Goal: Answer question/provide support

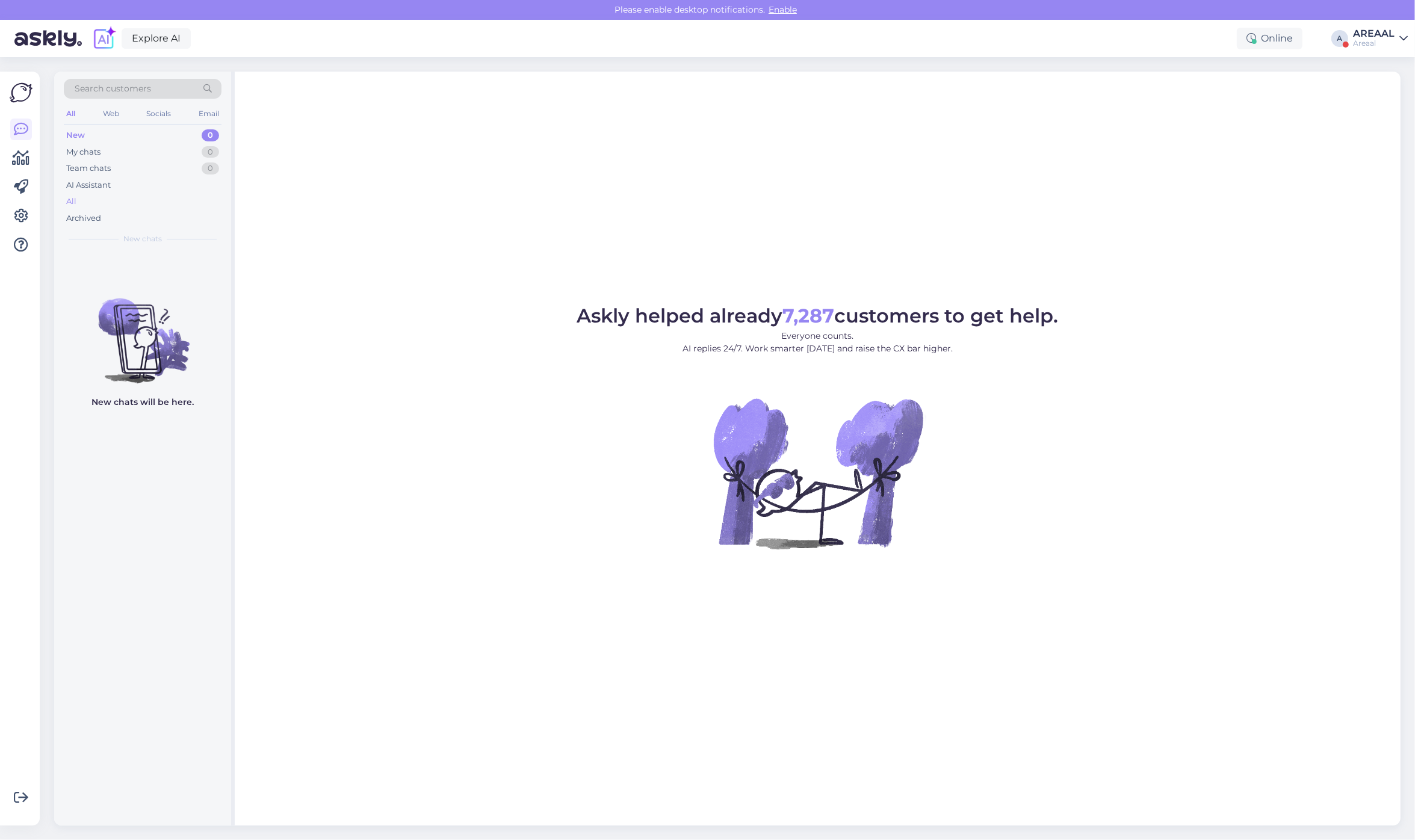
click at [161, 203] on div "All" at bounding box center [143, 202] width 158 height 17
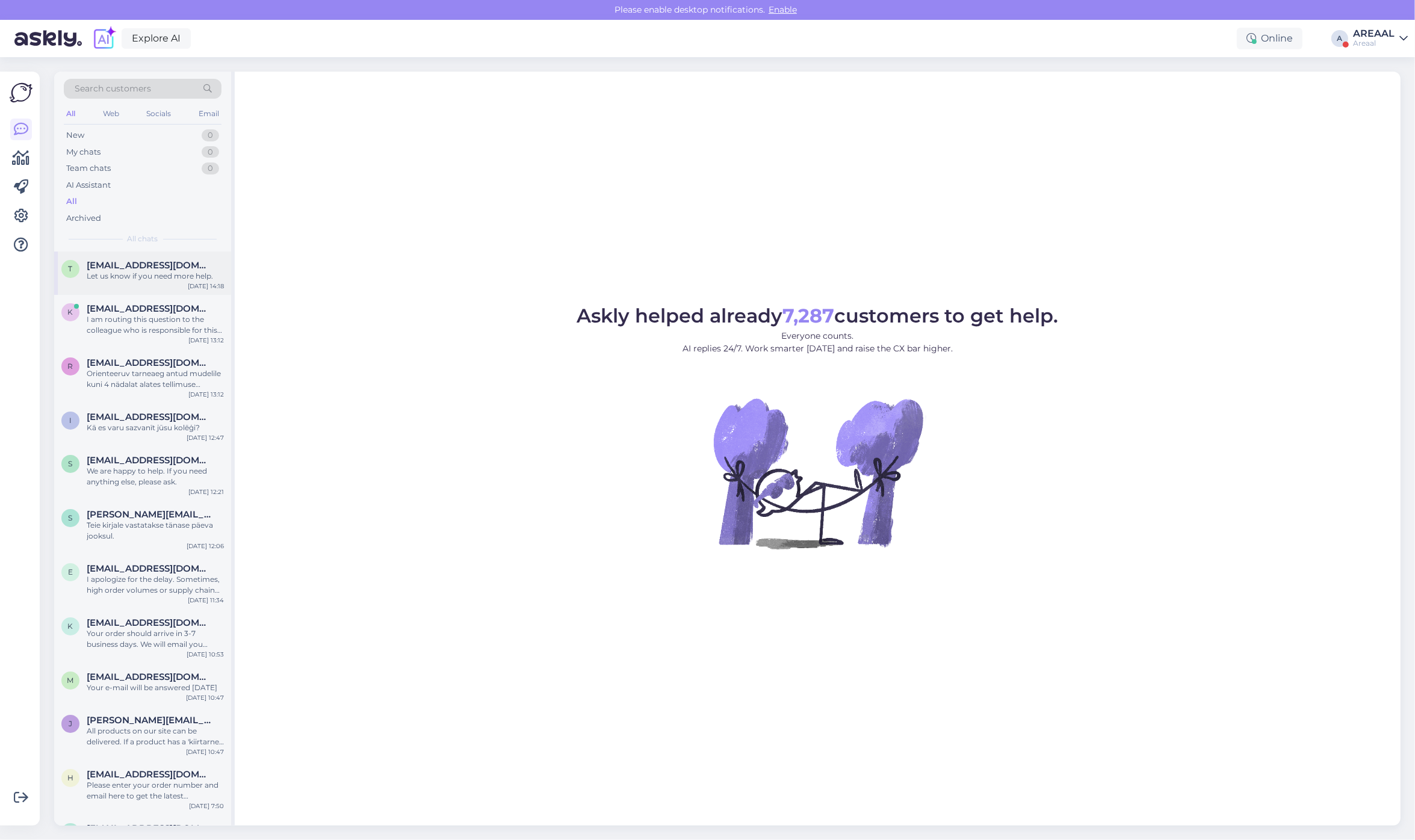
click at [165, 266] on span "[EMAIL_ADDRESS][DOMAIN_NAME]" at bounding box center [149, 265] width 125 height 11
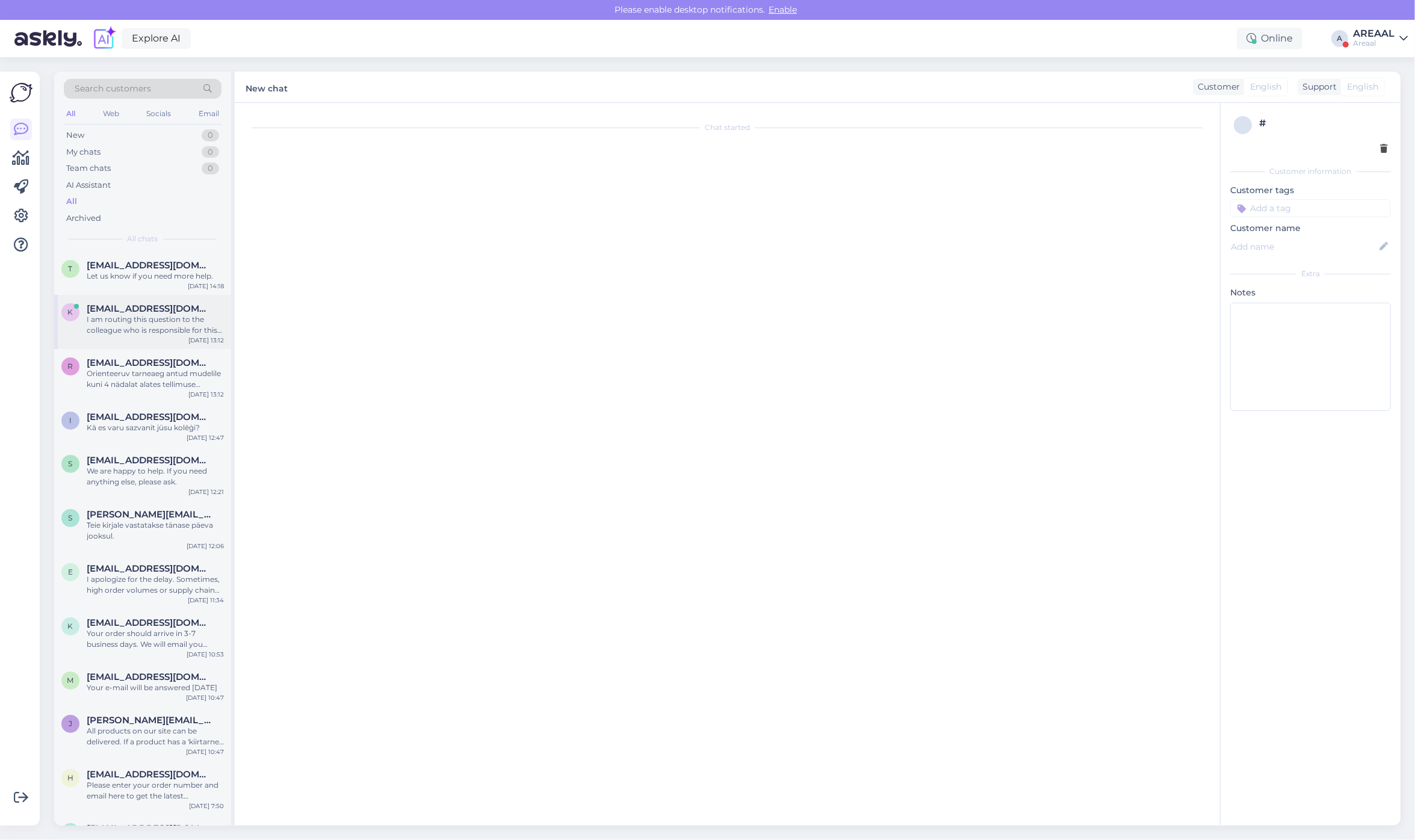
click at [167, 308] on span "[EMAIL_ADDRESS][DOMAIN_NAME]" at bounding box center [149, 308] width 125 height 11
click at [200, 373] on div "Orienteeruv tarneaeg antud mudelile kuni 4 nädalat alates tellimuse vormistamis…" at bounding box center [155, 379] width 137 height 22
click at [179, 317] on div "I am routing this question to the colleague who is responsible for this topic. …" at bounding box center [155, 324] width 137 height 22
click at [178, 263] on span "[EMAIL_ADDRESS][DOMAIN_NAME]" at bounding box center [149, 265] width 125 height 11
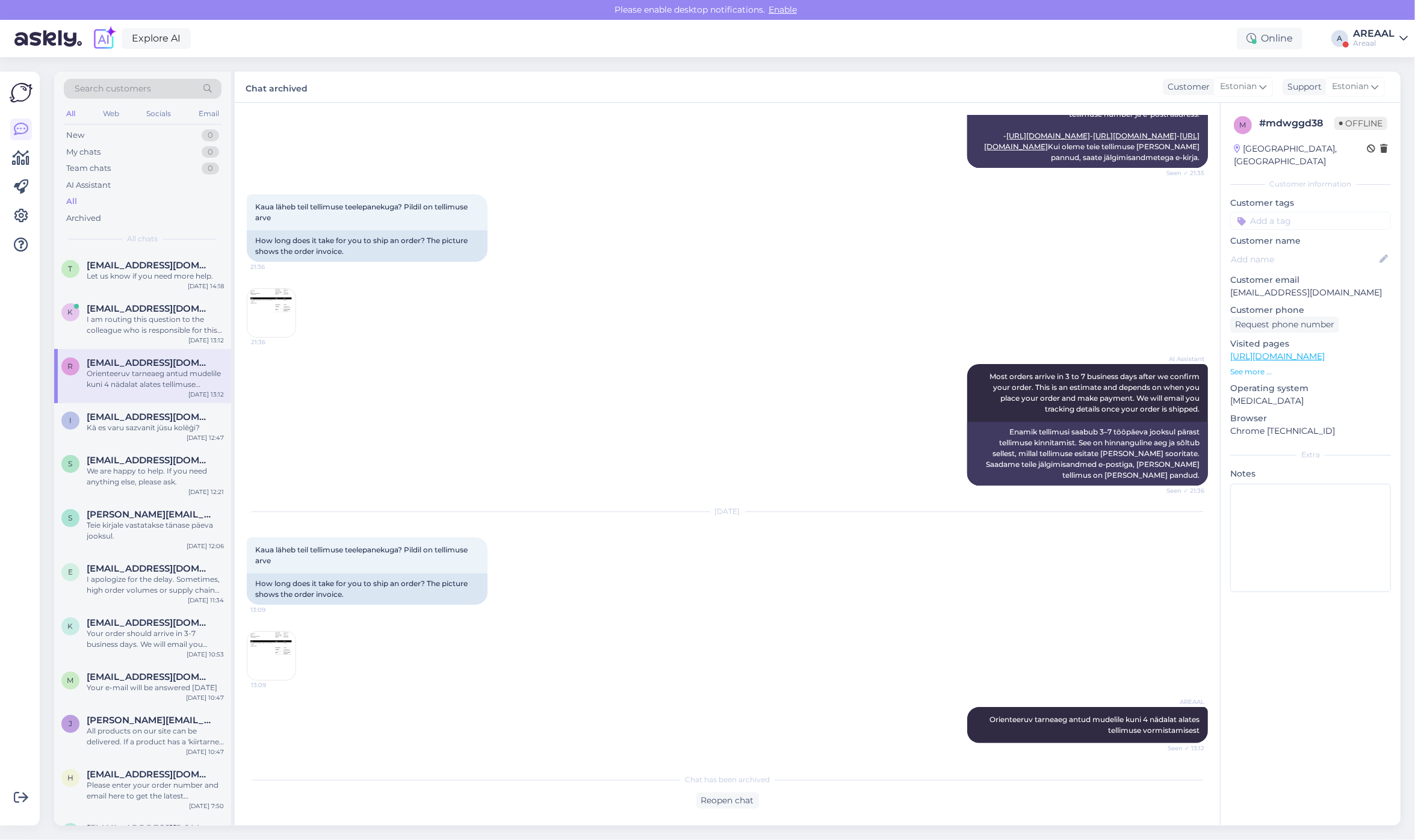
click at [185, 352] on div "r robinhaamer1@gmail.com Orienteeruv tarneaeg antud mudelile kuni 4 nädalat ala…" at bounding box center [142, 376] width 177 height 54
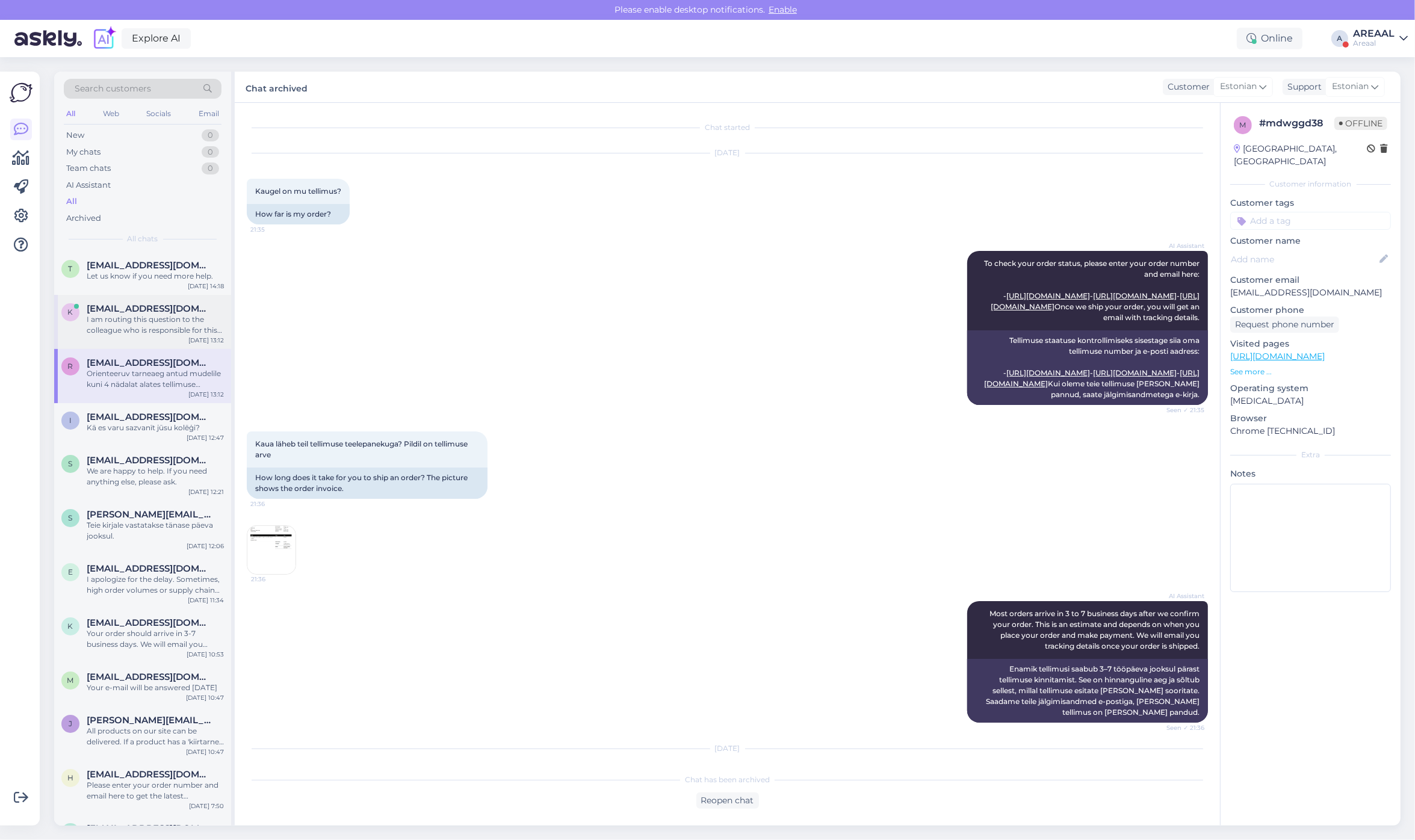
click at [195, 312] on span "[EMAIL_ADDRESS][DOMAIN_NAME]" at bounding box center [149, 308] width 125 height 11
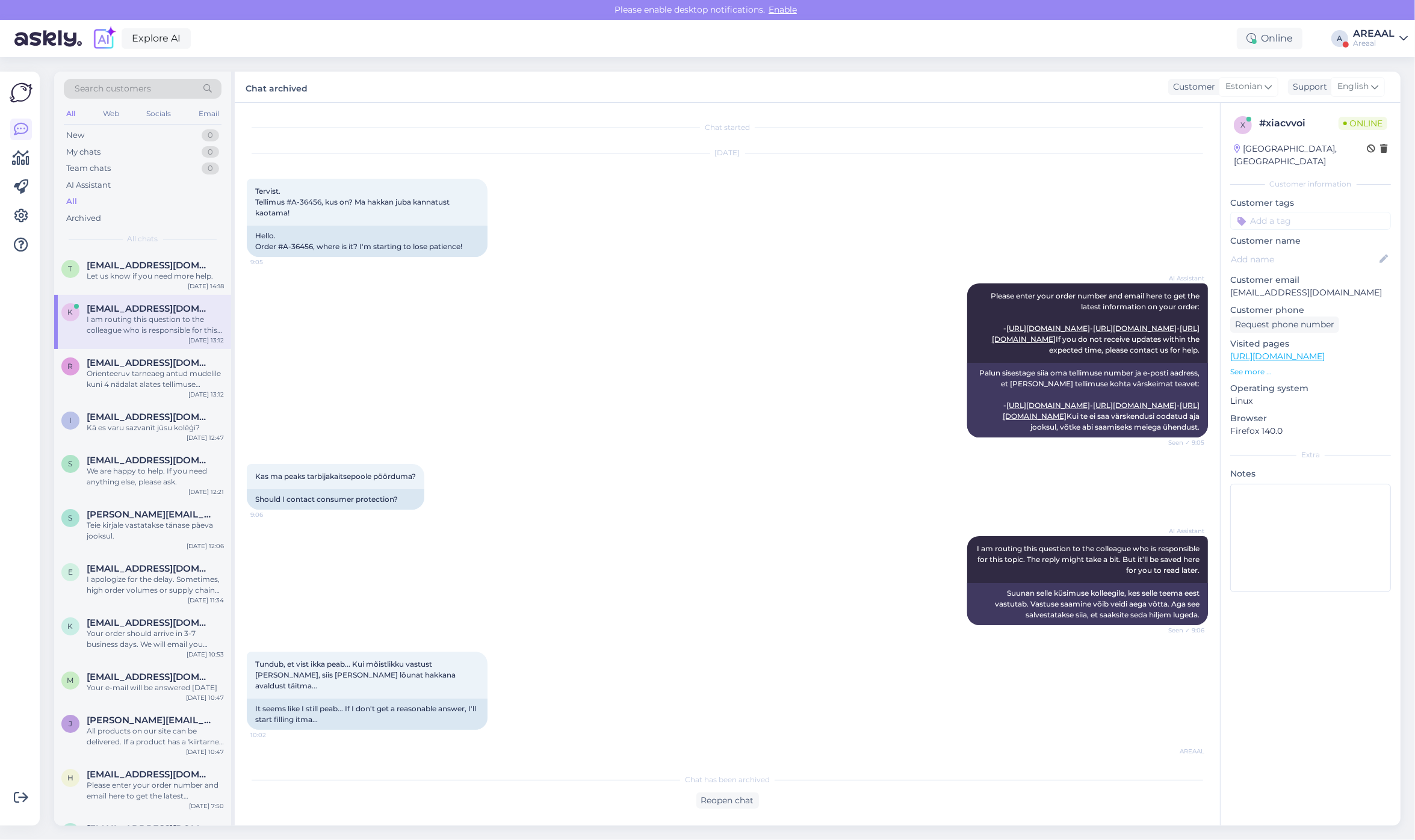
scroll to position [900, 0]
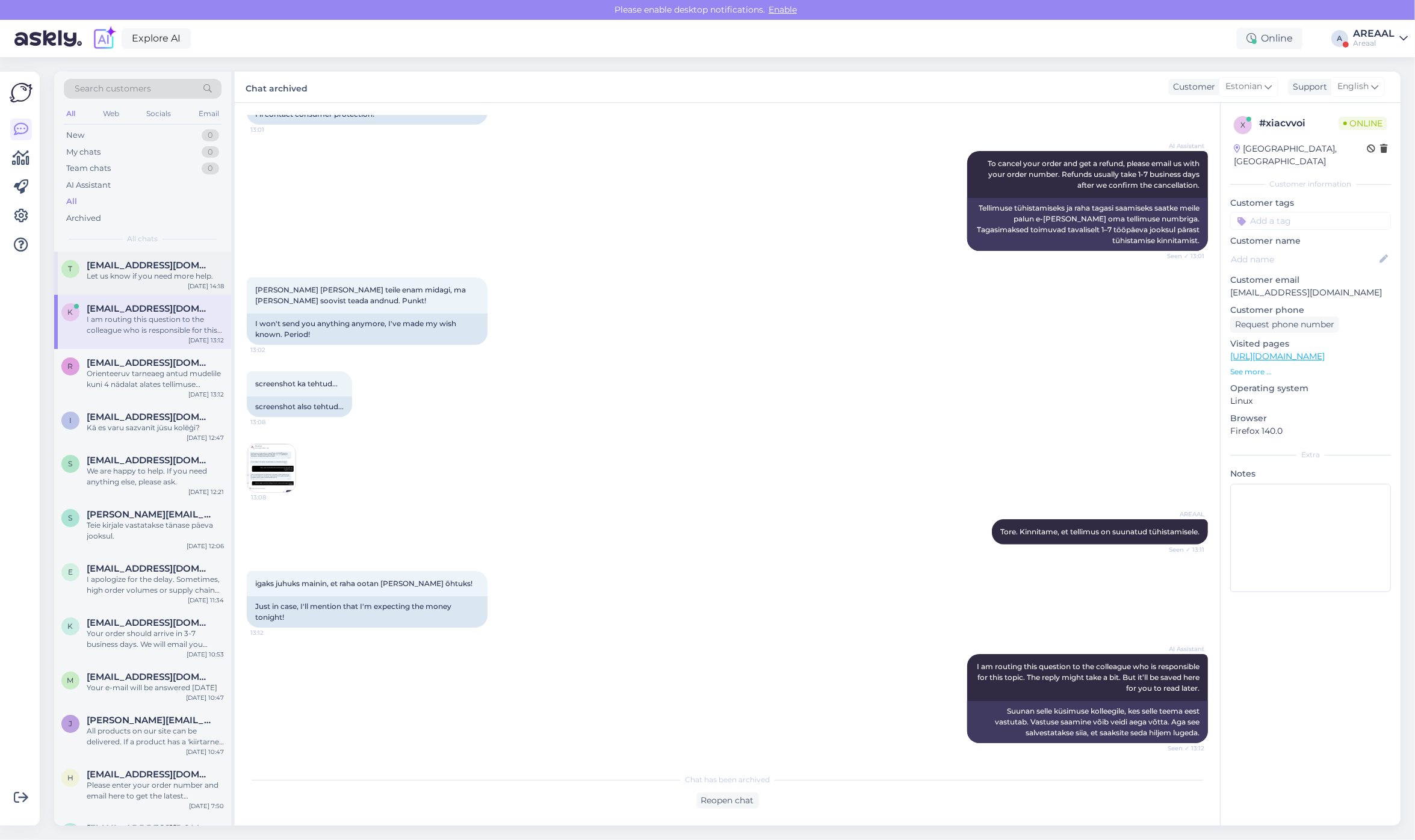
click at [170, 262] on span "[EMAIL_ADDRESS][DOMAIN_NAME]" at bounding box center [149, 265] width 125 height 11
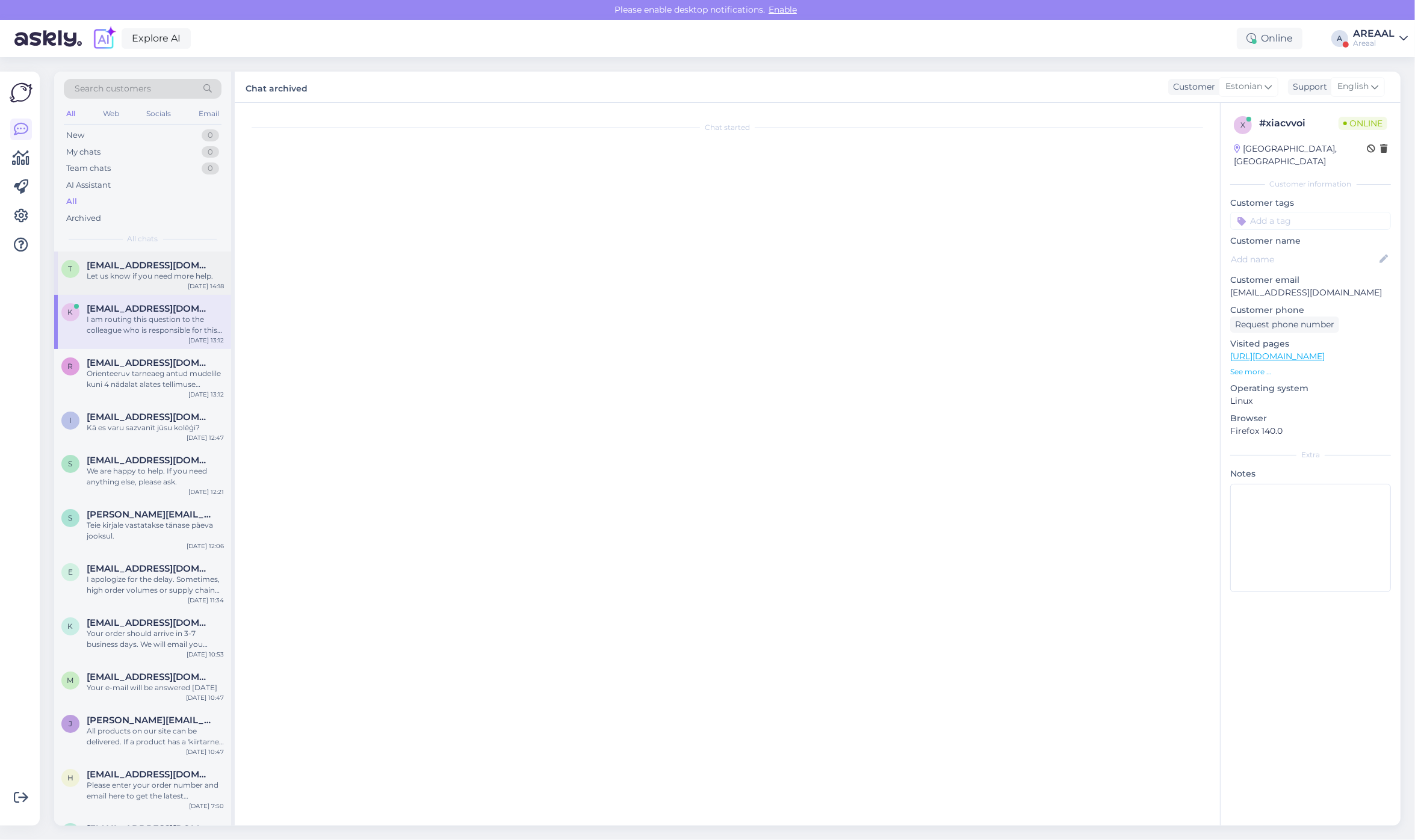
scroll to position [344, 0]
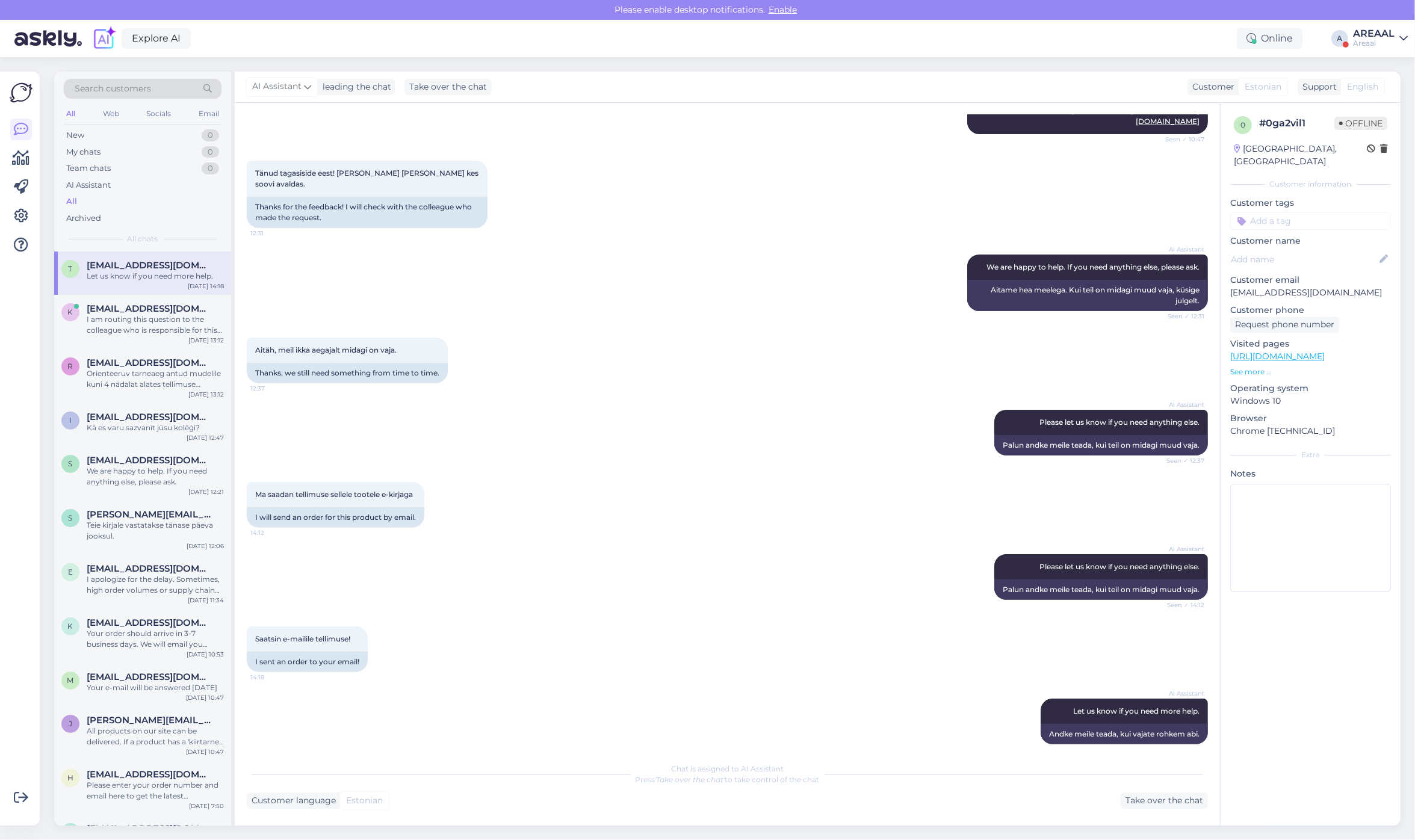
click at [1373, 38] on div "AREAAL" at bounding box center [1373, 34] width 41 height 10
click at [1382, 89] on button "Open" at bounding box center [1380, 93] width 33 height 18
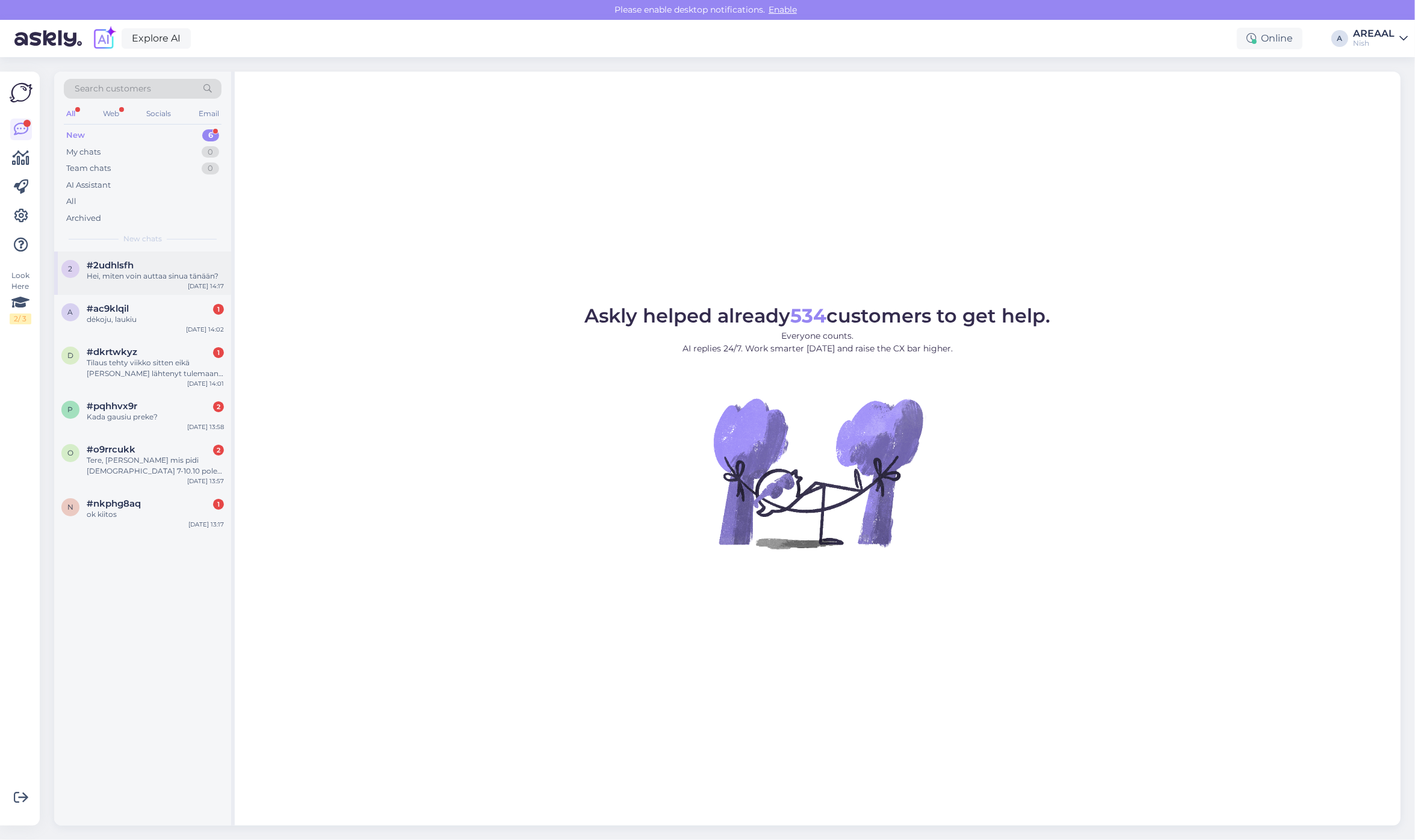
click at [140, 256] on div "2 #2udhlsfh Hei, miten voin auttaa sinua tänään? Oct 14 14:17" at bounding box center [142, 273] width 177 height 43
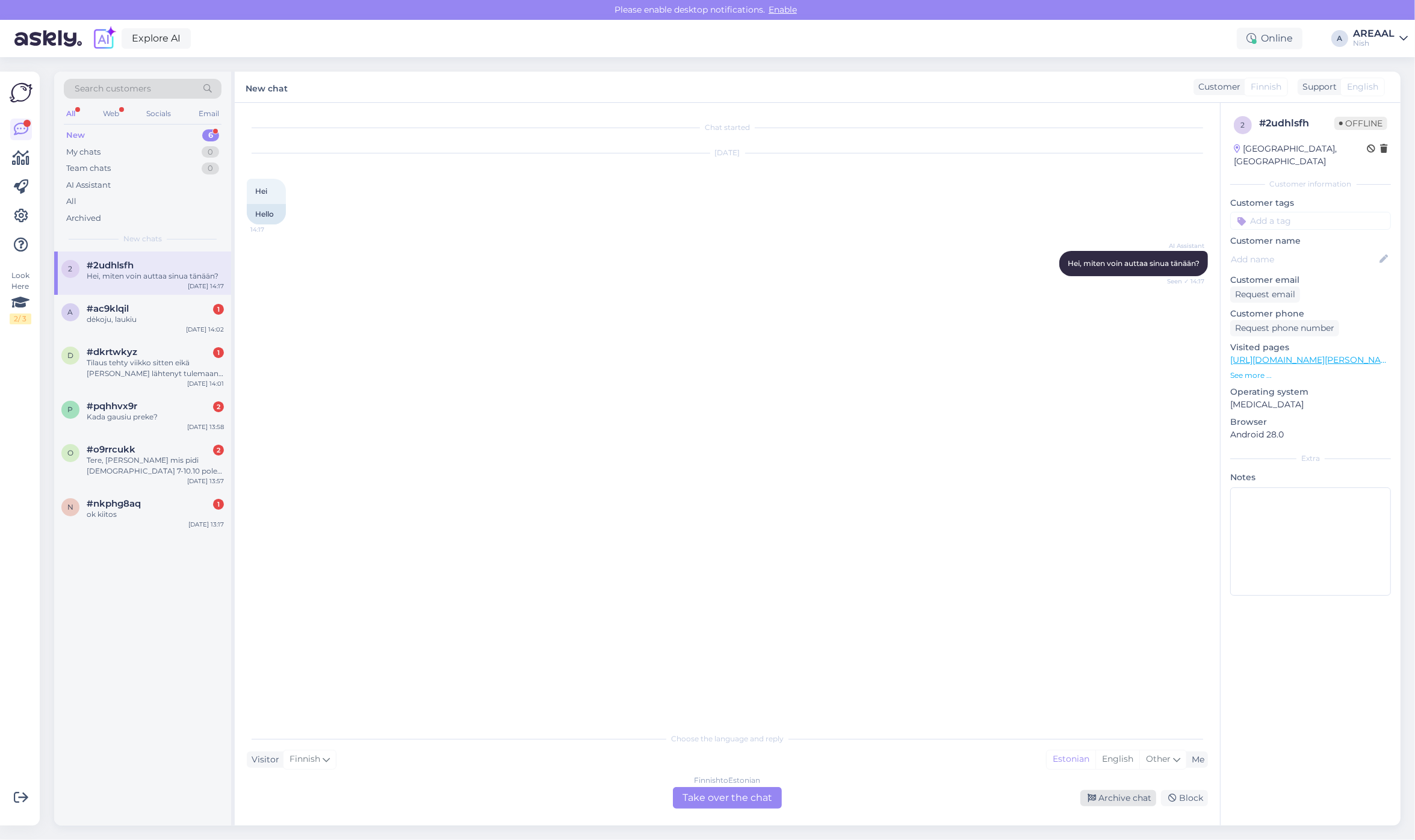
click at [1100, 800] on div "Archive chat" at bounding box center [1118, 798] width 76 height 16
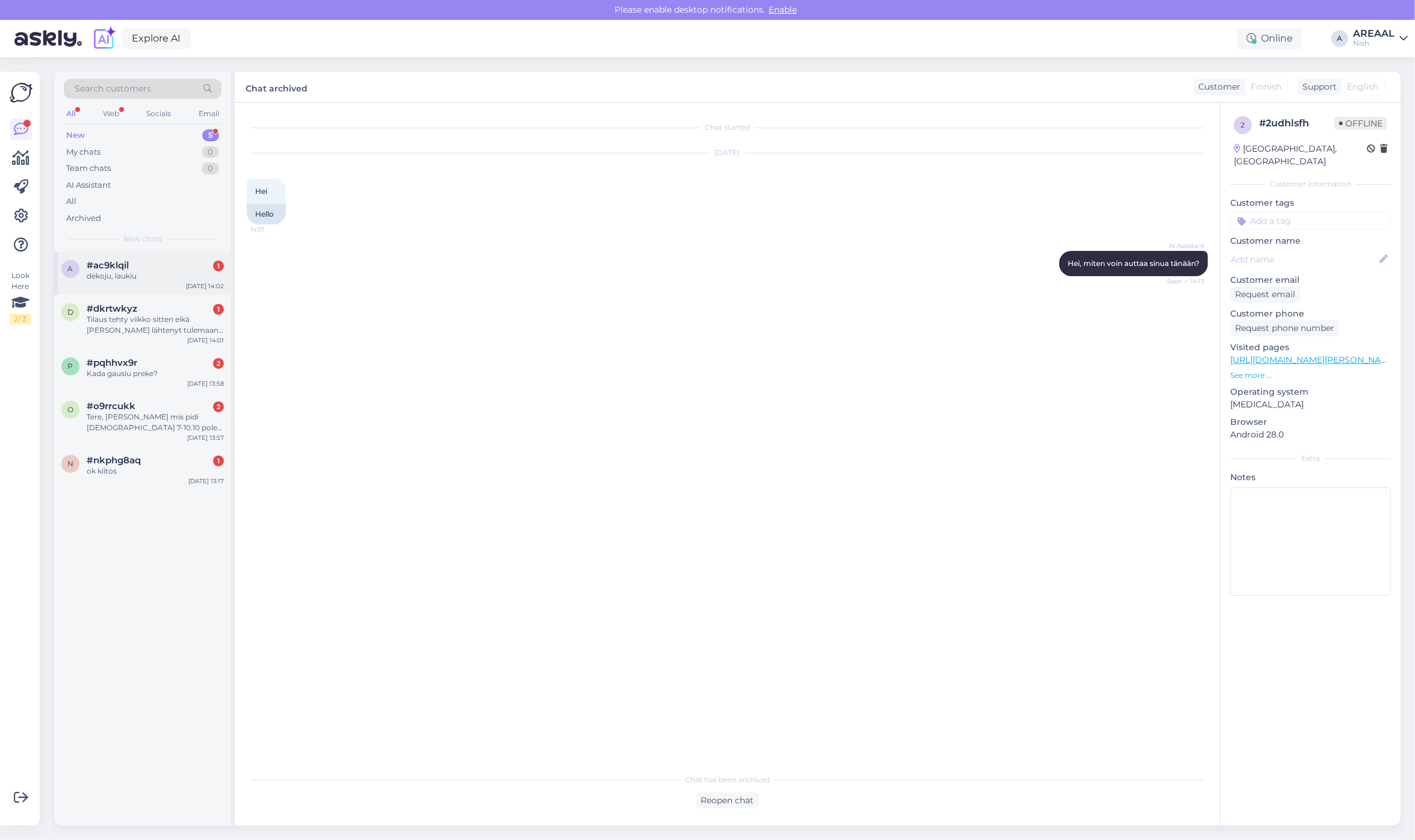
click at [91, 274] on div "dėkoju, laukiu" at bounding box center [155, 276] width 137 height 11
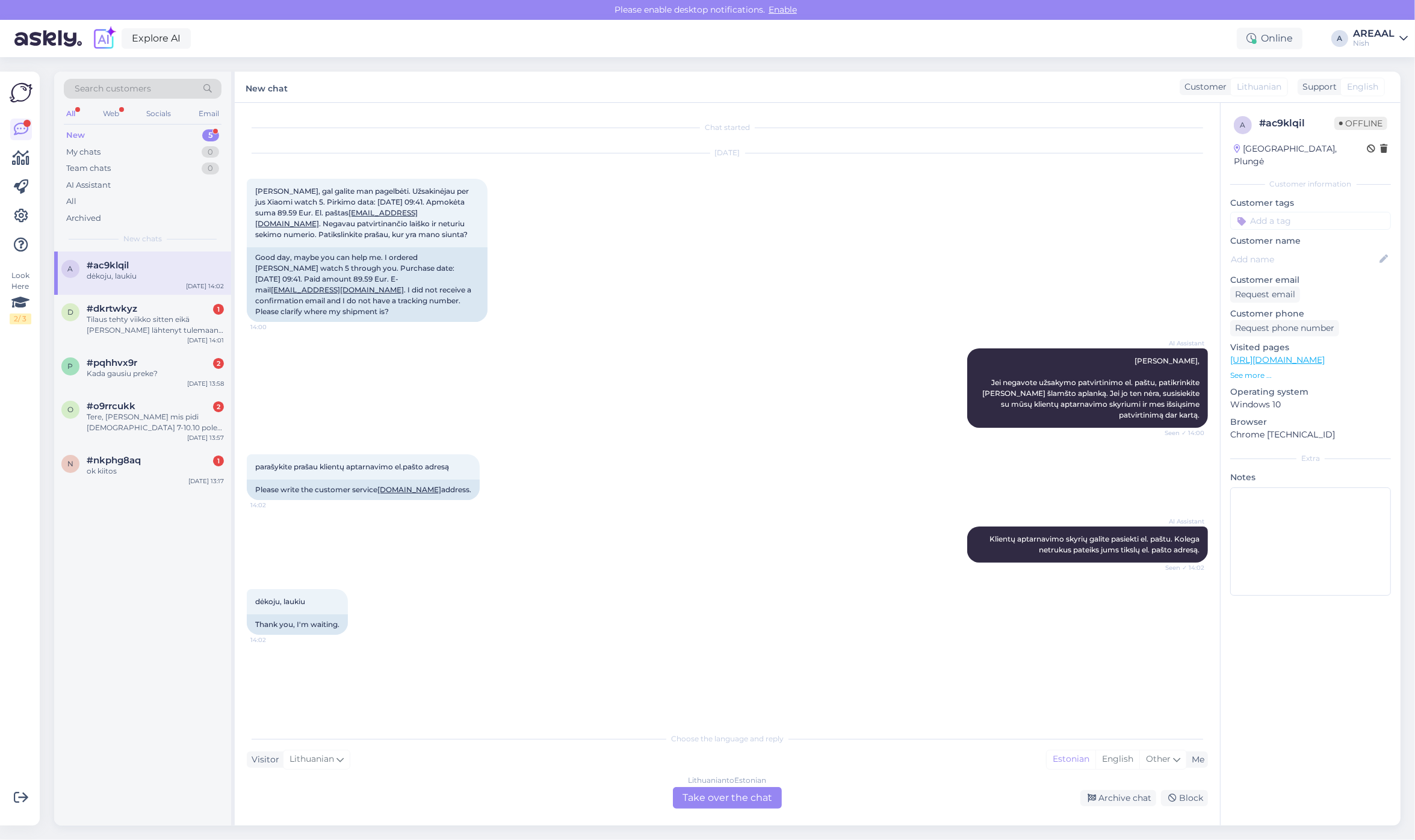
click at [705, 802] on div "Lithuanian to Estonian Take over the chat" at bounding box center [727, 798] width 109 height 22
click at [706, 795] on div "Lithuanian to Estonian Take over the chat" at bounding box center [727, 798] width 109 height 22
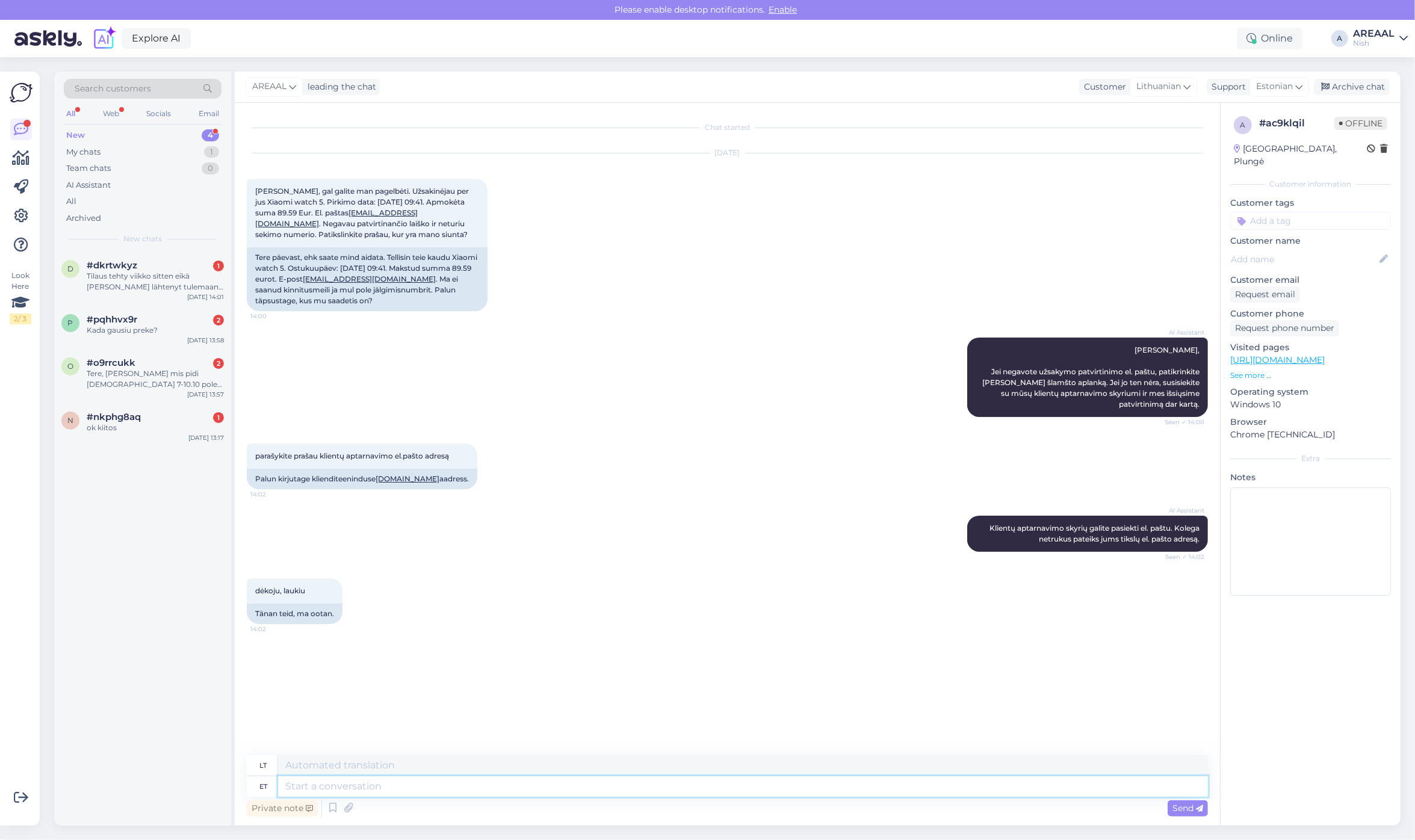
click at [706, 793] on textarea at bounding box center [743, 786] width 930 height 21
paste textarea "Siuntos būseną galite patikrinti čia: https://www.posti.fi/en/tracking?lang=en#…"
type textarea "Siuntos būseną galite patikrinti čia: https://www.posti.fi/en/tracking?lang=en#…"
click at [656, 760] on textarea at bounding box center [743, 765] width 930 height 21
paste textarea "Siuntos būseną galite patikrinti čia: https://www.posti.fi/en/tracking?lang=en#…"
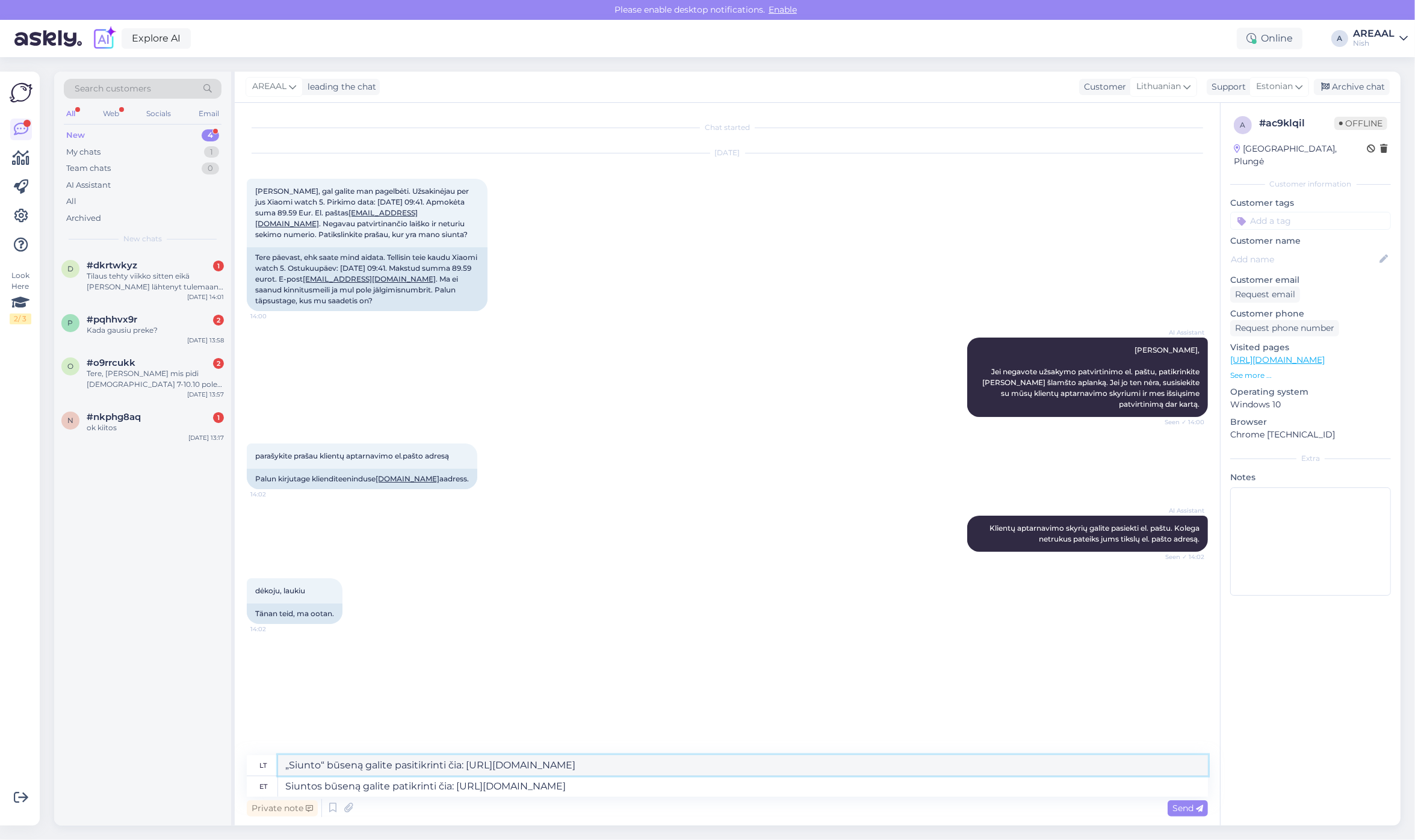
paste textarea "Siuntos būseną galite pa"
type textarea "Siuntos būseną galite patikrinti čia: https://www.posti.fi/en/tracking?lang=en#…"
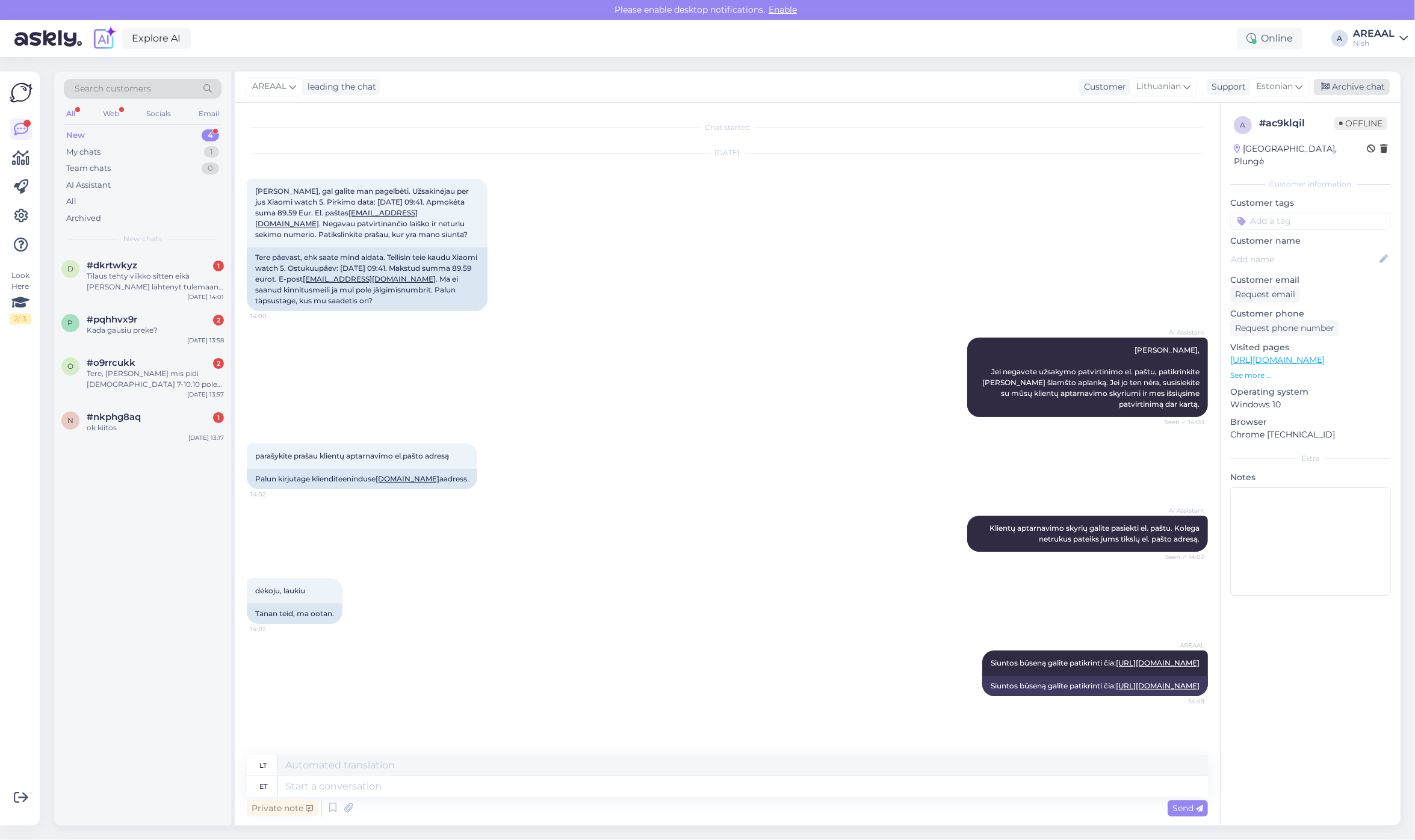
click at [1349, 85] on div "Archive chat" at bounding box center [1351, 87] width 76 height 16
click at [166, 361] on div "#o9rrcukk 2" at bounding box center [155, 362] width 137 height 11
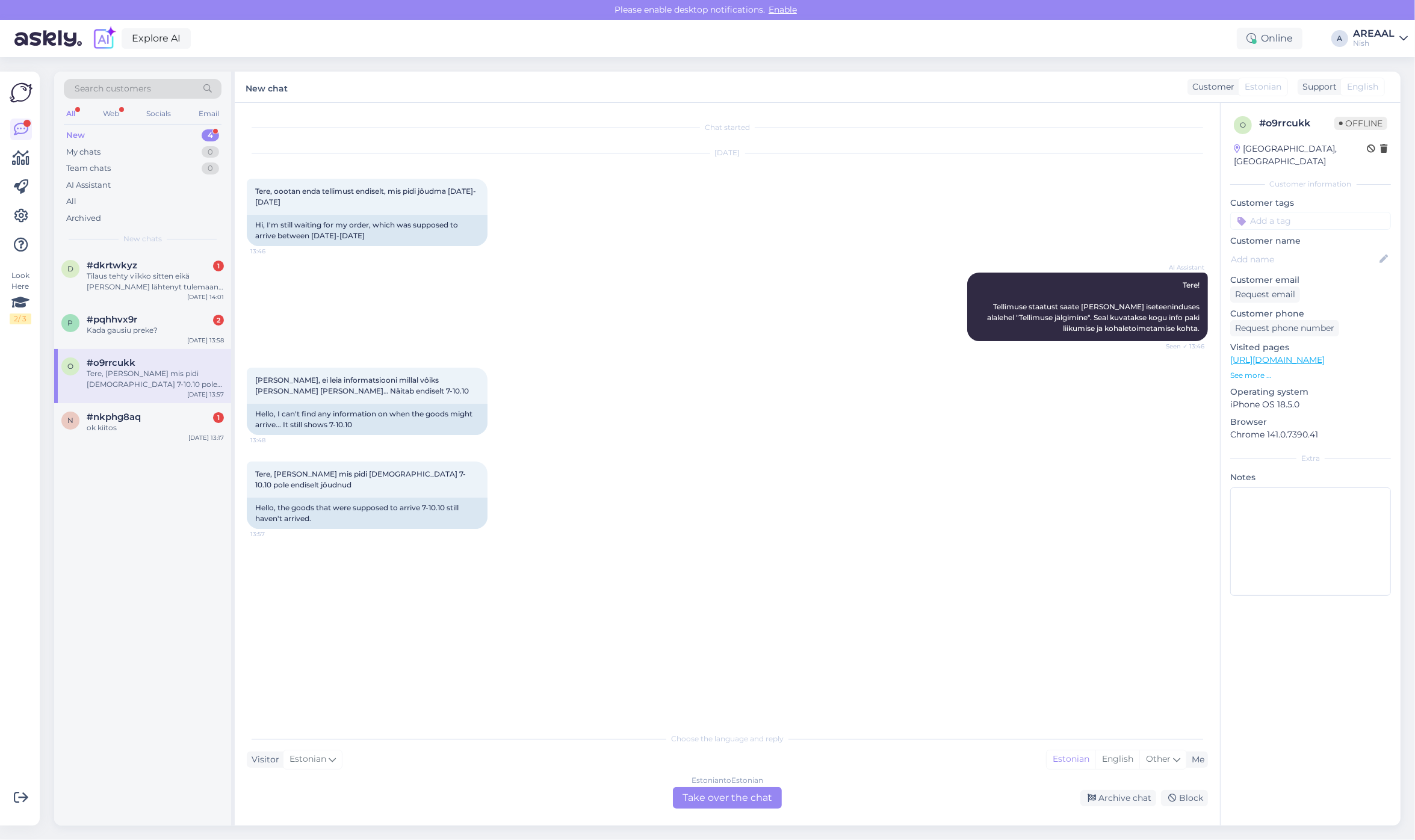
click at [702, 800] on div "Estonian to Estonian Take over the chat" at bounding box center [727, 798] width 109 height 22
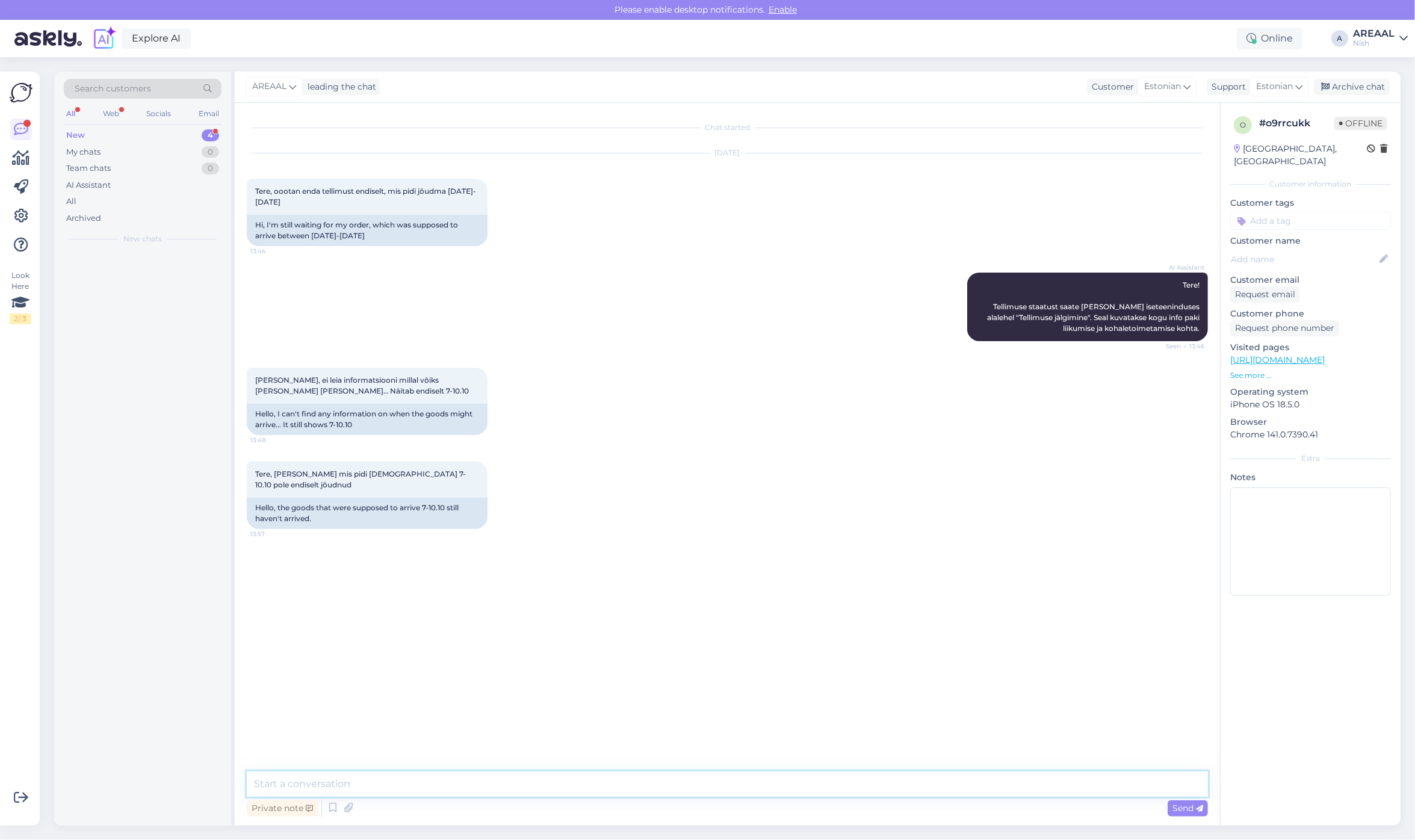
click at [700, 792] on textarea at bounding box center [728, 785] width 961 height 26
type textarea "Mis on tellimuse number?"
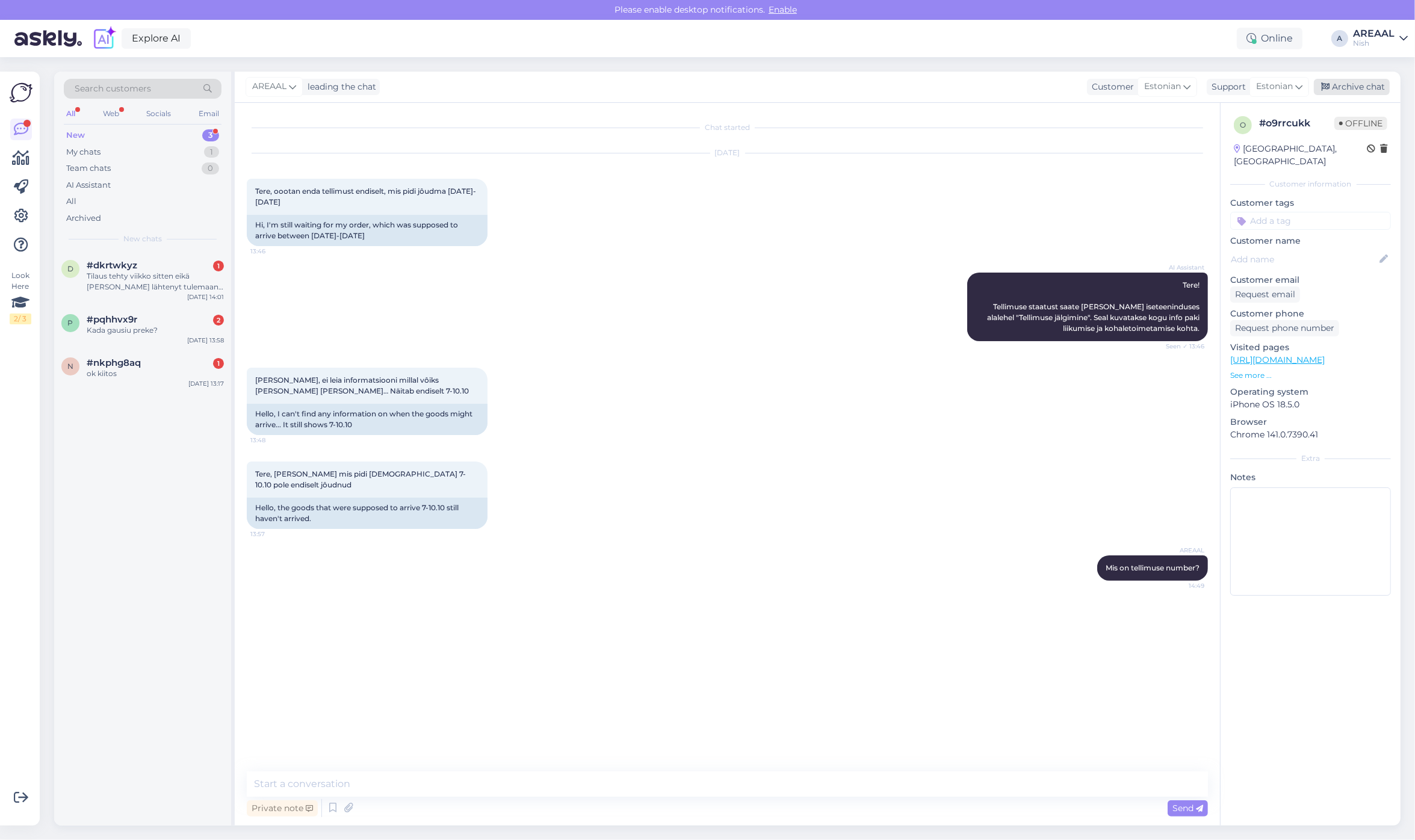
click at [1344, 90] on div "Archive chat" at bounding box center [1351, 87] width 76 height 16
click at [200, 323] on div "#pqhhvx9r 2" at bounding box center [155, 319] width 137 height 11
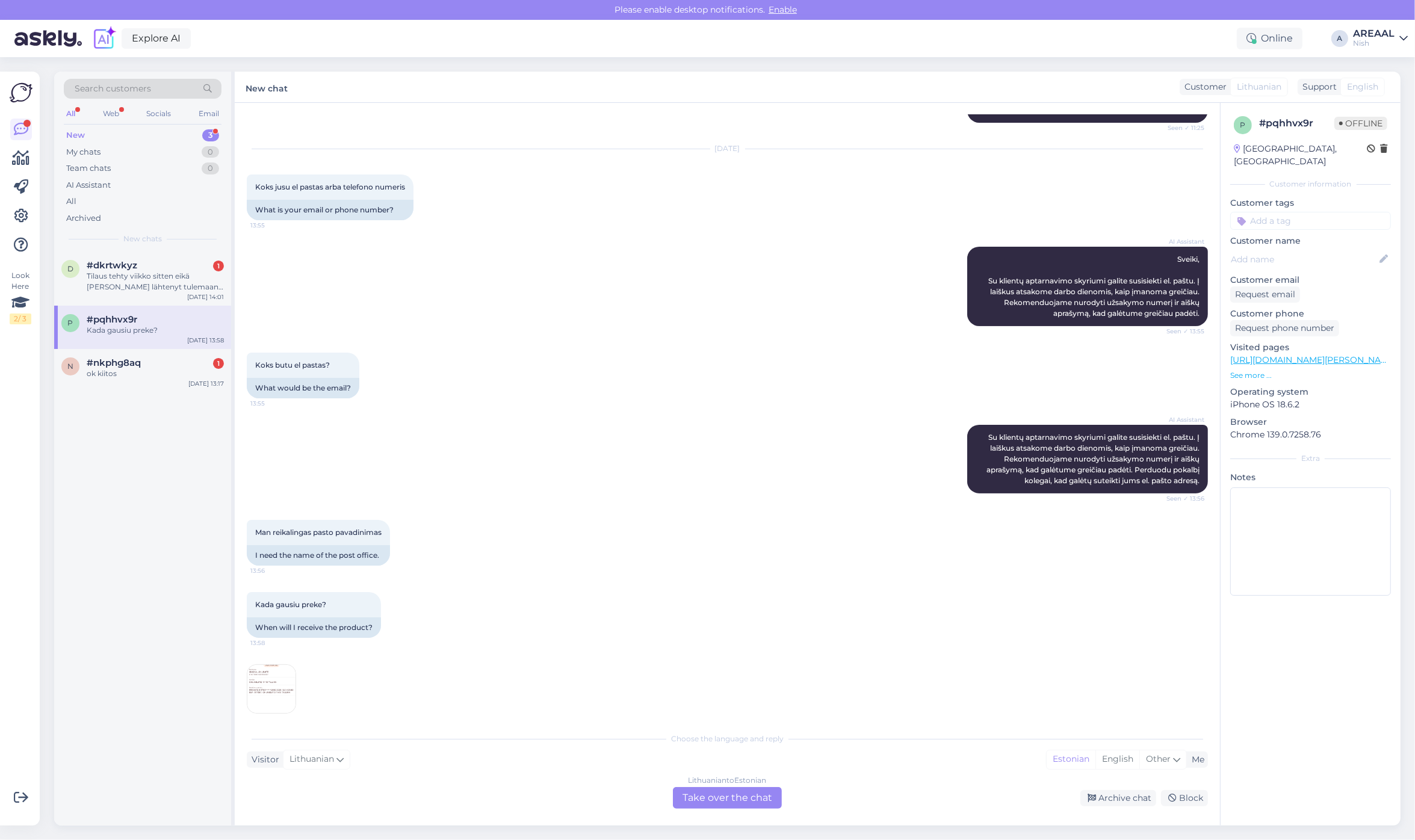
click at [278, 680] on img at bounding box center [271, 689] width 48 height 48
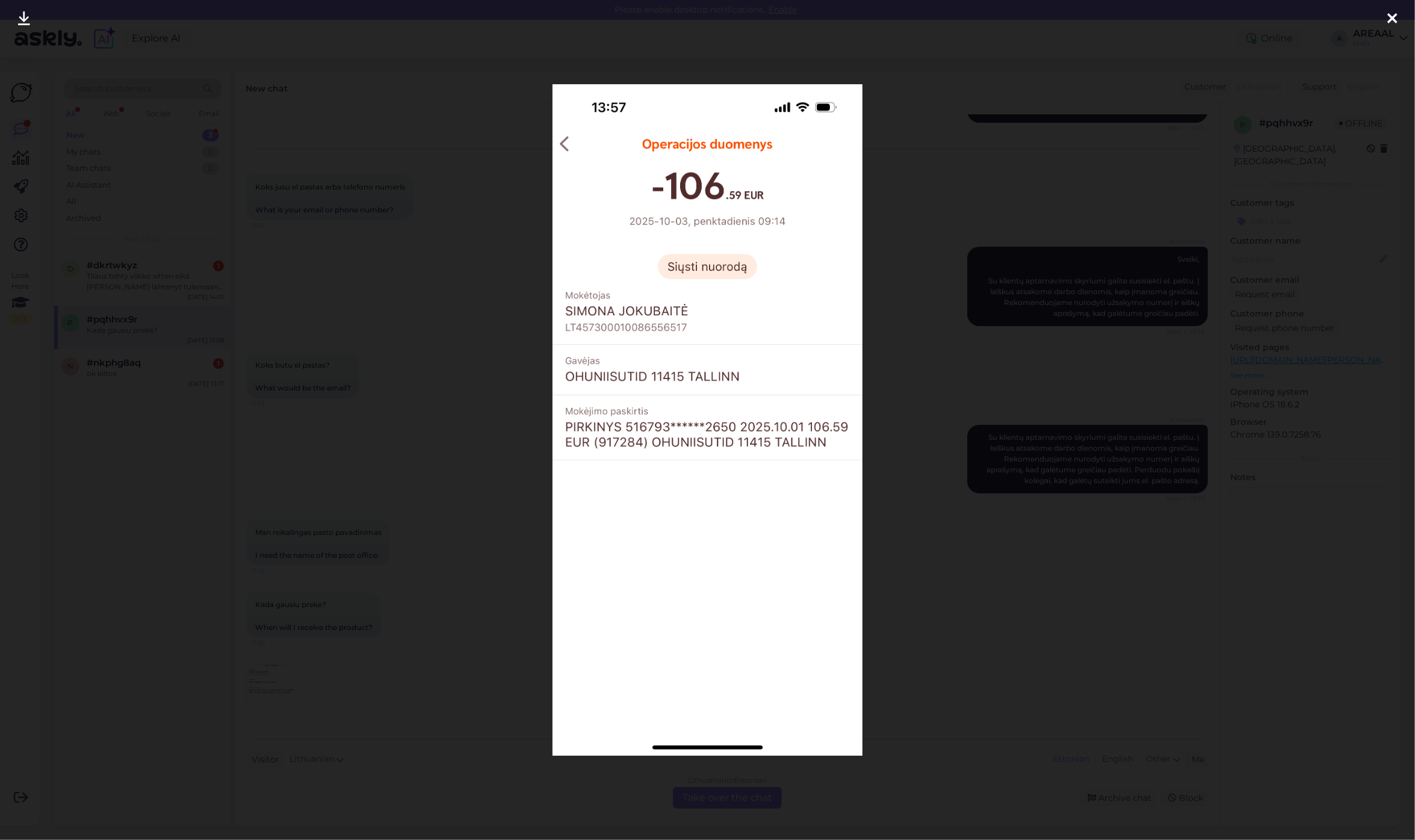
click at [368, 488] on div at bounding box center [707, 420] width 1415 height 840
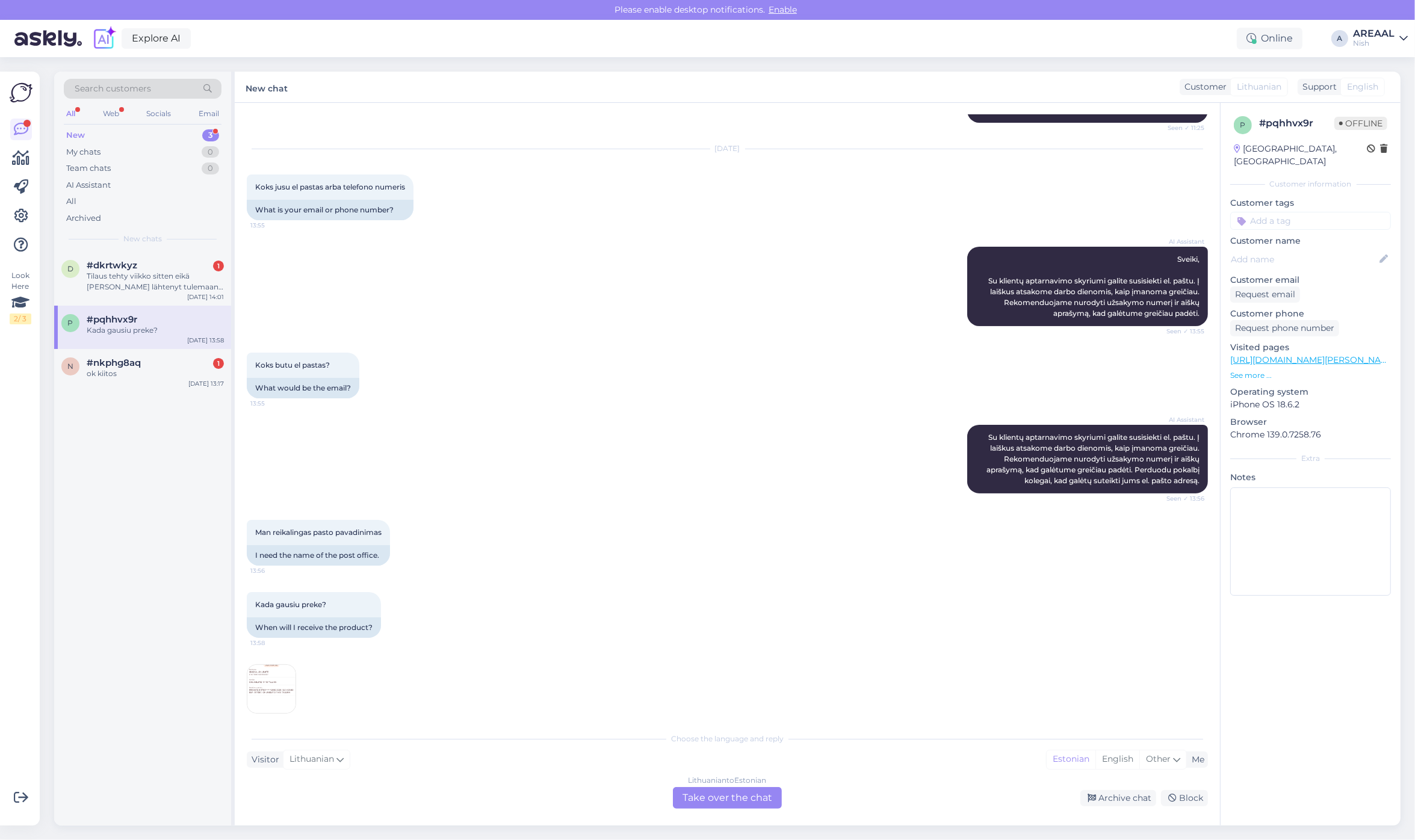
click at [269, 692] on img at bounding box center [271, 689] width 48 height 48
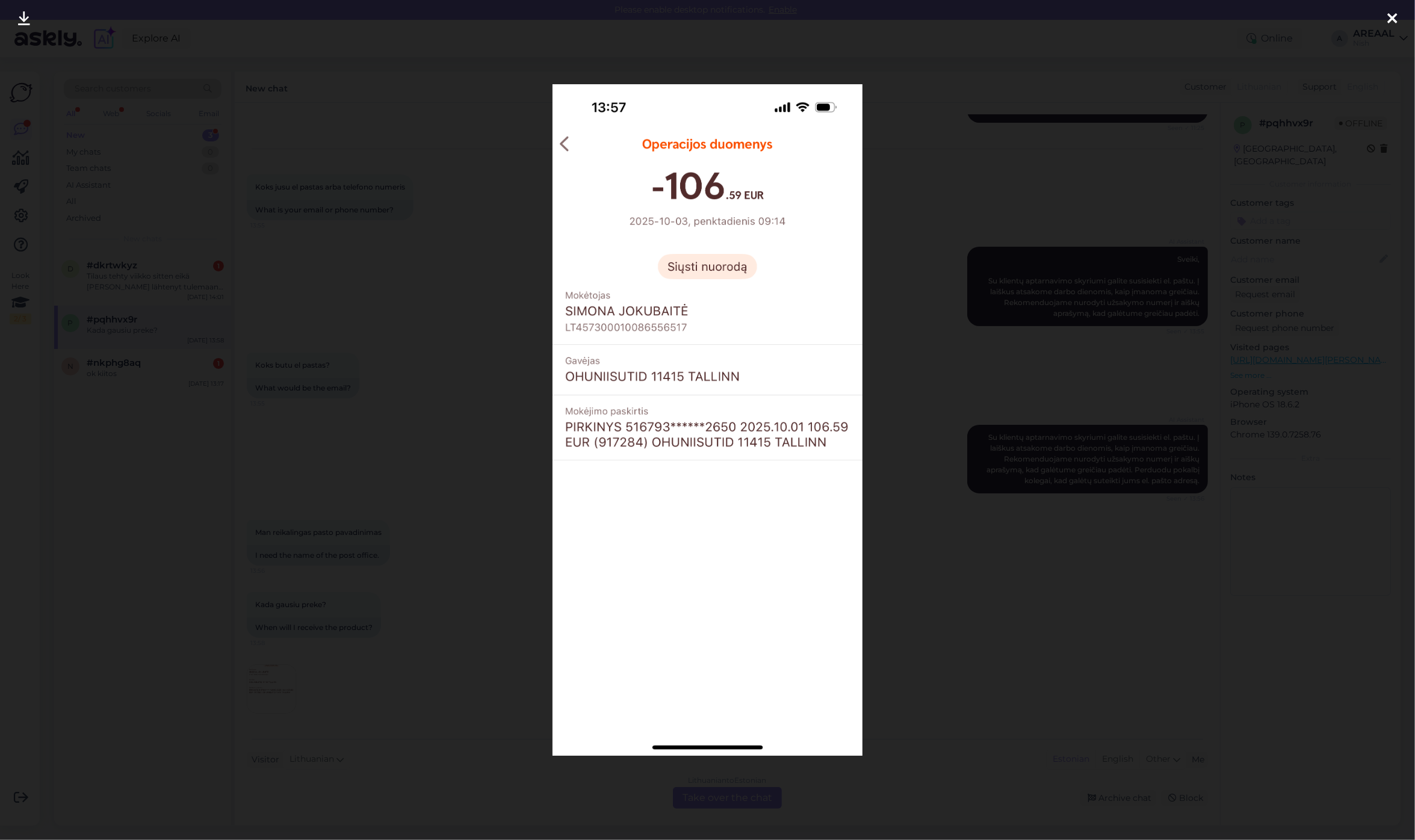
click at [359, 647] on div at bounding box center [707, 420] width 1415 height 840
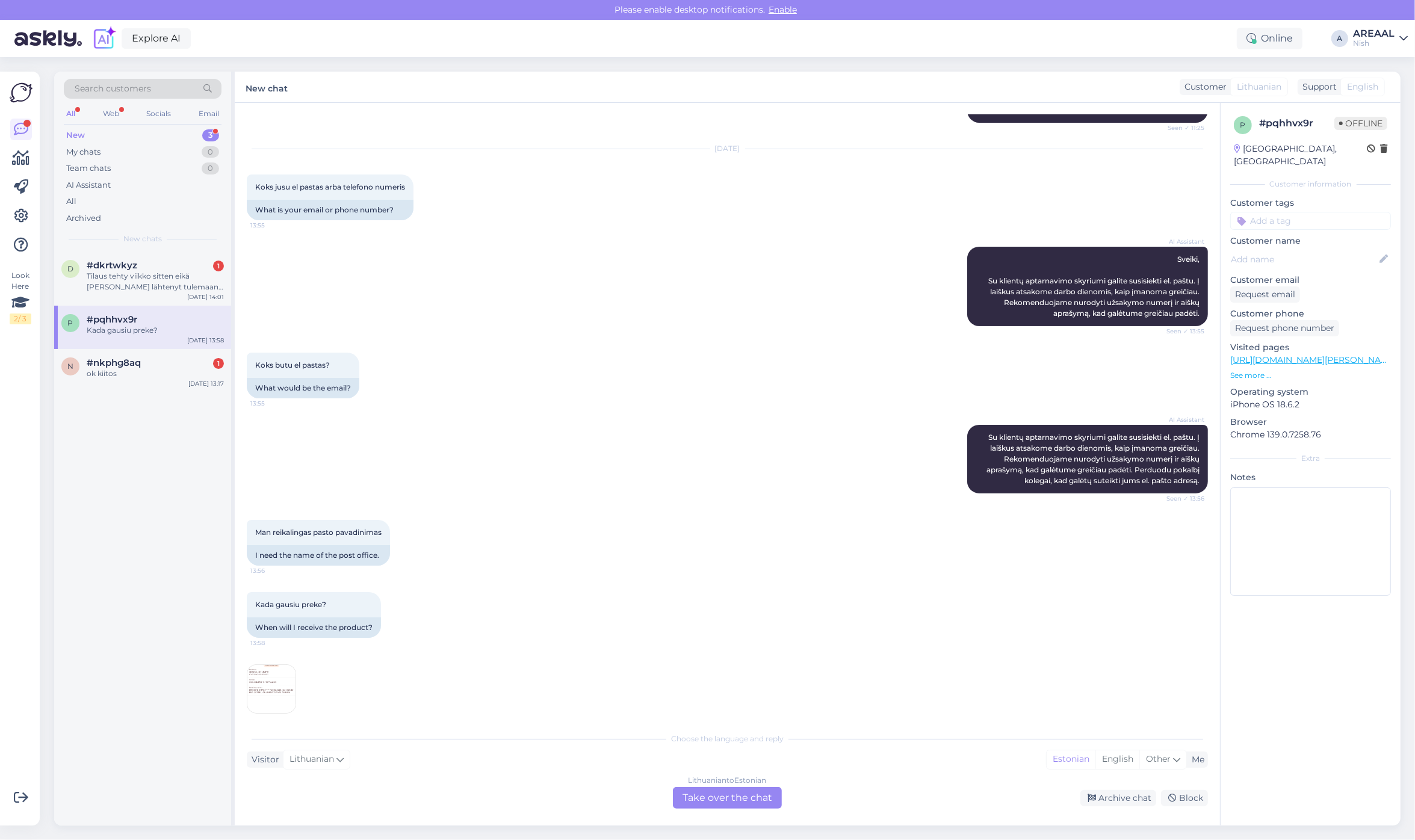
click at [697, 782] on div "Lithuanian to Estonian" at bounding box center [728, 780] width 78 height 11
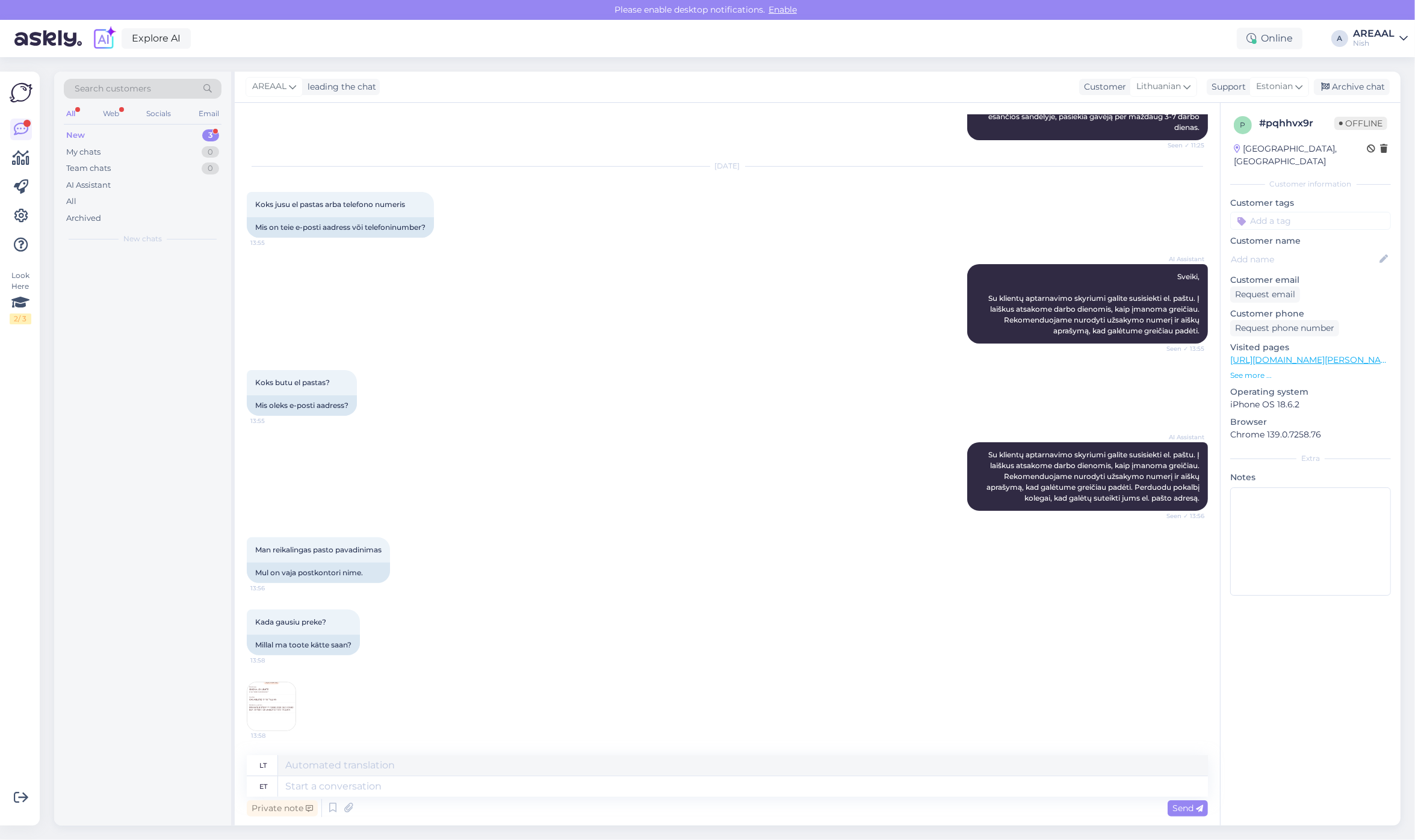
scroll to position [277, 0]
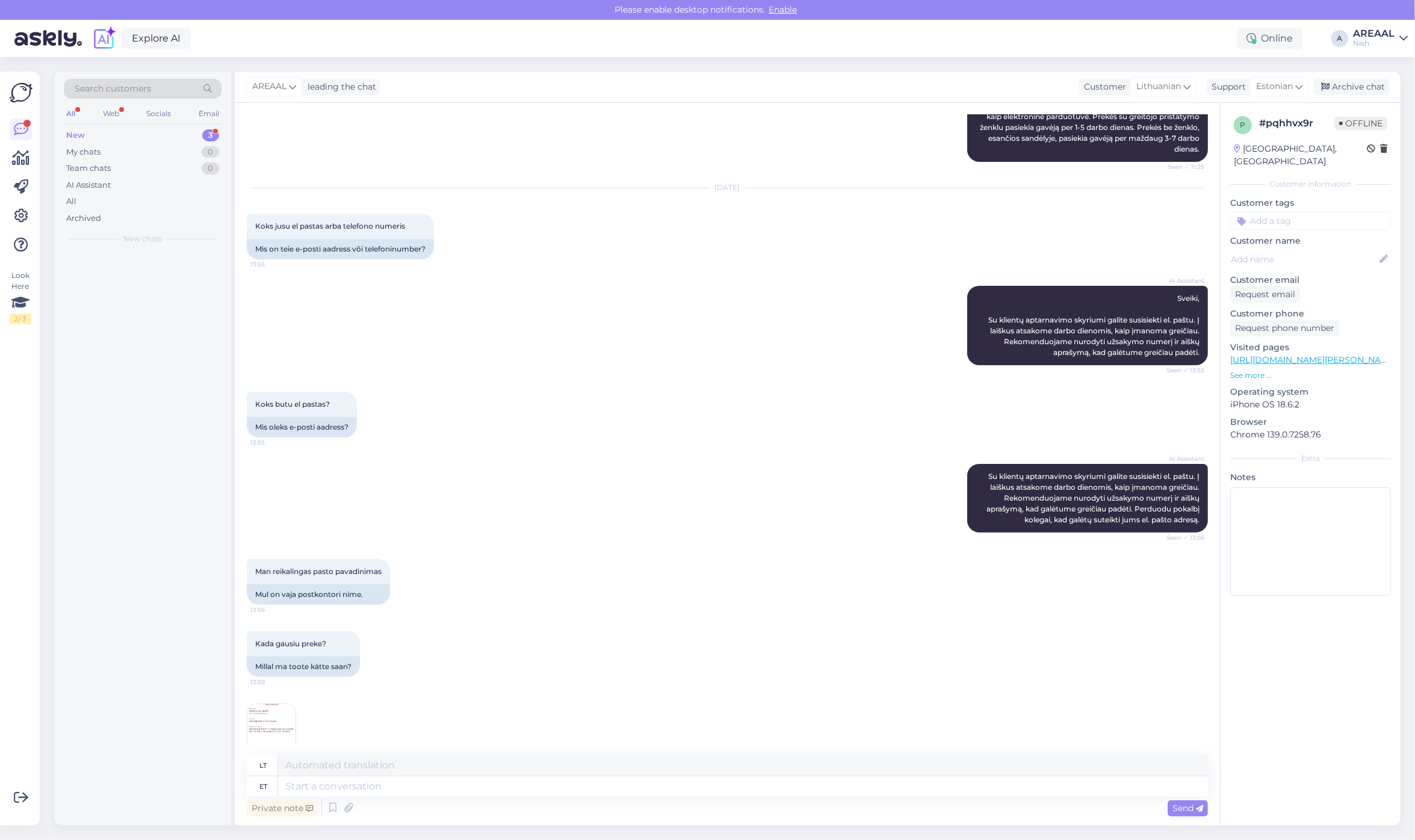
click at [694, 790] on textarea at bounding box center [743, 786] width 930 height 21
type textarea "Approximate del"
type textarea "Apytikslis"
type textarea "Approximate deliver y t"
type textarea "Apytikslis pristatymo laikas"
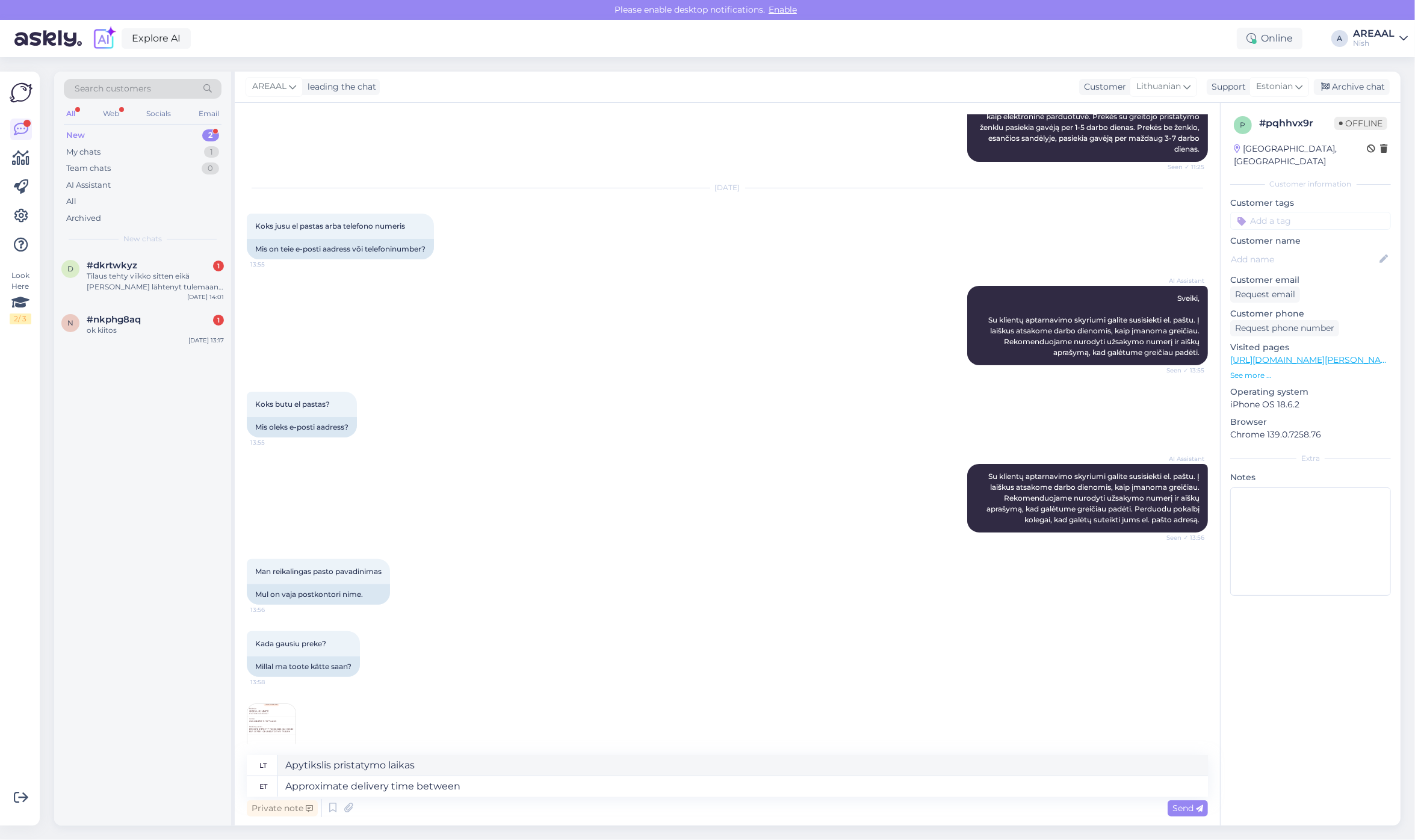
type textarea "Approximate delivery time between 1"
type textarea "Apytikslis pristatymo laikas tarp"
type textarea "Approximate delivery time between 17-21 oc"
type textarea "Apytikslis pristatymo laikas nuo 17 iki 21 d."
type textarea "Approximate delivery time between 17-21 october."
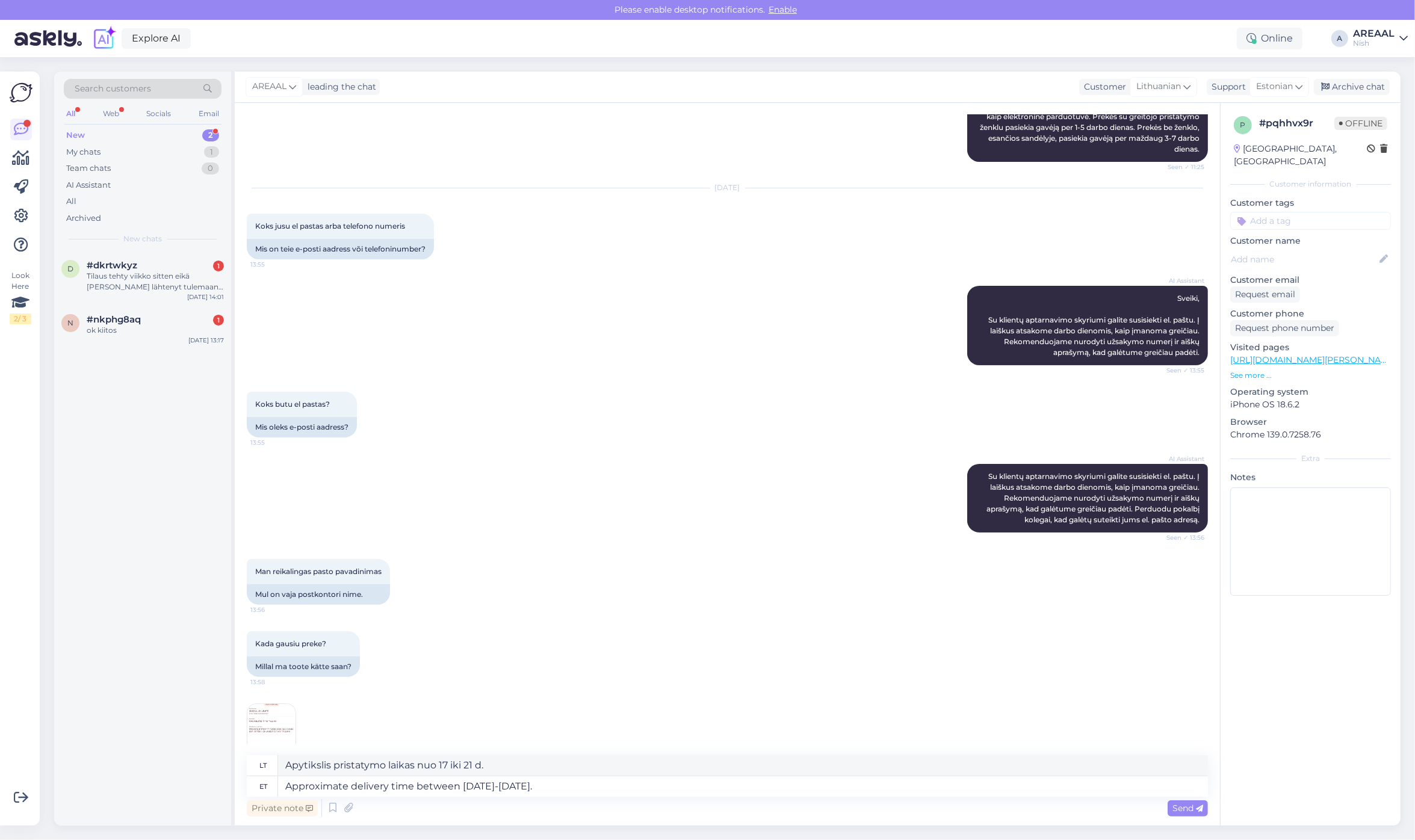
type textarea "Apytikslis pristatymo laikas spalio 17–21 d."
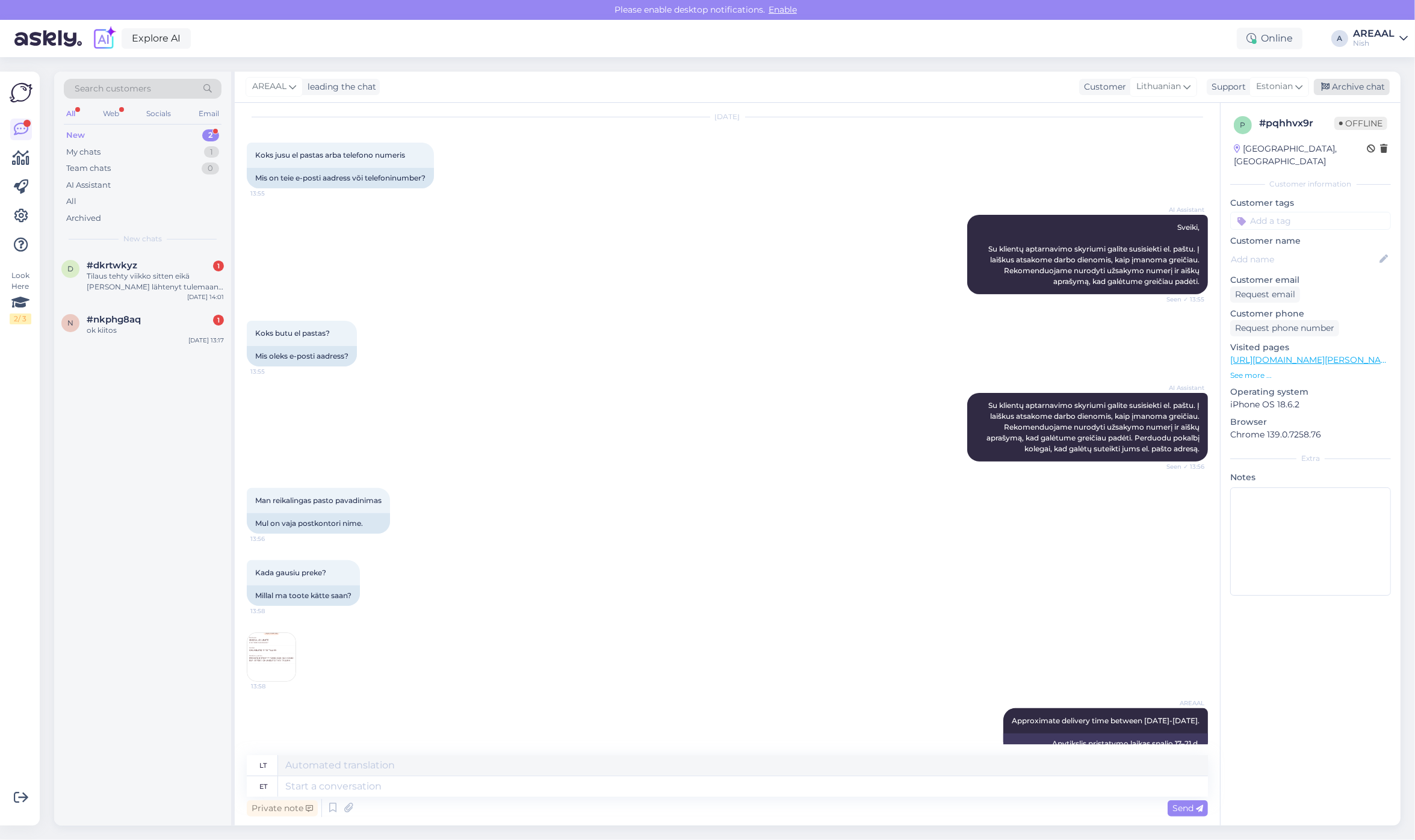
click at [1326, 80] on div "Archive chat" at bounding box center [1351, 87] width 76 height 16
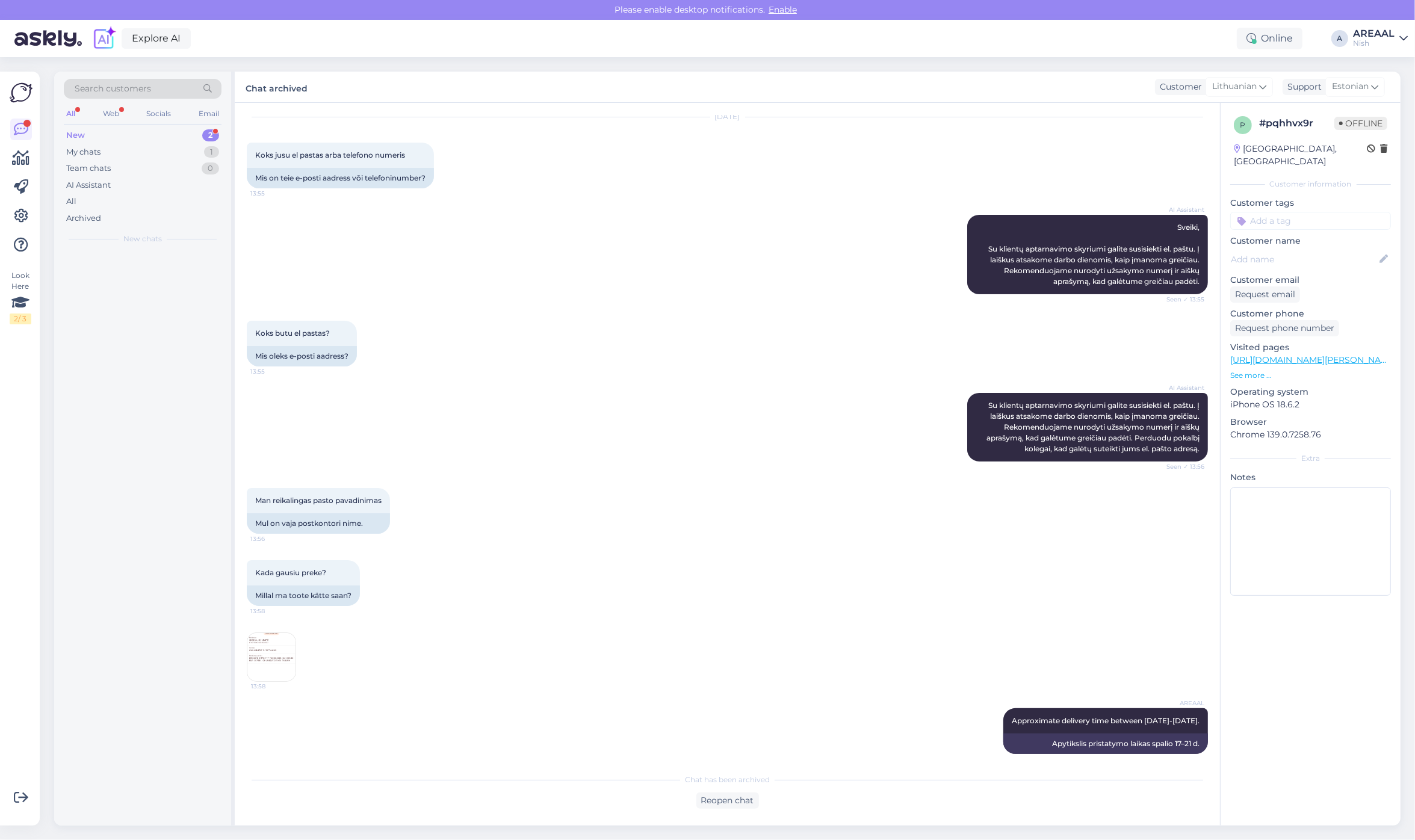
scroll to position [336, 0]
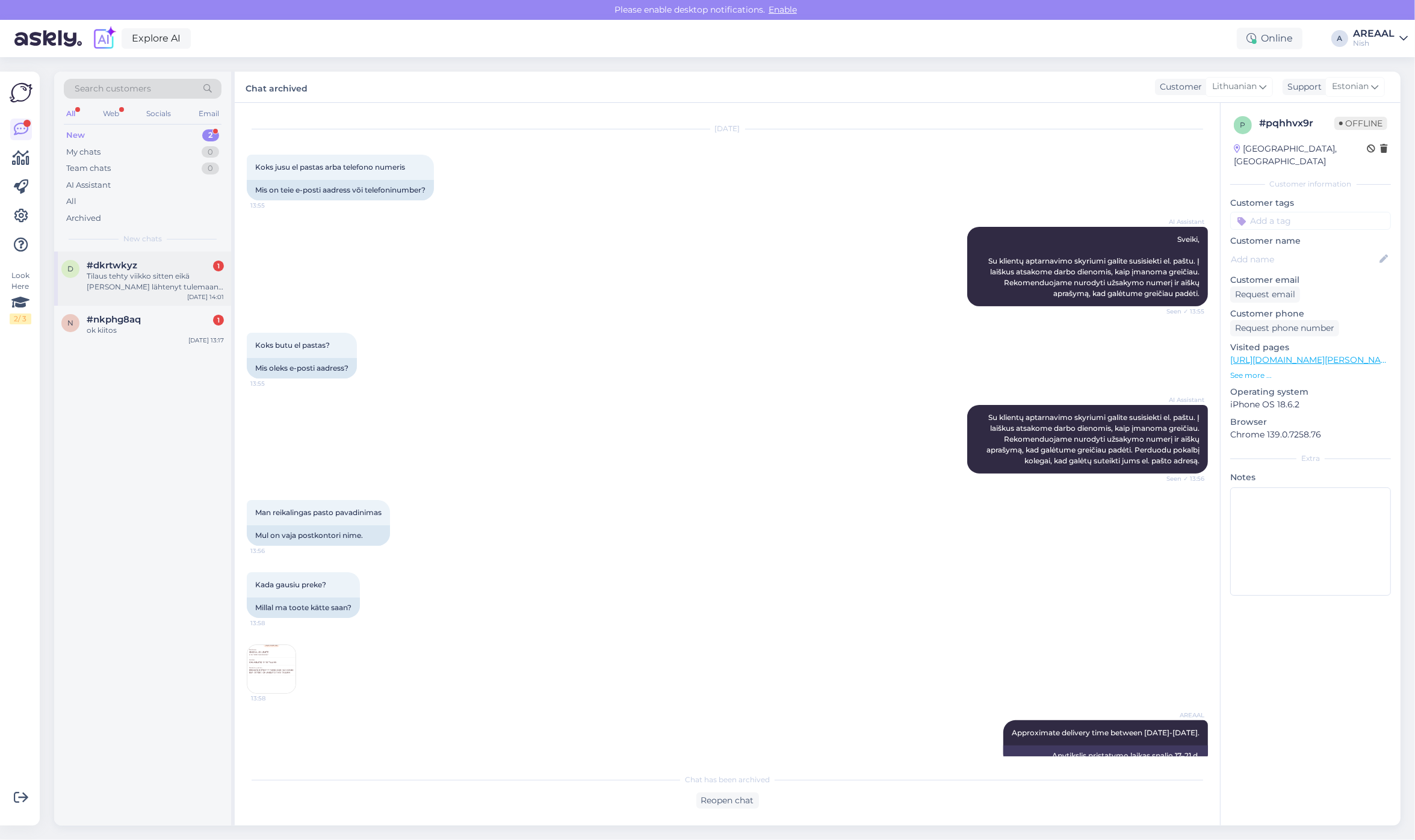
click at [163, 286] on div "Tilaus tehty viikko sitten eikä ole vielä lähtenyt tulemaan. Milloinhan tämä lä…" at bounding box center [155, 281] width 137 height 22
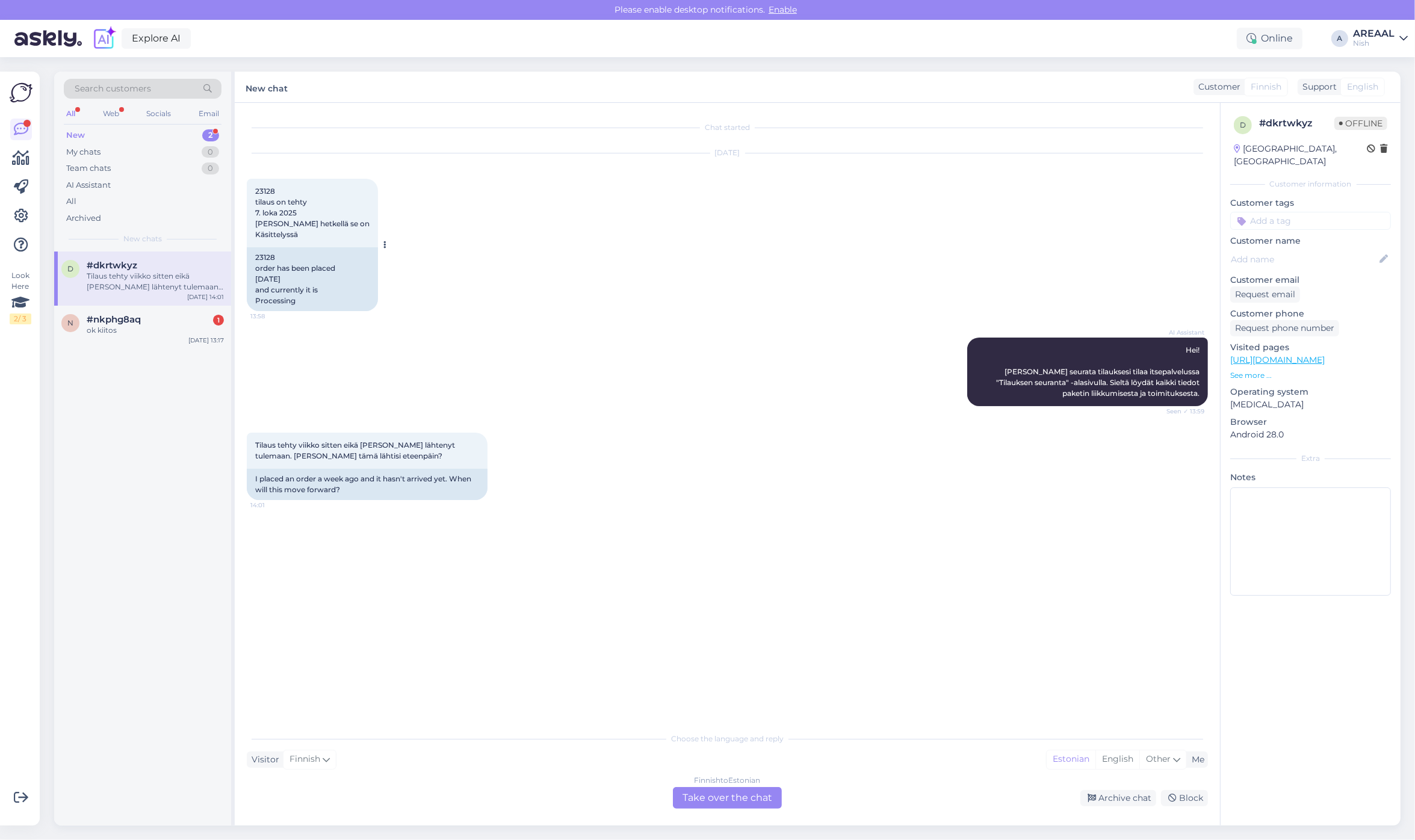
click at [266, 187] on span "23128 tilaus on tehty 7. loka 2025 ja tällä hetkellä se on Käsittelyssä" at bounding box center [312, 213] width 114 height 53
copy span "23128"
click at [732, 801] on div "Finnish to Estonian Take over the chat" at bounding box center [727, 798] width 109 height 22
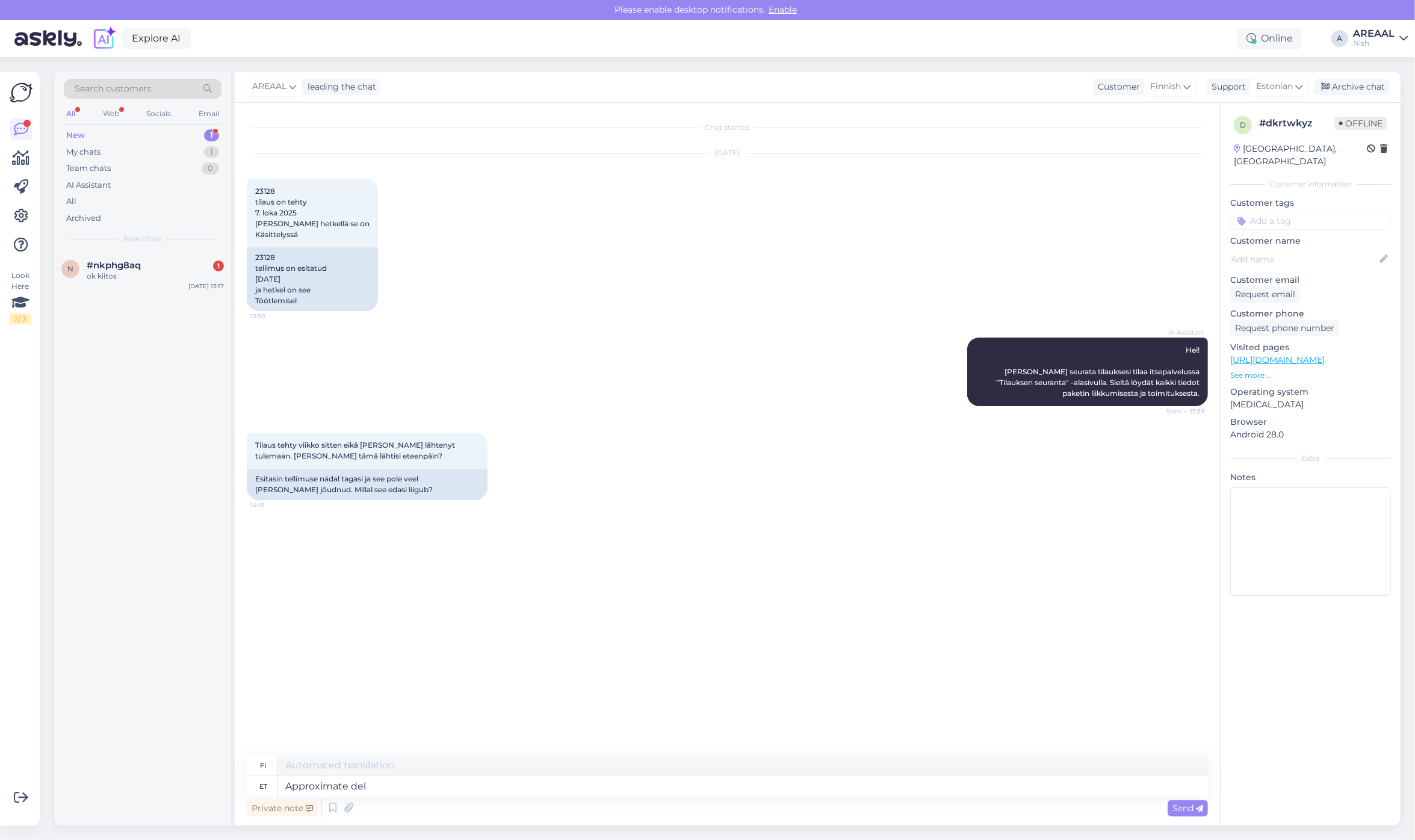
type textarea "Approximate deli"
type textarea "Lähentää"
type textarea "Approximate deliver t"
type textarea "Arvioitu toimitusaika"
type textarea "Approximate delivery time between 17"
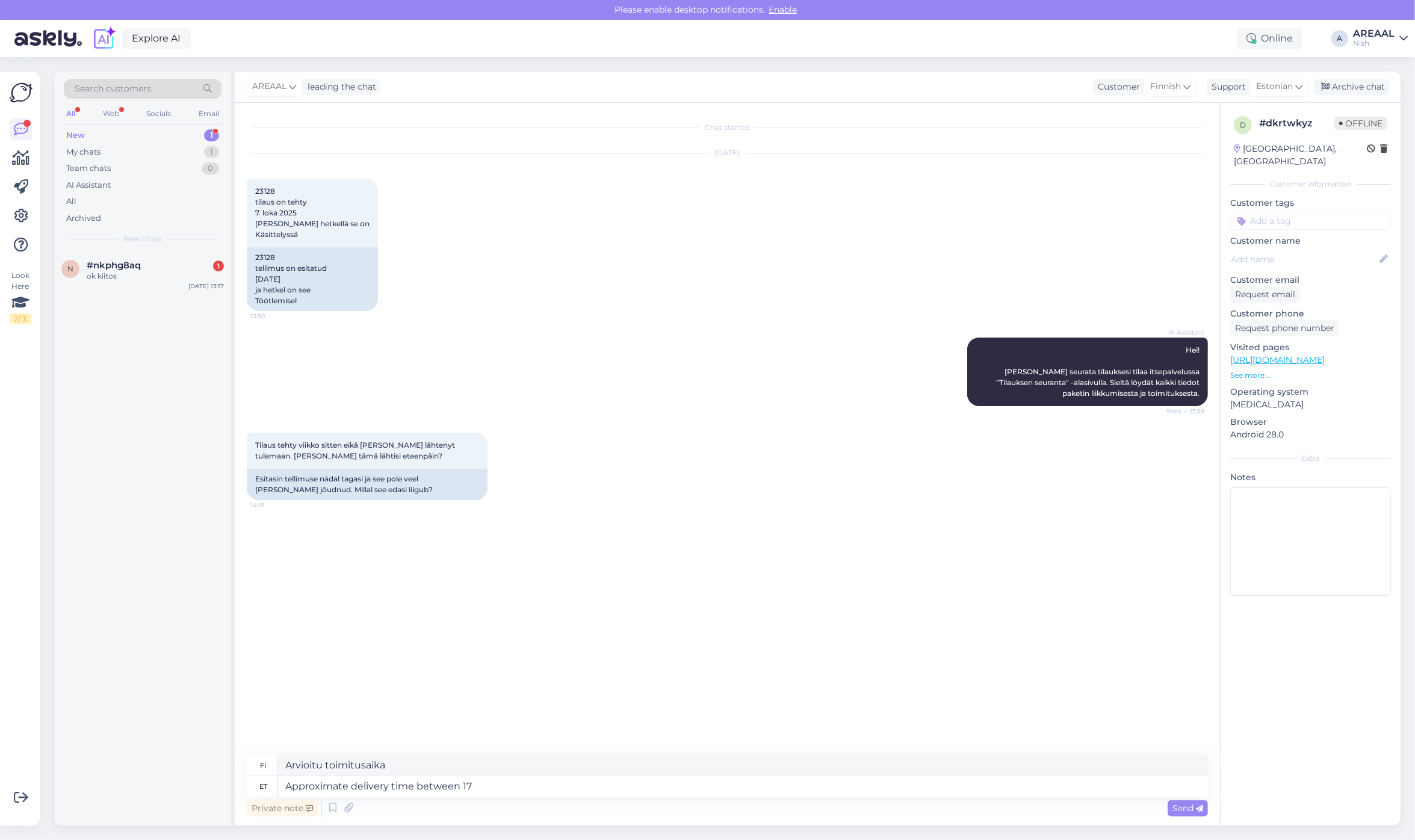
type textarea "Arvioitu toimitusaika välillä"
type textarea "Approximate delivery time between 17-21 oct"
type textarea "Arvioitu toimitusaika 17.-21."
type textarea "Approximate delivery time between [DATE]-[DATE]."
type textarea "Arvioitu toimitusaika 17.-21. lokakuuta."
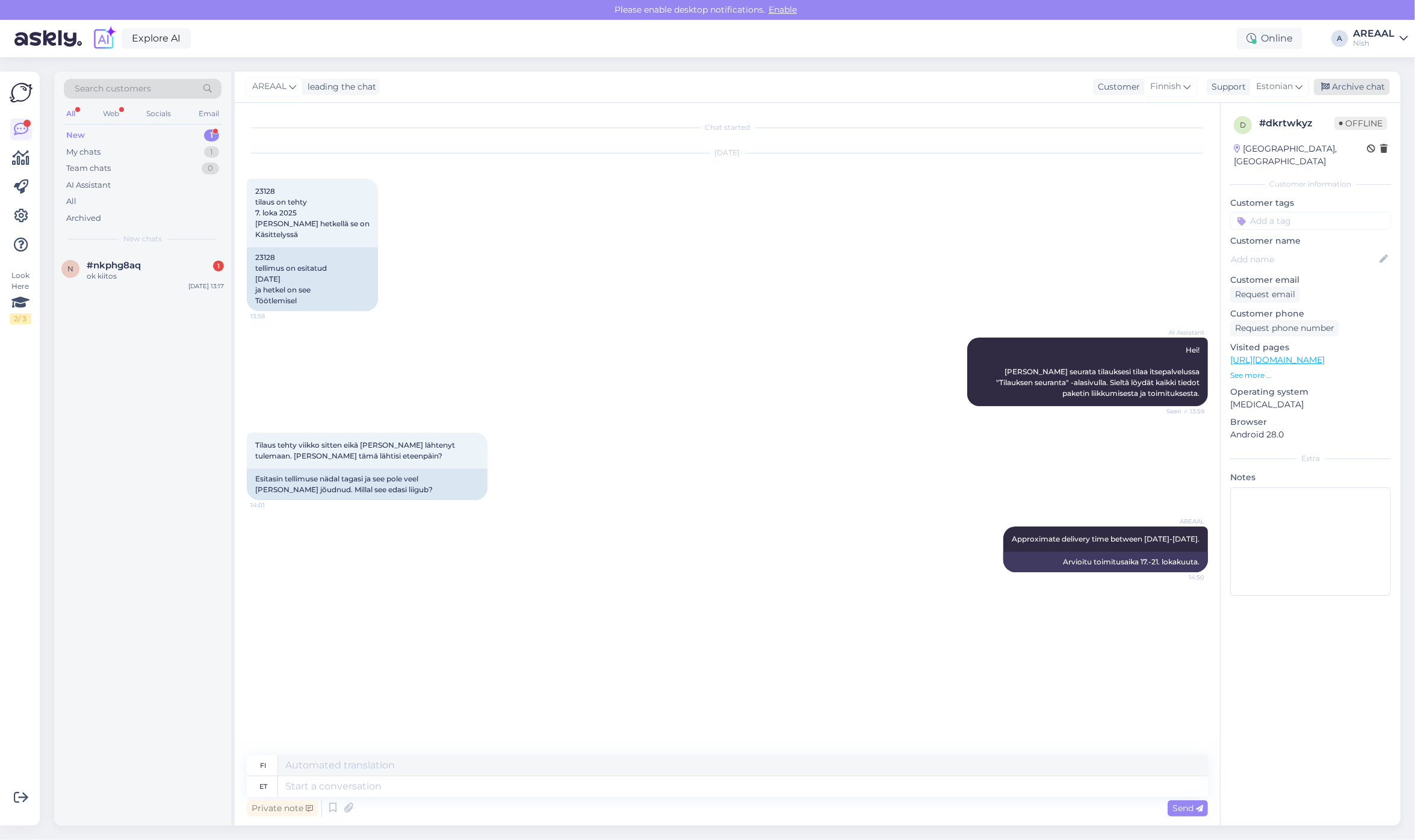
click at [1380, 87] on div "Archive chat" at bounding box center [1351, 87] width 76 height 16
click at [72, 265] on span "n" at bounding box center [70, 268] width 6 height 9
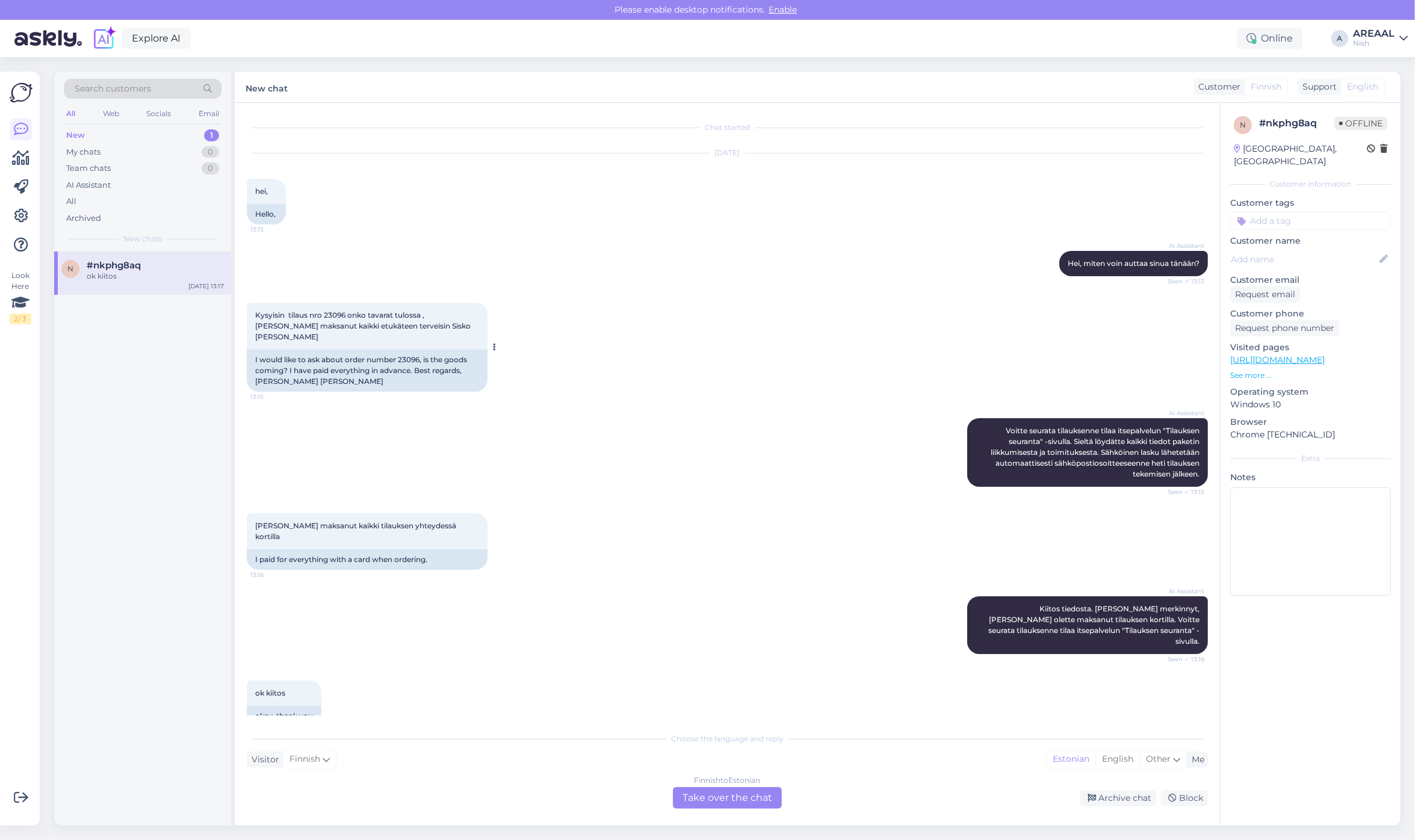
click at [337, 314] on span "Kysyisin tilaus nro 23096 onko tavarat tulossa ,[PERSON_NAME] maksanut kaikki e…" at bounding box center [364, 325] width 217 height 31
copy span "23096"
click at [728, 792] on div "Finnish to Estonian Take over the chat" at bounding box center [727, 798] width 109 height 22
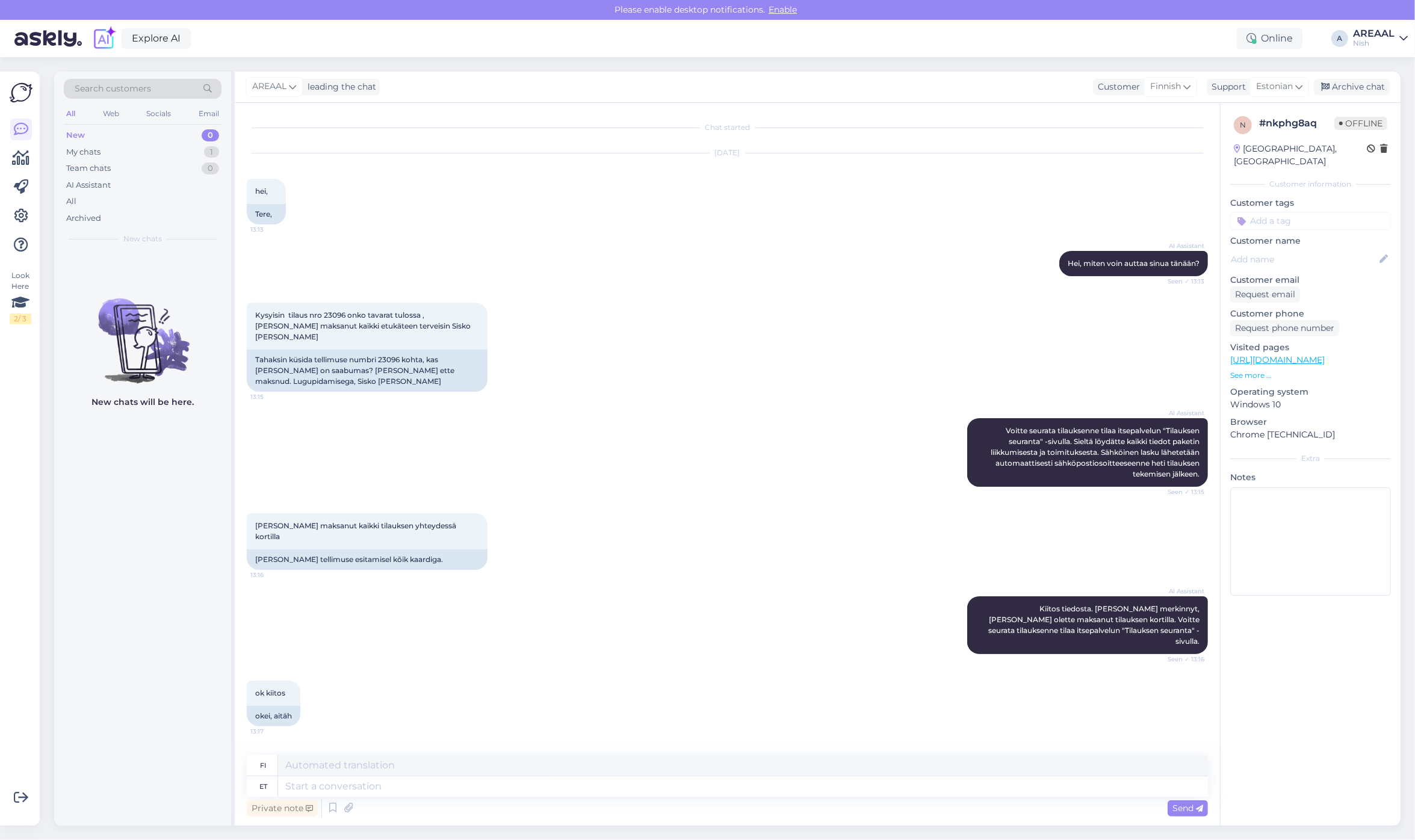
click at [720, 780] on textarea at bounding box center [743, 786] width 930 height 21
type textarea "Approximate del"
type textarea "Lähentää"
type textarea "Approximate delivery time"
type textarea "Arvioitu toimitusaika"
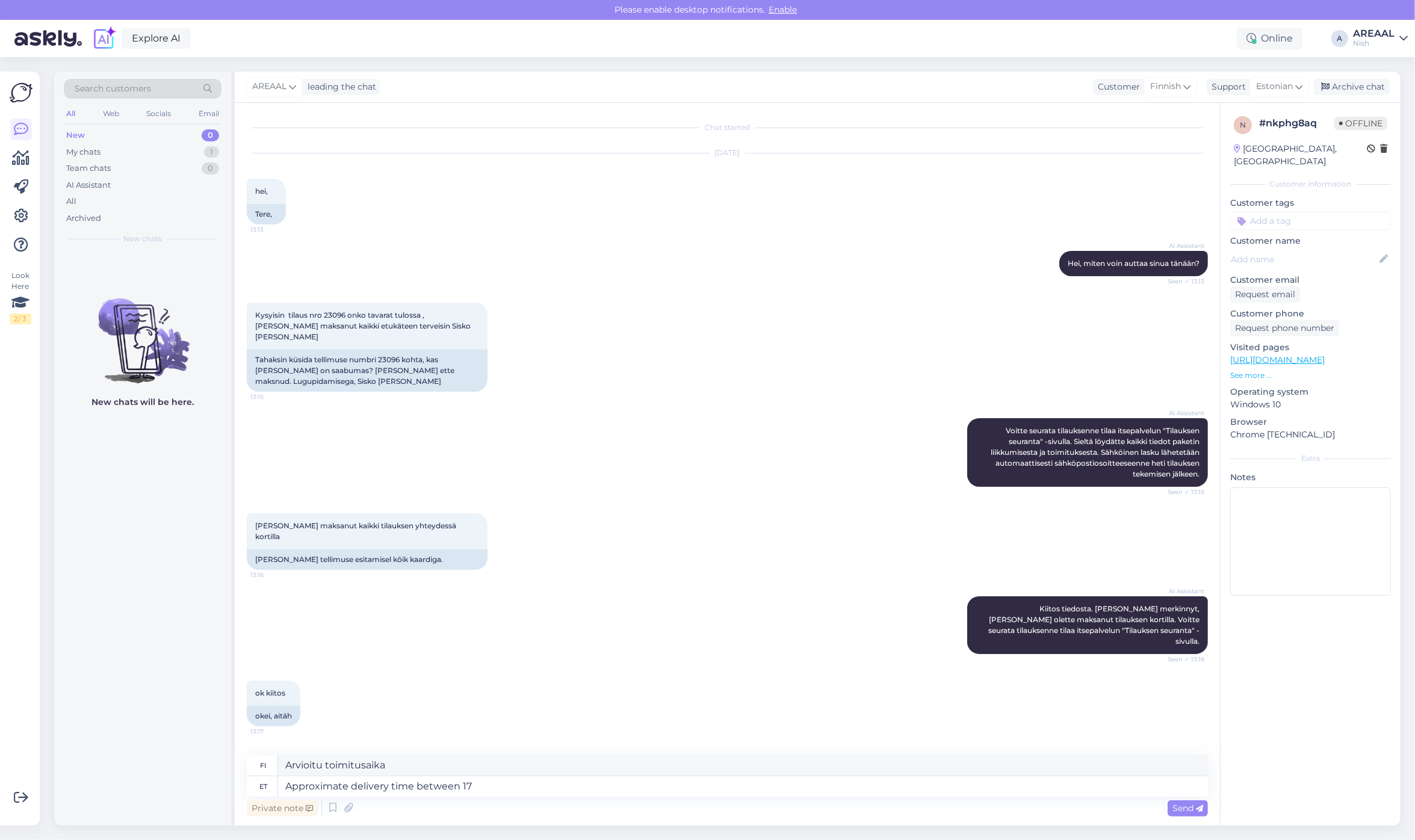
type textarea "Approximate delivery time between 17-"
type textarea "Arvioitu toimitusaika välillä"
type textarea "Approximate delivery time between 17-21 oct"
type textarea "Arvioitu toimitusaika 17.-21."
type textarea "Approximate delivery time between 17-21 october."
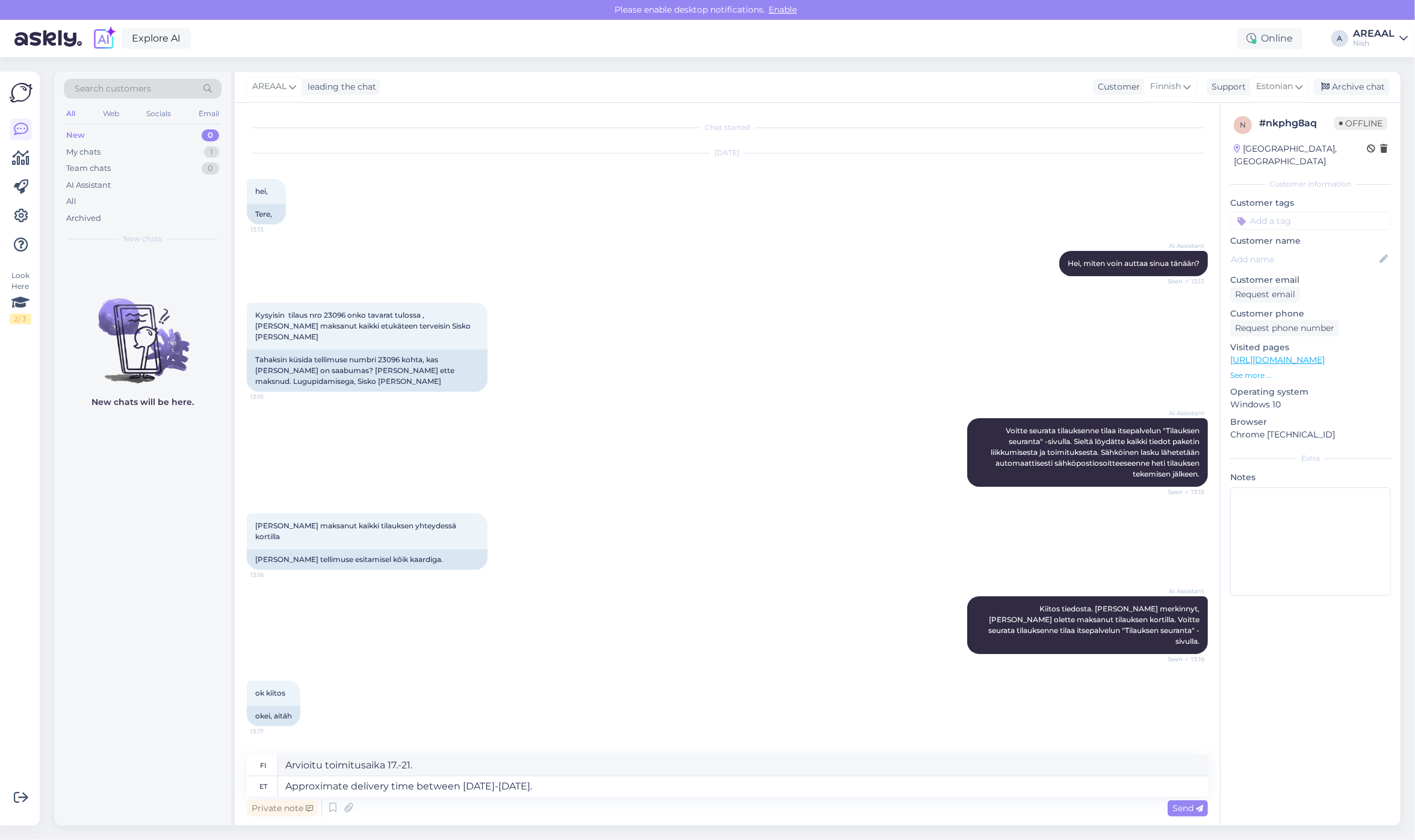
type textarea "Arvioitu toimitusaika 17.-21. lokakuuta."
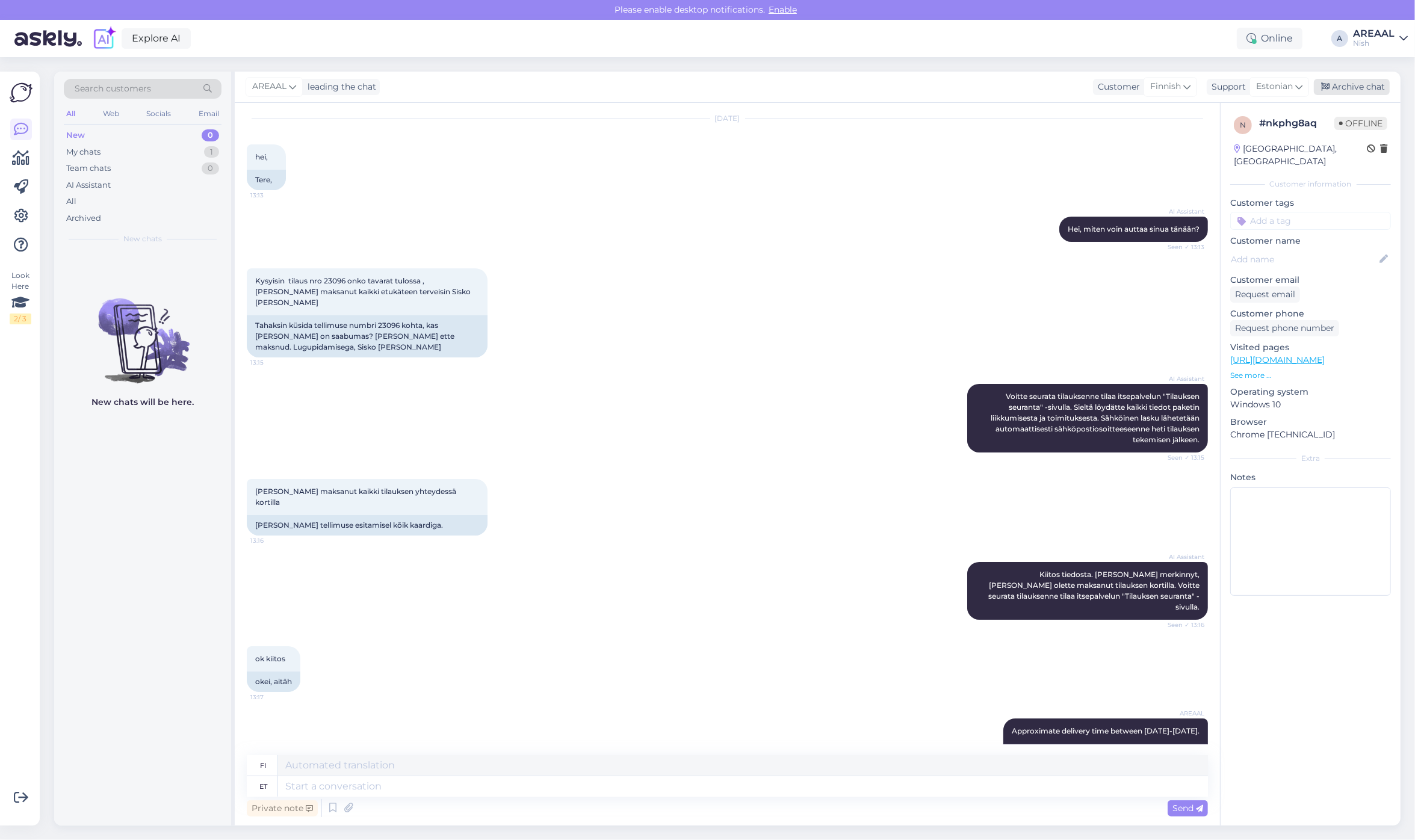
click at [1372, 79] on div "Archive chat" at bounding box center [1351, 87] width 76 height 16
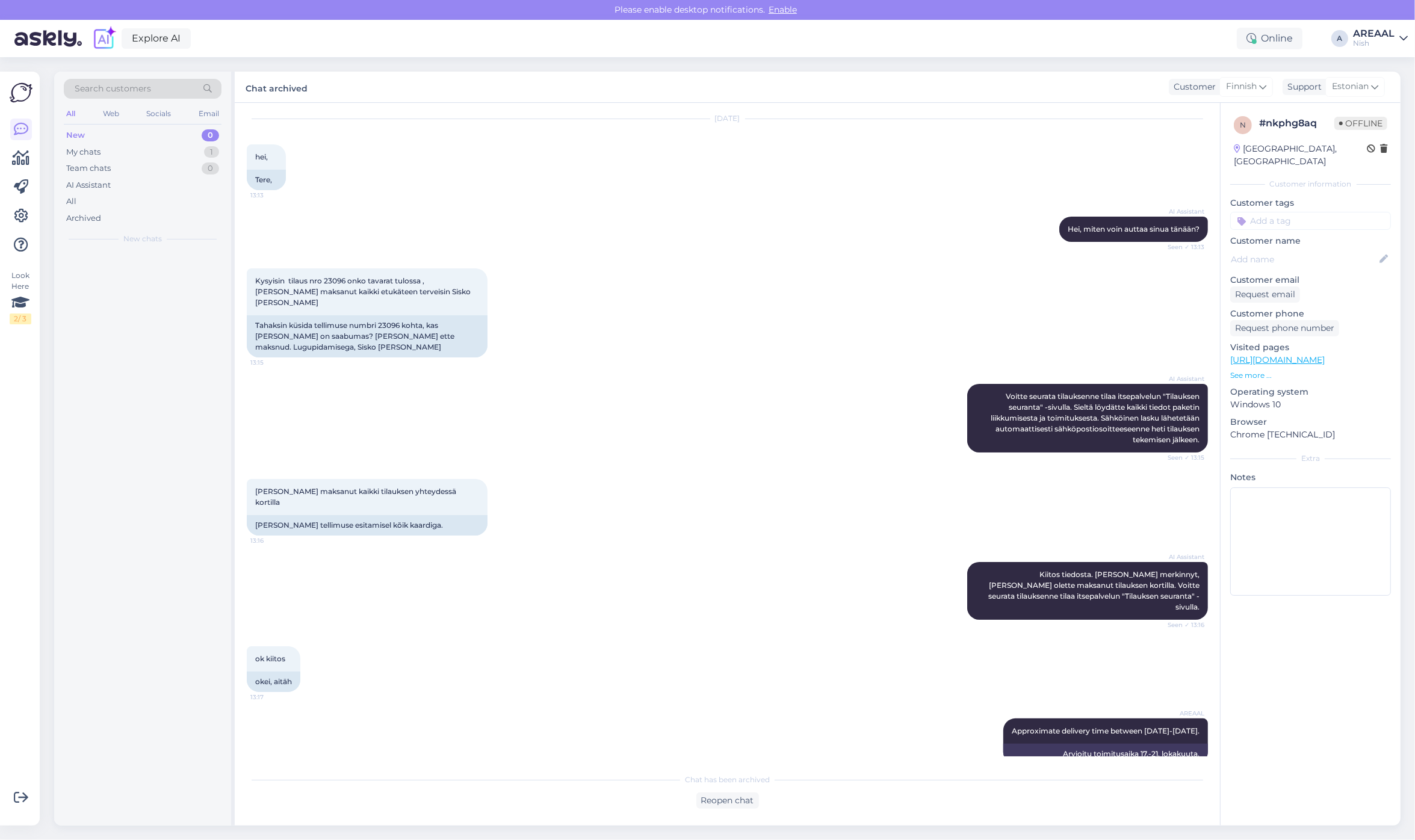
scroll to position [22, 0]
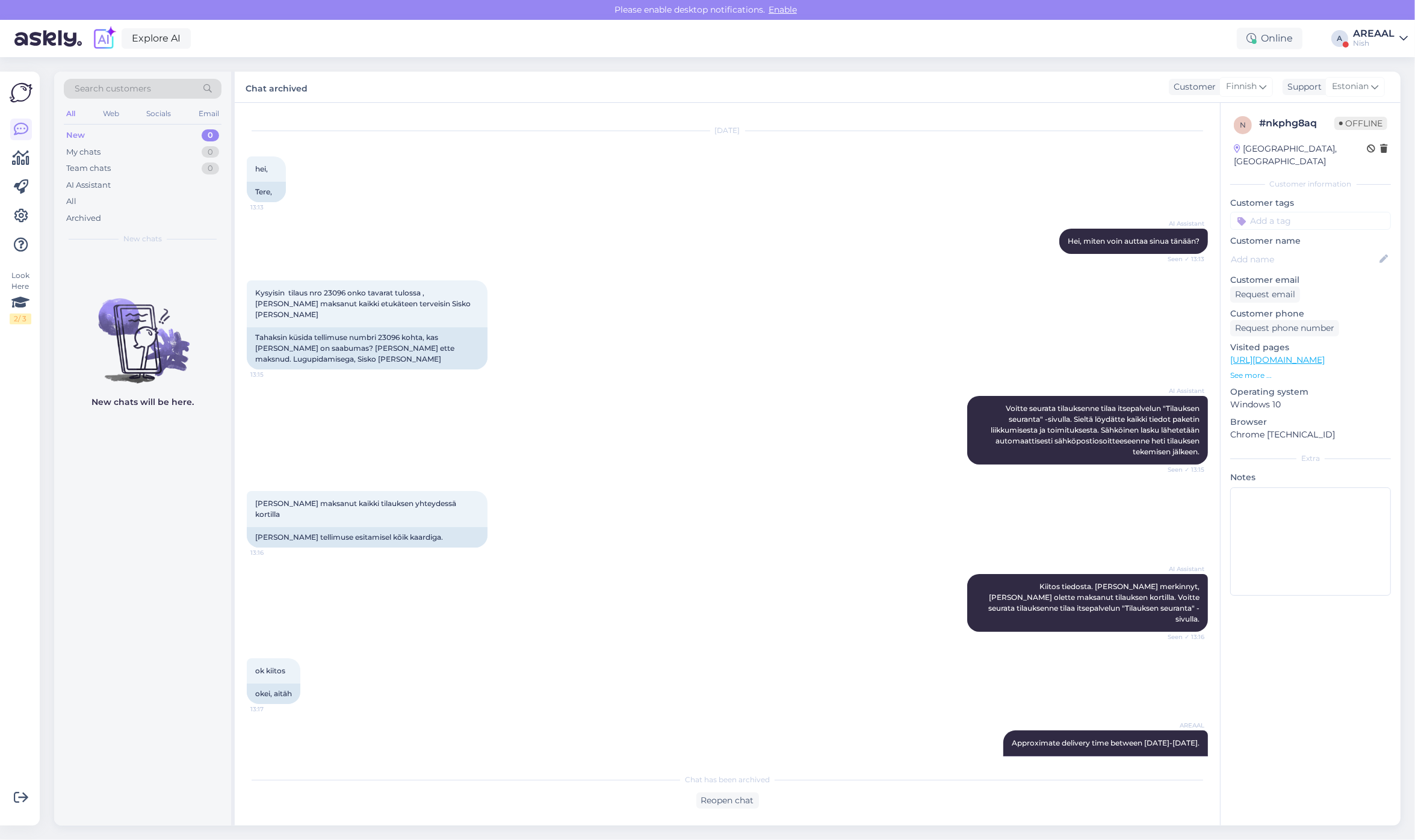
click at [767, 151] on div "Oct 14 2025 hei, 13:13 Tere," at bounding box center [728, 166] width 961 height 97
click at [146, 200] on div "All" at bounding box center [143, 202] width 158 height 17
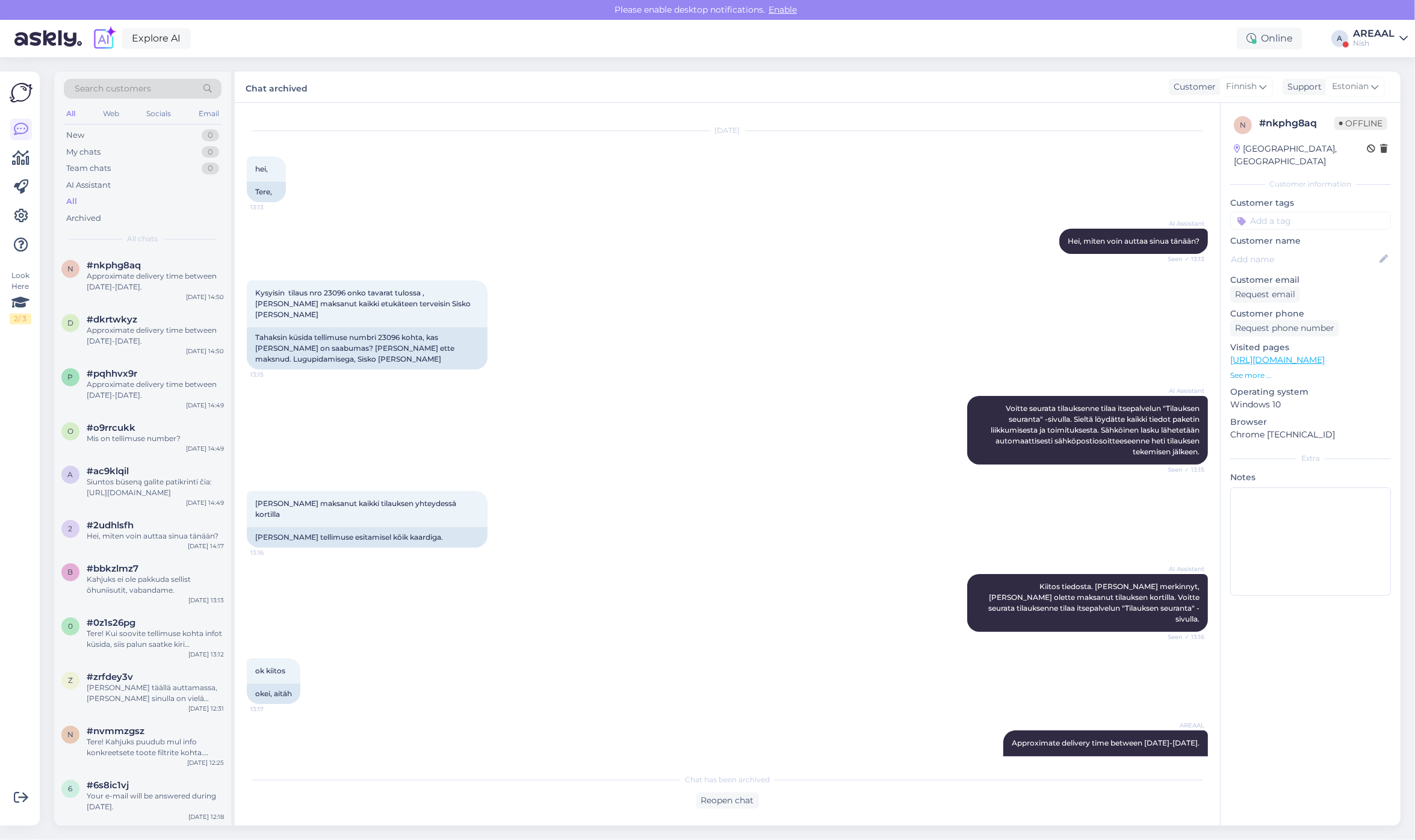
click at [157, 266] on div "#nkphg8aq" at bounding box center [155, 265] width 137 height 11
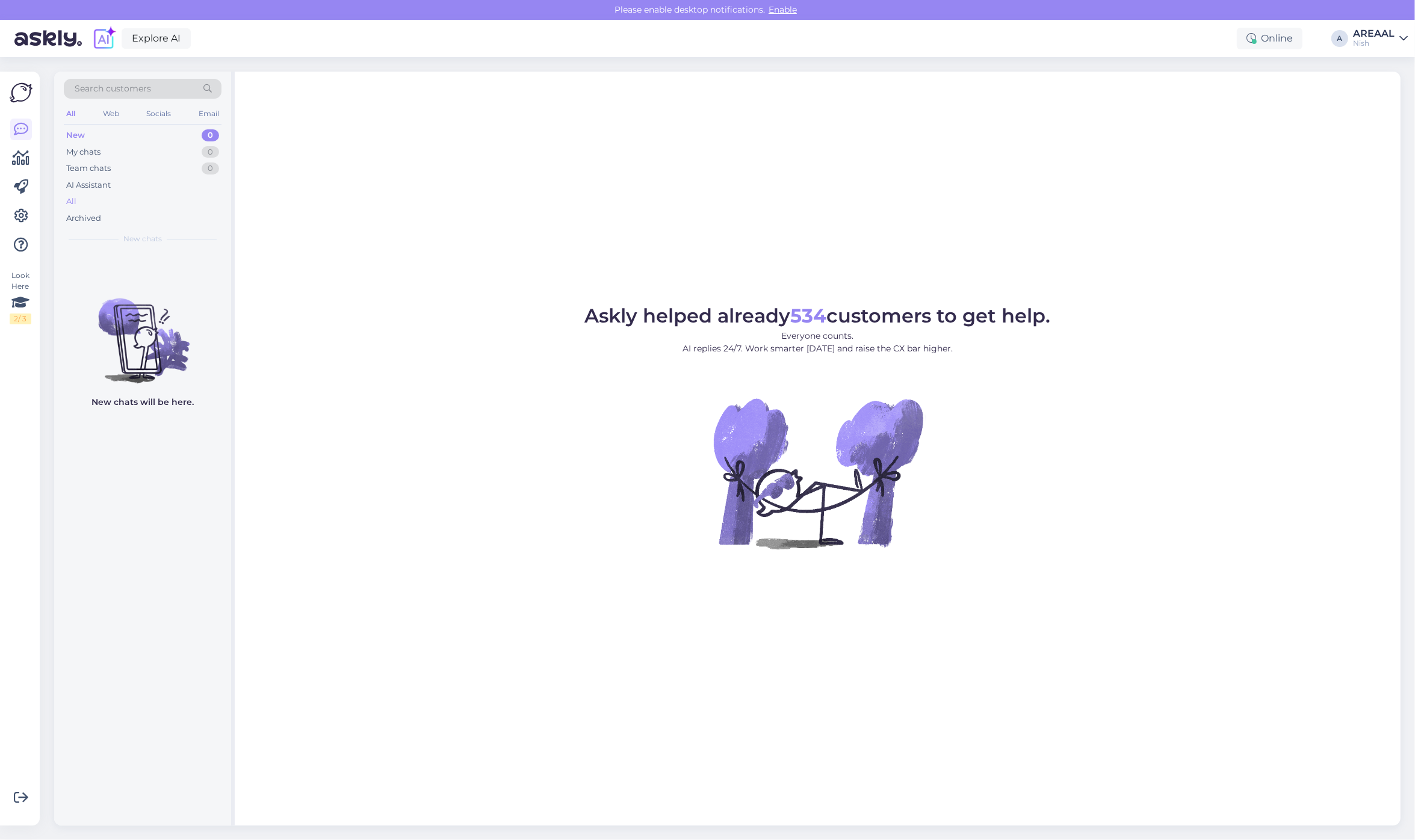
click at [142, 202] on div "All" at bounding box center [143, 202] width 158 height 17
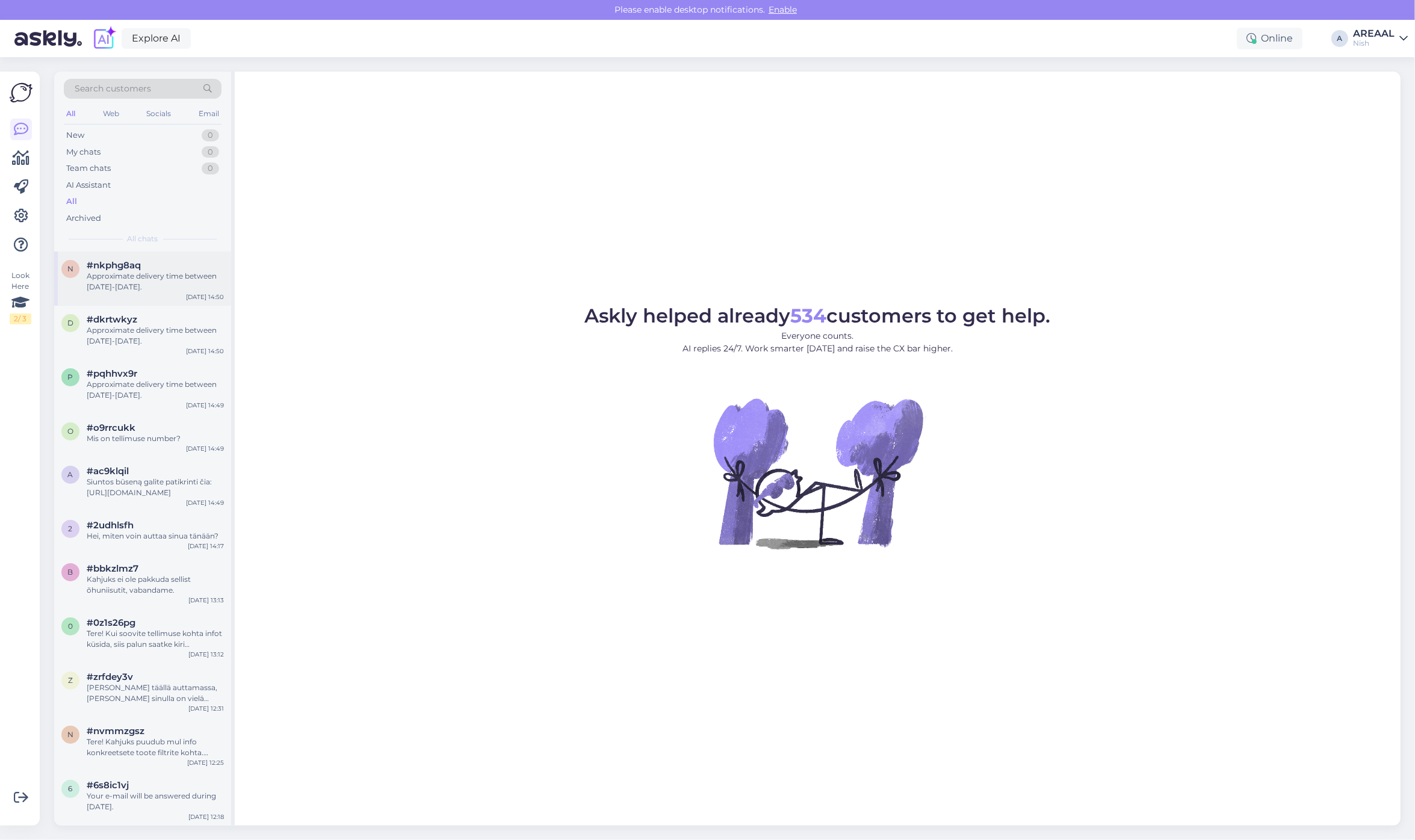
click at [152, 274] on div "Approximate delivery time between [DATE]-[DATE]." at bounding box center [155, 281] width 137 height 22
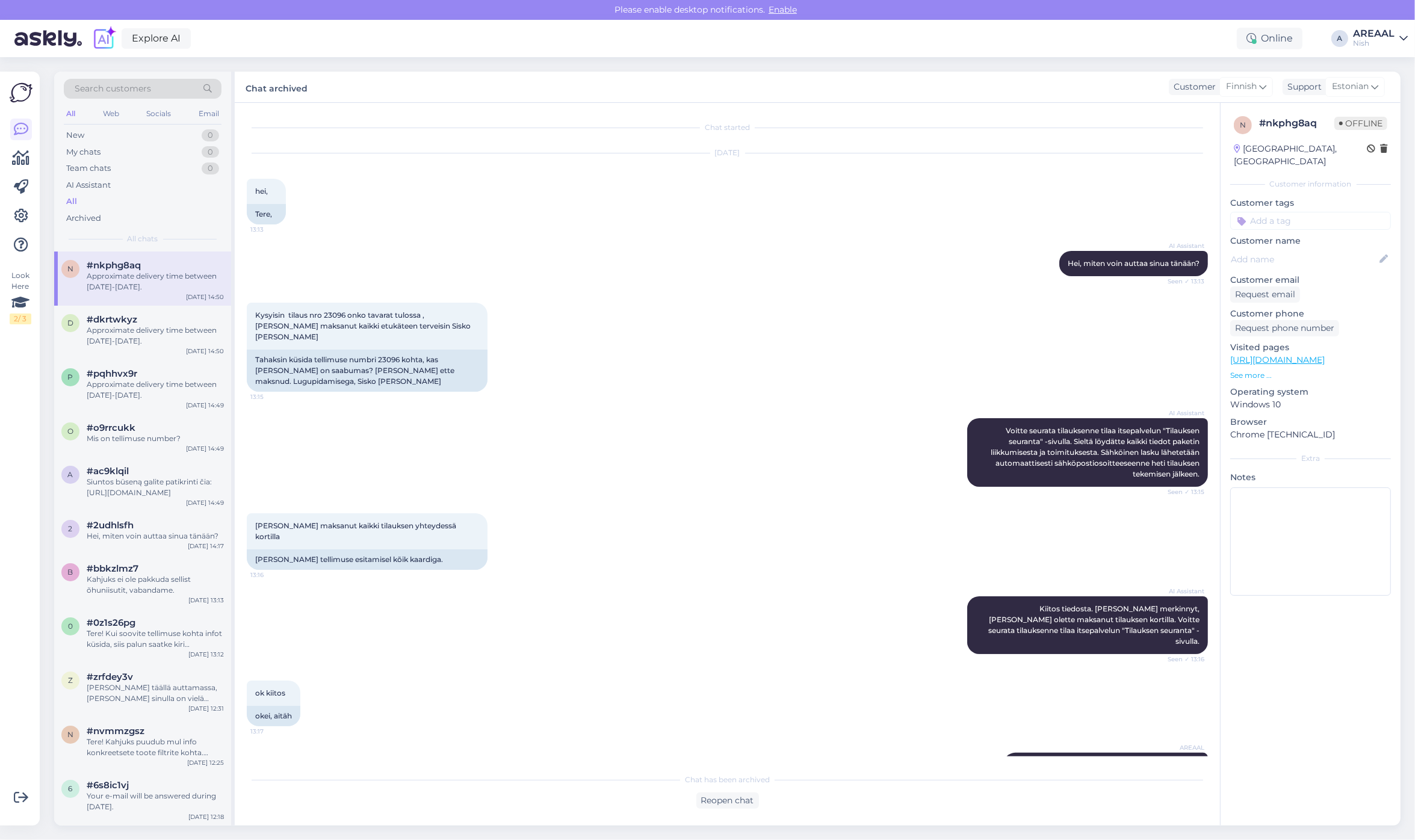
scroll to position [22, 0]
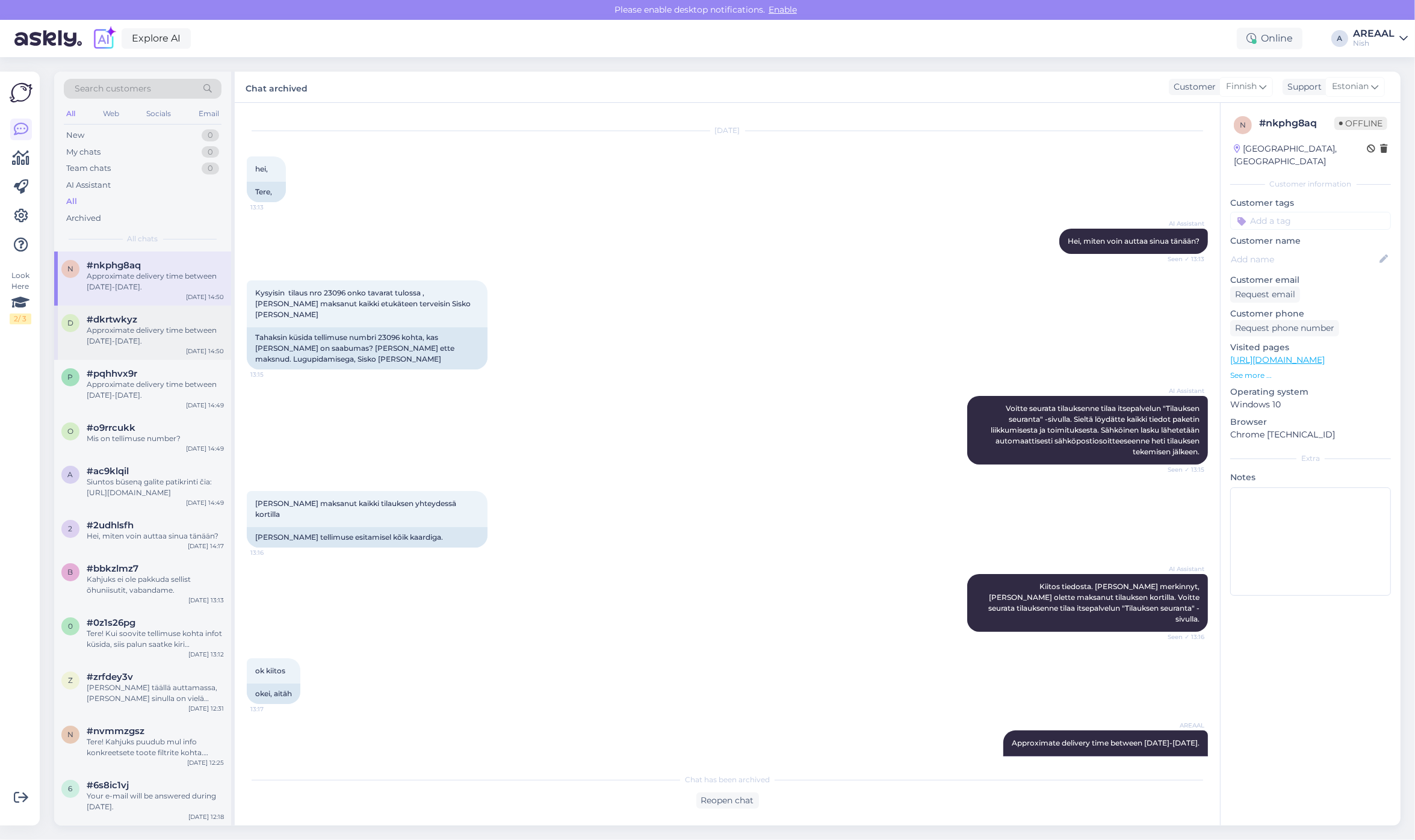
click at [146, 335] on div "Approximate delivery time between [DATE]-[DATE]." at bounding box center [155, 336] width 137 height 22
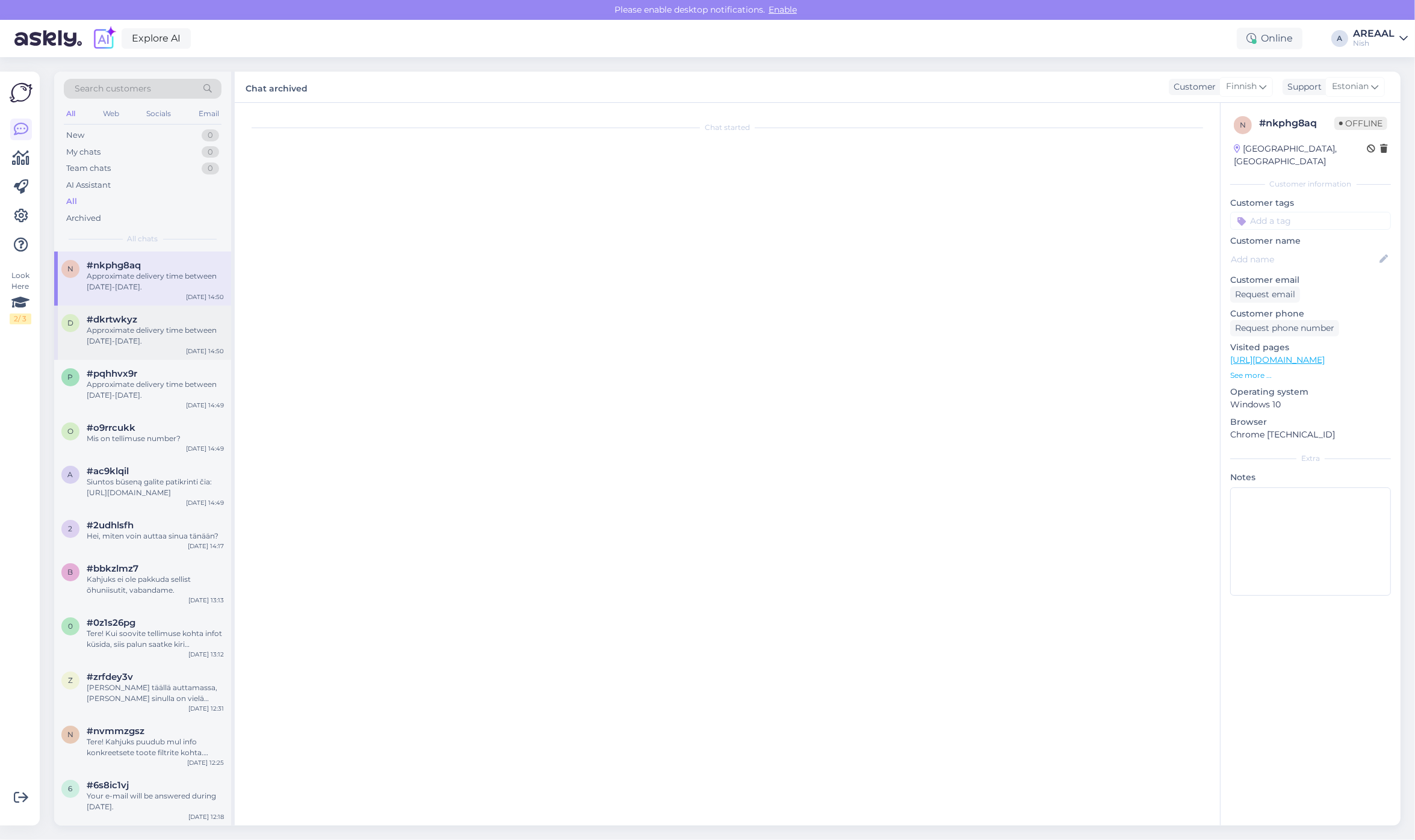
scroll to position [0, 0]
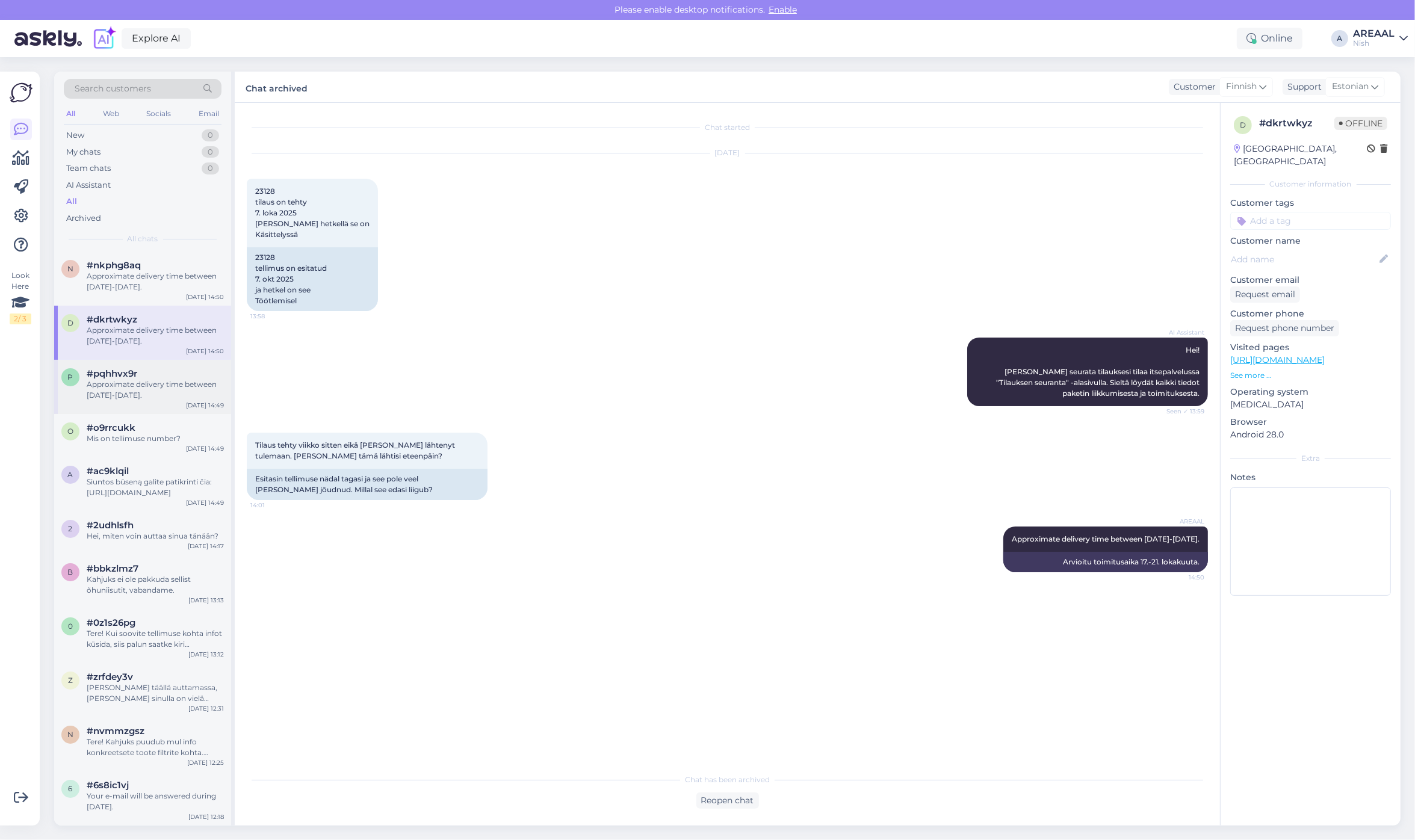
click at [146, 389] on div "Approximate delivery time between [DATE]-[DATE]." at bounding box center [155, 390] width 137 height 22
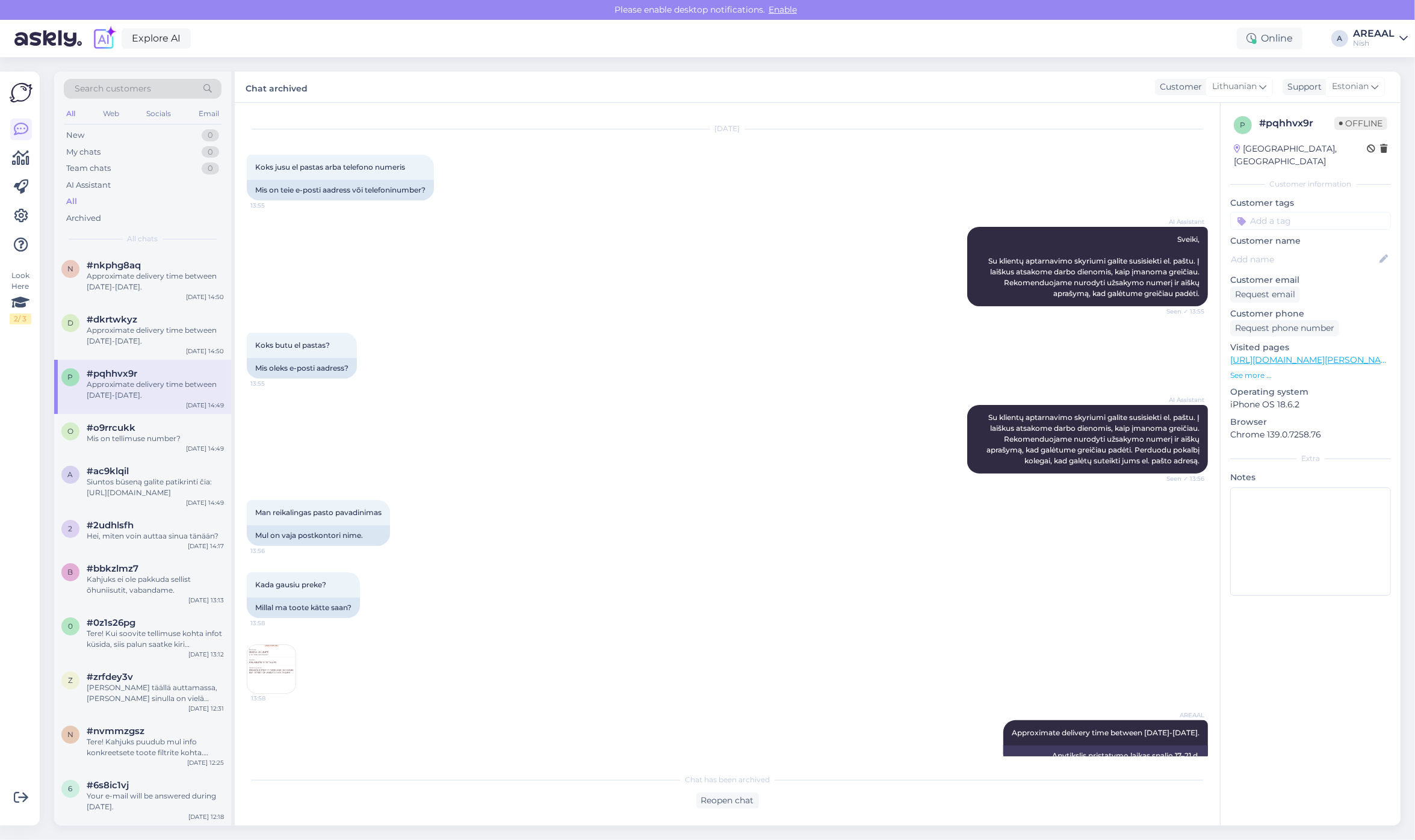
click at [268, 645] on img at bounding box center [271, 670] width 48 height 48
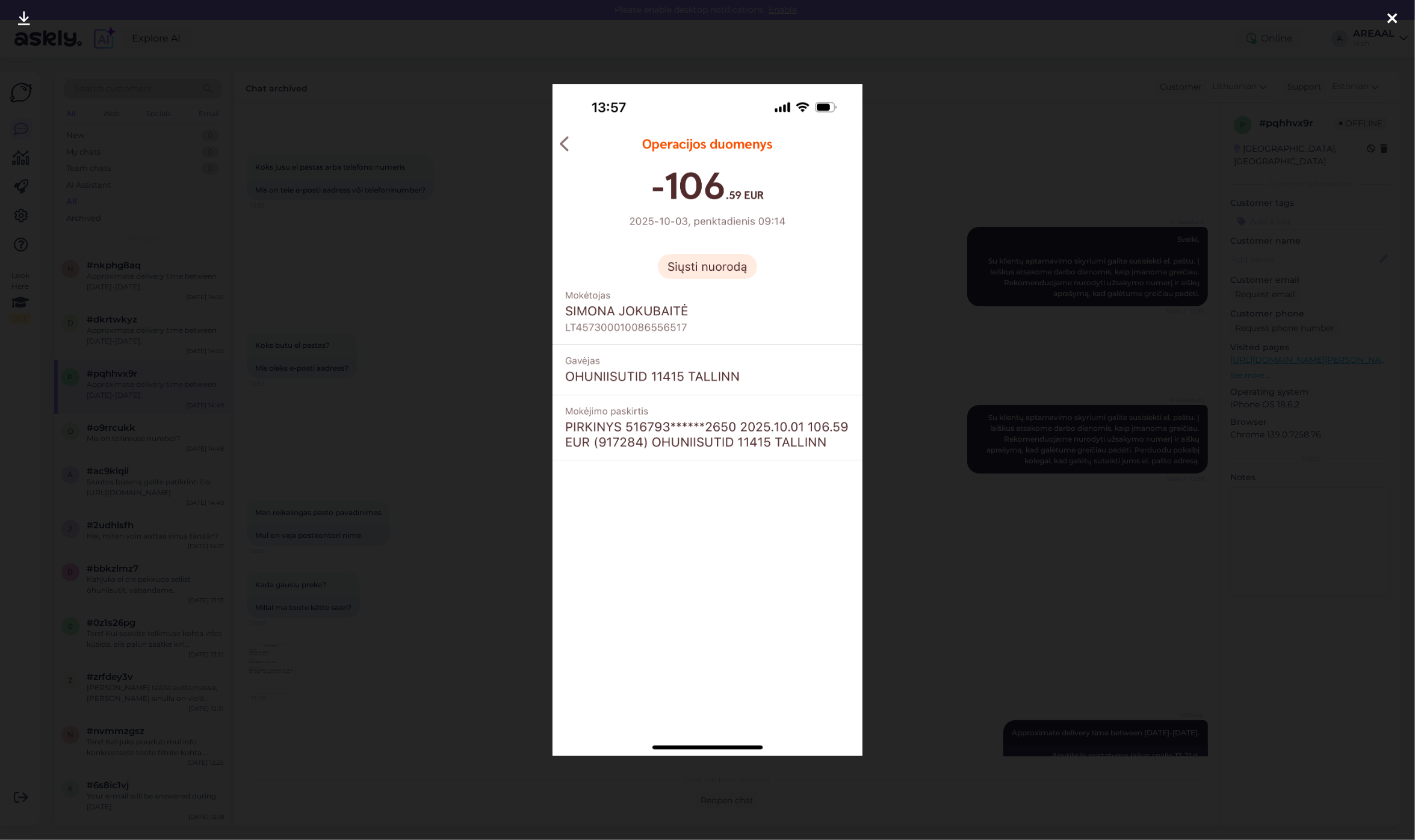
click at [306, 582] on div at bounding box center [707, 420] width 1415 height 840
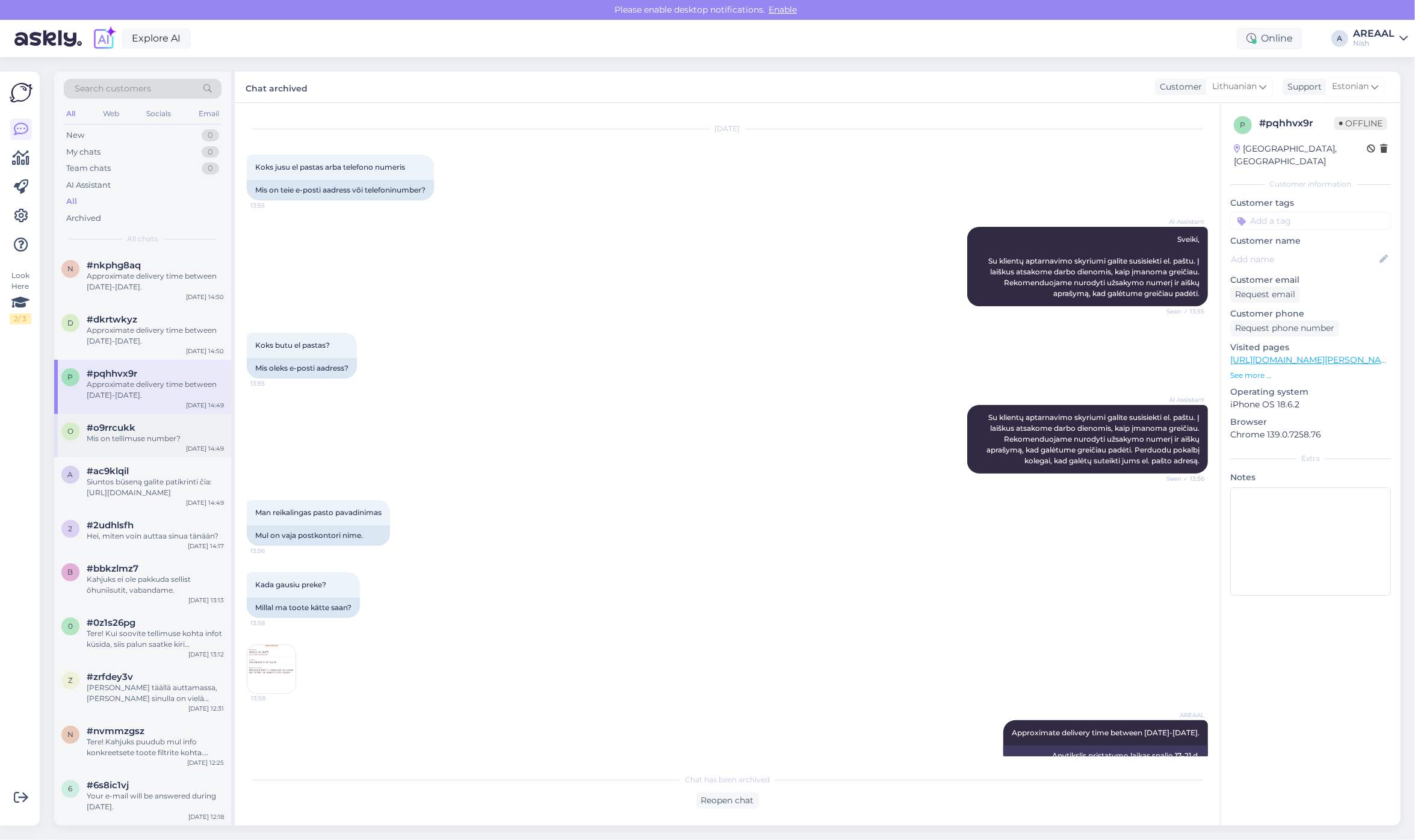
click at [105, 418] on div "o #o9rrcukk Mis on tellimuse number? [DATE] 14:49" at bounding box center [142, 435] width 177 height 43
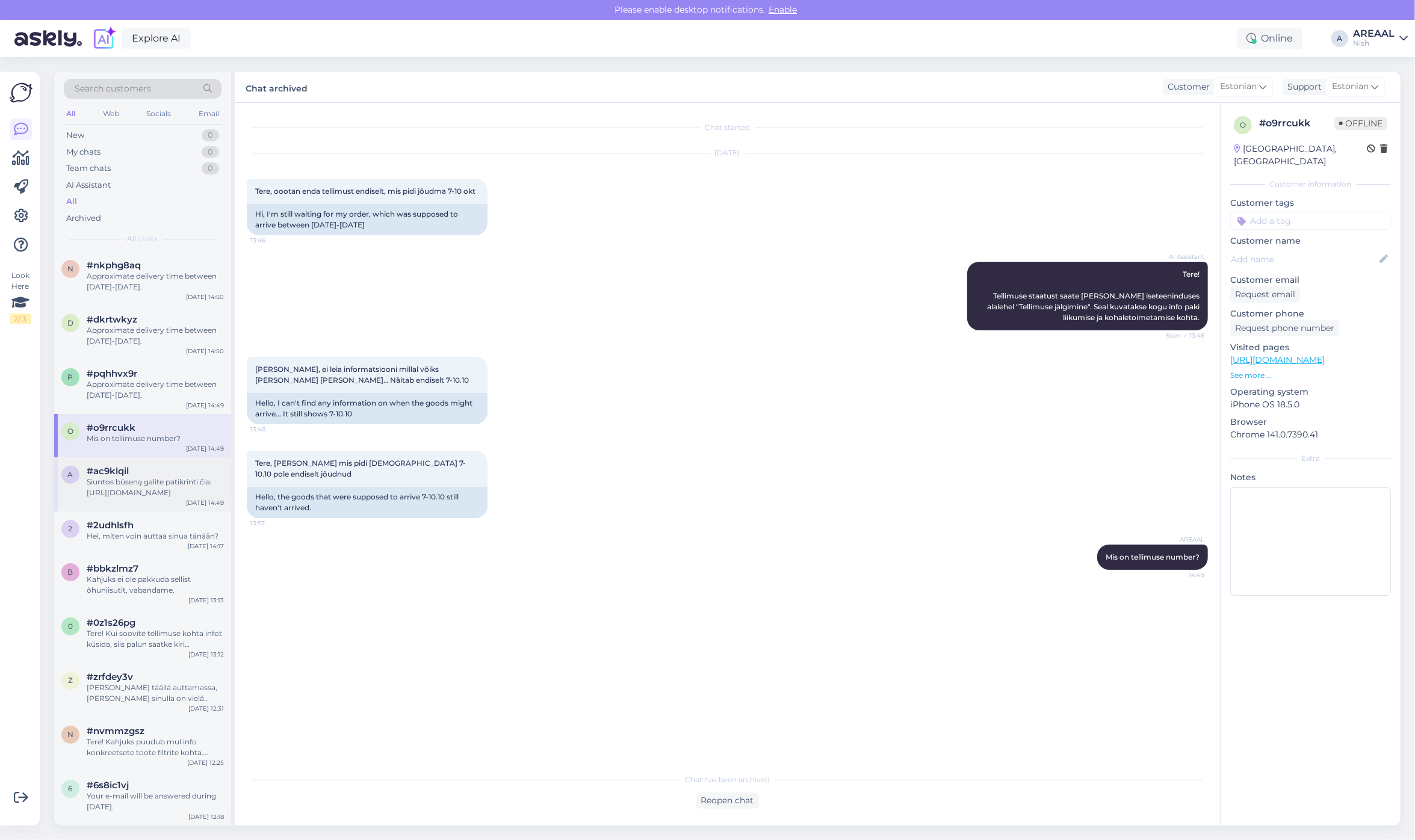
click at [128, 486] on div "Siuntos būseną galite patikrinti čia: [URL][DOMAIN_NAME]" at bounding box center [155, 487] width 137 height 22
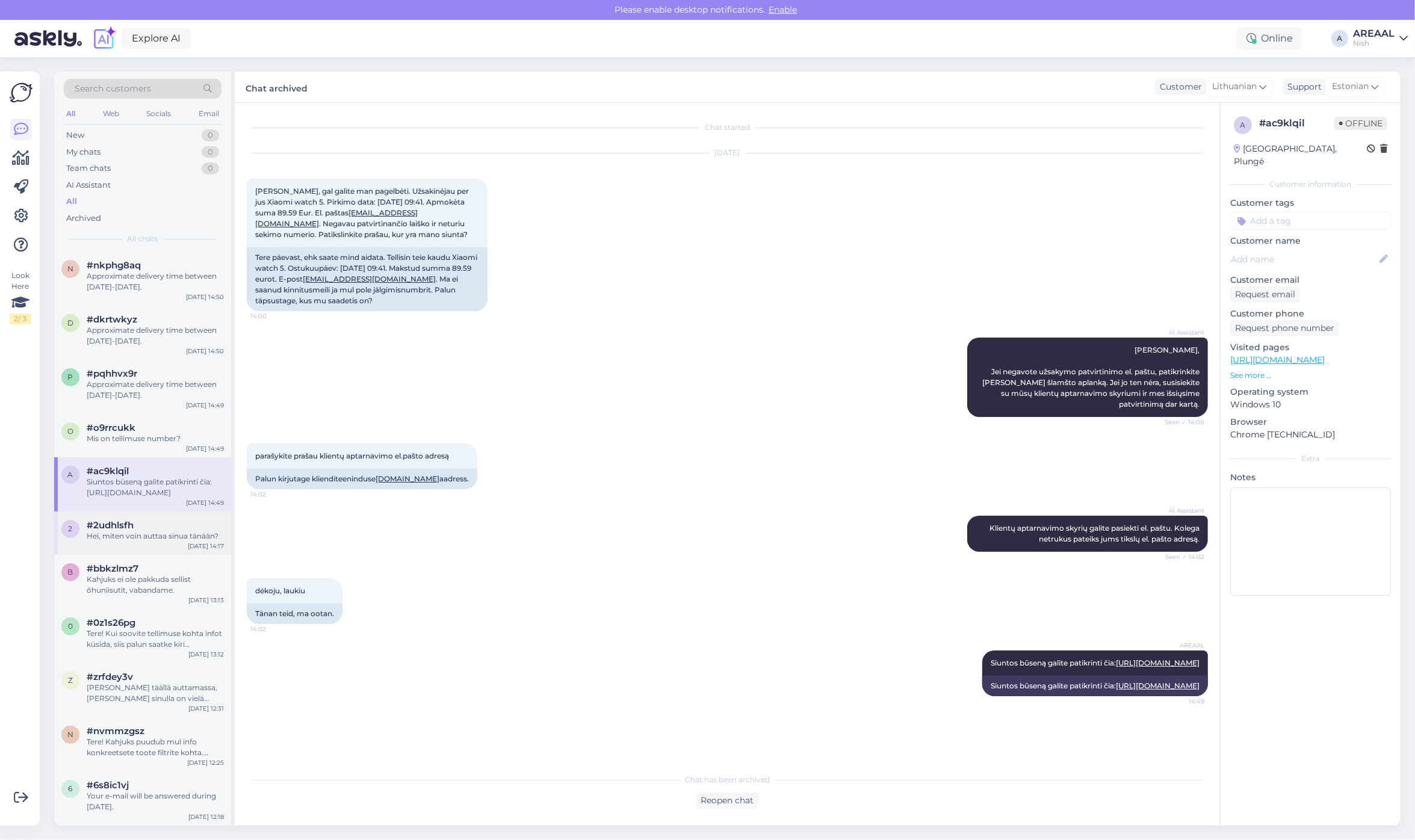
click at [142, 538] on div "Hei, miten voin auttaa sinua tänään?" at bounding box center [155, 536] width 137 height 11
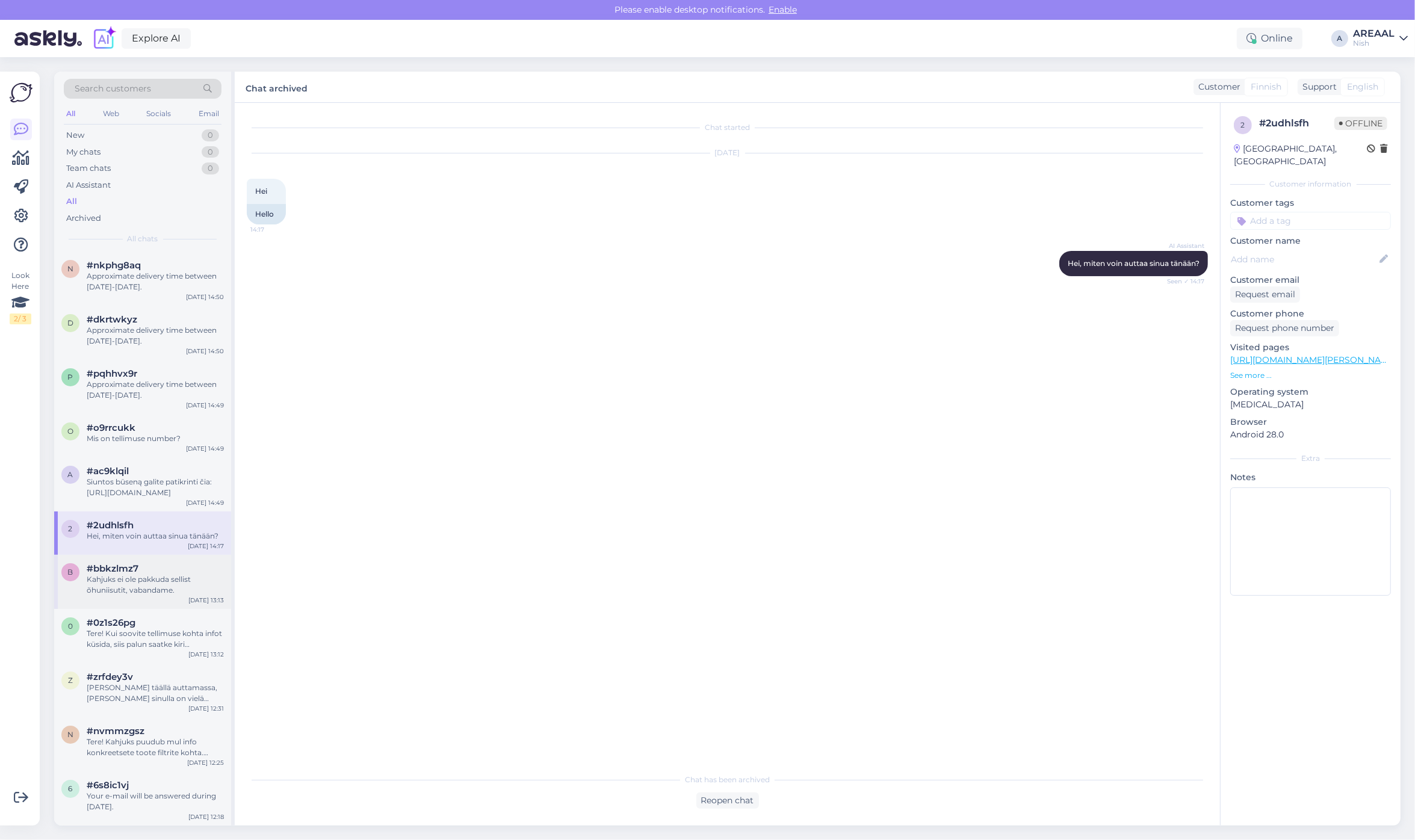
click at [151, 575] on div "Kahjuks ei ole pakkuda sellist õhuniisutit, vabandame." at bounding box center [155, 585] width 137 height 22
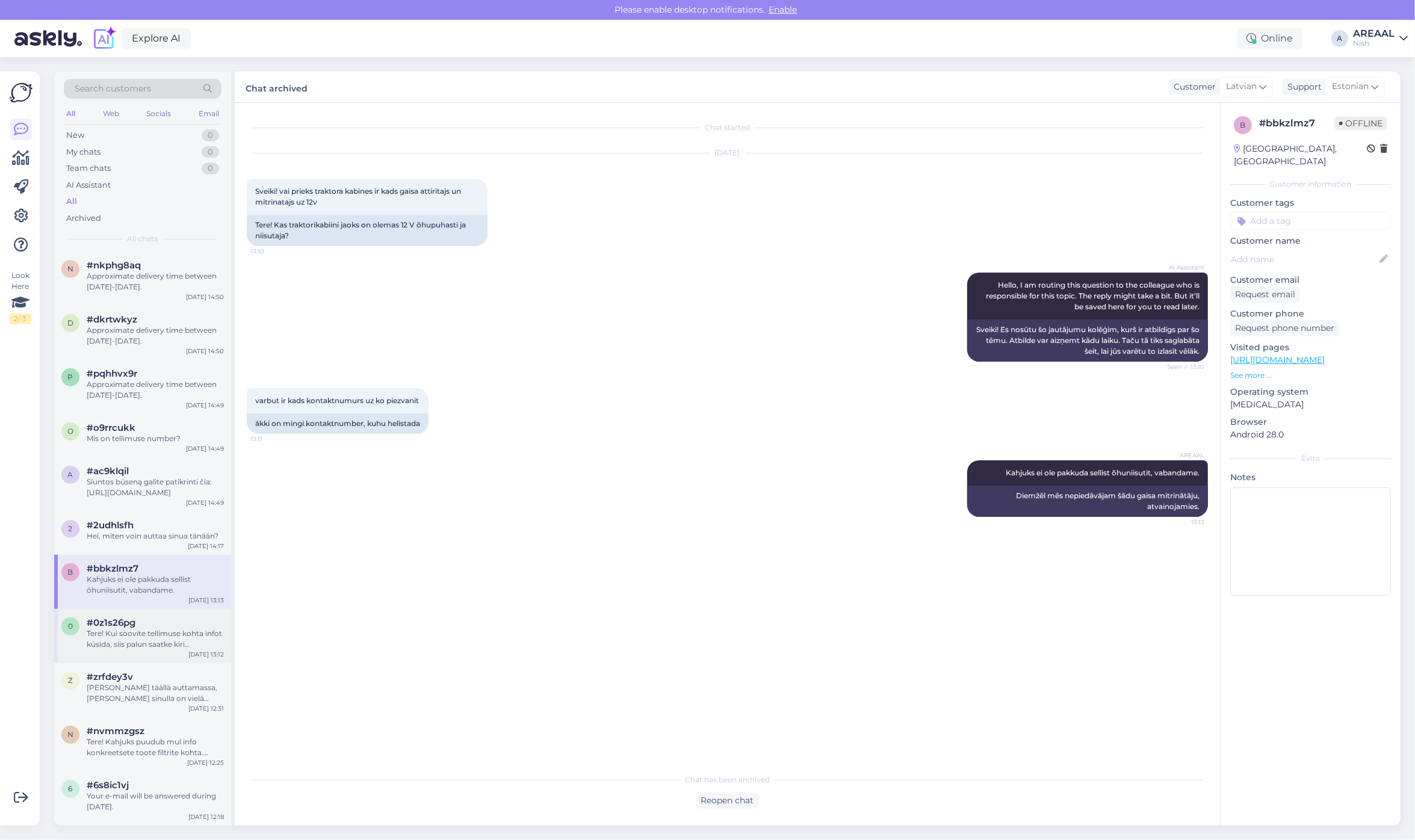
click at [173, 631] on div "Tere! Kui soovite tellimuse kohta infot küsida, siis palun saatke kiri [EMAIL_A…" at bounding box center [155, 639] width 137 height 22
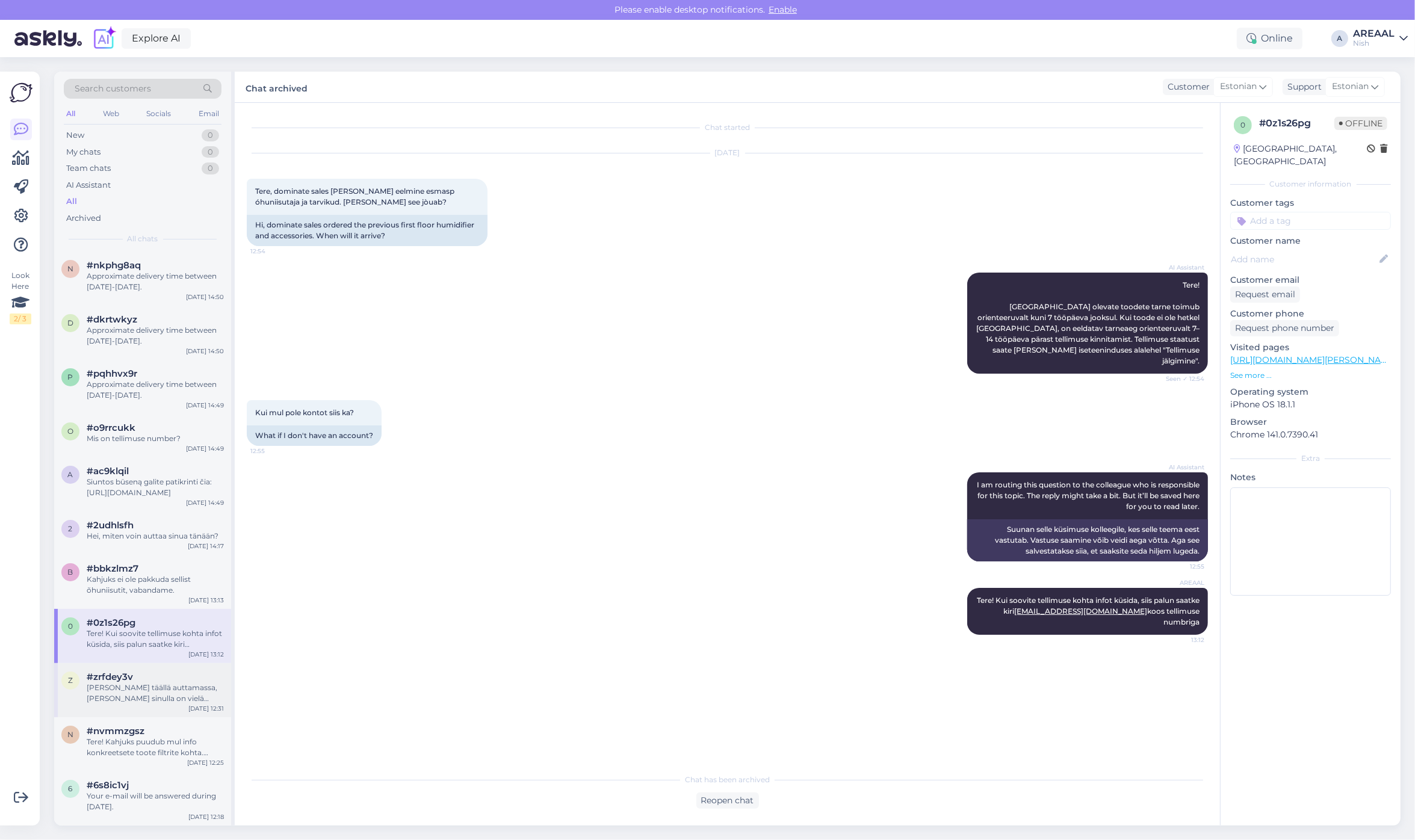
click at [175, 689] on div "[PERSON_NAME] täällä auttamassa, [PERSON_NAME] sinulla on vielä kysyttävää." at bounding box center [155, 693] width 137 height 22
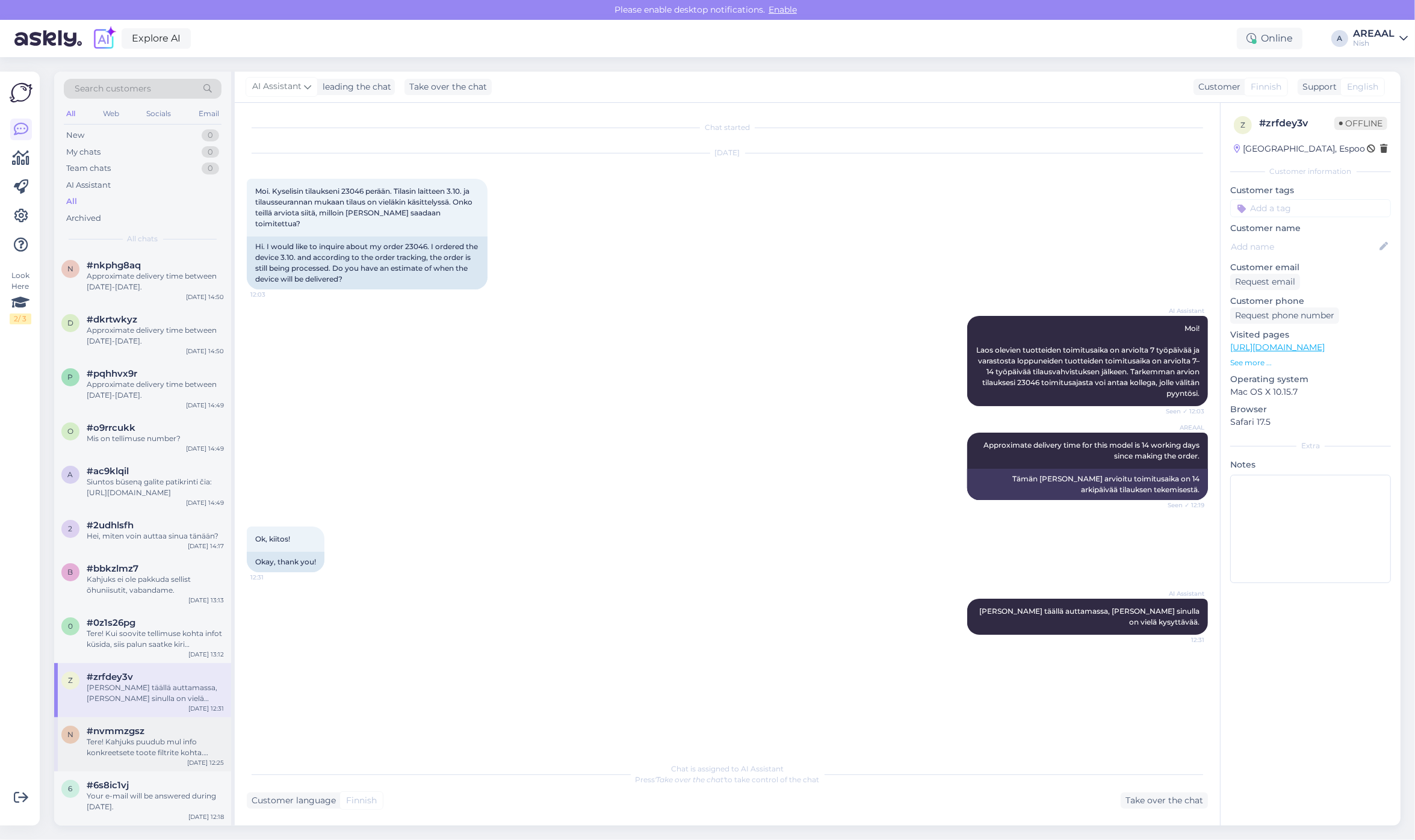
click at [190, 748] on div "Tere! Kahjuks puudub mul info konkreetsete toote filtrite kohta. Edastan Teie k…" at bounding box center [155, 747] width 137 height 22
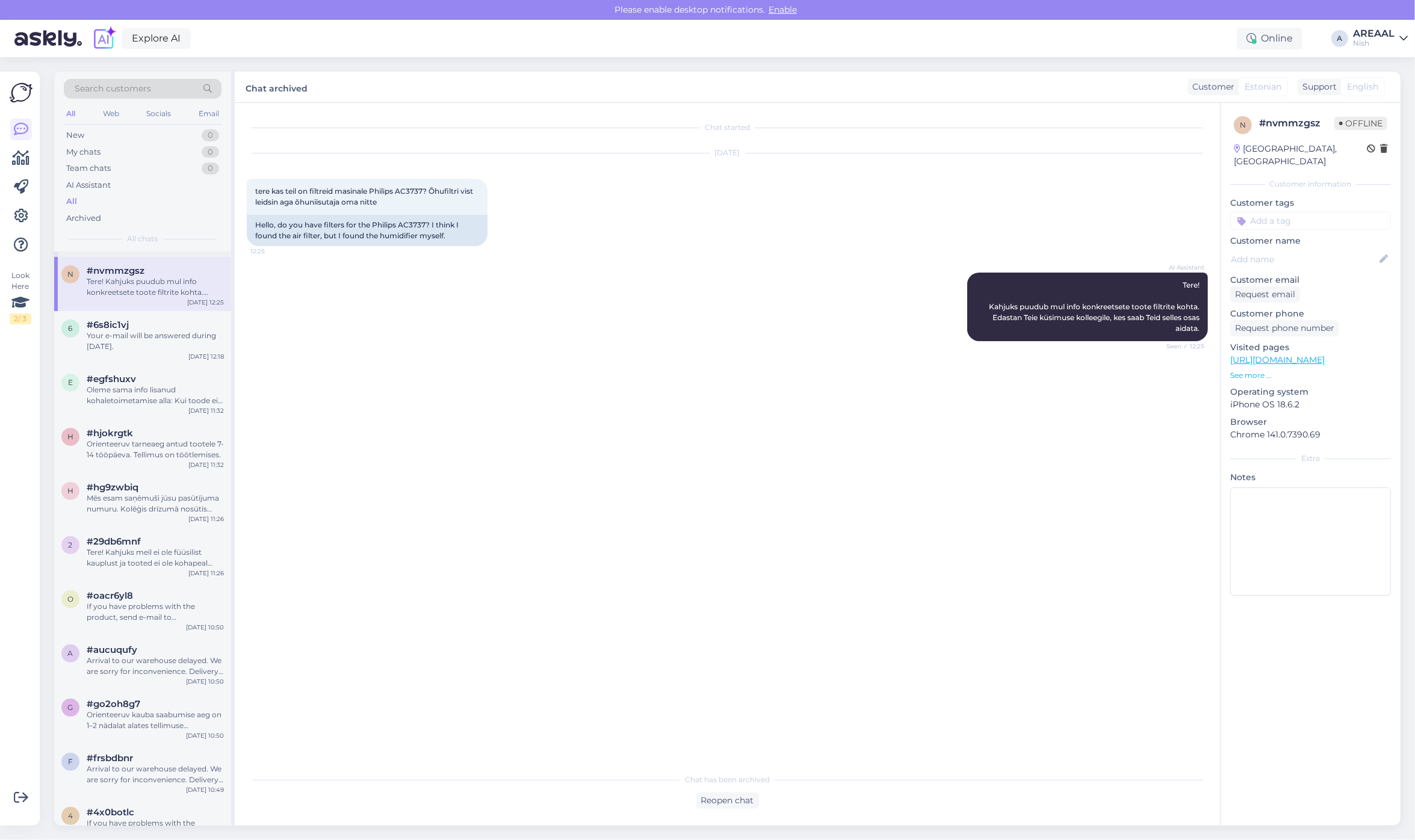
scroll to position [301, 0]
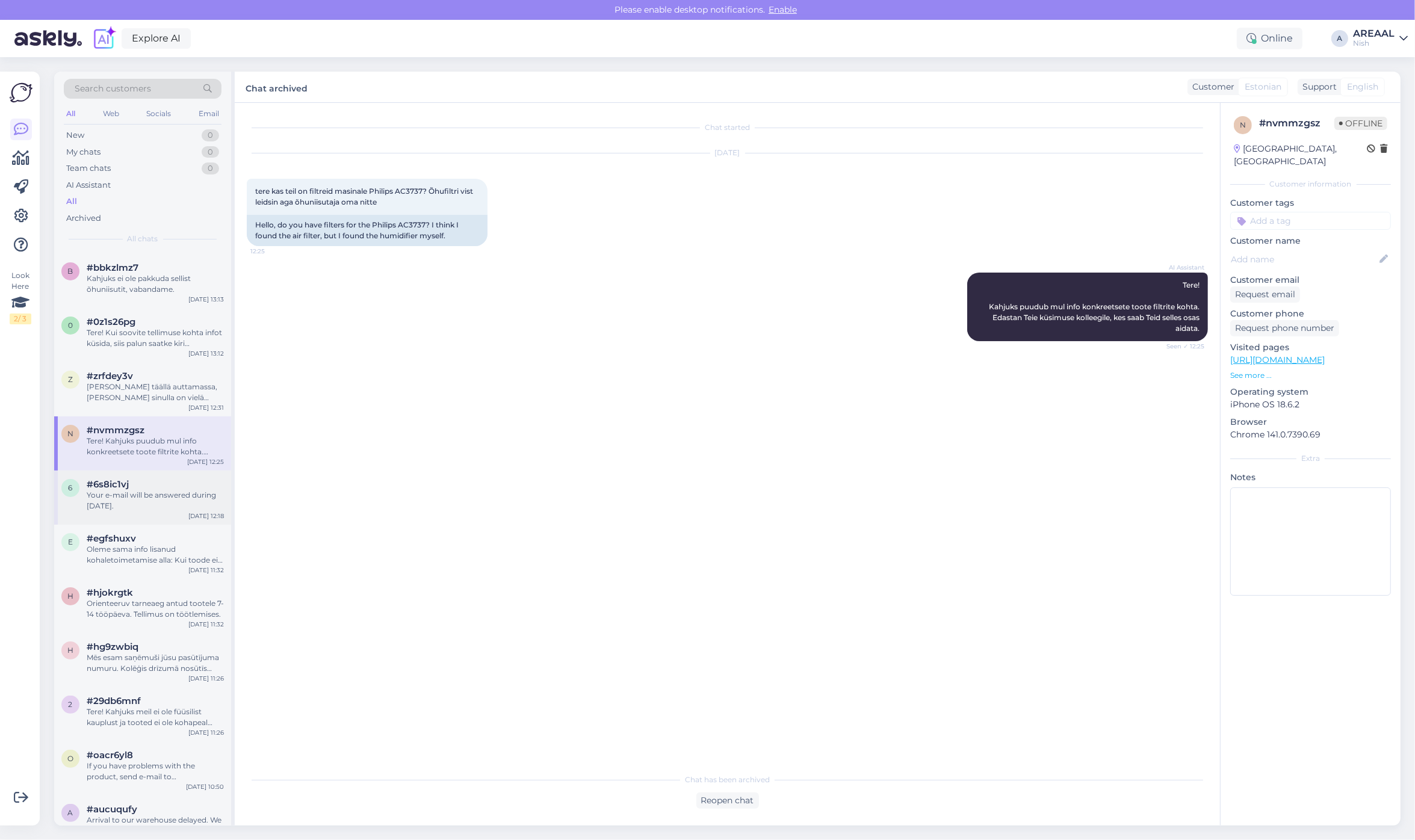
click at [143, 499] on div "Your e-mail will be answered during [DATE]." at bounding box center [155, 501] width 137 height 22
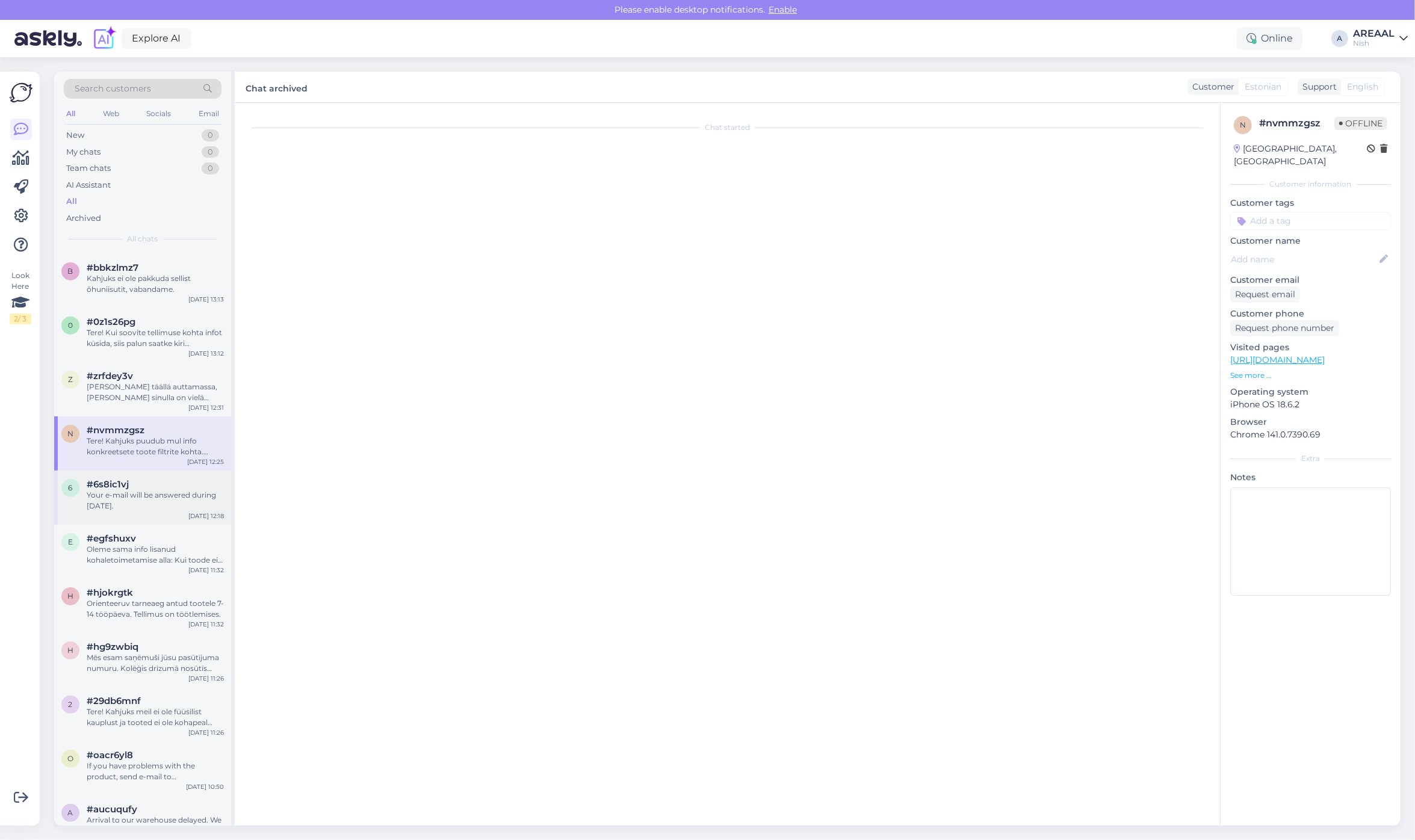
scroll to position [3388, 0]
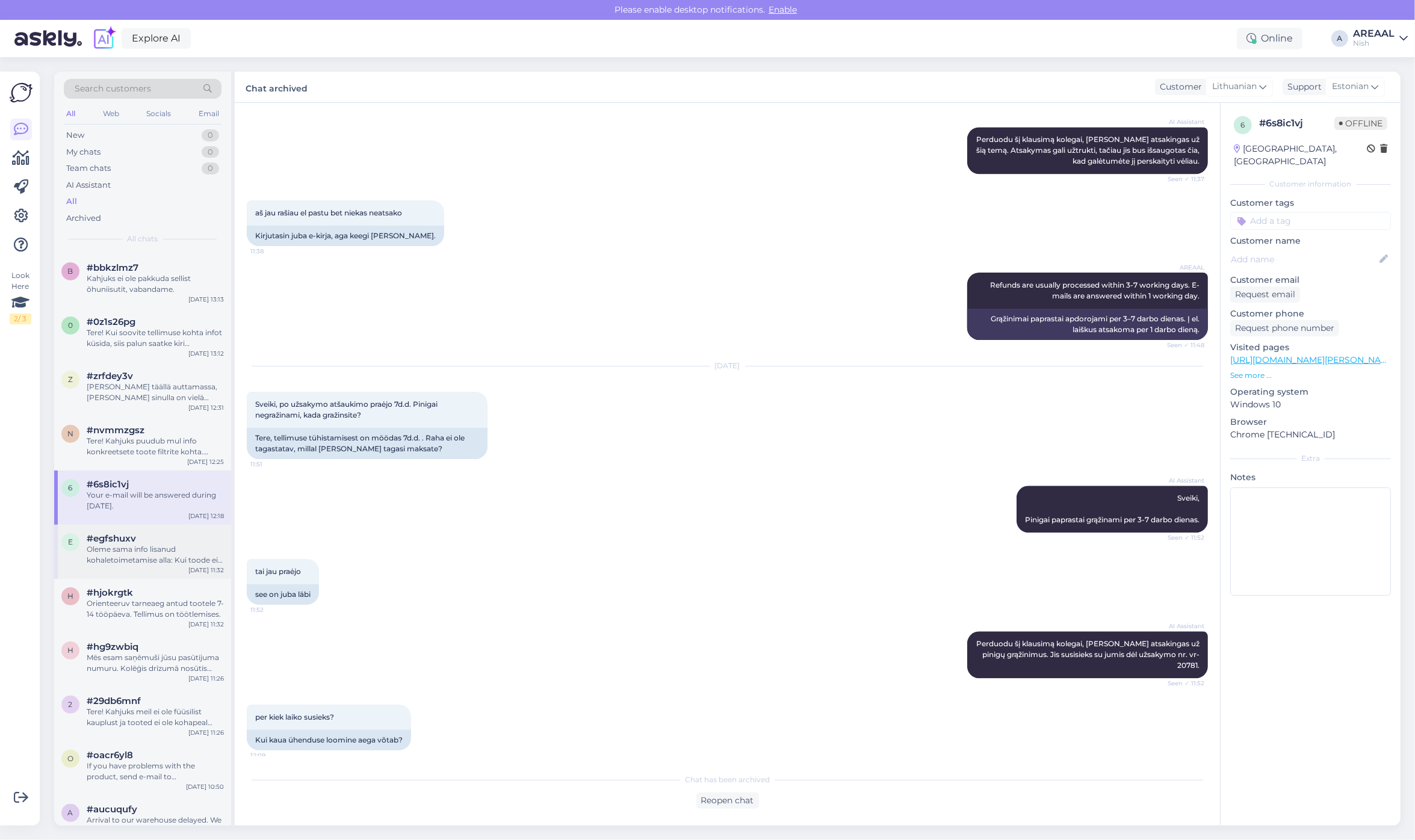
click at [173, 566] on div "Oleme sama info lisanud kohaletoimetamise alla: Kui toode ei ole hetkel laos, s…" at bounding box center [155, 555] width 137 height 22
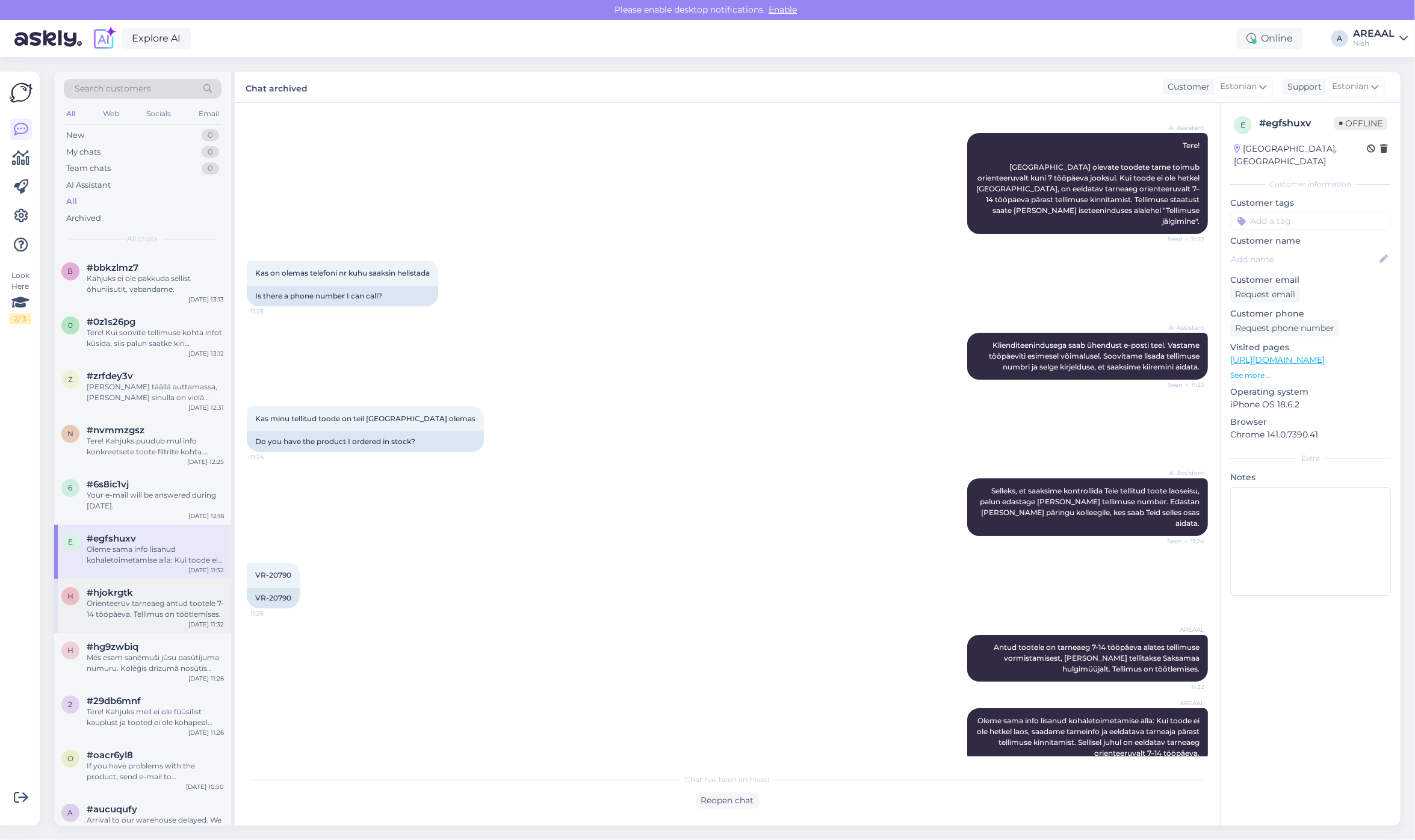
click at [181, 606] on div "Orienteeruv tarneaeg antud tootele 7-14 tööpäeva. Tellimus on töötlemises." at bounding box center [155, 609] width 137 height 22
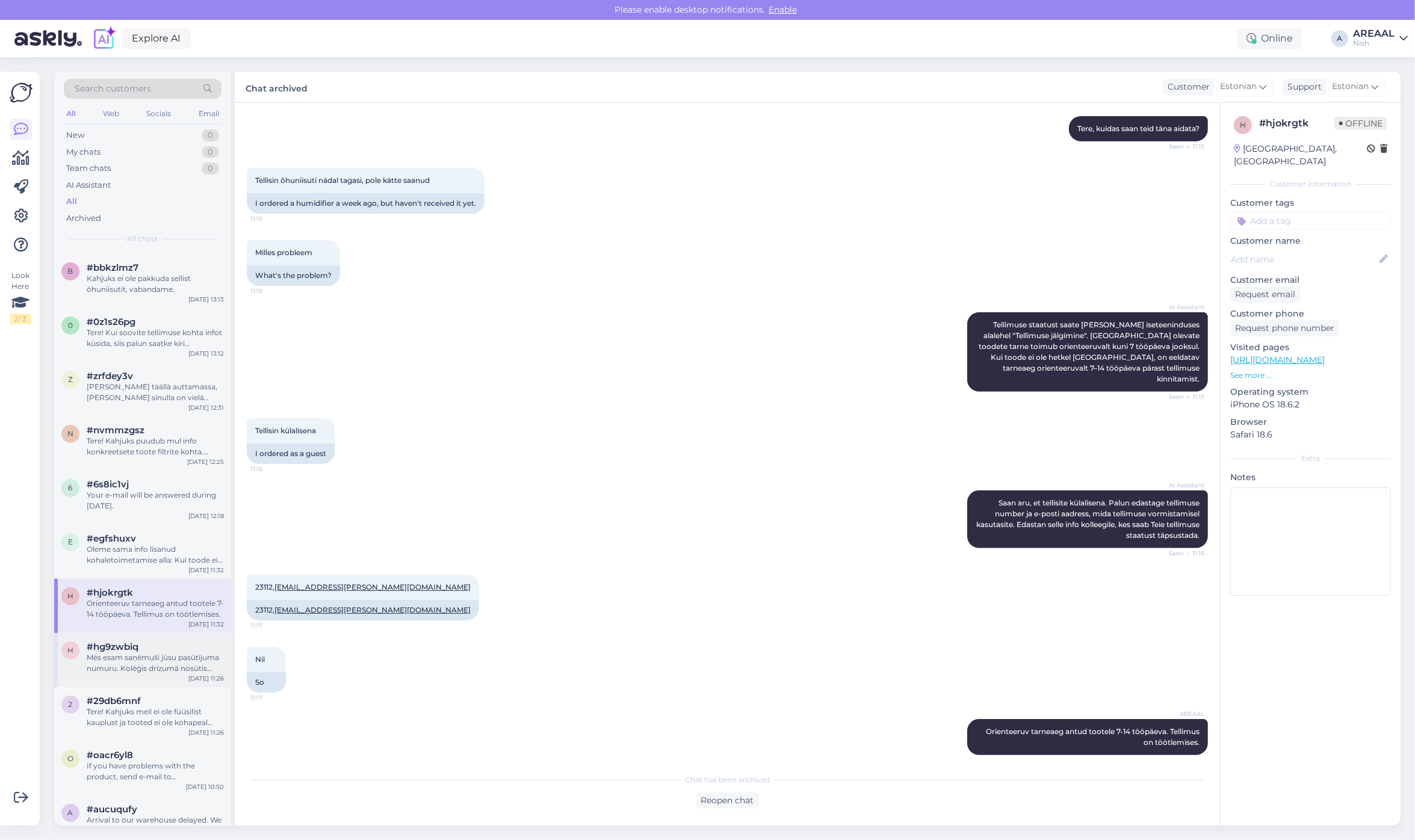
click at [177, 648] on div "#hg9zwbiq" at bounding box center [155, 647] width 137 height 11
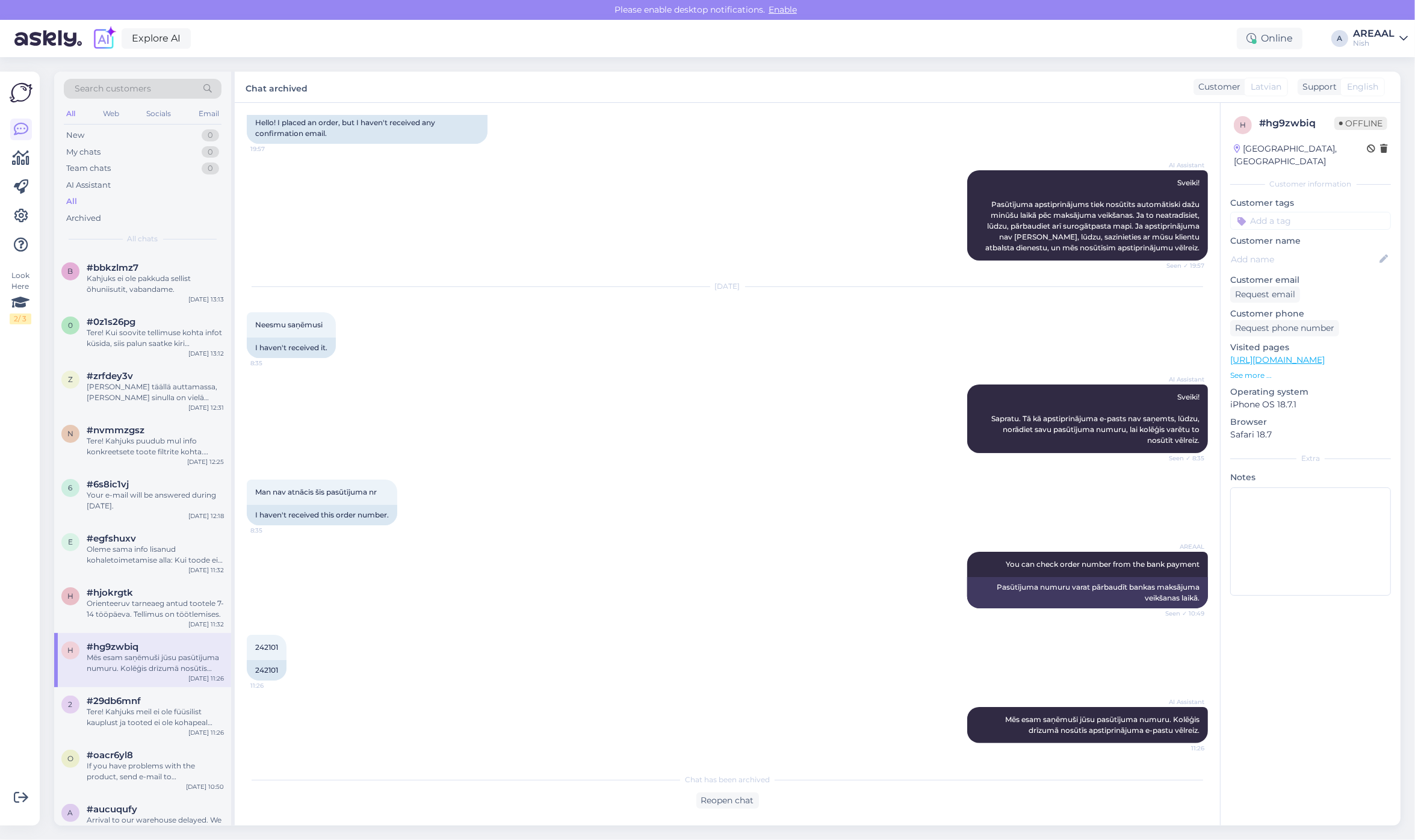
scroll to position [101, 0]
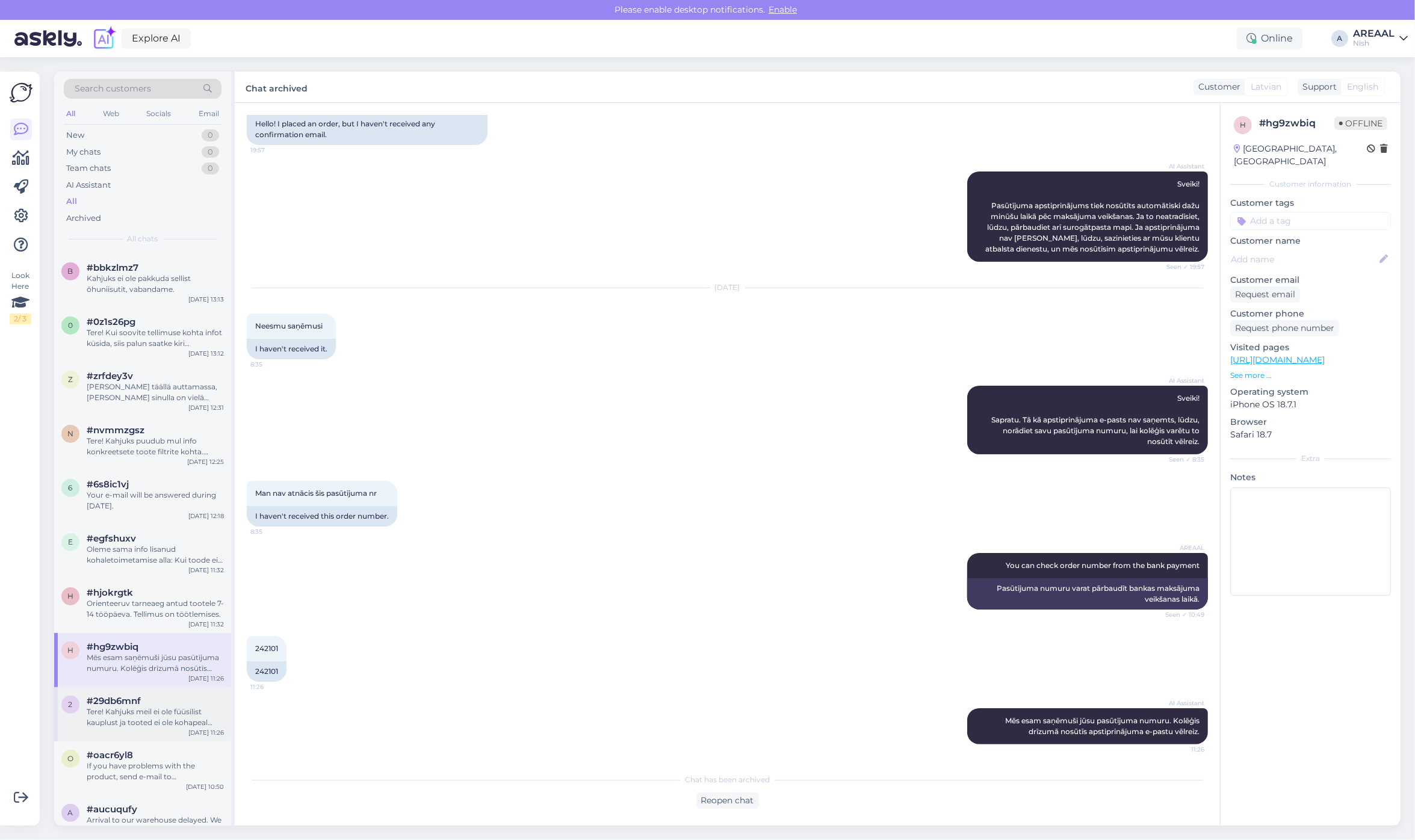
click at [199, 721] on div "Tere! Kahjuks meil ei ole füüsilist kauplust ja tooted ei ole kohapeal saadaval…" at bounding box center [155, 717] width 137 height 22
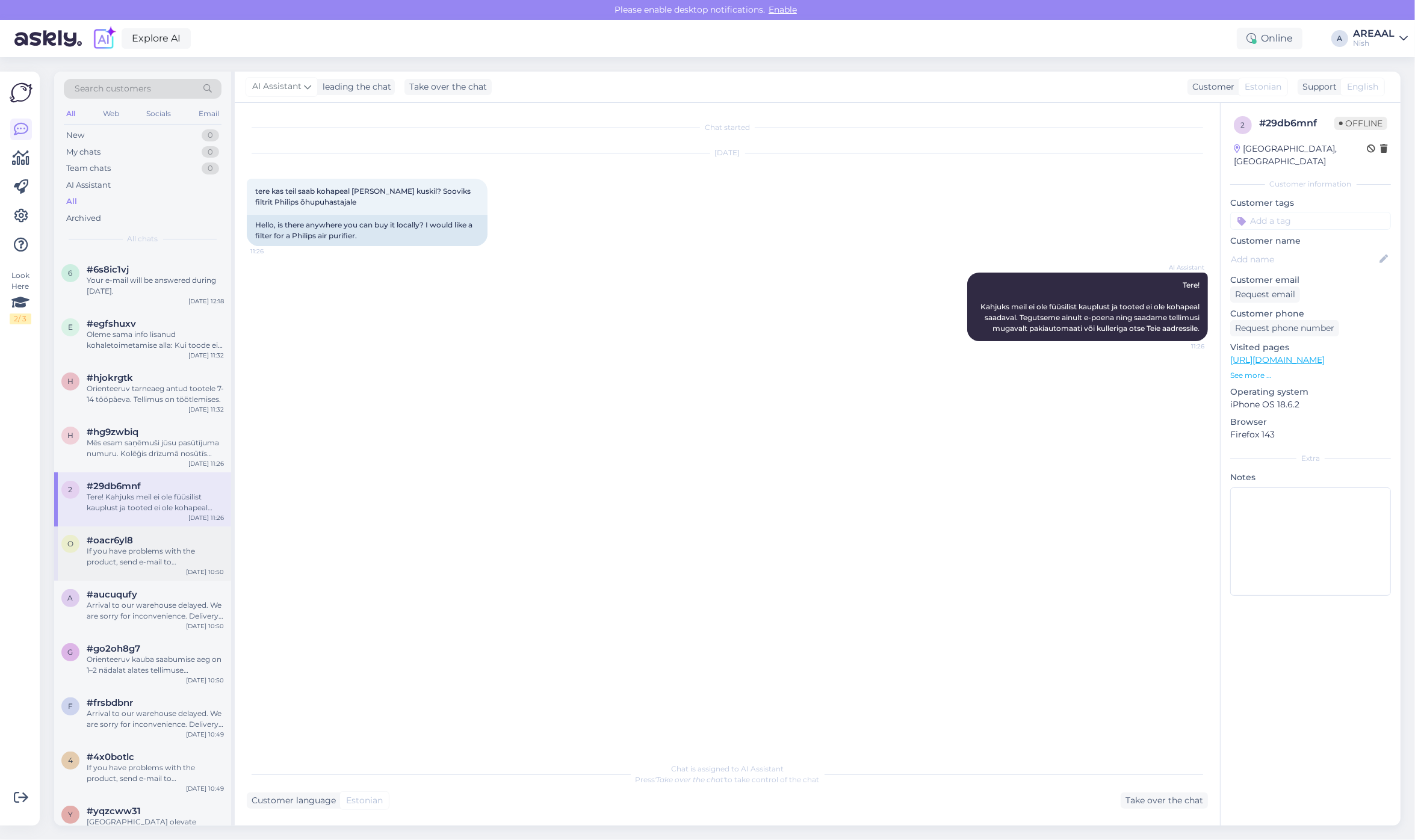
scroll to position [527, 0]
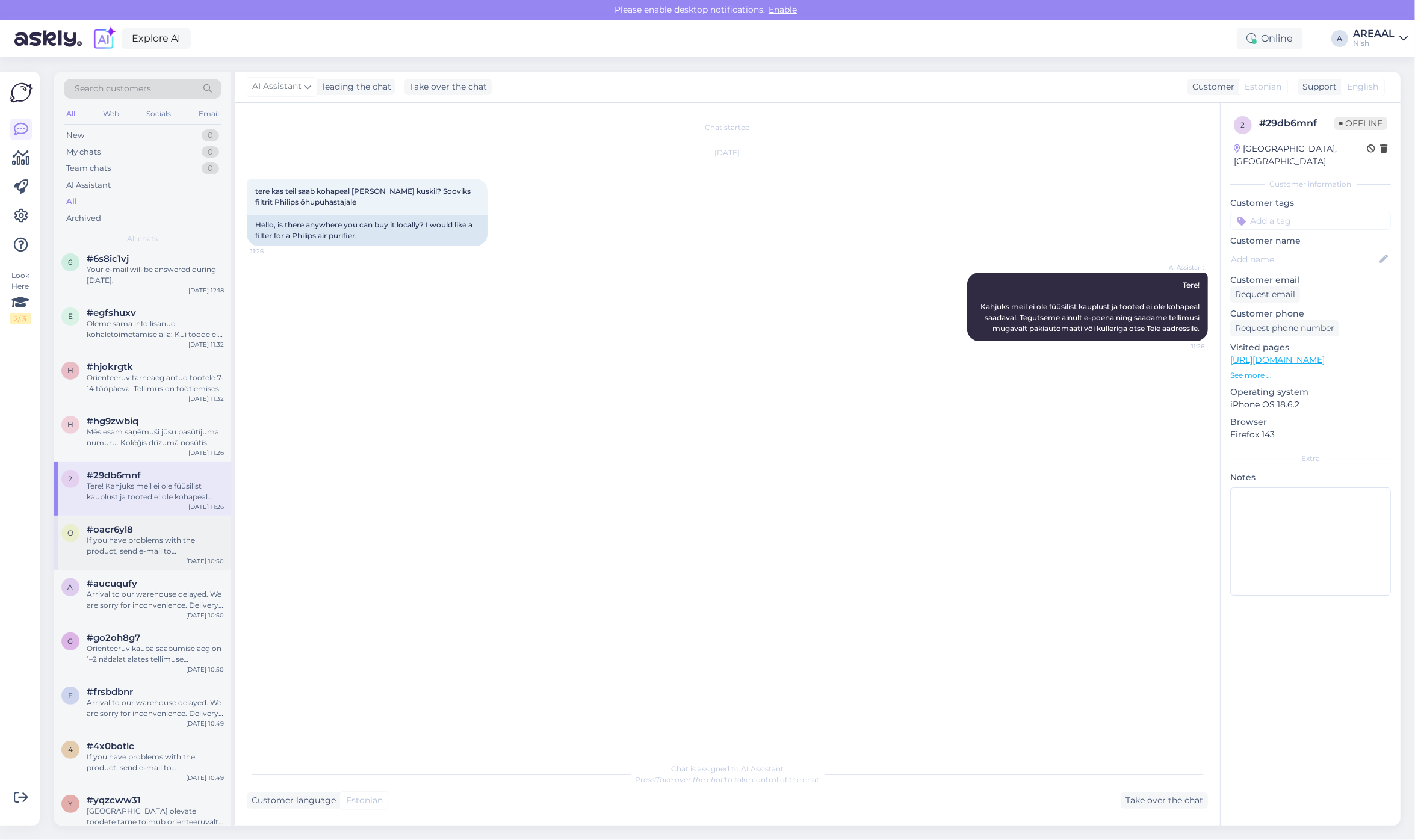
click at [153, 531] on div "#oacr6yl8" at bounding box center [155, 529] width 137 height 11
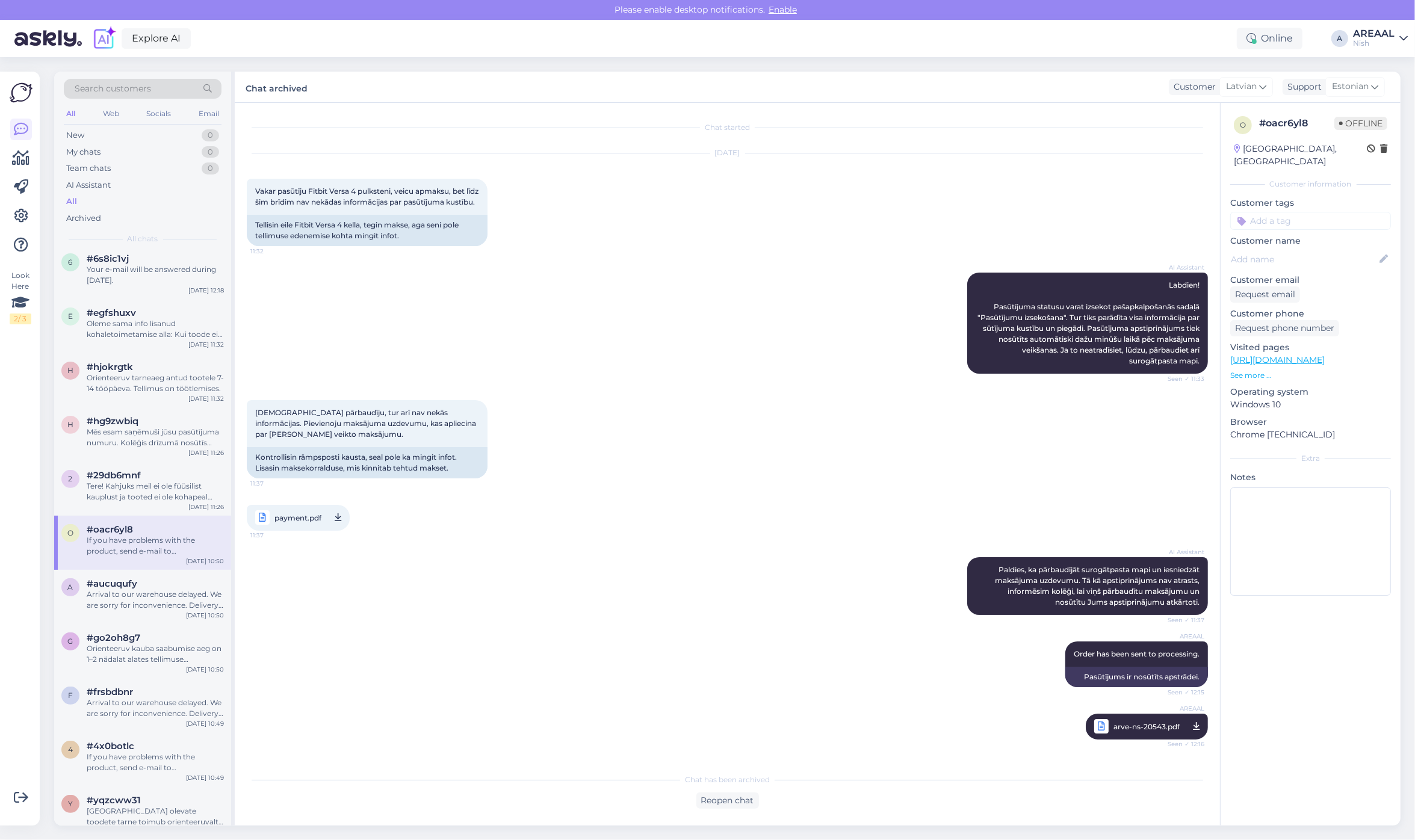
scroll to position [3626, 0]
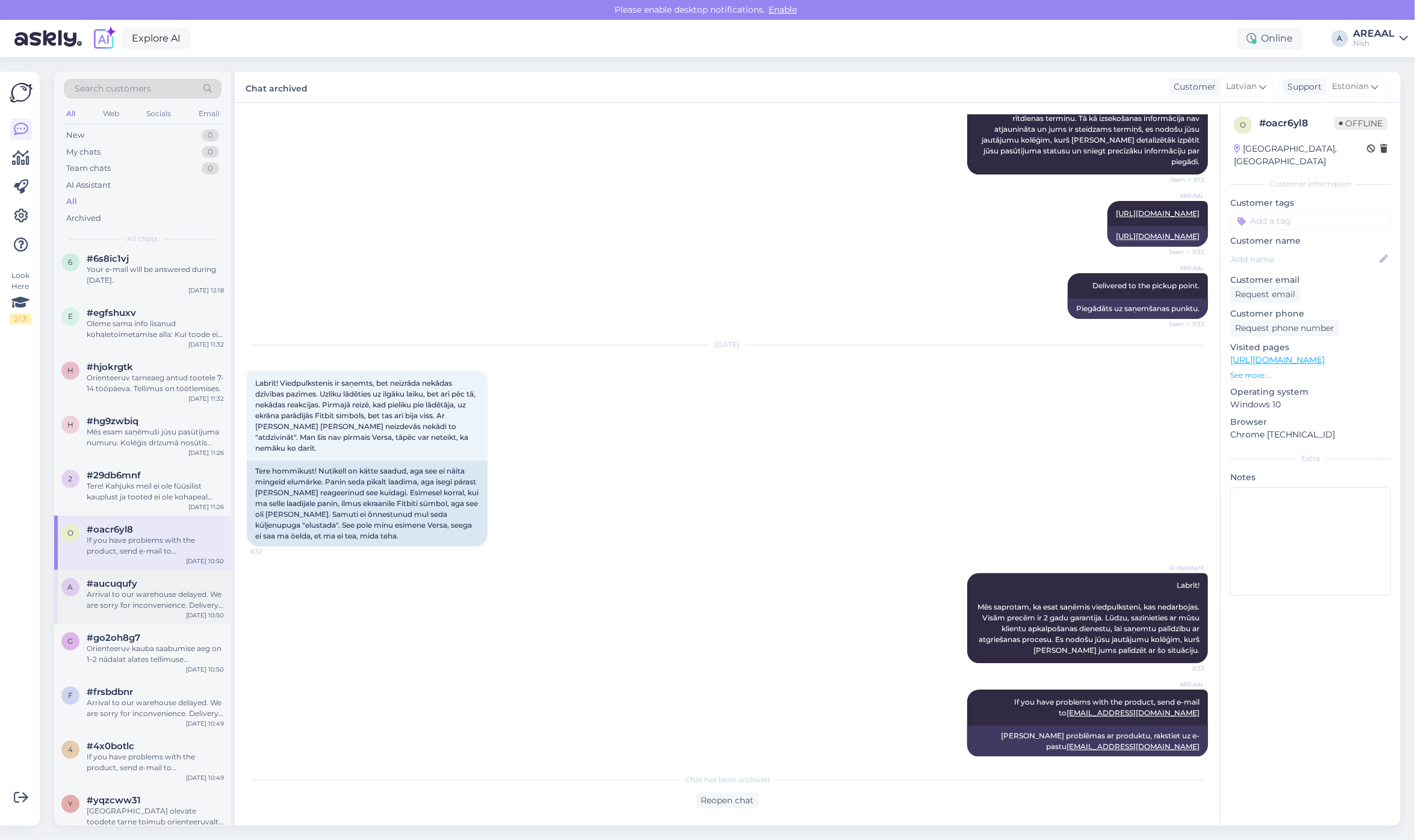
click at [152, 613] on div "a #aucuqufy Arrival to our warehouse delayed. We are sorry for inconvenience. D…" at bounding box center [142, 597] width 177 height 54
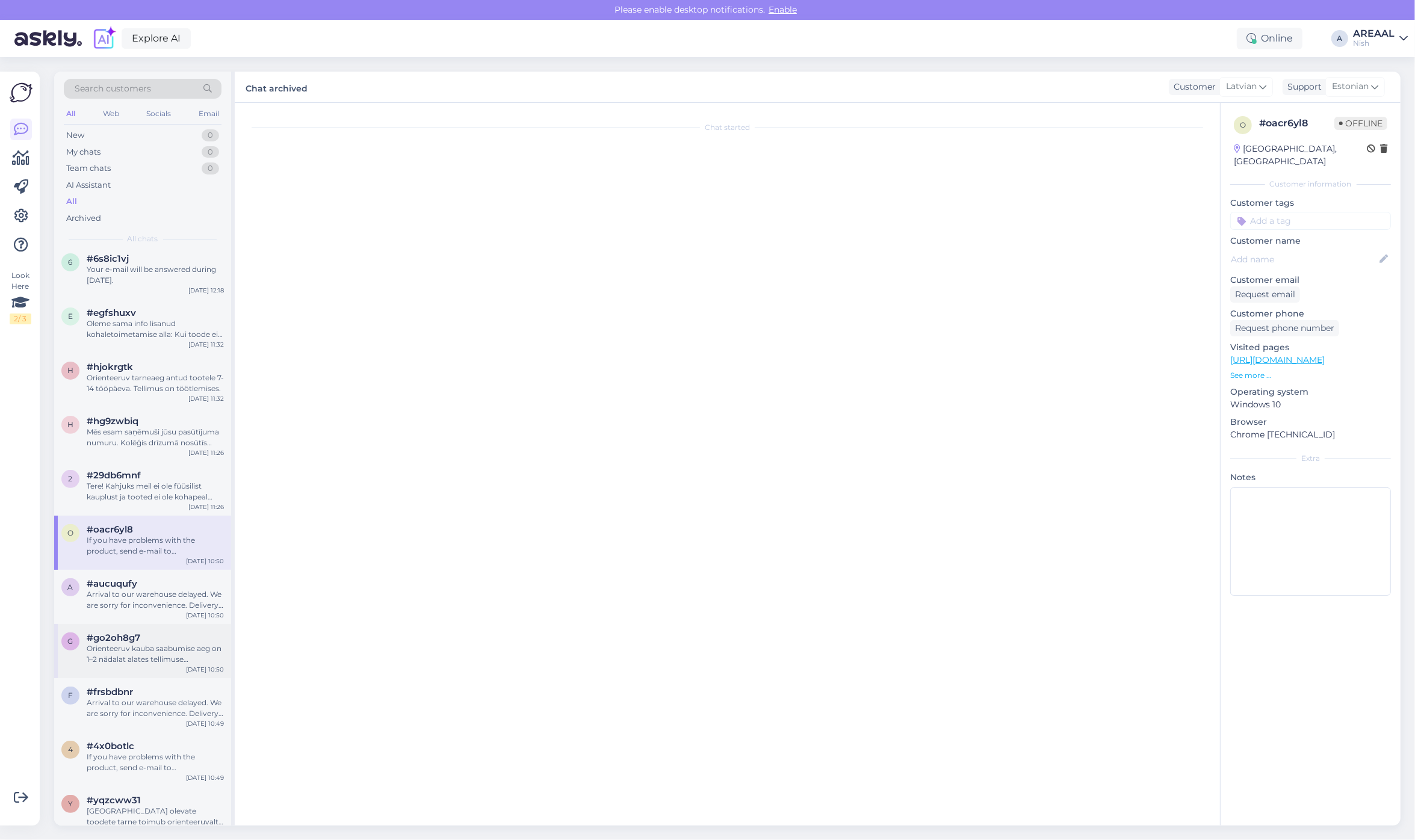
click at [154, 649] on div "Orienteeruv kauba saabumise aeg on 1–2 nädalat alates tellimuse vormistamisest.…" at bounding box center [155, 654] width 137 height 22
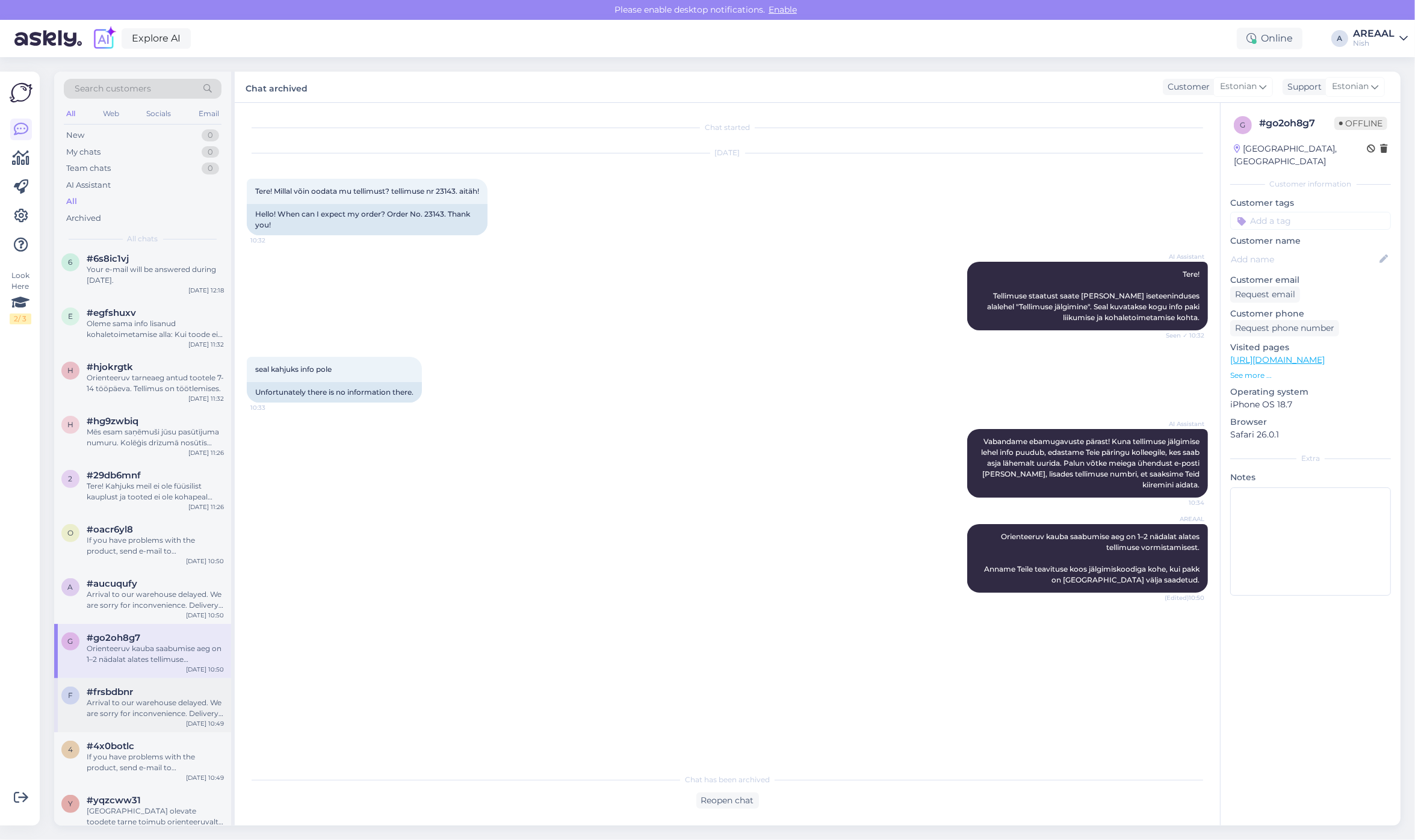
click at [158, 701] on div "Arrival to our warehouse delayed. We are sorry for inconvenience. Delivery will…" at bounding box center [155, 708] width 137 height 22
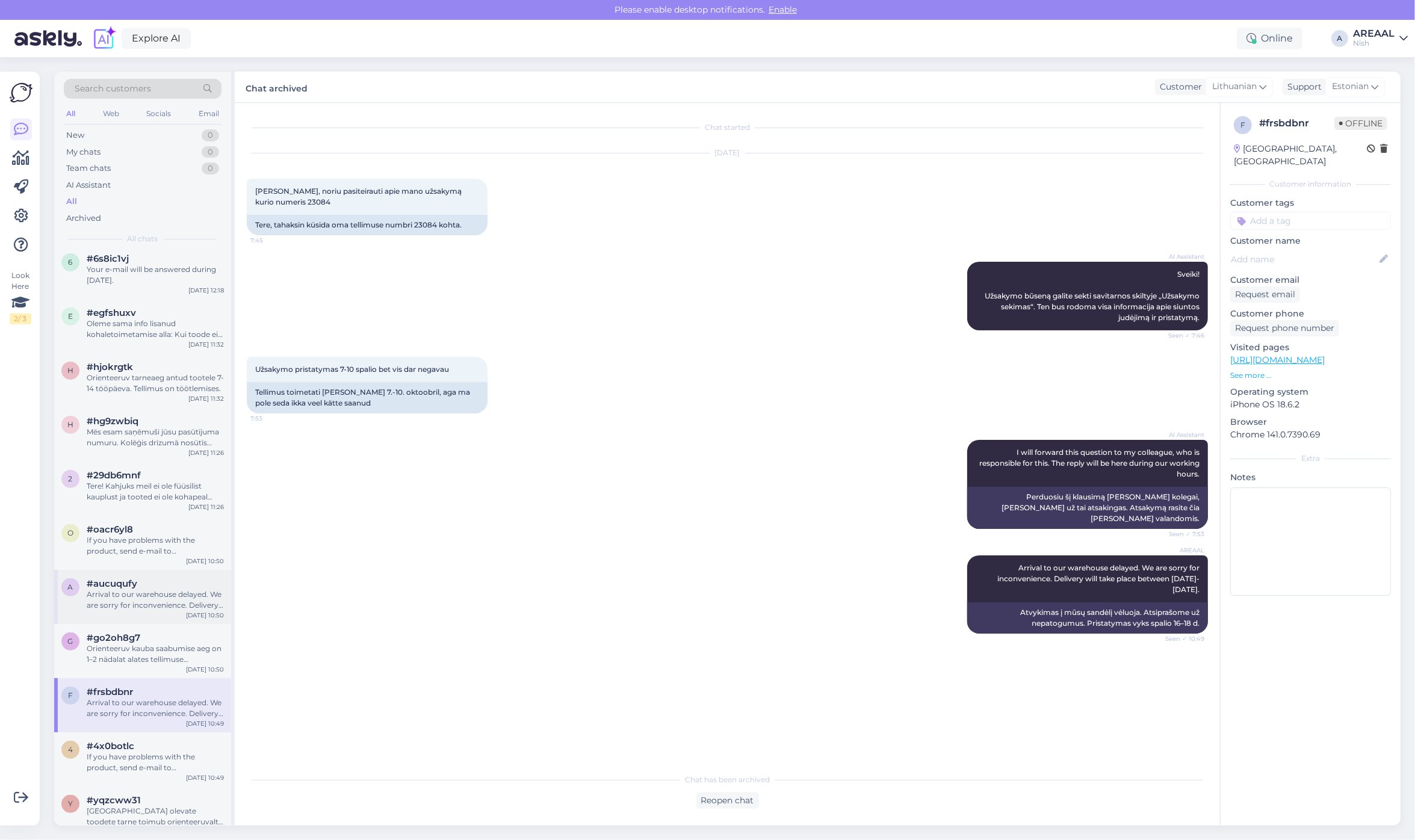
click at [160, 622] on div "a #aucuqufy Arrival to our warehouse delayed. We are sorry for inconvenience. D…" at bounding box center [142, 597] width 177 height 54
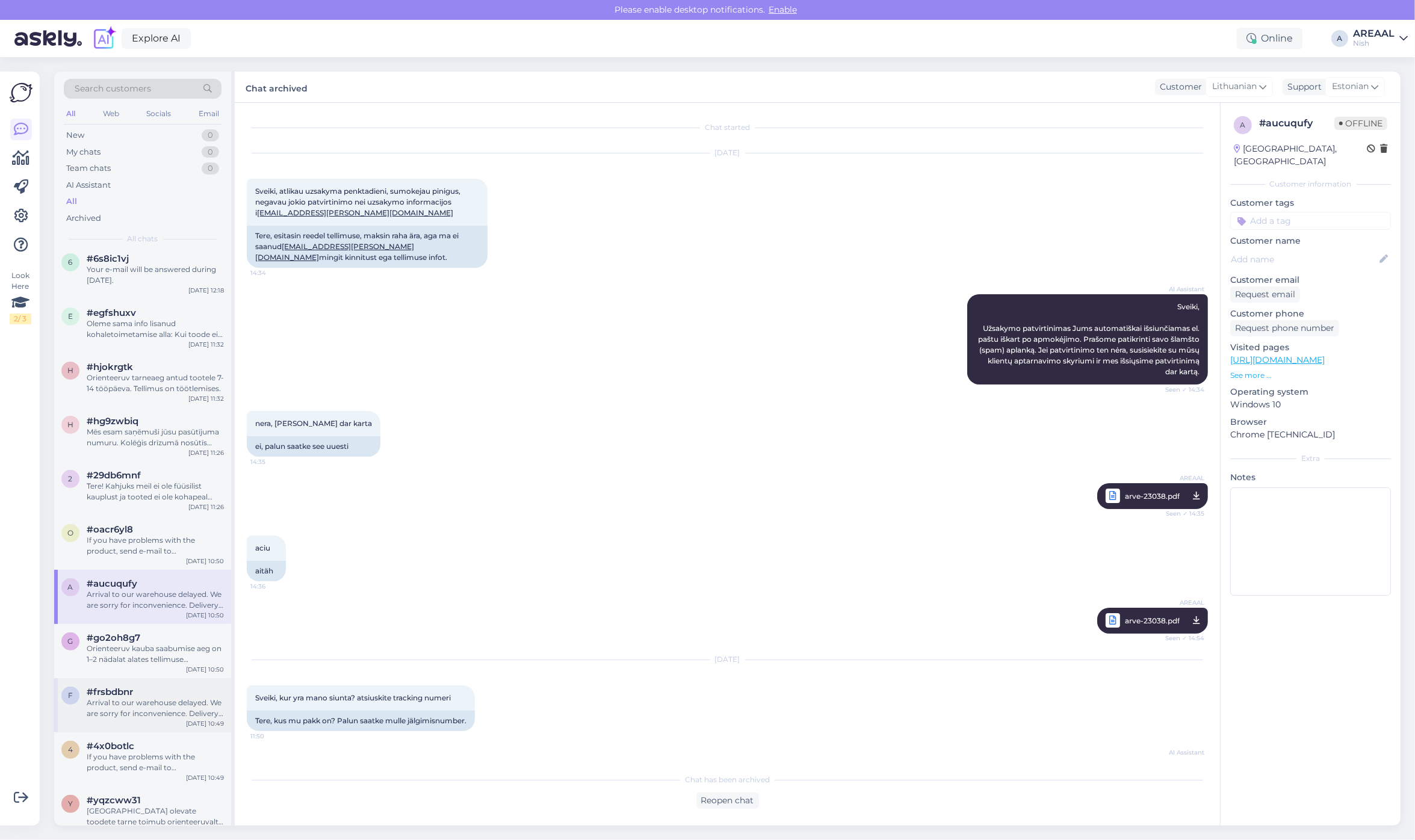
scroll to position [954, 0]
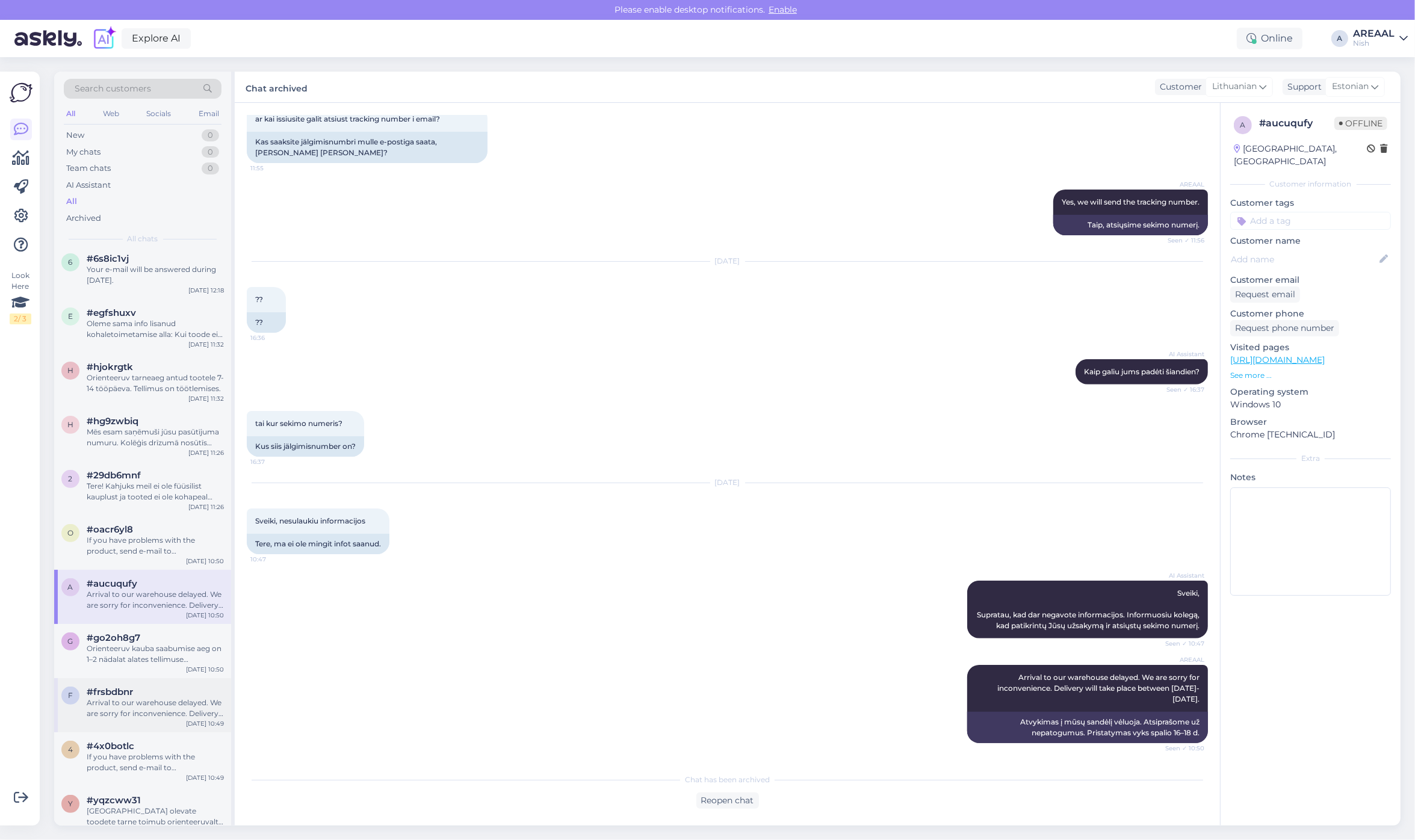
click at [164, 713] on div "Arrival to our warehouse delayed. We are sorry for inconvenience. Delivery will…" at bounding box center [155, 708] width 137 height 22
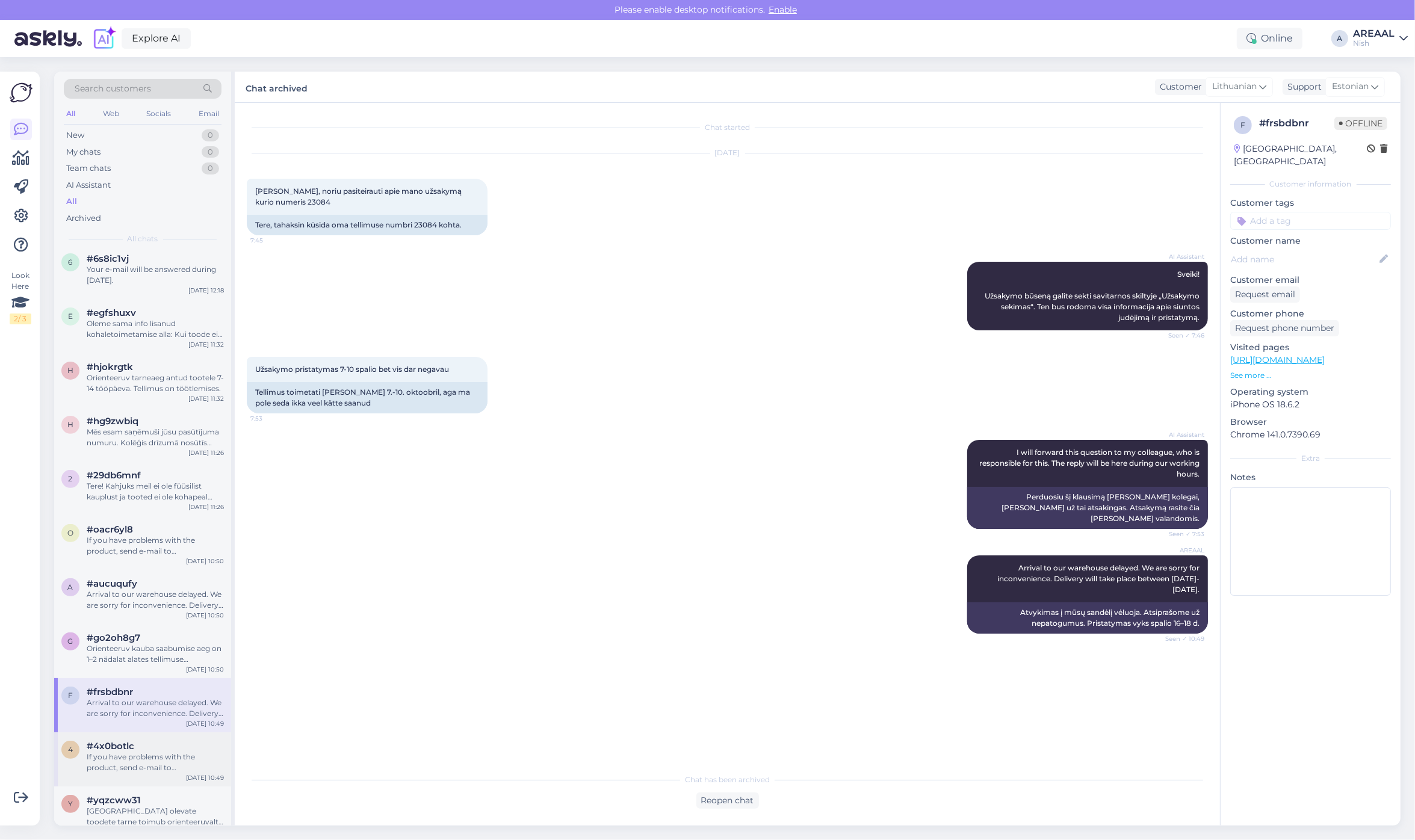
scroll to position [0, 0]
click at [163, 750] on div "#4x0botlc" at bounding box center [155, 746] width 137 height 11
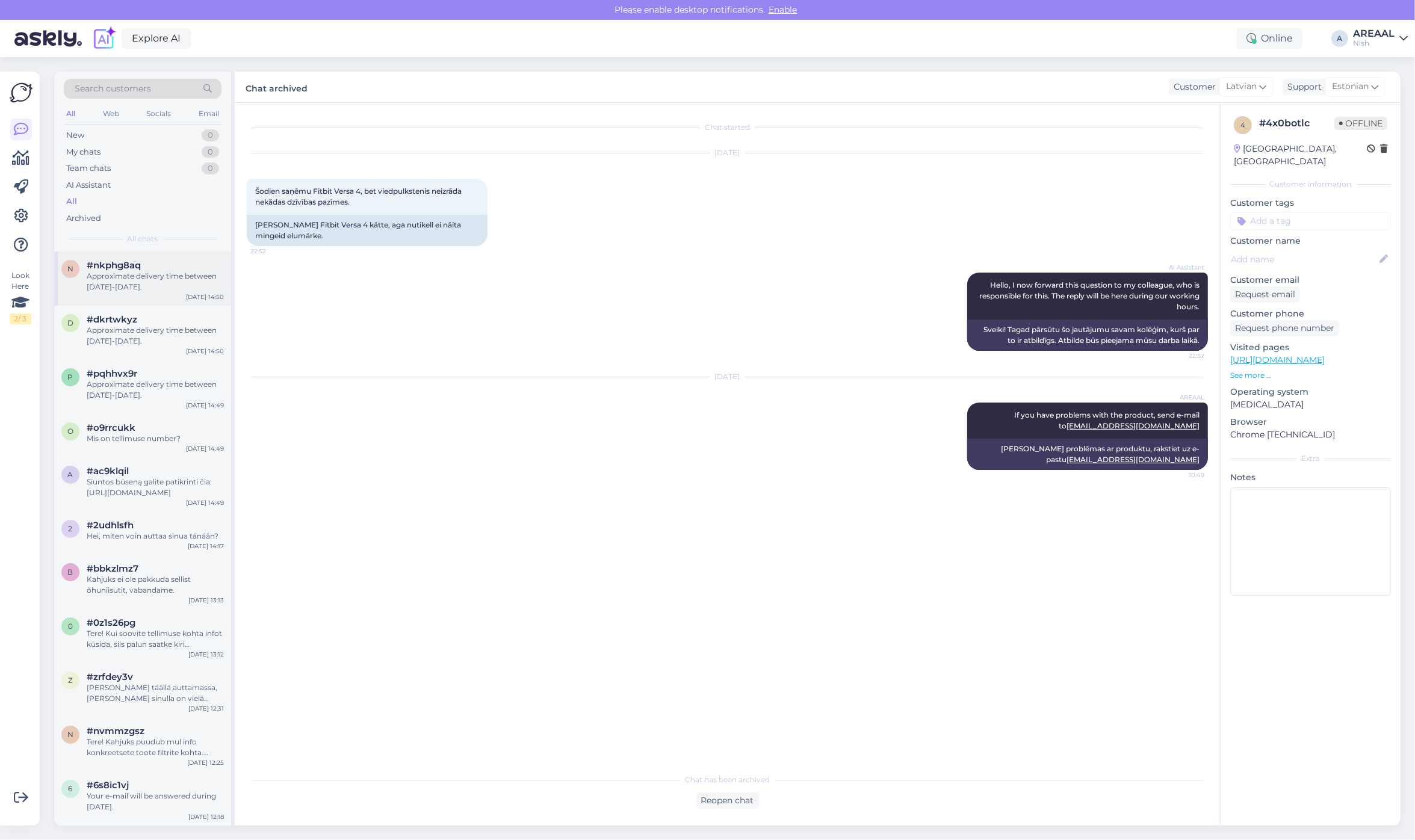
click at [140, 269] on div "#nkphg8aq" at bounding box center [155, 265] width 137 height 11
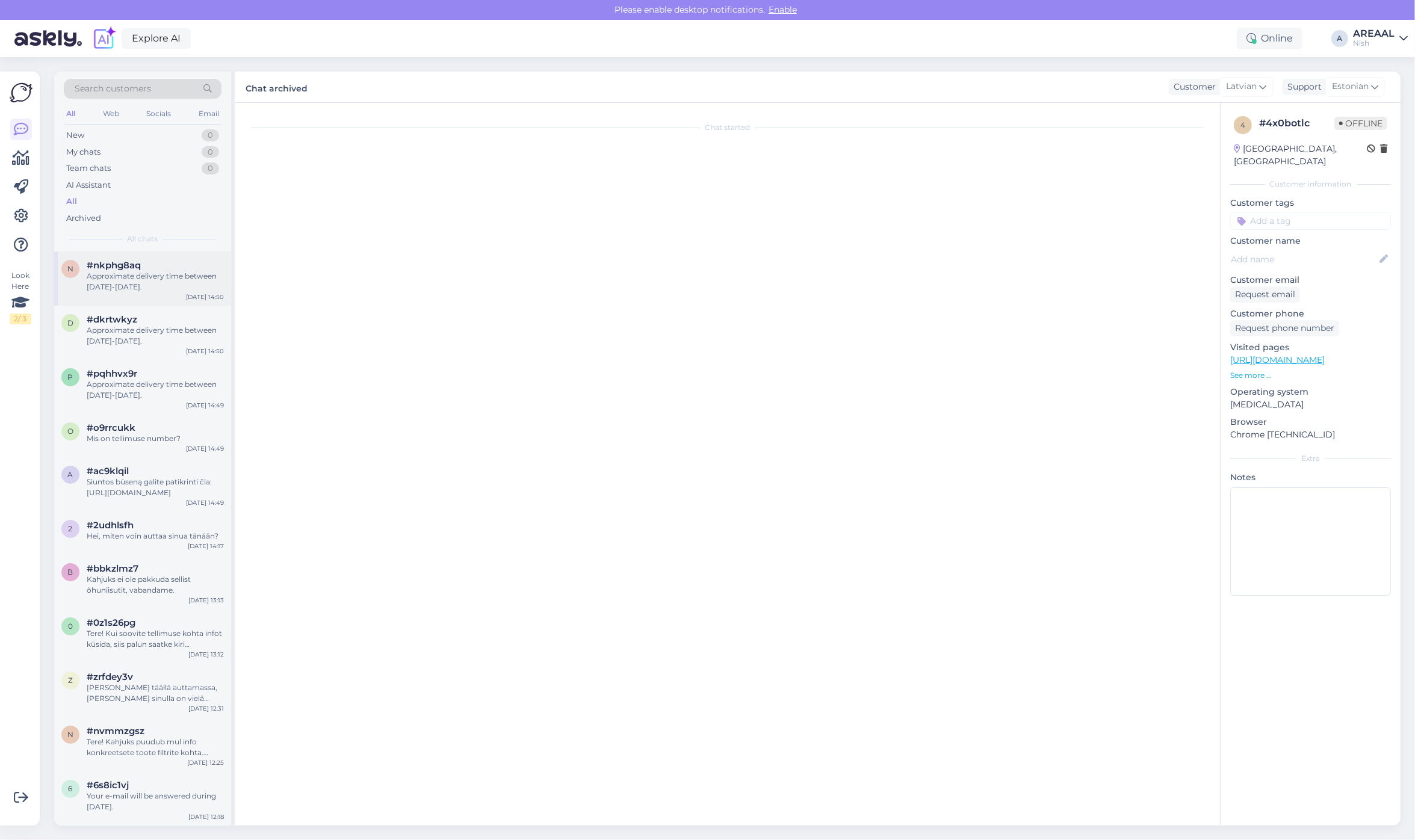
scroll to position [22, 0]
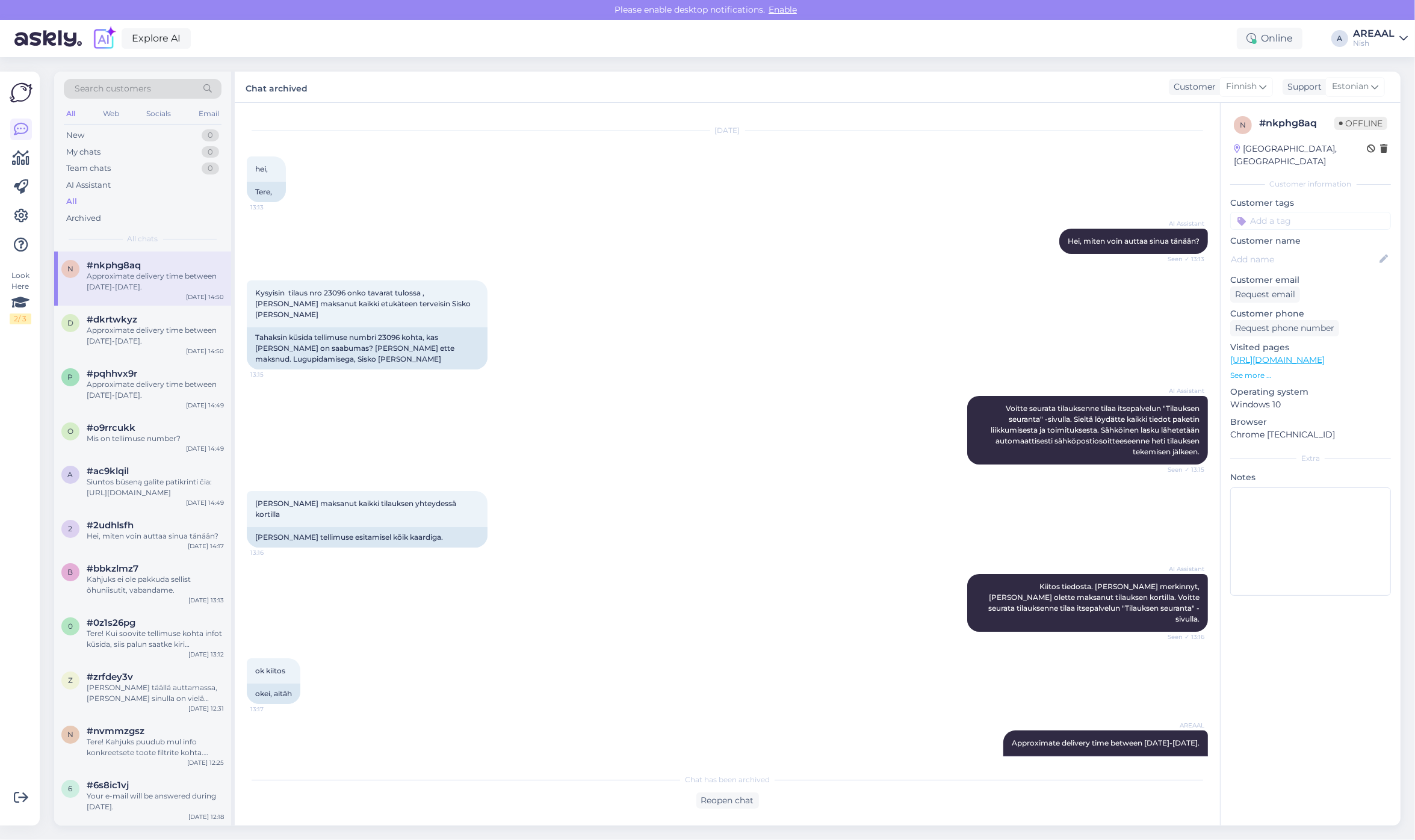
click at [1380, 43] on div "Nish" at bounding box center [1373, 43] width 41 height 10
click at [1391, 75] on button "Open" at bounding box center [1380, 67] width 33 height 18
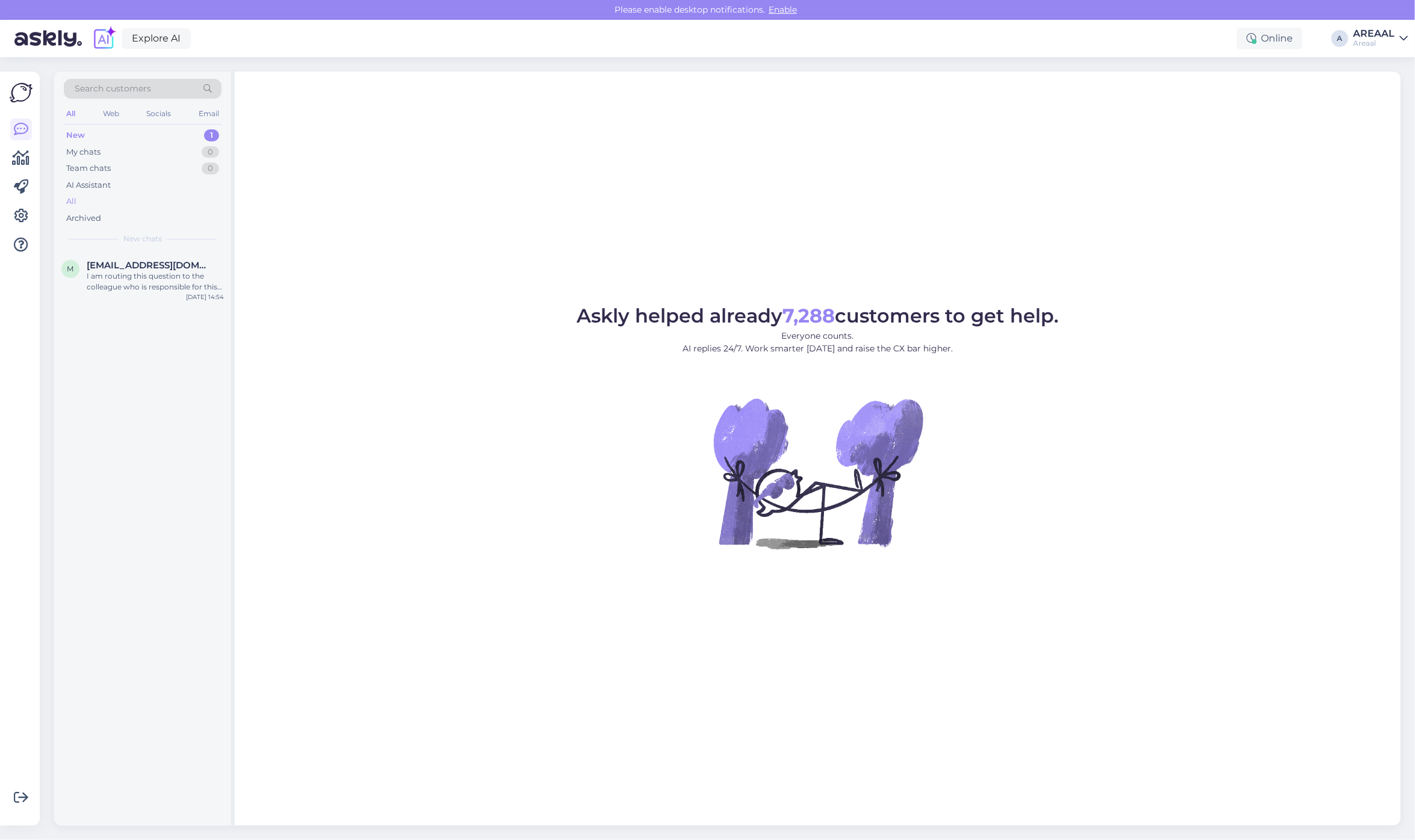
click at [119, 203] on div "All" at bounding box center [143, 202] width 158 height 17
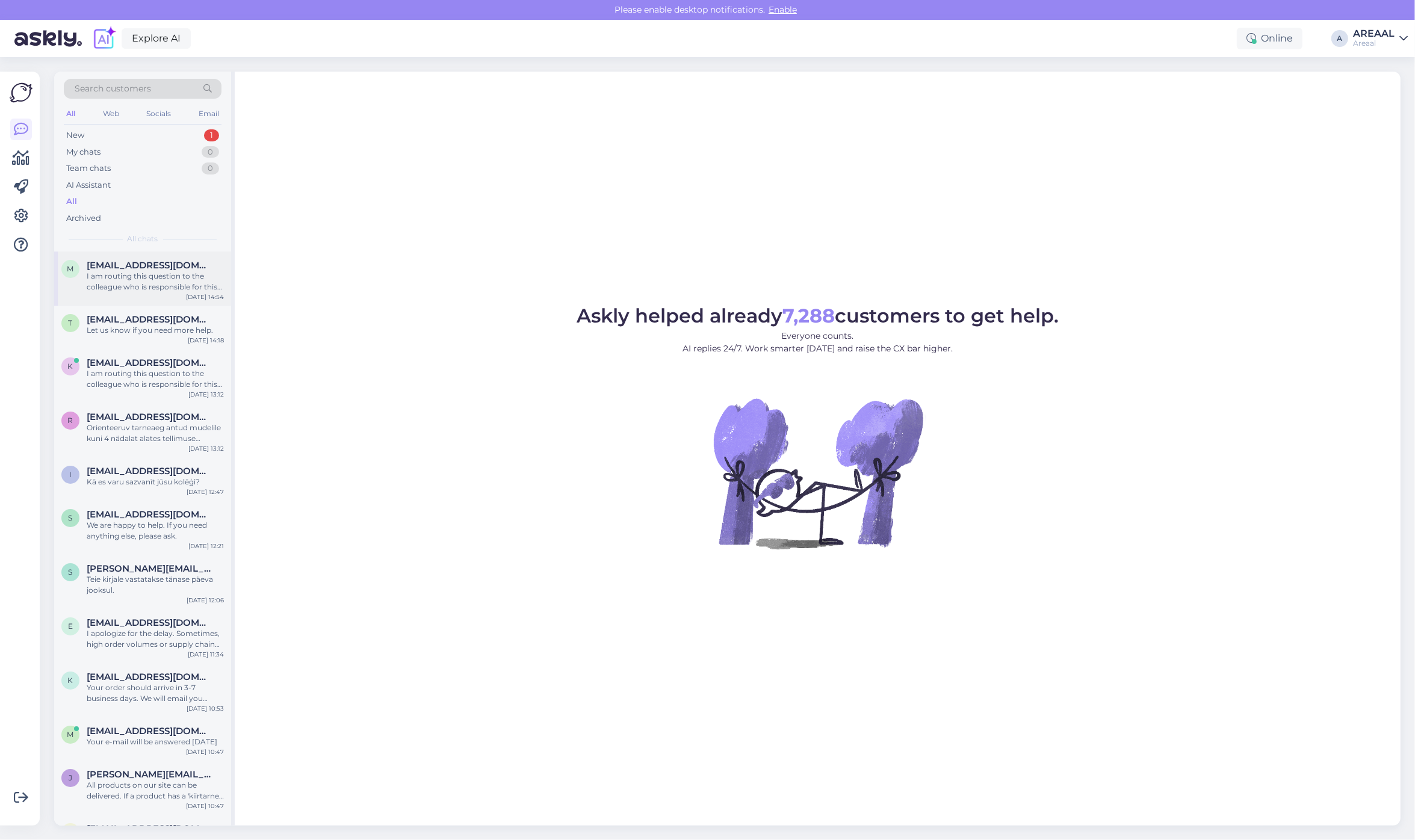
click at [140, 283] on div "I am routing this question to the colleague who is responsible for this topic. …" at bounding box center [155, 281] width 137 height 22
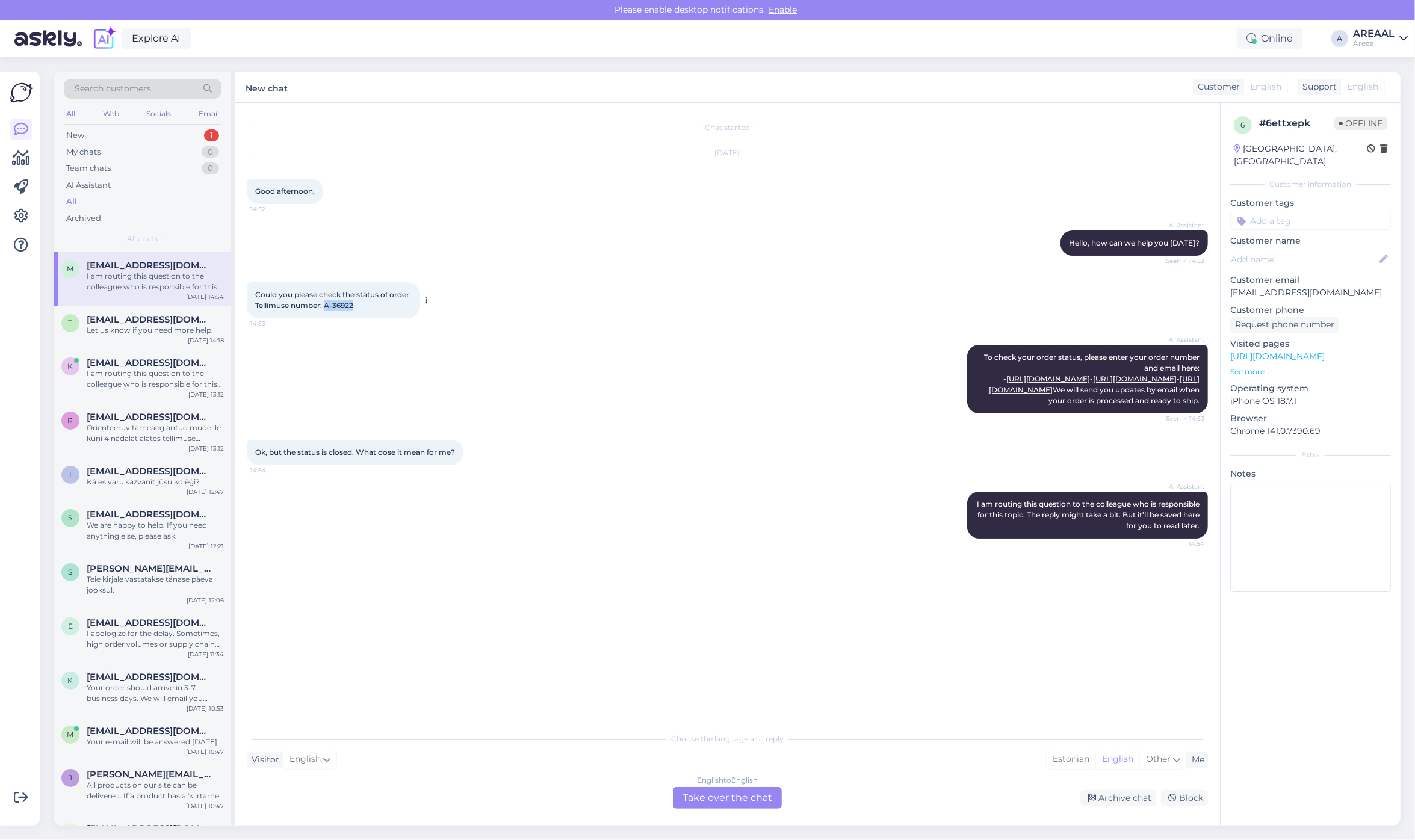
drag, startPoint x: 346, startPoint y: 309, endPoint x: 326, endPoint y: 310, distance: 20.0
click at [326, 310] on div "Could you please check the status of order Tellimuse number: A-36922 14:53" at bounding box center [333, 300] width 173 height 36
copy span "A-36922"
click at [579, 253] on div "AI Assistant Hello, how can we help you today? Seen ✓ 14:52" at bounding box center [728, 243] width 961 height 52
click at [112, 204] on div "All" at bounding box center [143, 202] width 158 height 17
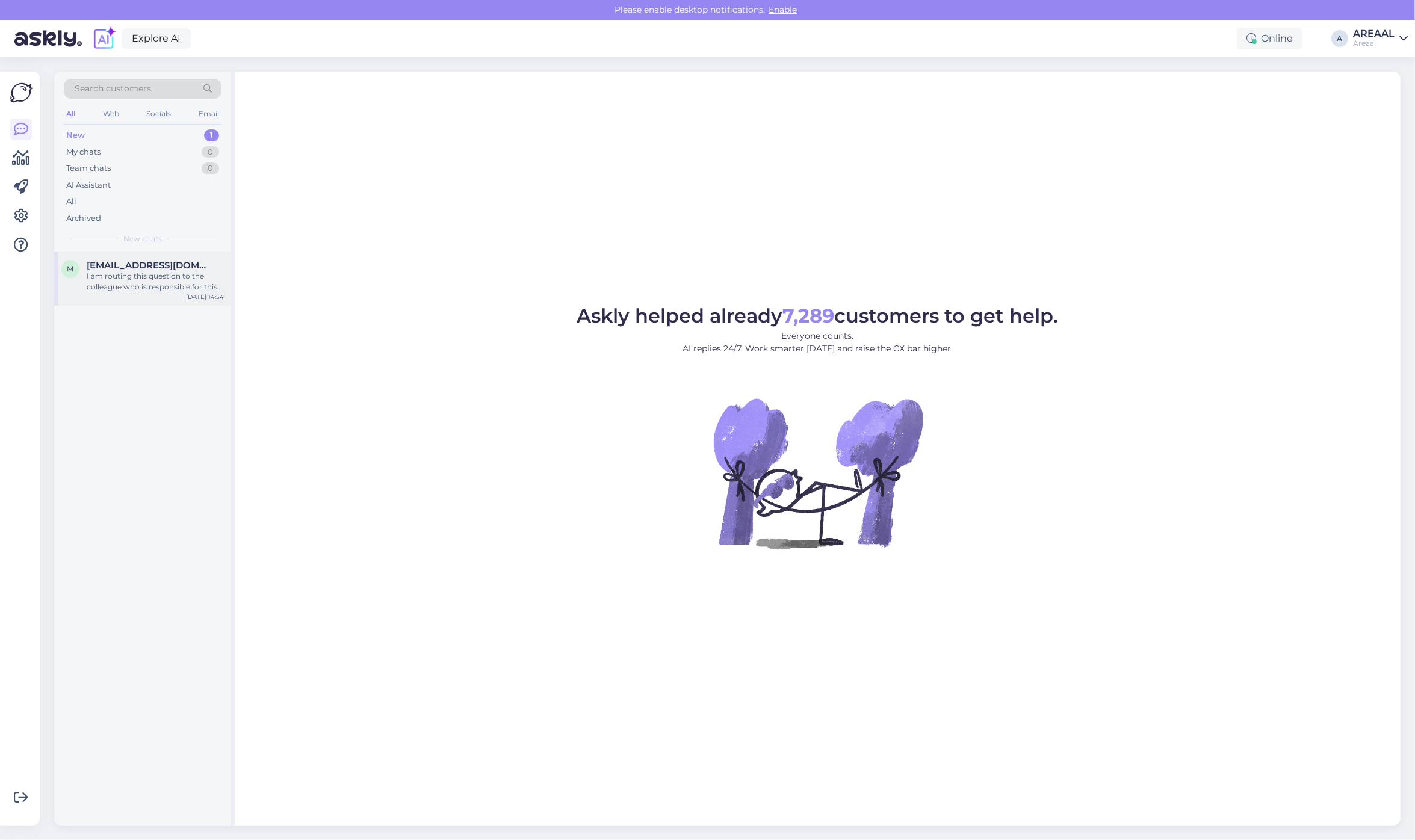
click at [143, 283] on div "I am routing this question to the colleague who is responsible for this topic. …" at bounding box center [155, 281] width 137 height 22
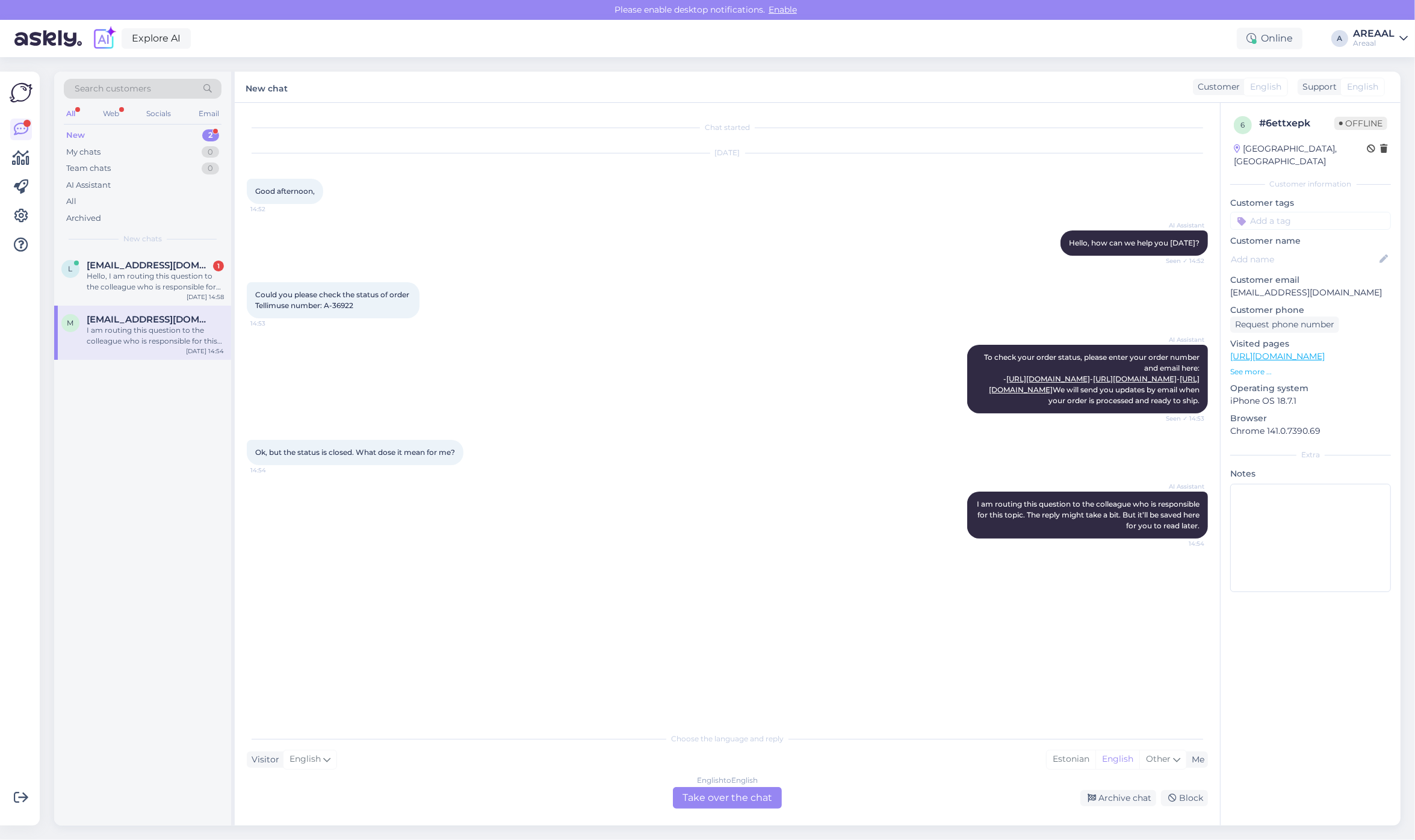
click at [770, 780] on div "Choose the language and reply Visitor English Me Estonian English Other English…" at bounding box center [728, 768] width 961 height 82
click at [761, 800] on div "English to English Take over the chat" at bounding box center [727, 798] width 109 height 22
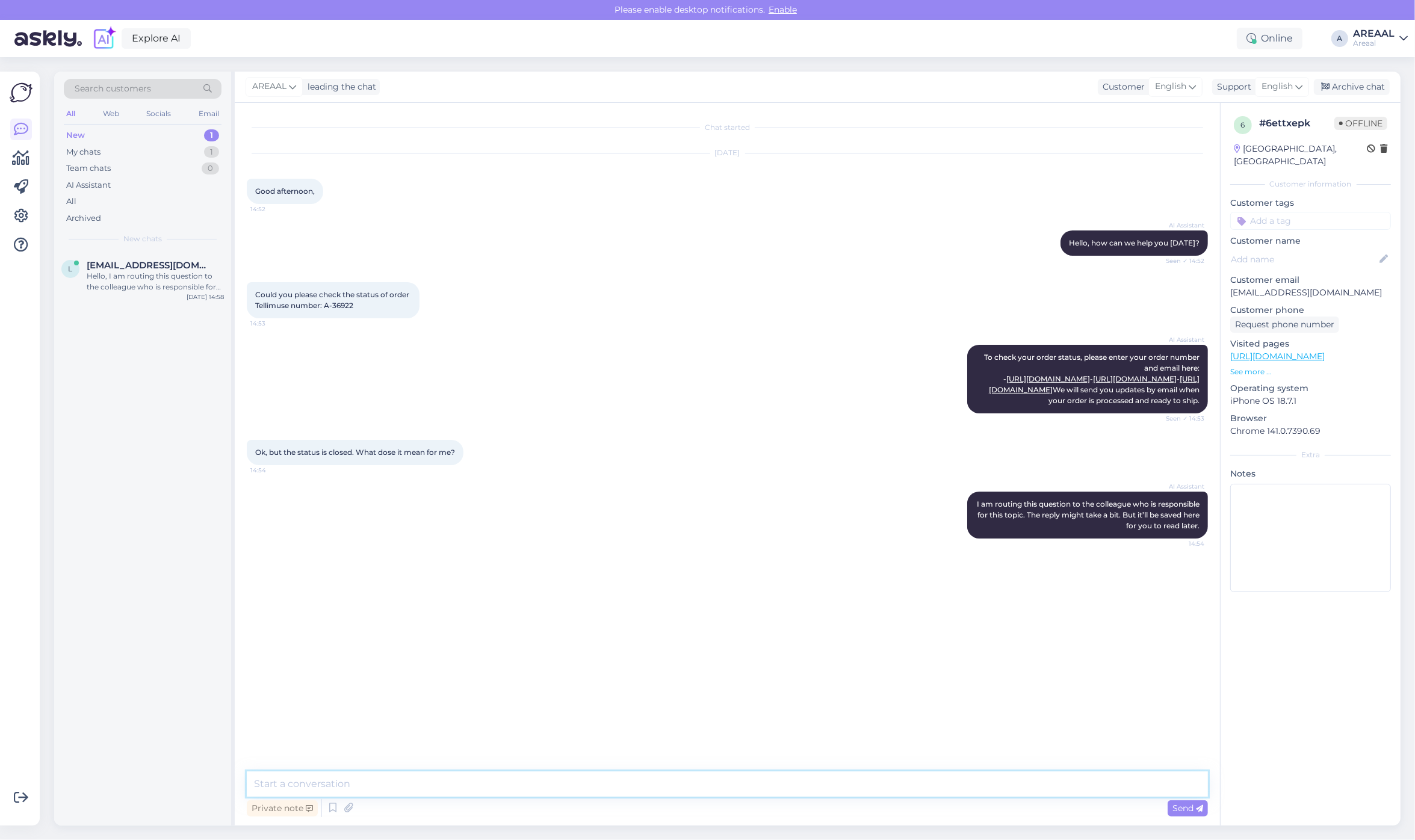
click at [745, 786] on textarea at bounding box center [728, 785] width 961 height 26
drag, startPoint x: 371, startPoint y: 781, endPoint x: 356, endPoint y: 783, distance: 15.1
click at [356, 783] on textarea "Delivery should take palce between 17-18 october." at bounding box center [728, 785] width 961 height 26
type textarea "Delivery should take plac'e between 17-18 october."
click at [1375, 87] on div "Archive chat" at bounding box center [1351, 87] width 76 height 16
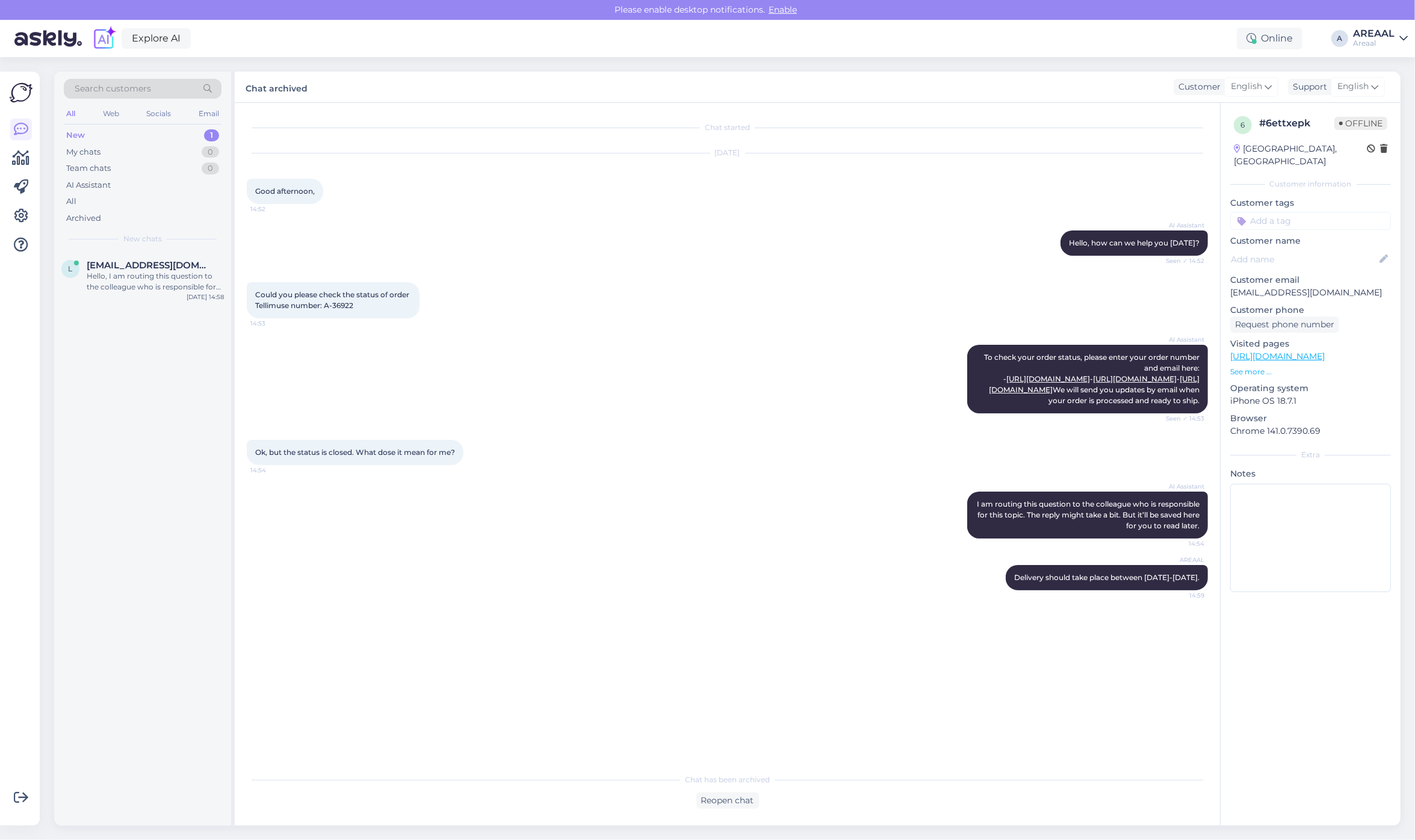
click at [173, 287] on div "Hello, I am routing this question to the colleague who is responsible for this …" at bounding box center [155, 281] width 137 height 22
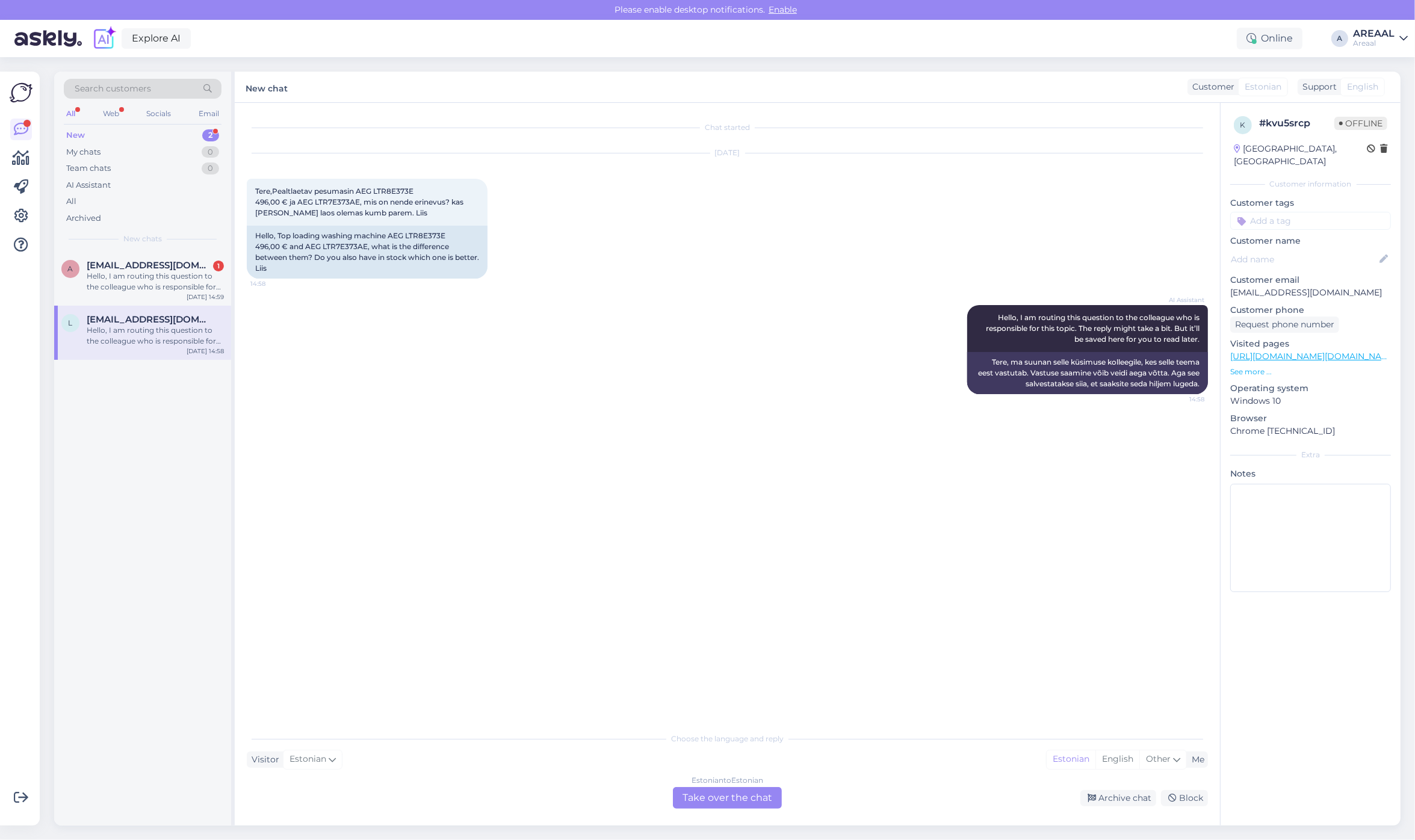
click at [760, 771] on div "Choose the language and reply Visitor Estonian Me Estonian English Other Estoni…" at bounding box center [728, 768] width 961 height 82
click at [175, 251] on div "a anton.jartsev@gmail.com 1 Hello, I am routing this question to the colleague …" at bounding box center [142, 278] width 177 height 54
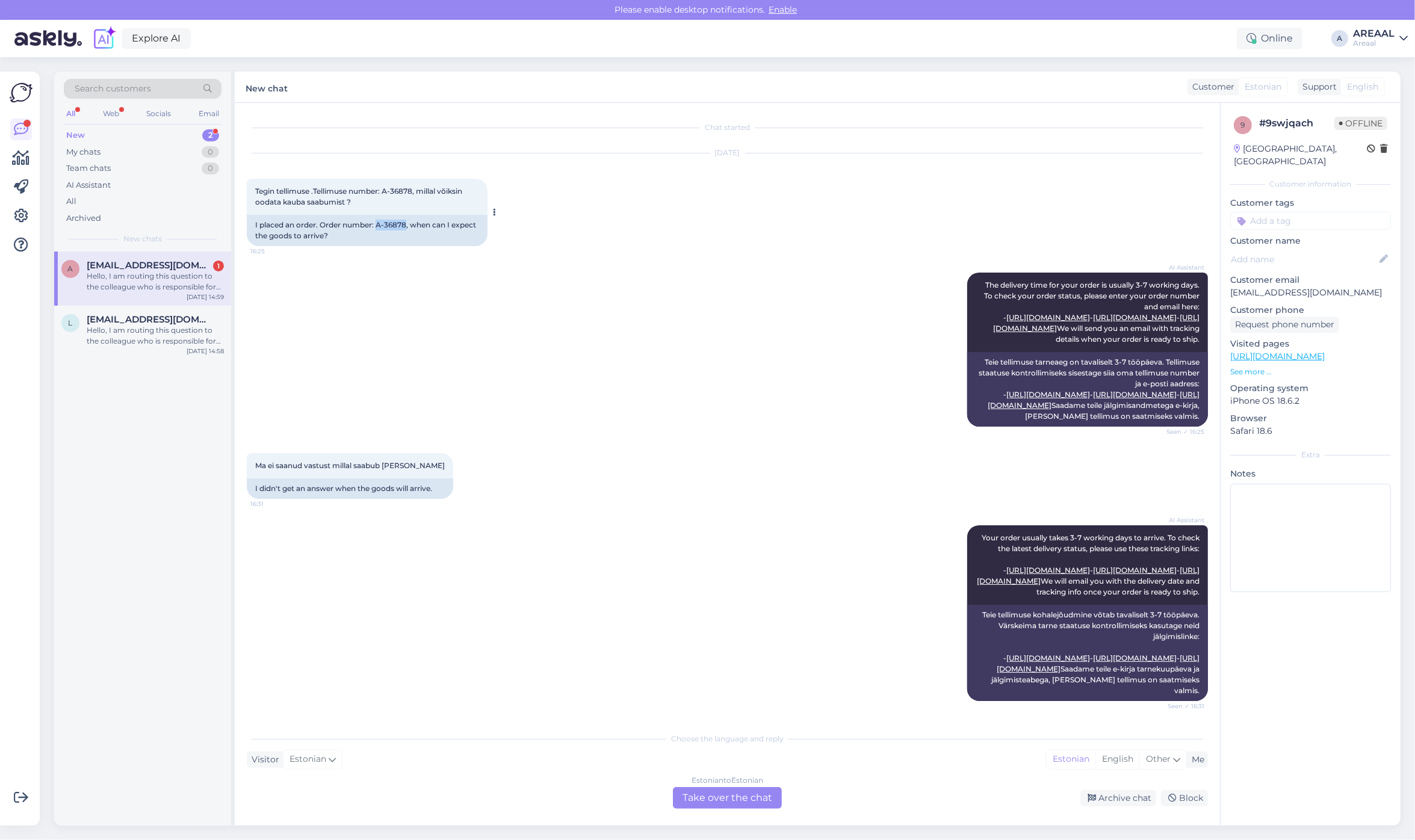
drag, startPoint x: 376, startPoint y: 231, endPoint x: 402, endPoint y: 236, distance: 26.5
click at [405, 239] on div "I placed an order. Order number: A-36878, when can I expect the goods to arrive?" at bounding box center [367, 231] width 241 height 31
copy div "A-36878"
click at [879, 440] on div "AI Assistant The delivery time for your order is usually 3-7 working days. To c…" at bounding box center [728, 349] width 961 height 180
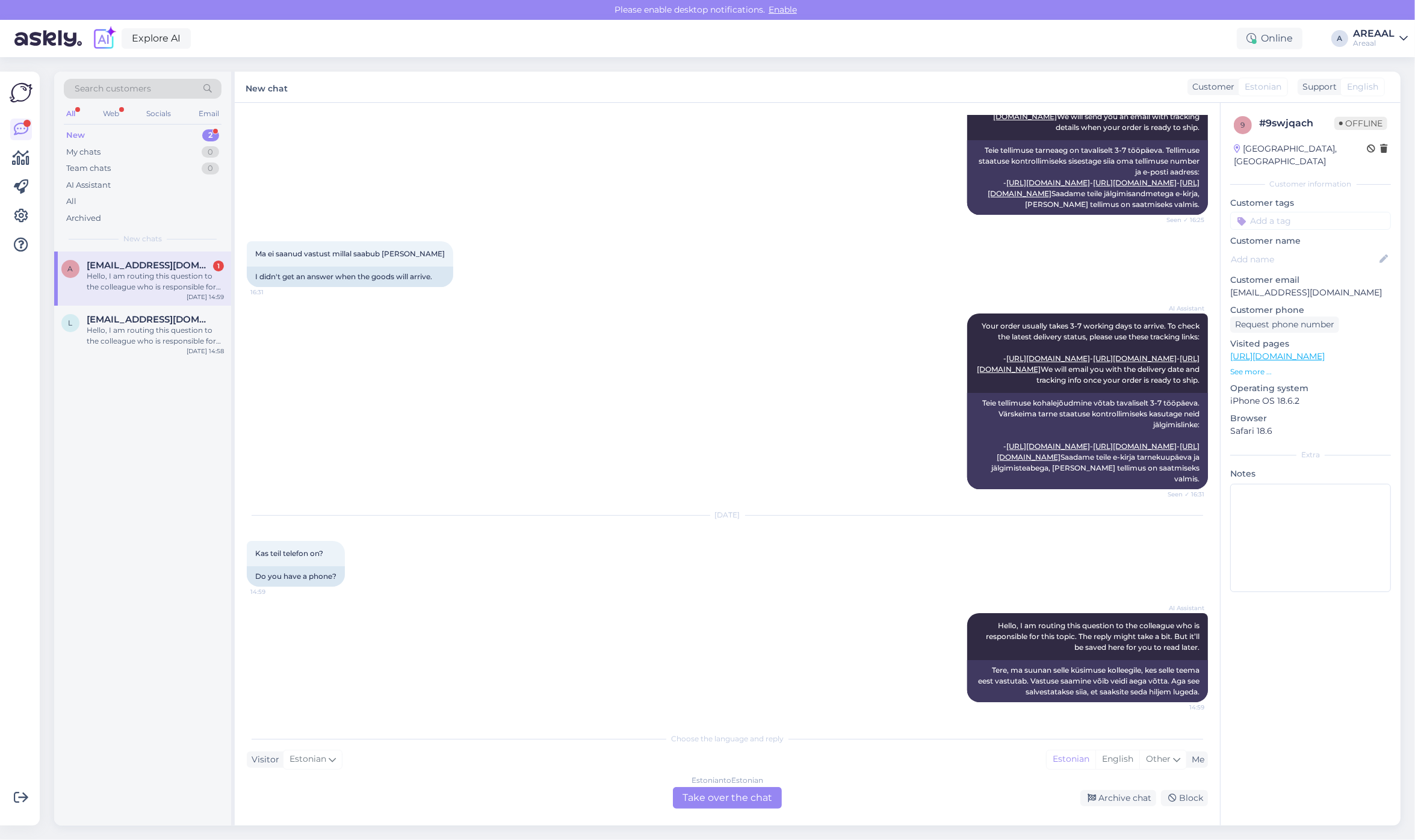
scroll to position [341, 0]
click at [738, 796] on div "Estonian to Estonian Take over the chat" at bounding box center [727, 798] width 109 height 22
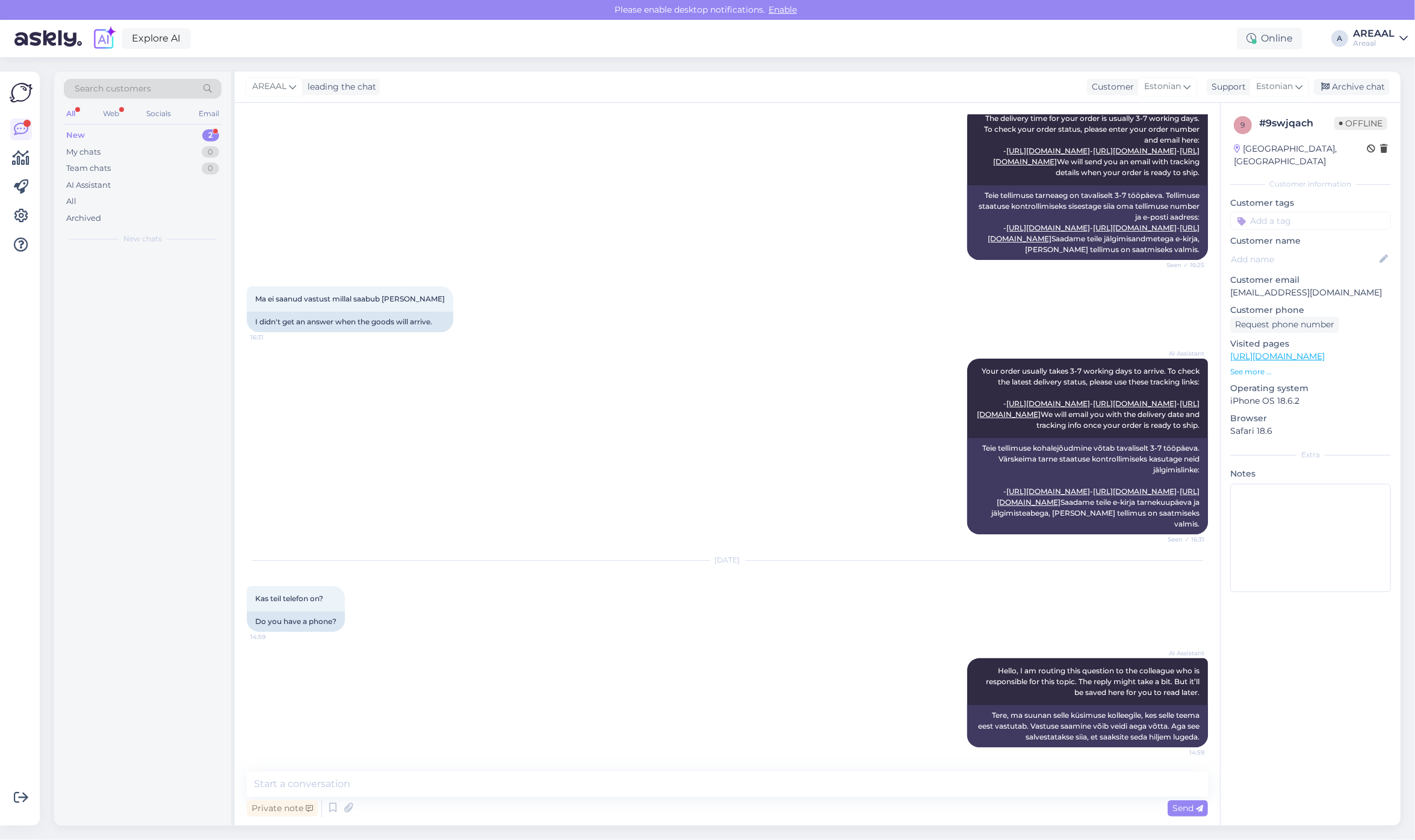
scroll to position [295, 0]
click at [738, 793] on textarea at bounding box center [728, 785] width 961 height 26
type textarea "Telefoniteenindus on suletud alates 2025a märtsist"
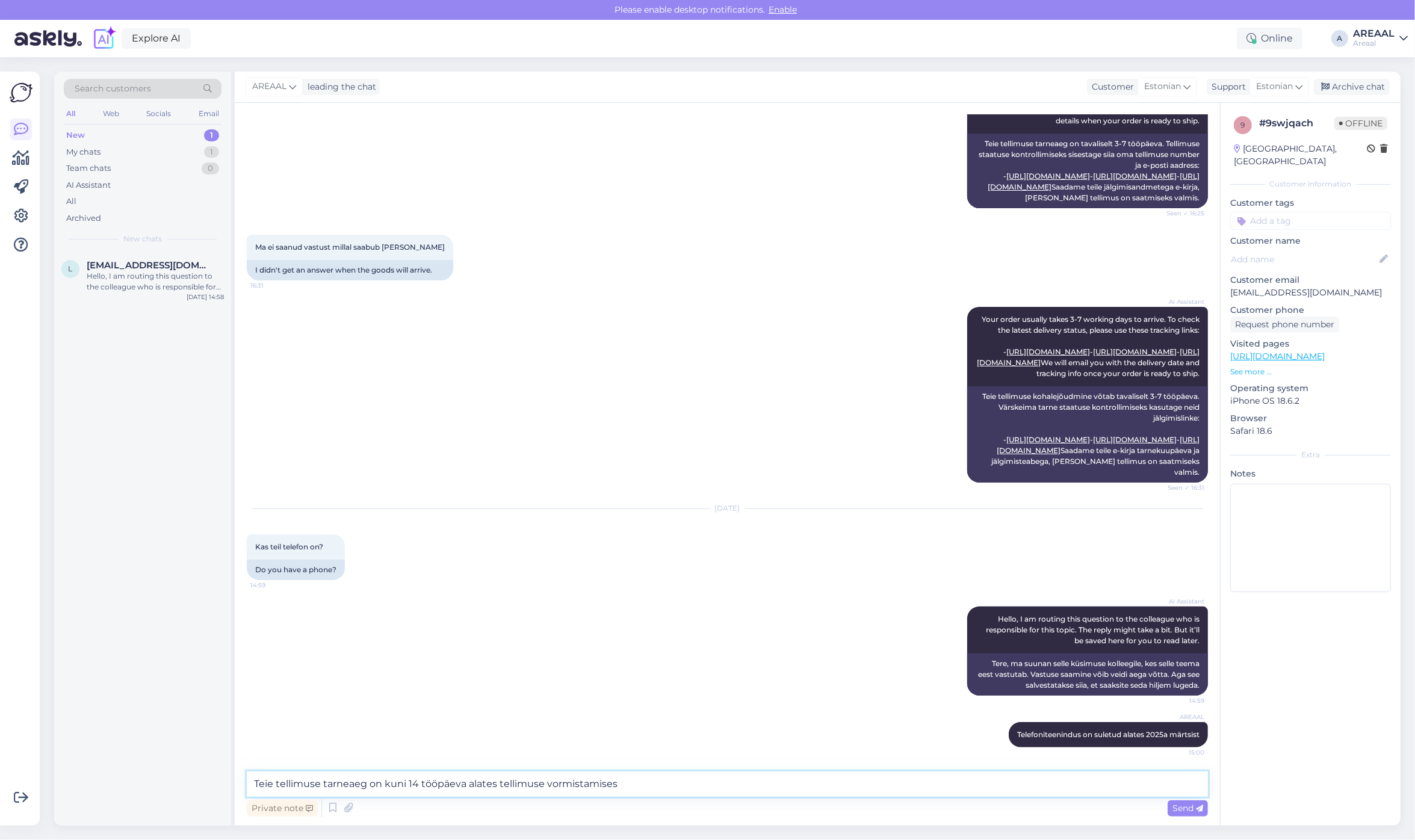
type textarea "Teie tellimuse tarneaeg on kuni 14 tööpäeva alates tellimuse vormistamisest"
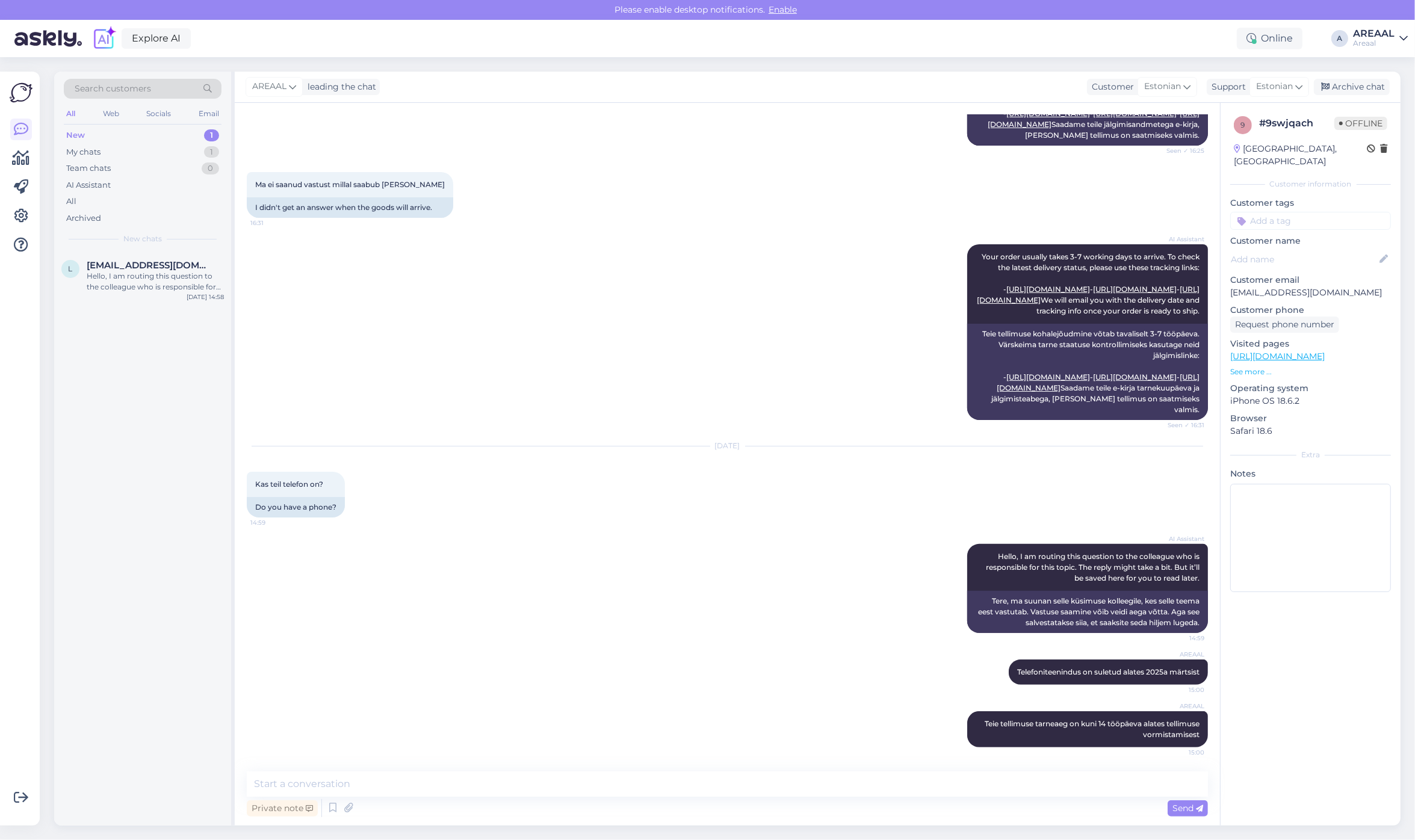
click at [510, 305] on div "AI Assistant Your order usually takes 3-7 working days to arrive. To check the …" at bounding box center [728, 332] width 961 height 202
click at [191, 288] on div "Hello, I am routing this question to the colleague who is responsible for this …" at bounding box center [155, 281] width 137 height 22
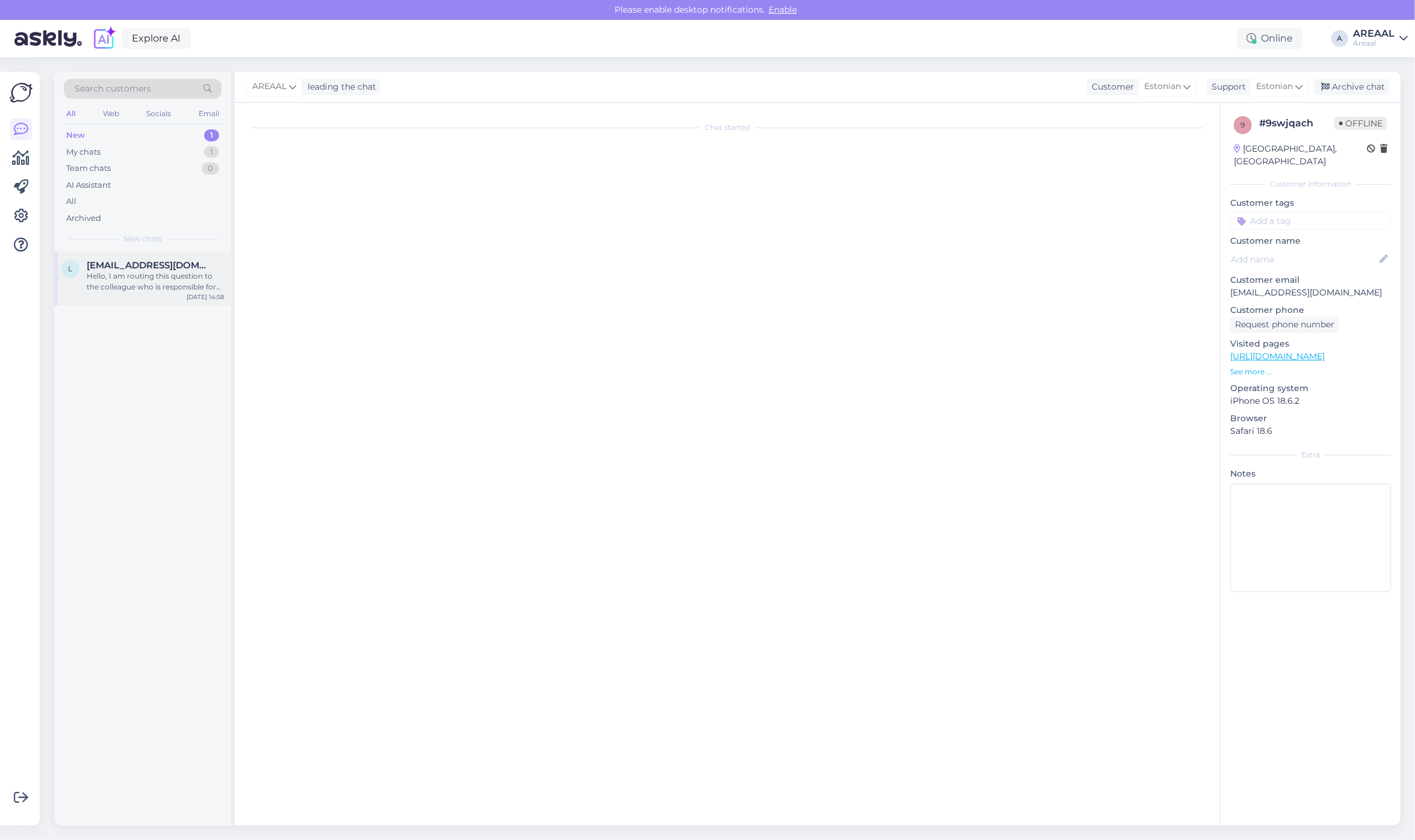
scroll to position [0, 0]
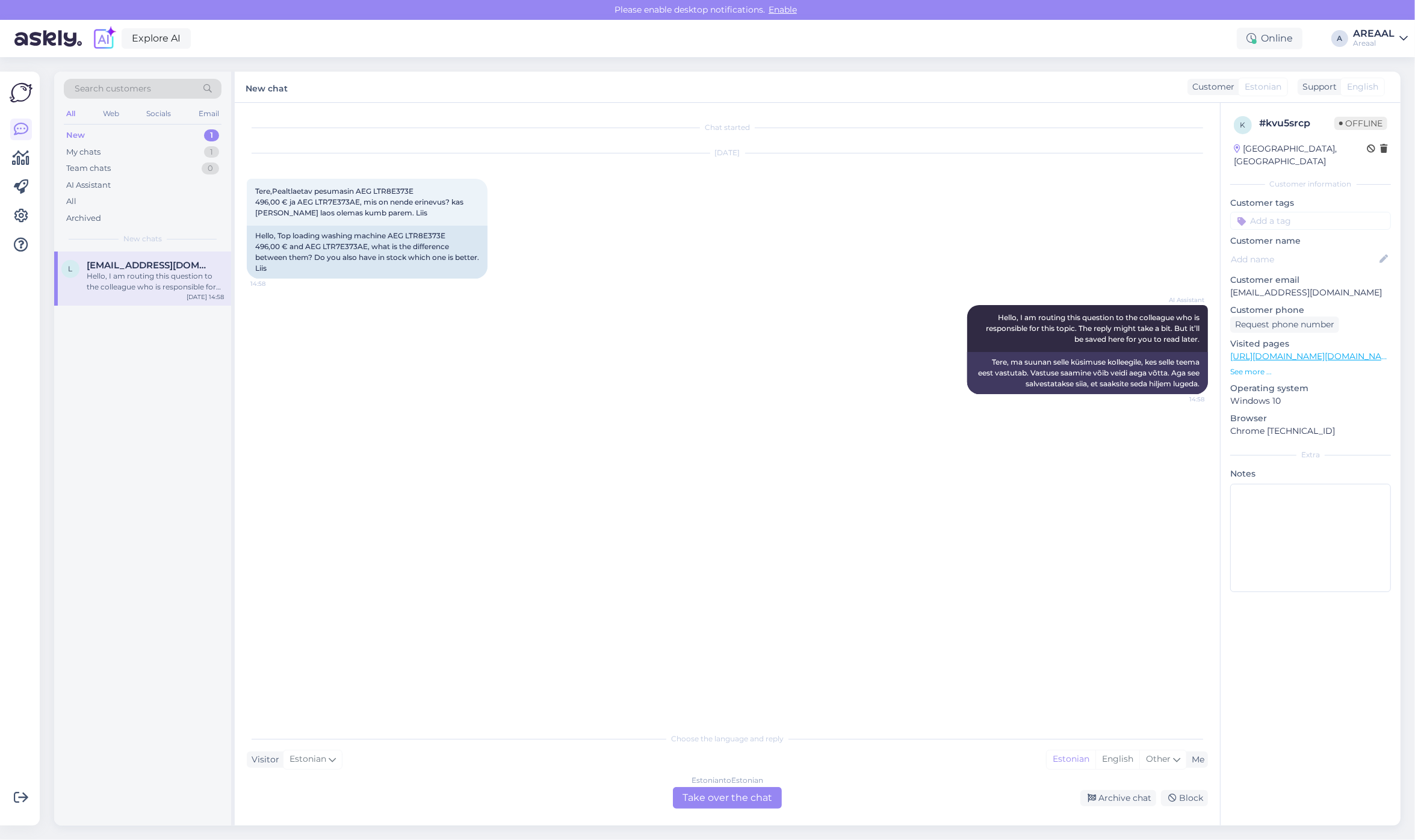
click at [705, 795] on div "Estonian to Estonian Take over the chat" at bounding box center [727, 798] width 109 height 22
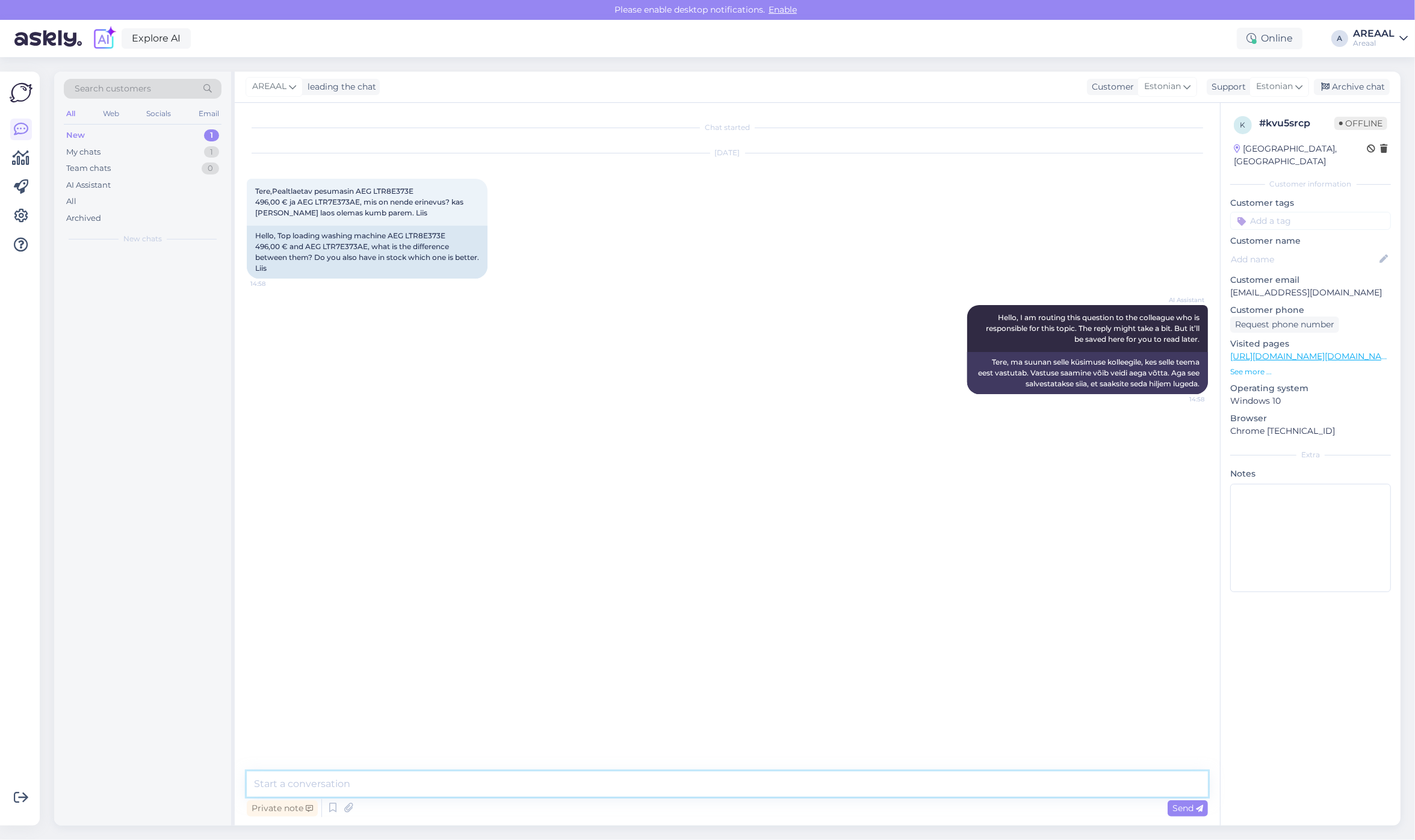
click at [703, 793] on textarea at bounding box center [728, 785] width 961 height 26
paste textarea "Mudelite AEG LTR8E373E ja LTR7E373AE peamine erinevus on funktsioonides – LTR8E…"
type textarea "Mudelite AEG LTR8E373E ja LTR7E373AE peamine erinevus on funktsioonides – LTR8E…"
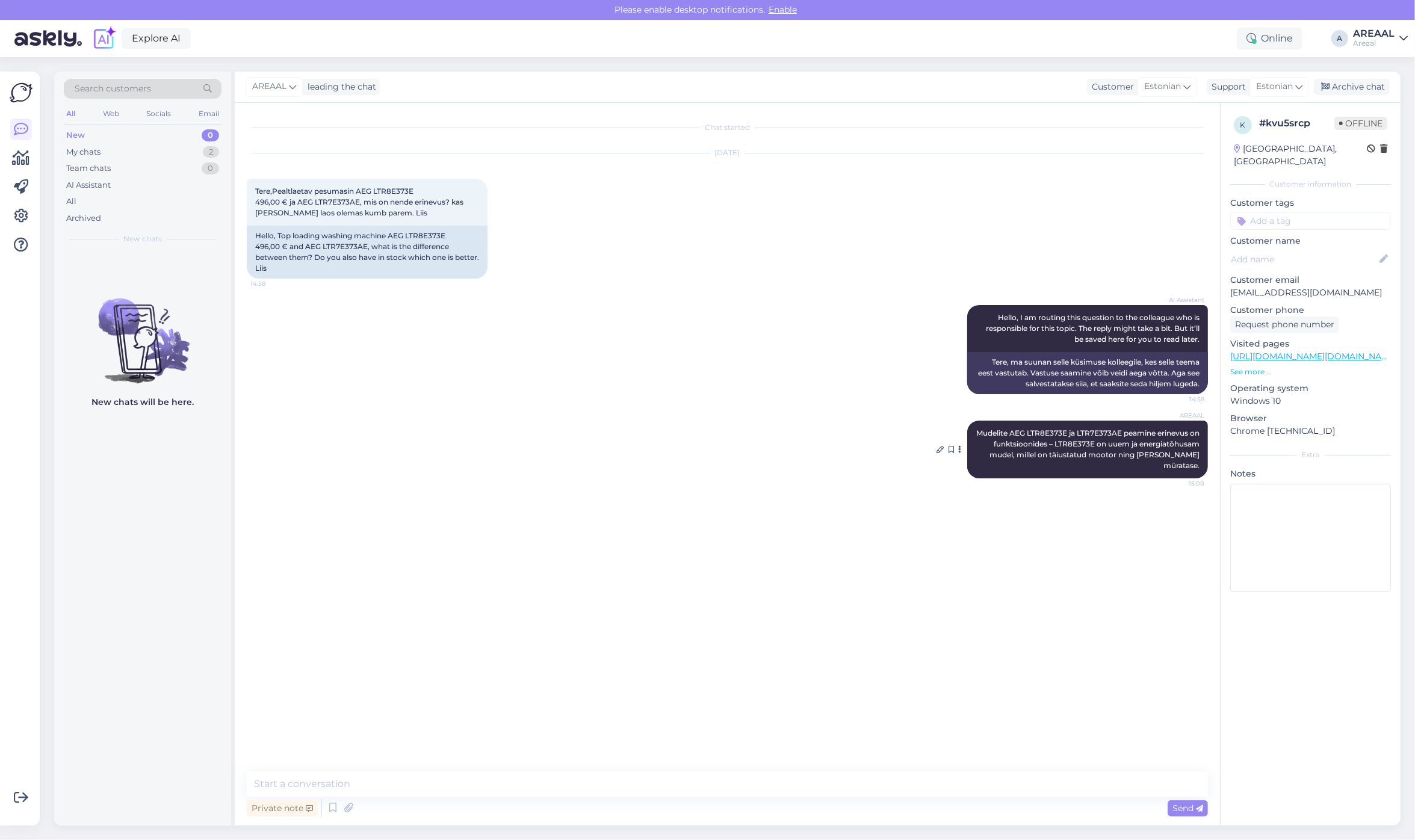
click at [1058, 440] on span "Mudelite AEG LTR8E373E ja LTR7E373AE peamine erinevus on funktsioonides – LTR8E…" at bounding box center [1088, 449] width 225 height 41
click at [1057, 426] on div "AREAAL Mudelite AEG LTR8E373E ja LTR7E373AE peamine erinevus on funktsioonides …" at bounding box center [1087, 449] width 241 height 58
copy span "LTR8E373E"
click at [1120, 432] on span "Mudelite AEG LTR8E373E ja LTR7E373AE peamine erinevus on funktsioonides – LTR8E…" at bounding box center [1088, 449] width 225 height 41
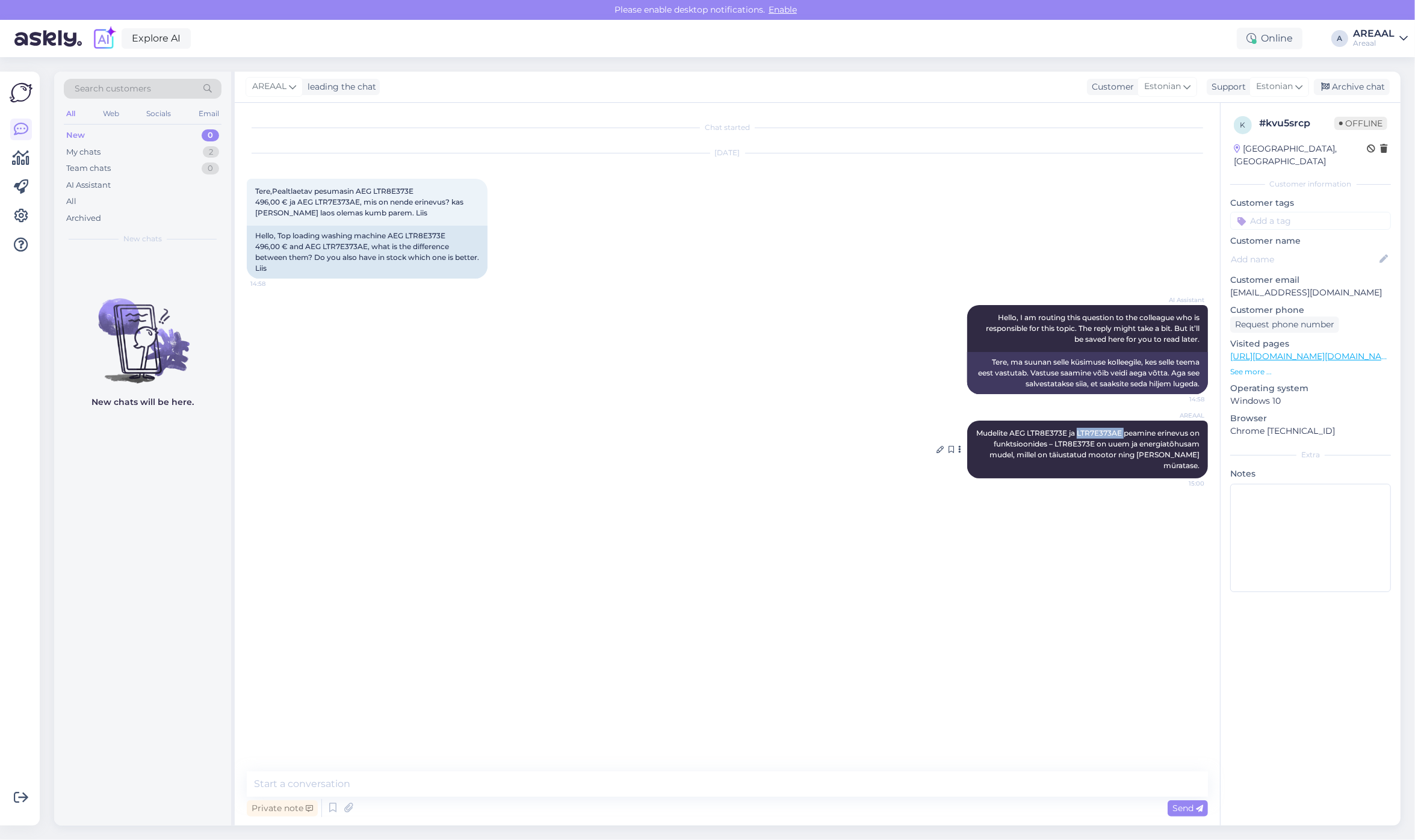
click at [1120, 432] on span "Mudelite AEG LTR8E373E ja LTR7E373AE peamine erinevus on funktsioonides – LTR8E…" at bounding box center [1088, 449] width 225 height 41
copy span "LTR7E373AE"
click at [515, 780] on textarea at bounding box center [728, 785] width 961 height 26
type textarea "Mõlemad tooted saadaval partnerlaos"
click at [192, 131] on div "New 0" at bounding box center [143, 136] width 158 height 17
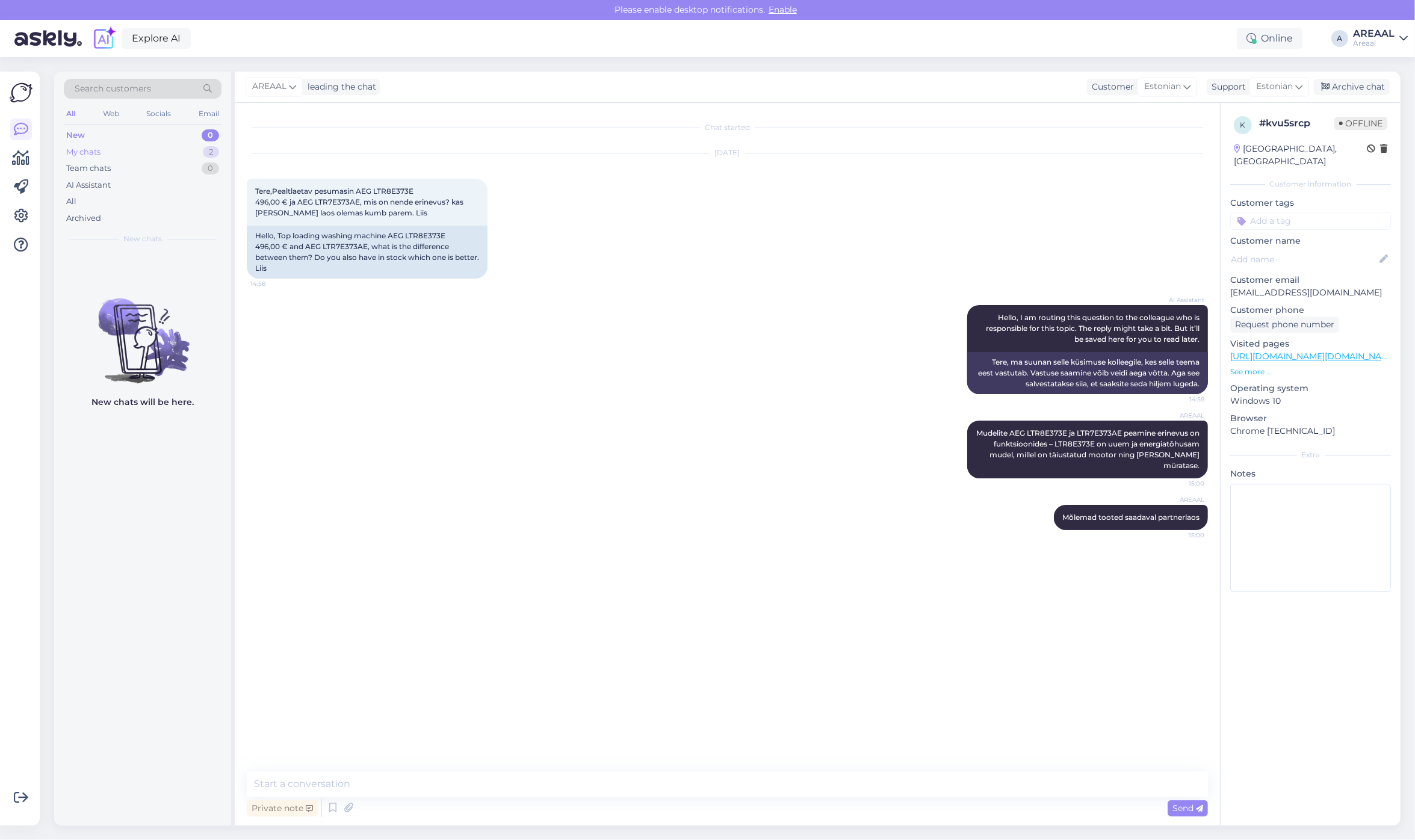
click at [184, 151] on div "My chats 2" at bounding box center [143, 153] width 158 height 17
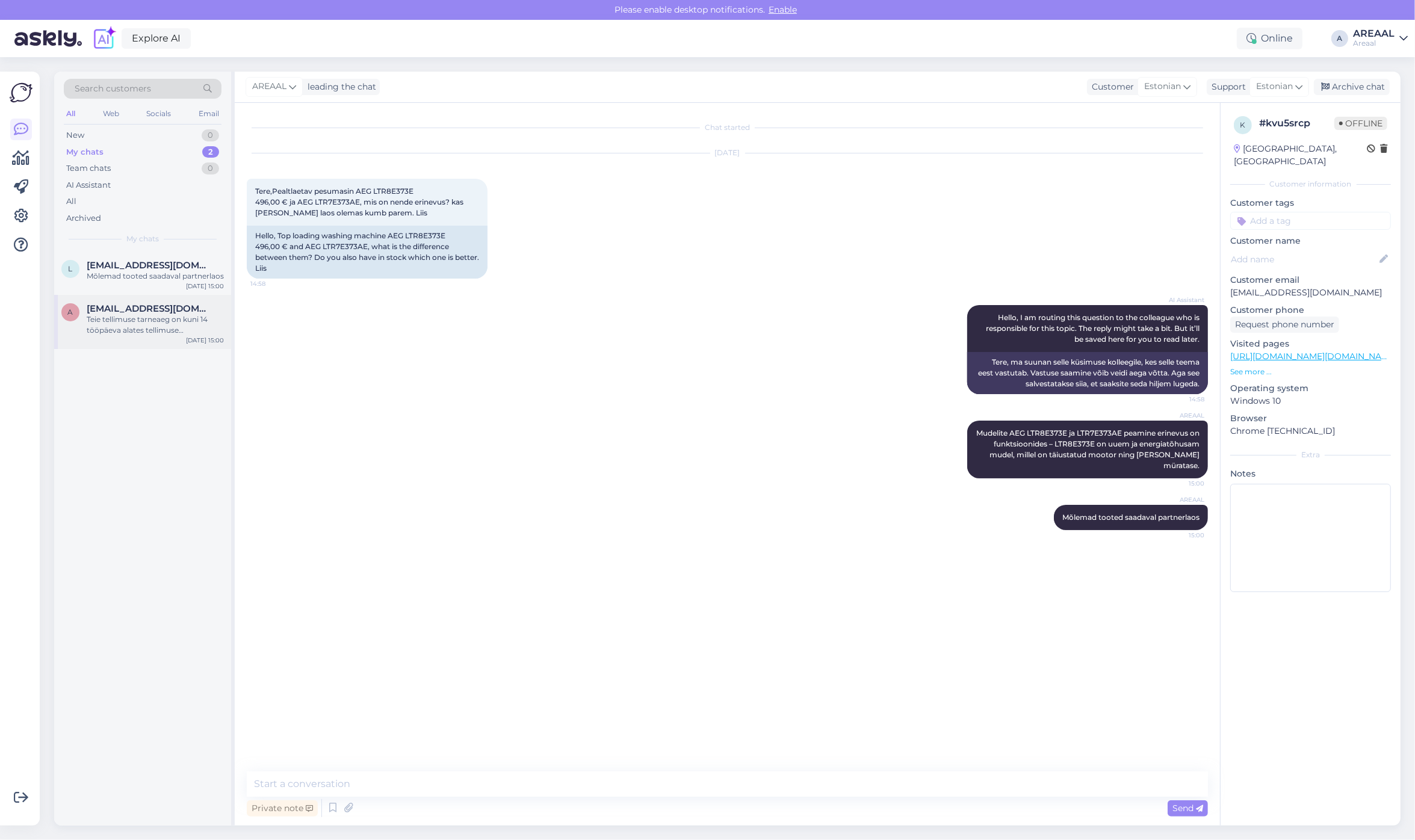
click at [173, 298] on div "a anton.jartsev@gmail.com Teie tellimuse tarneaeg on kuni 14 tööpäeva alates te…" at bounding box center [142, 322] width 177 height 54
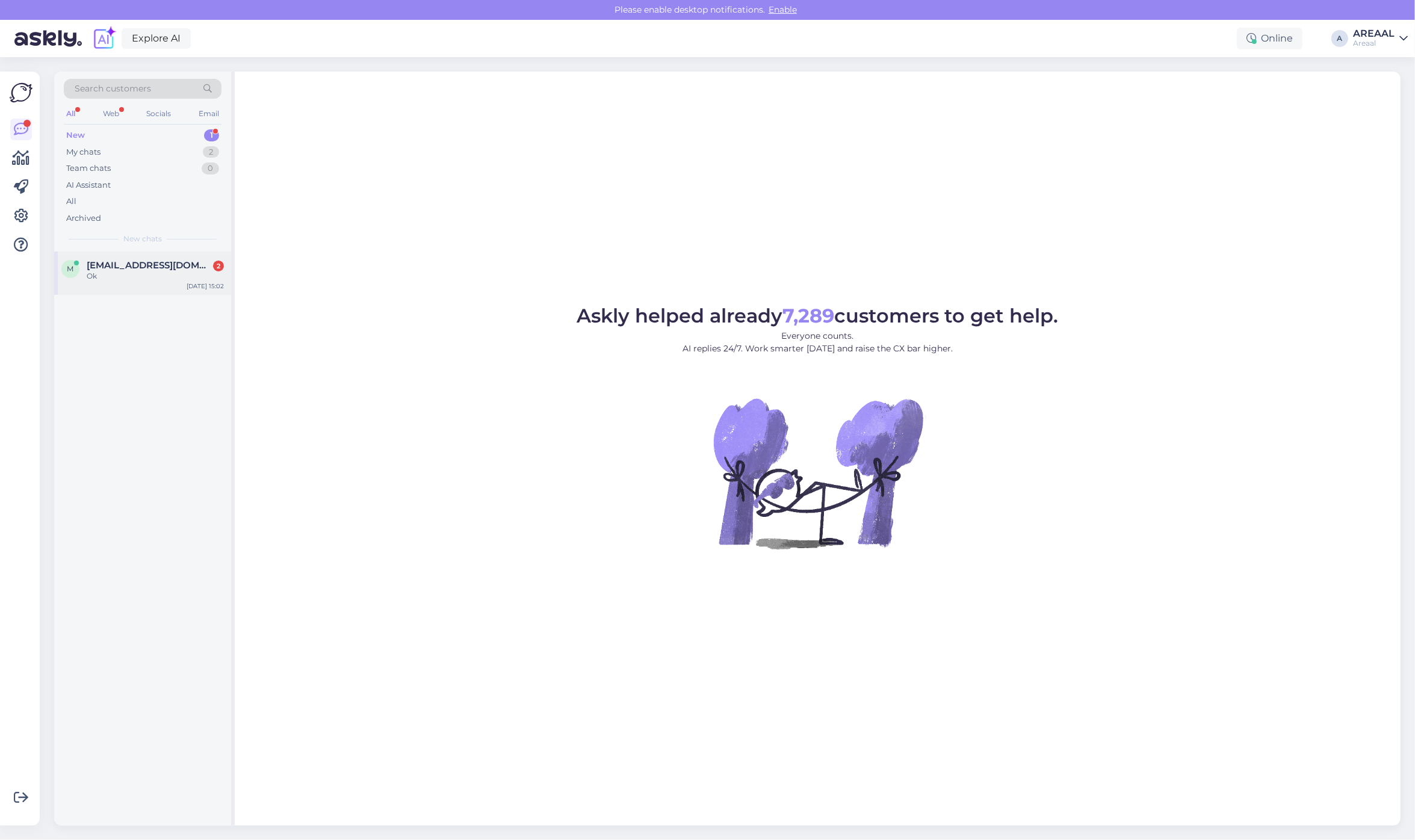
click at [168, 256] on div "m maximus51@bk.ru 2 Ok Oct 14 15:02" at bounding box center [142, 273] width 177 height 43
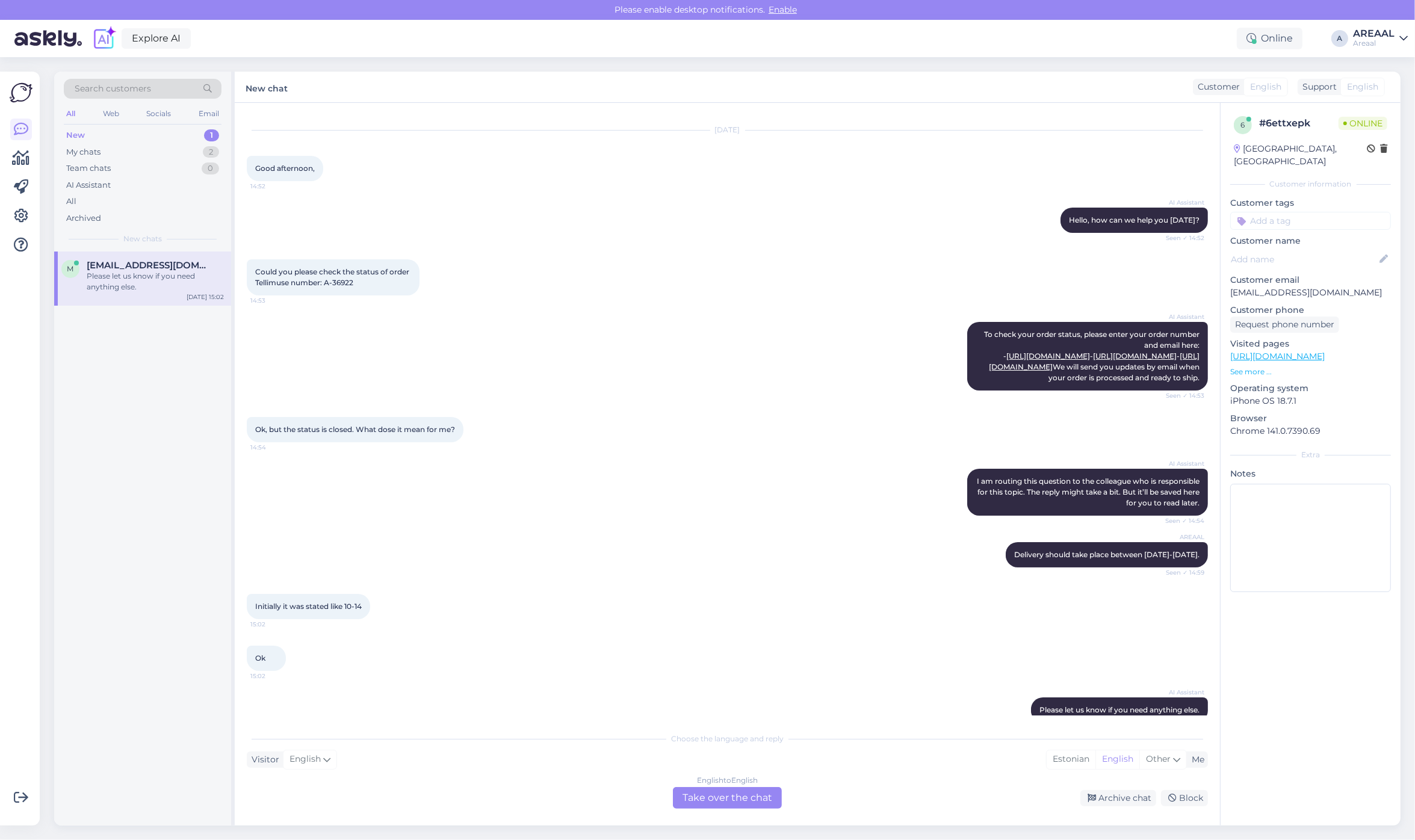
scroll to position [75, 0]
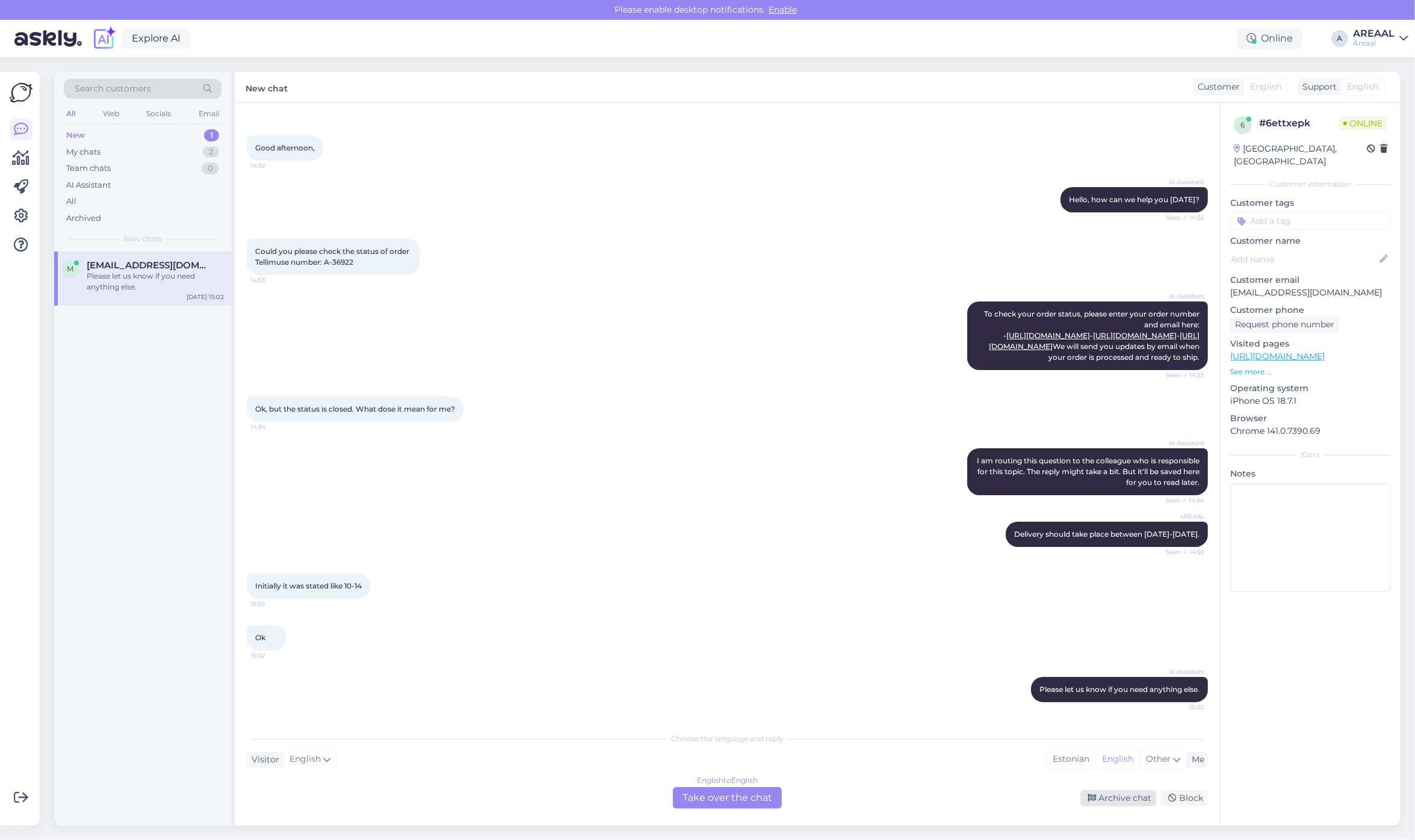
click at [1100, 798] on div "Archive chat" at bounding box center [1118, 798] width 76 height 16
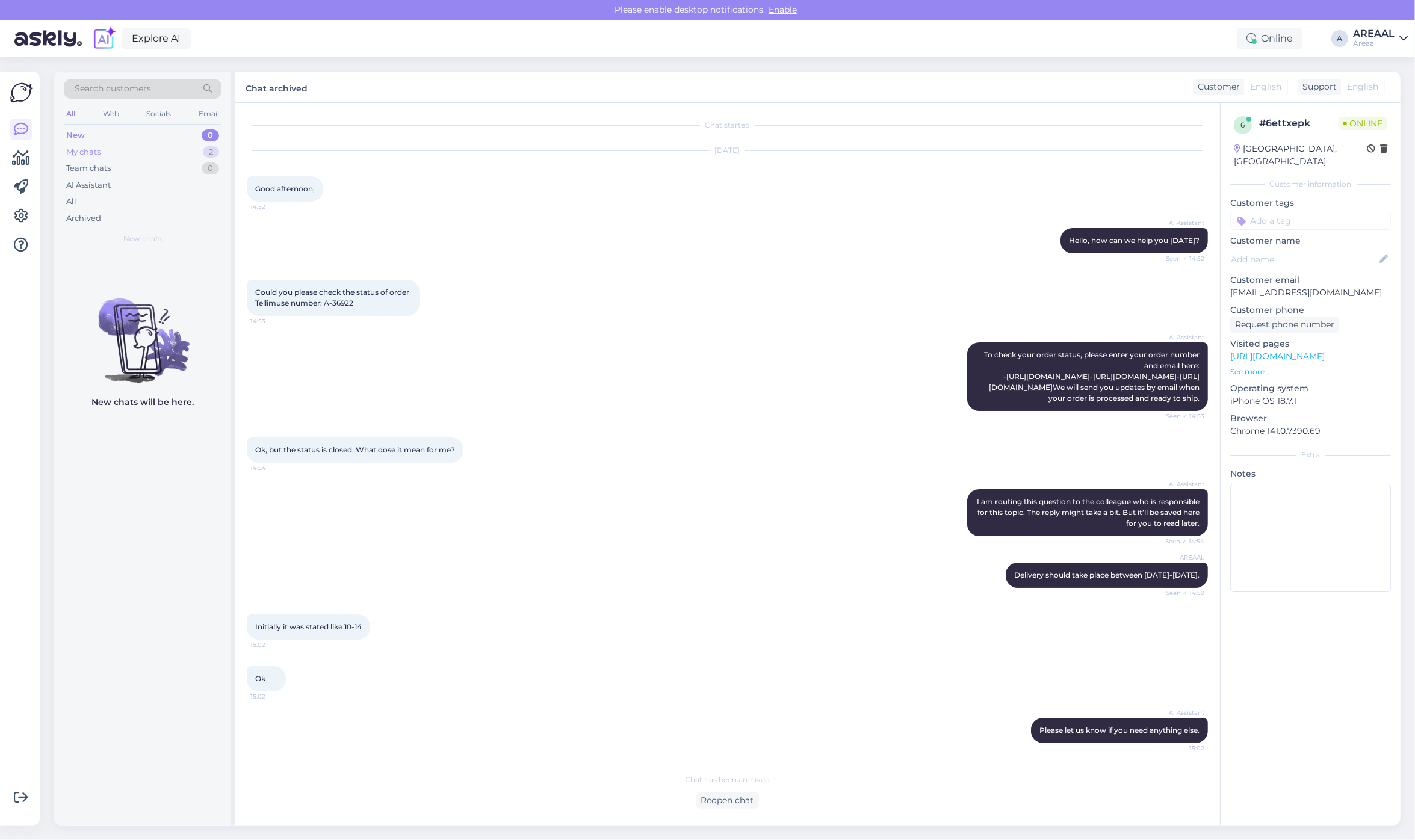
click at [146, 151] on div "My chats 2" at bounding box center [143, 153] width 158 height 17
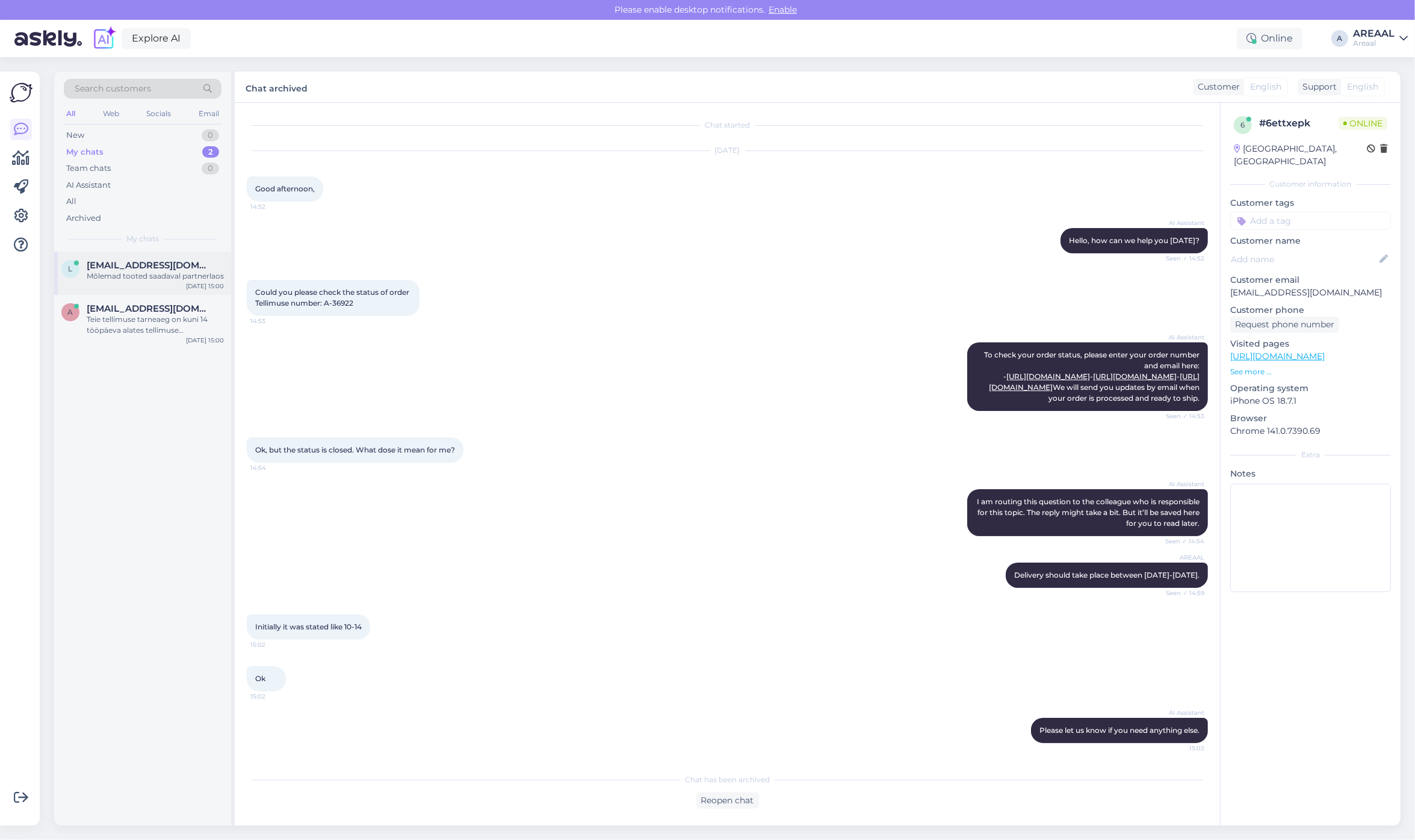
click at [180, 256] on div "l liis.kuslap@gmail.com Mõlemad tooted saadaval partnerlaos Oct 14 15:00" at bounding box center [142, 273] width 177 height 43
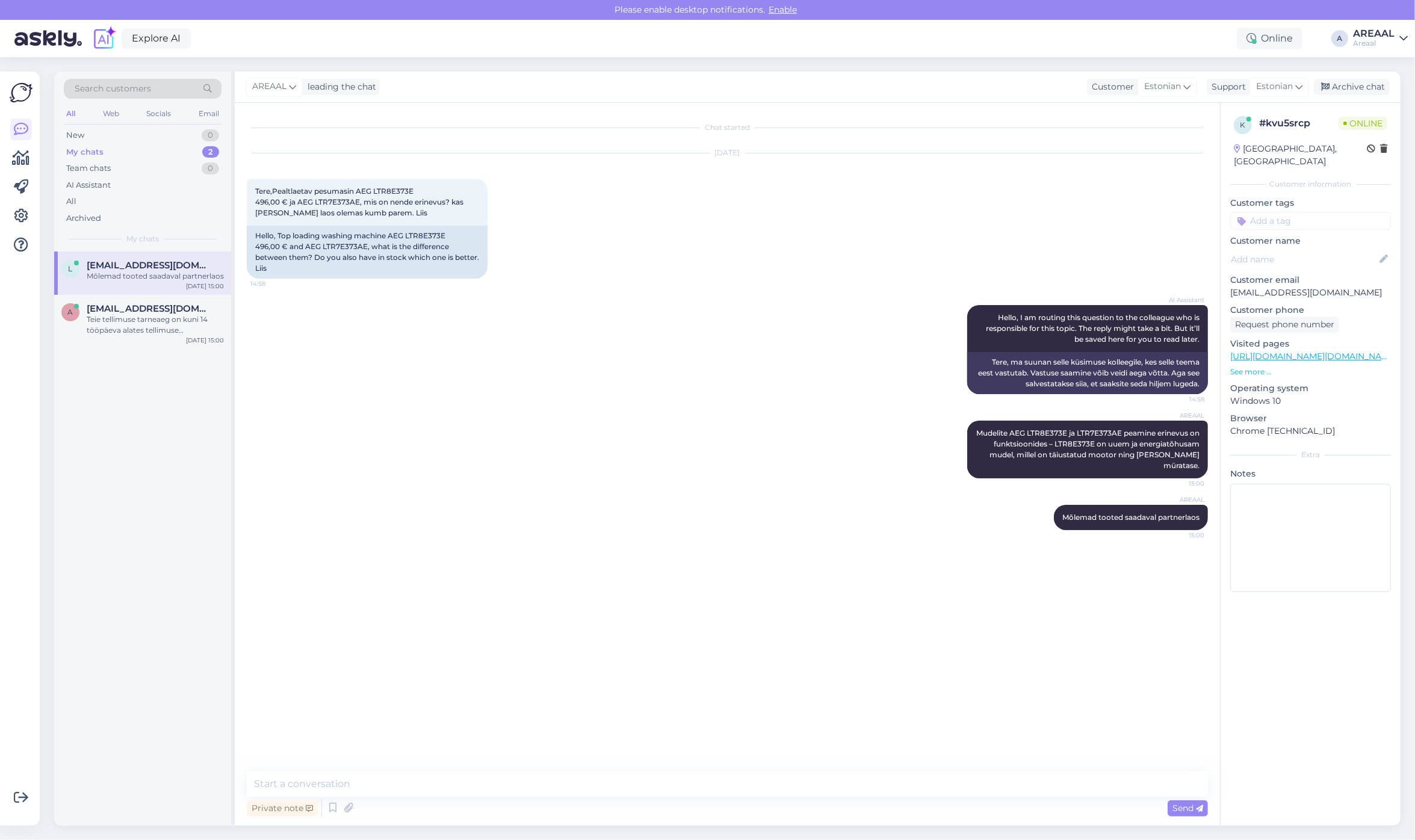
scroll to position [0, 0]
click at [1357, 85] on div "Archive chat" at bounding box center [1351, 87] width 76 height 16
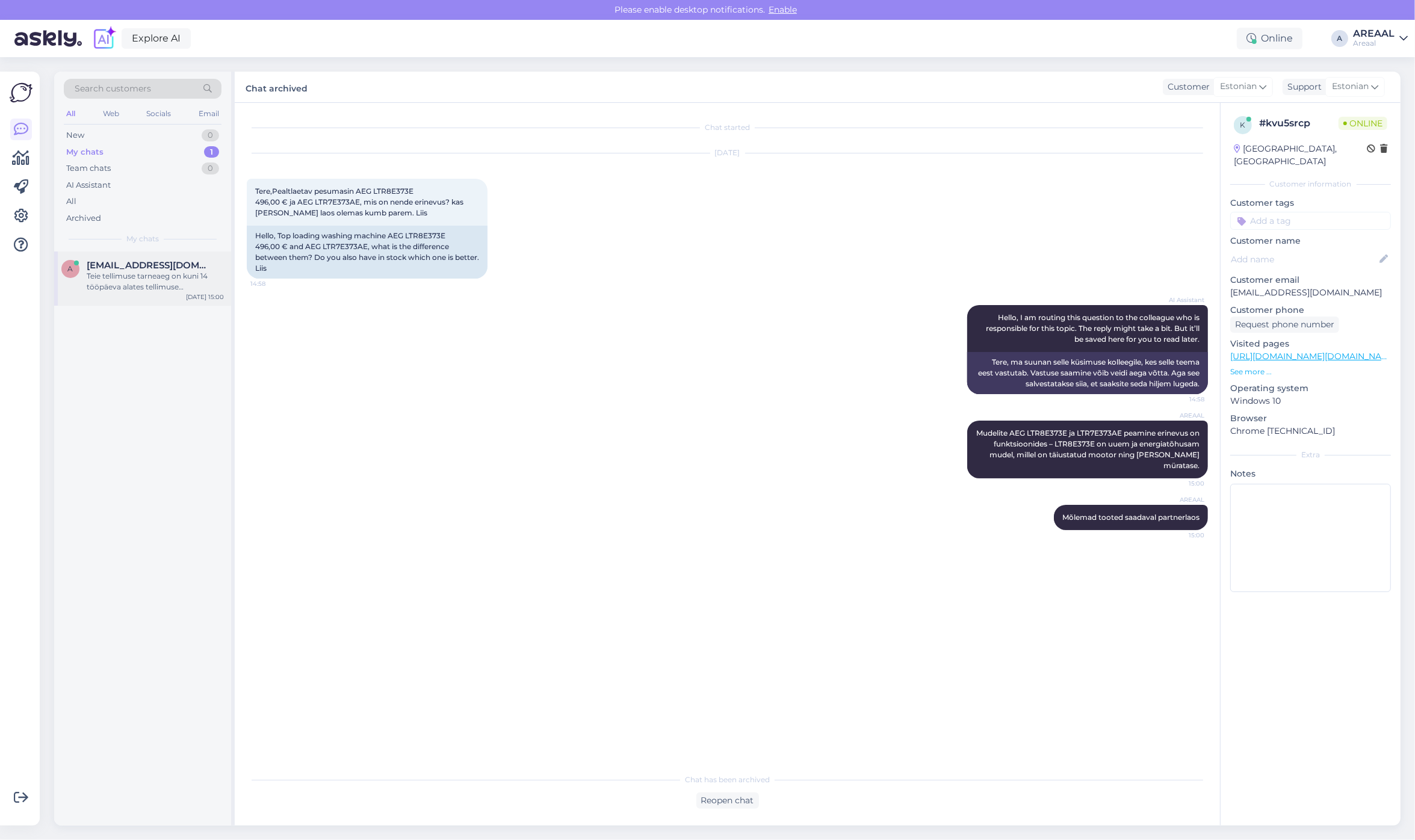
click at [190, 268] on span "[EMAIL_ADDRESS][DOMAIN_NAME]" at bounding box center [149, 265] width 125 height 11
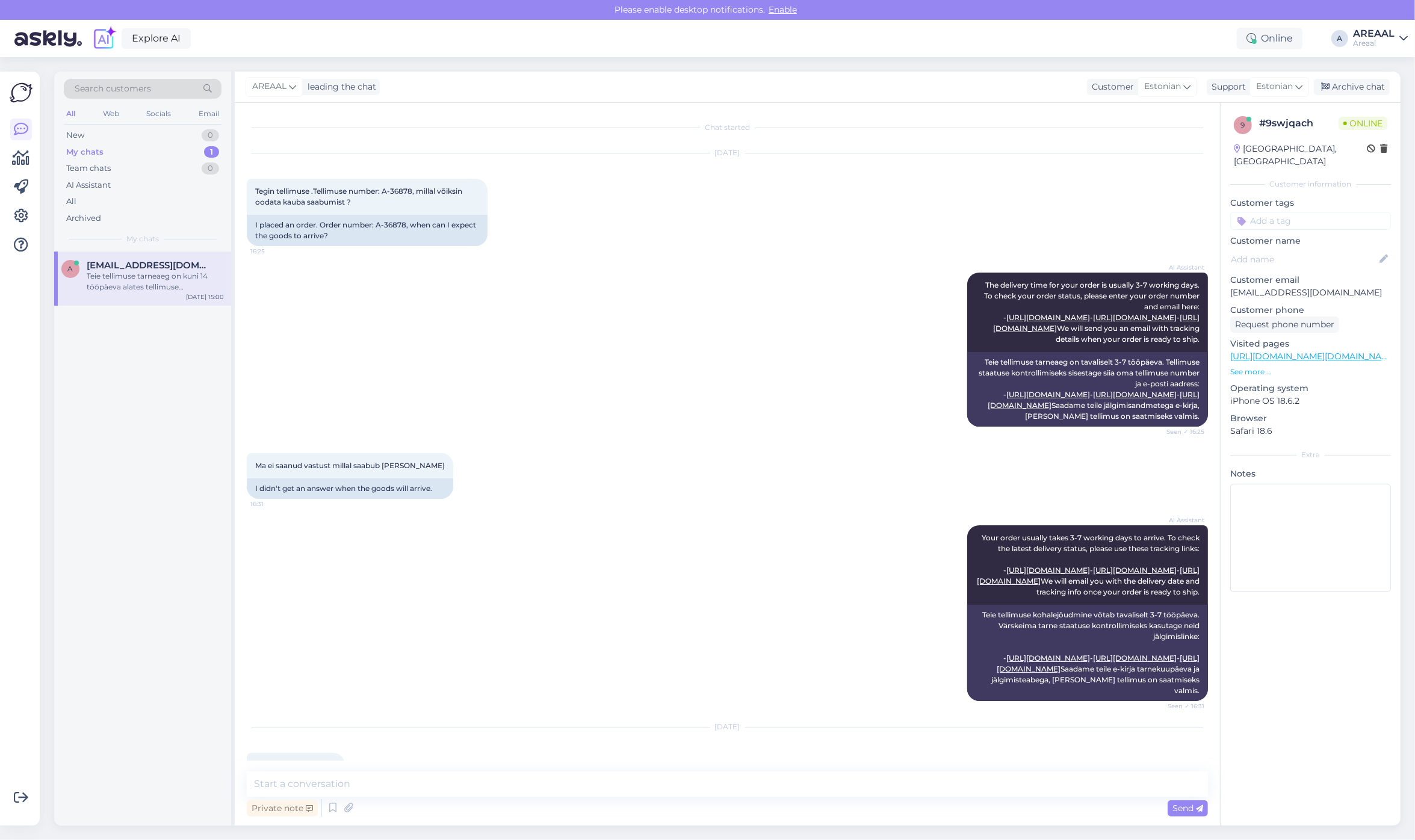
scroll to position [410, 0]
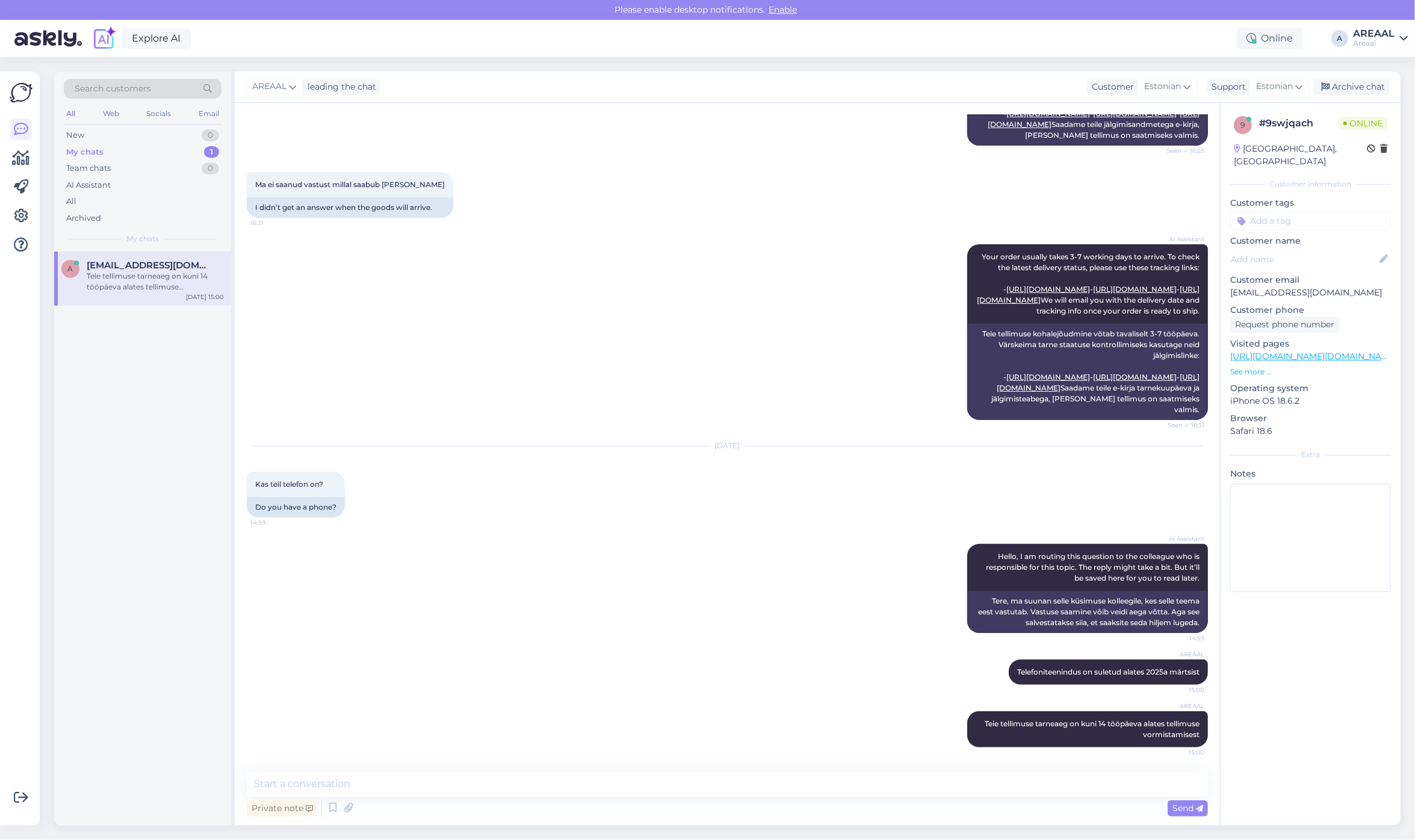
click at [1356, 97] on div "AREAAL leading the chat Customer Estonian Support Estonian Archive chat" at bounding box center [818, 87] width 1166 height 31
click at [1356, 92] on div "Archive chat" at bounding box center [1351, 87] width 76 height 16
click at [1360, 42] on div "Areaal" at bounding box center [1373, 43] width 41 height 10
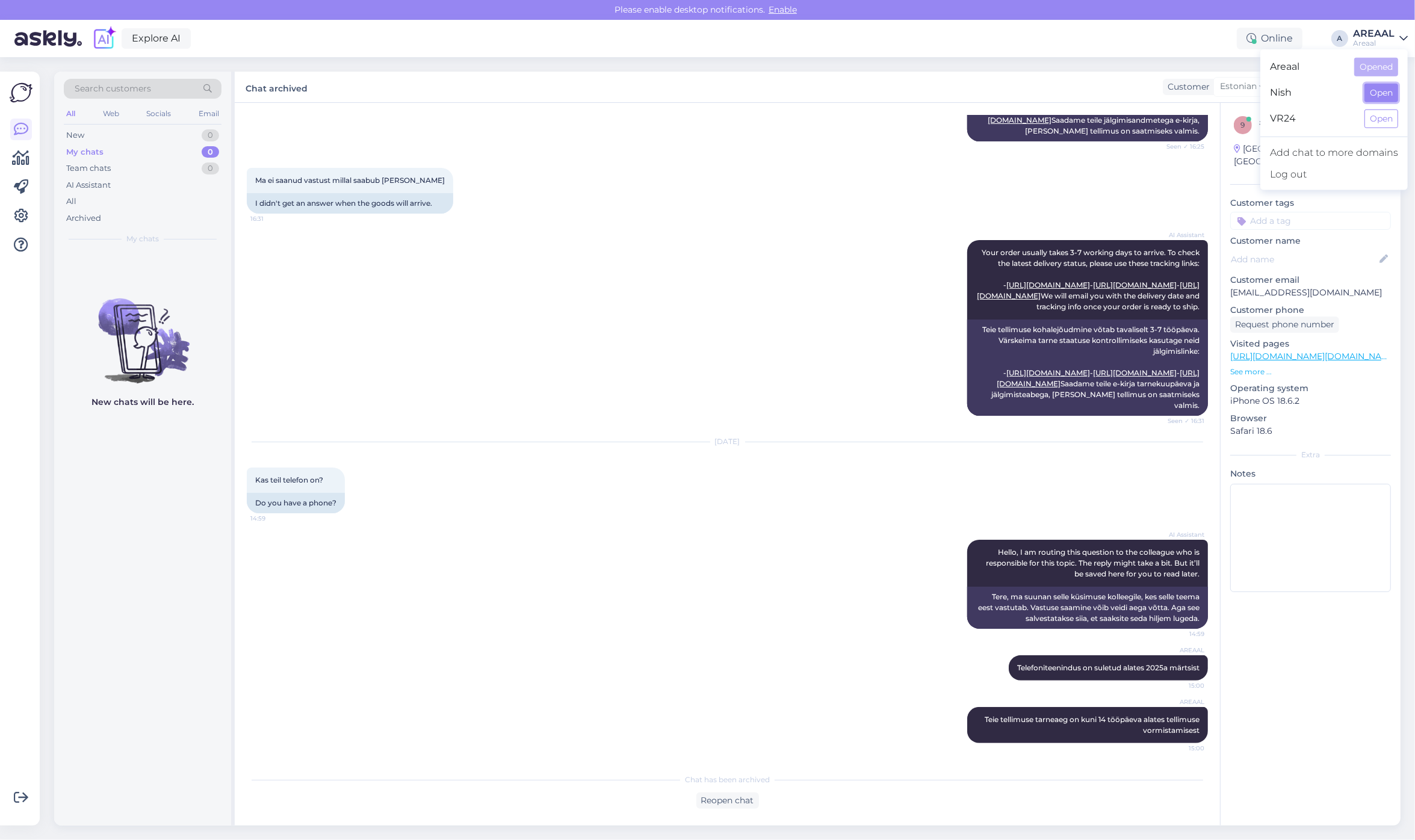
click at [1375, 91] on button "Open" at bounding box center [1380, 93] width 33 height 18
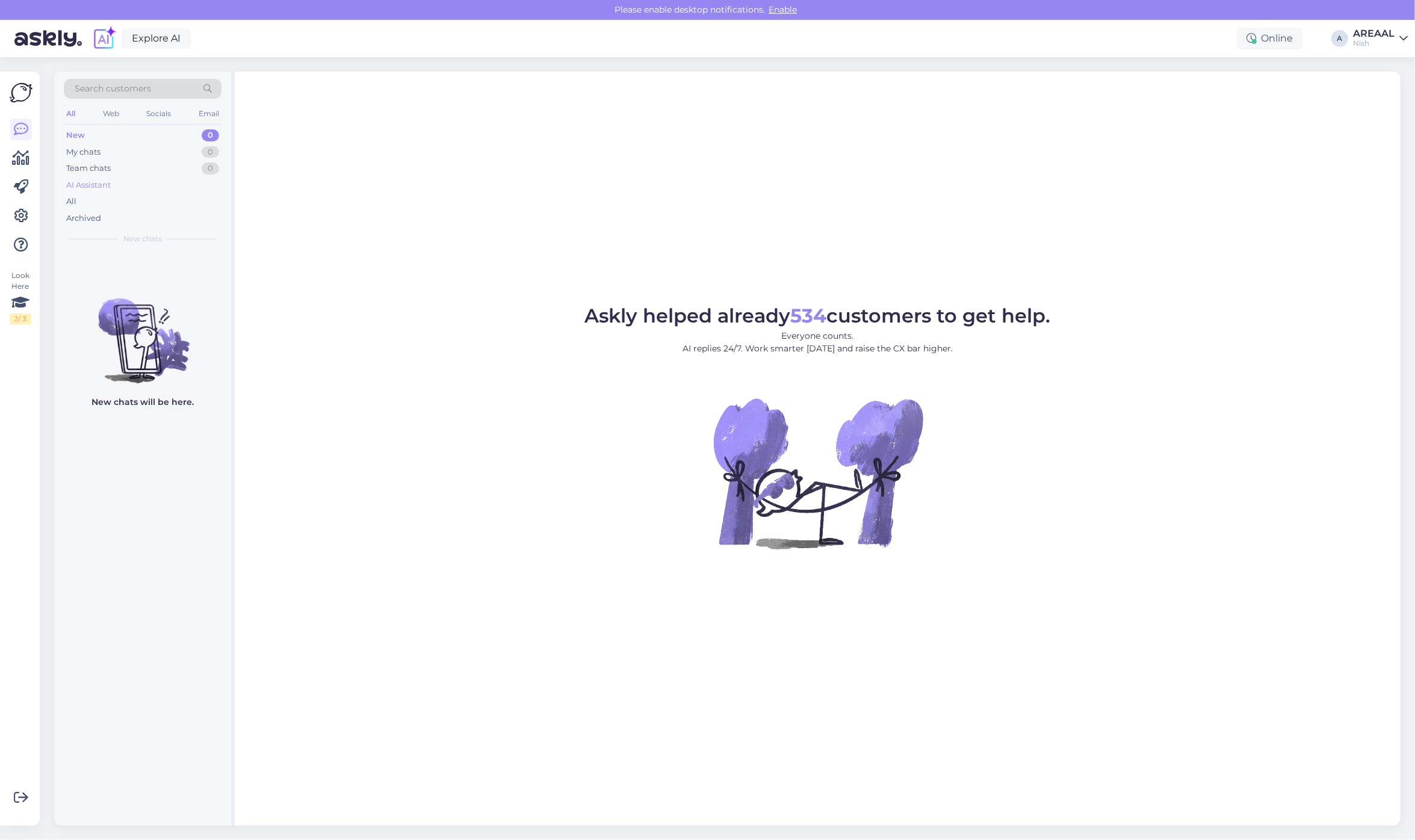
click at [124, 187] on div "AI Assistant" at bounding box center [143, 185] width 158 height 17
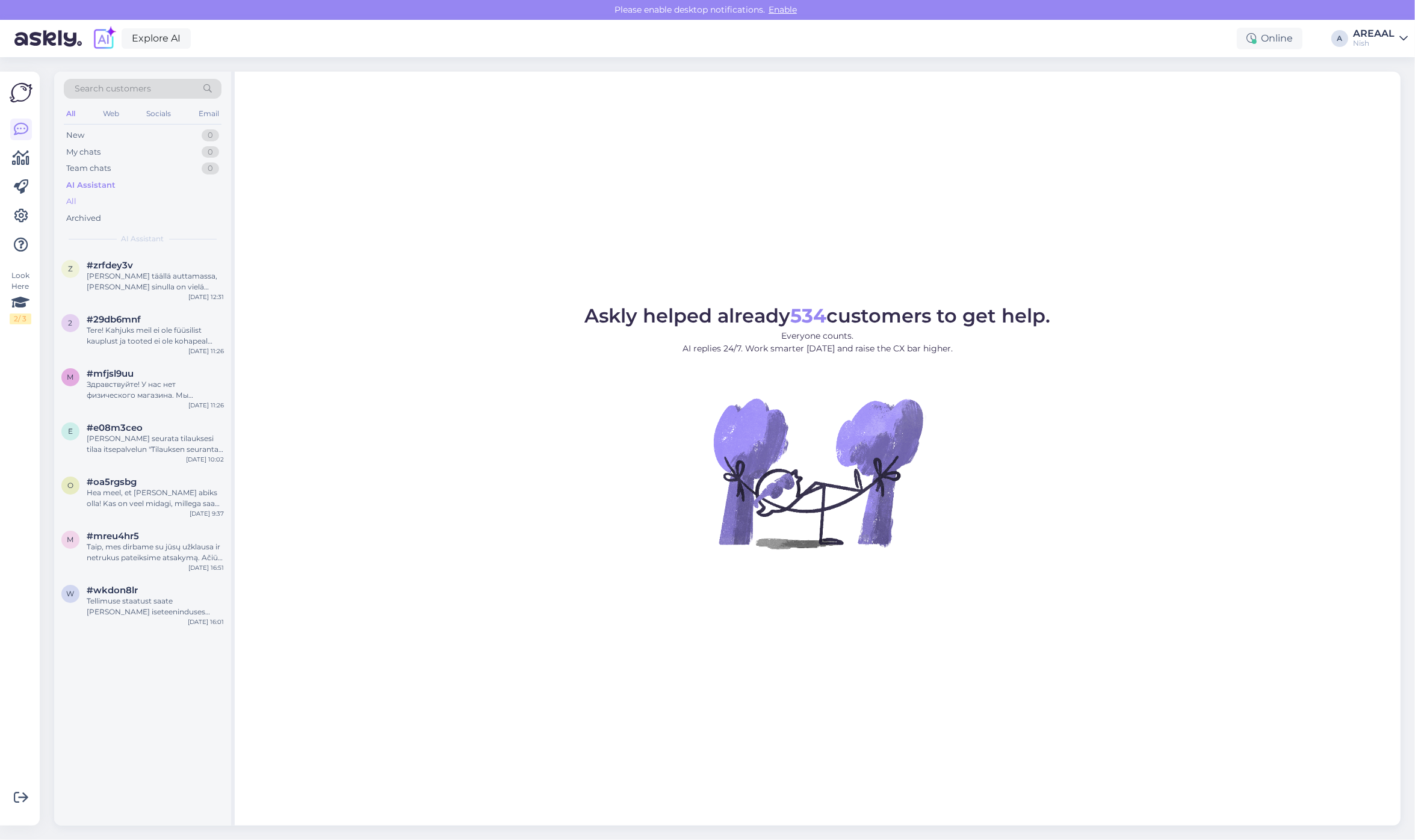
click at [124, 200] on div "All" at bounding box center [143, 202] width 158 height 17
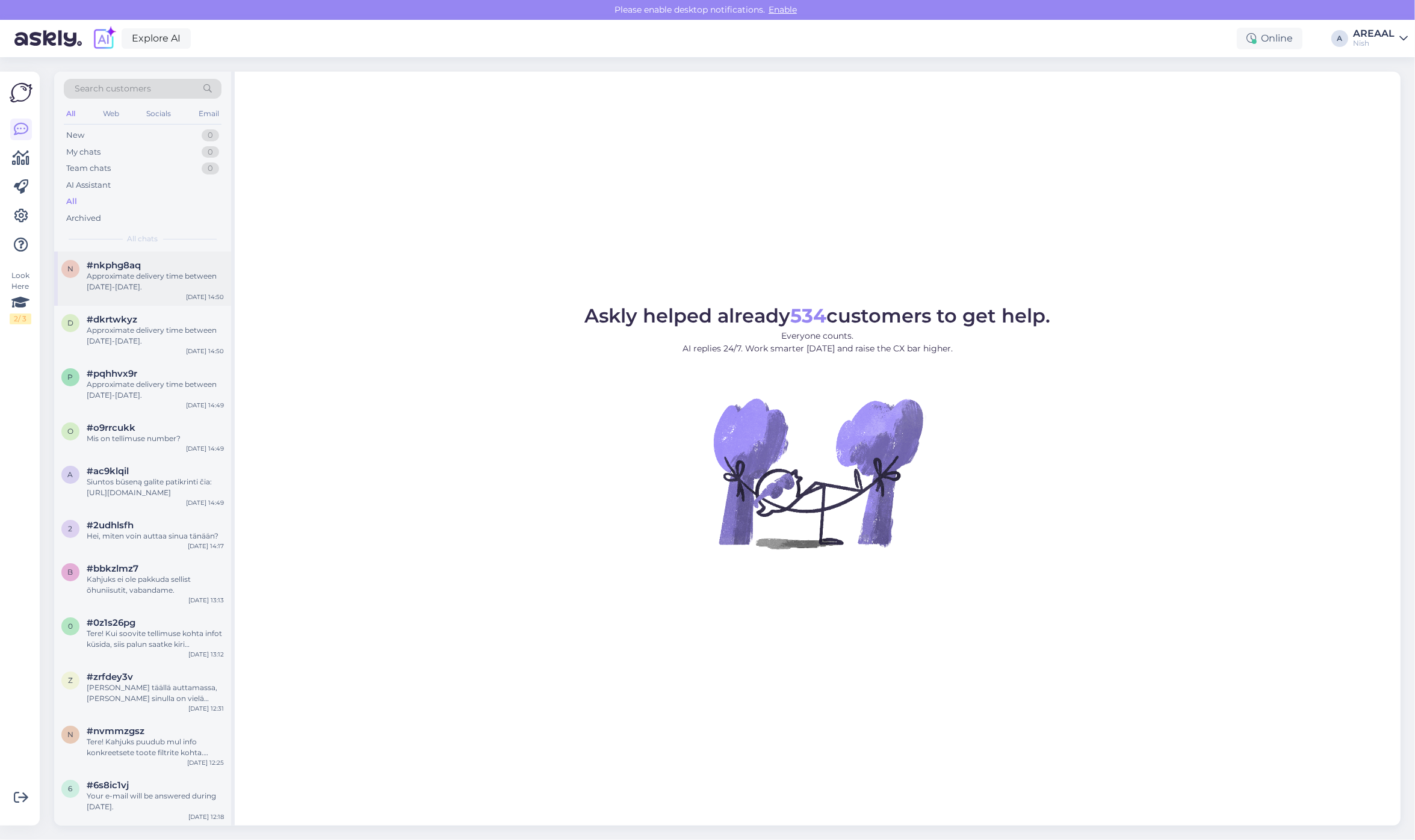
click at [148, 269] on div "#nkphg8aq" at bounding box center [155, 265] width 137 height 11
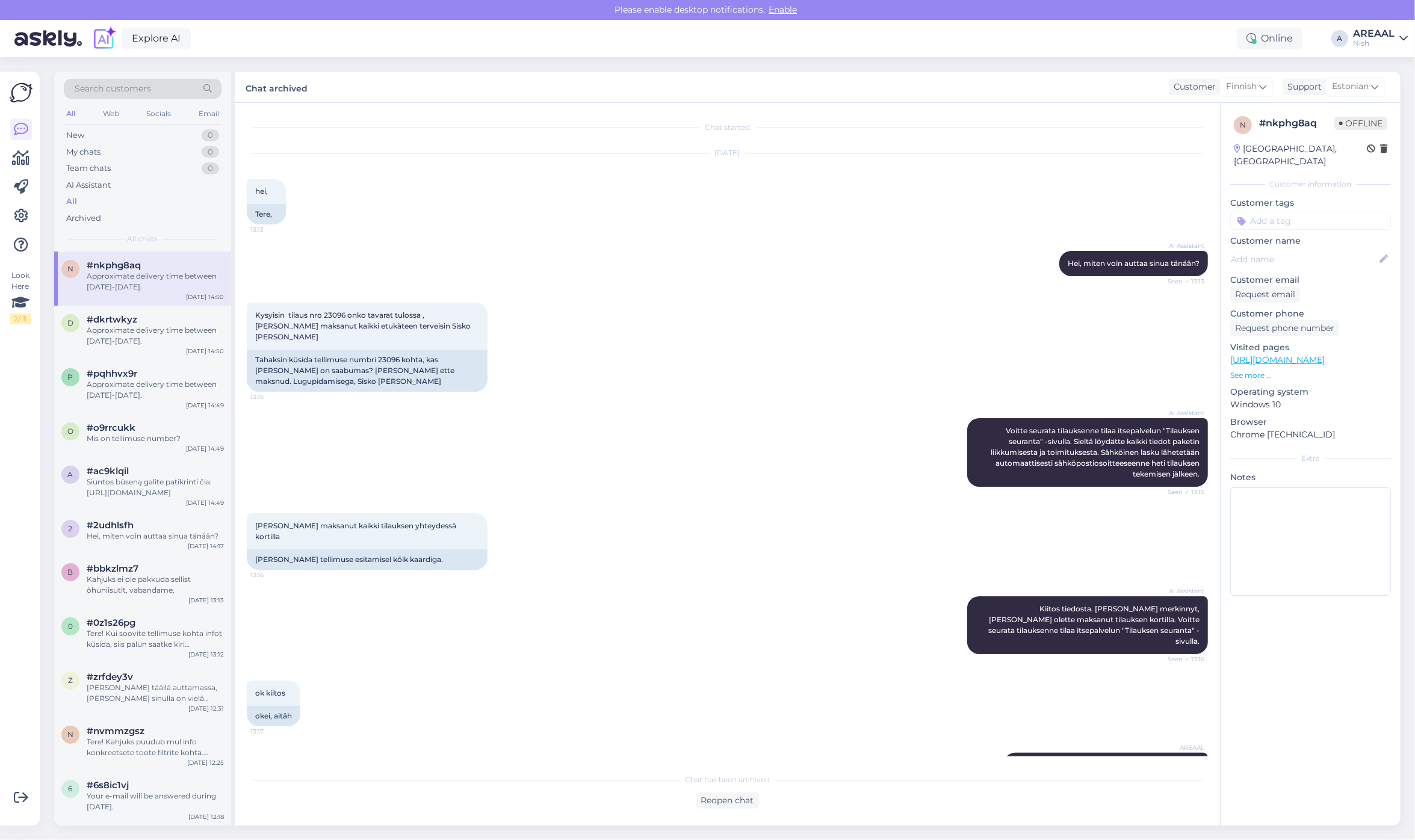
scroll to position [22, 0]
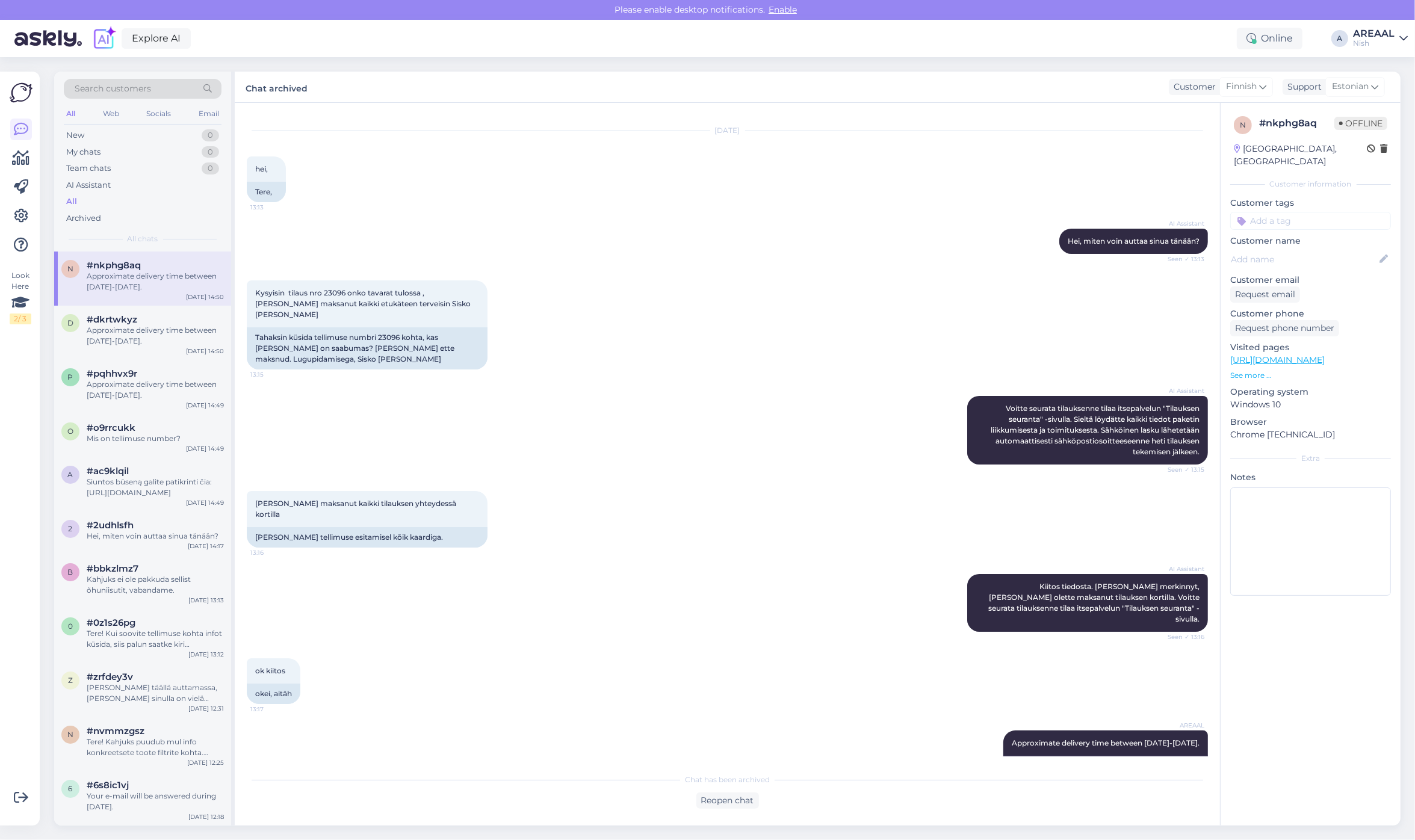
click at [1372, 40] on div "Nish" at bounding box center [1373, 43] width 41 height 10
click at [1374, 59] on button "Open" at bounding box center [1380, 67] width 33 height 18
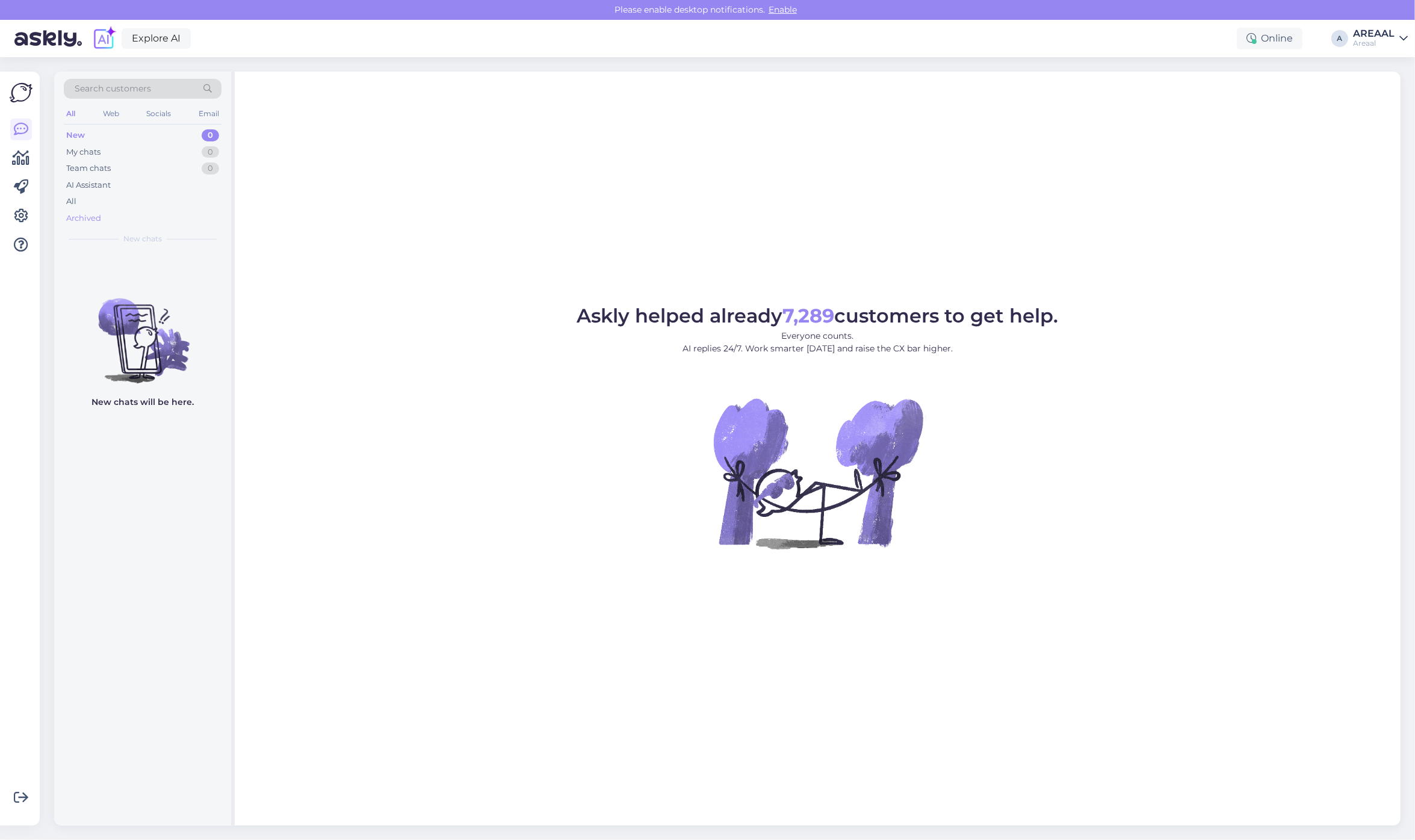
click at [151, 215] on div "Archived" at bounding box center [143, 219] width 158 height 17
click at [143, 200] on div "All" at bounding box center [143, 202] width 158 height 17
click at [116, 187] on div "AI Assistant" at bounding box center [143, 185] width 158 height 17
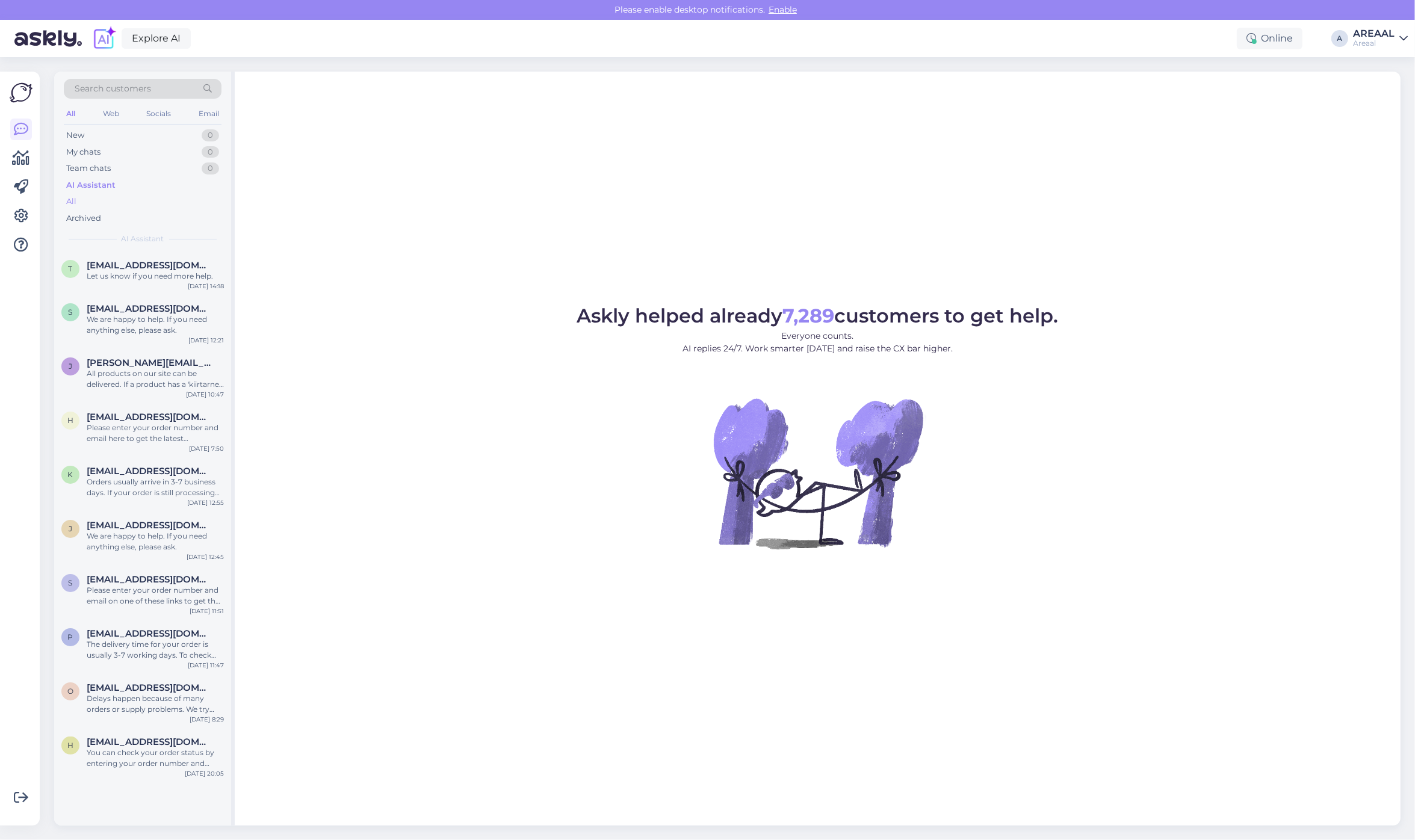
click at [114, 199] on div "All" at bounding box center [143, 202] width 158 height 17
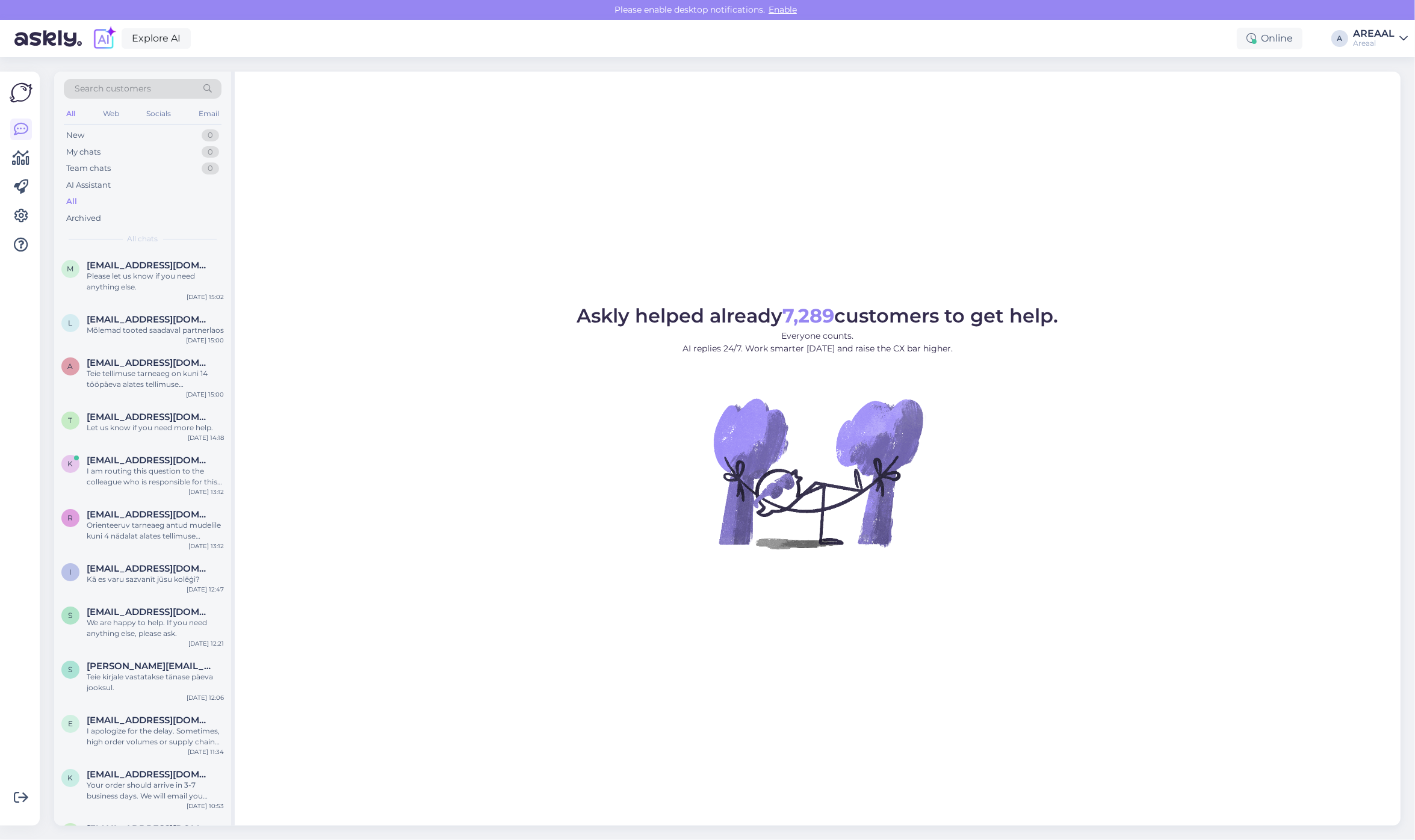
click at [146, 286] on div "Please let us know if you need anything else." at bounding box center [155, 281] width 137 height 22
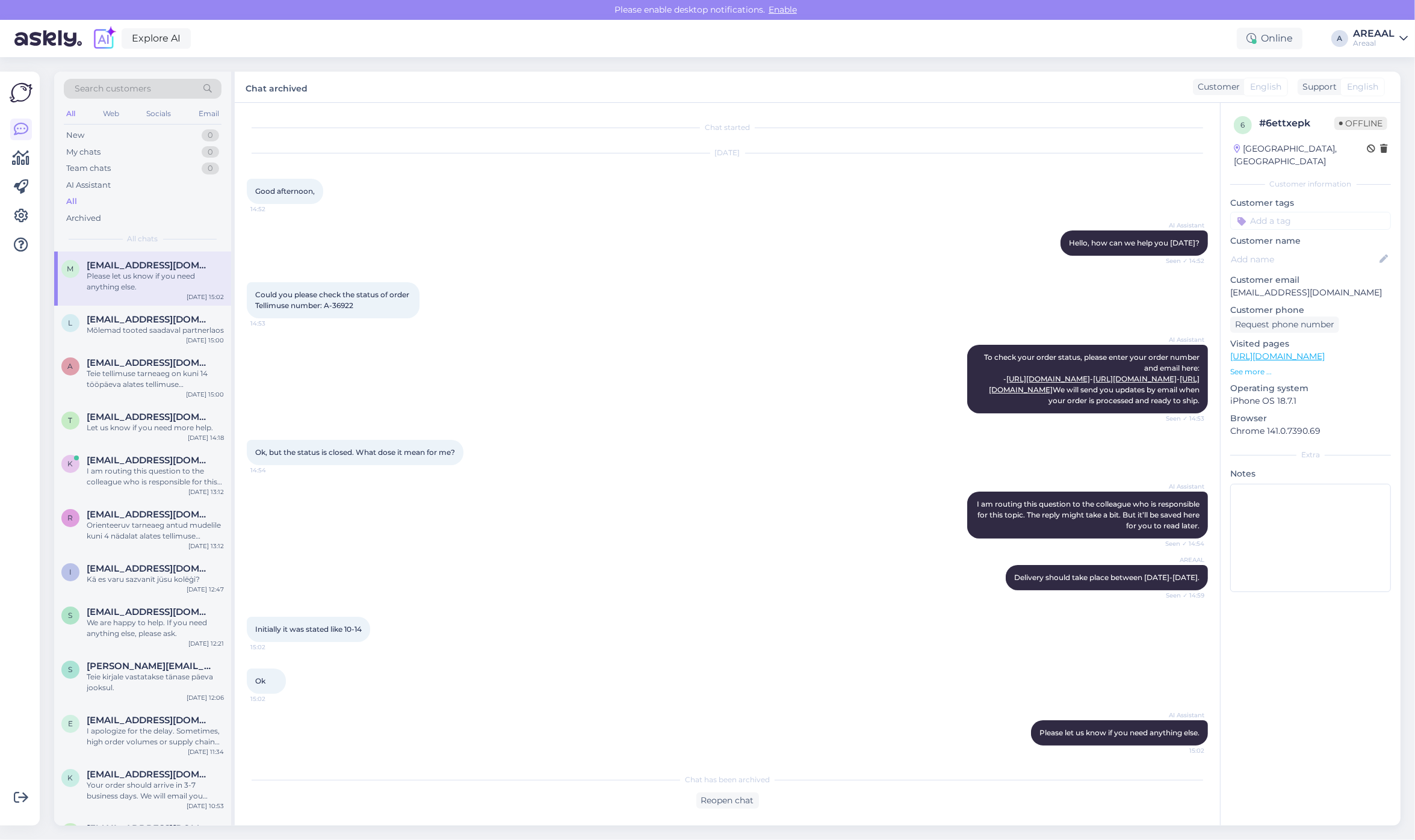
scroll to position [34, 0]
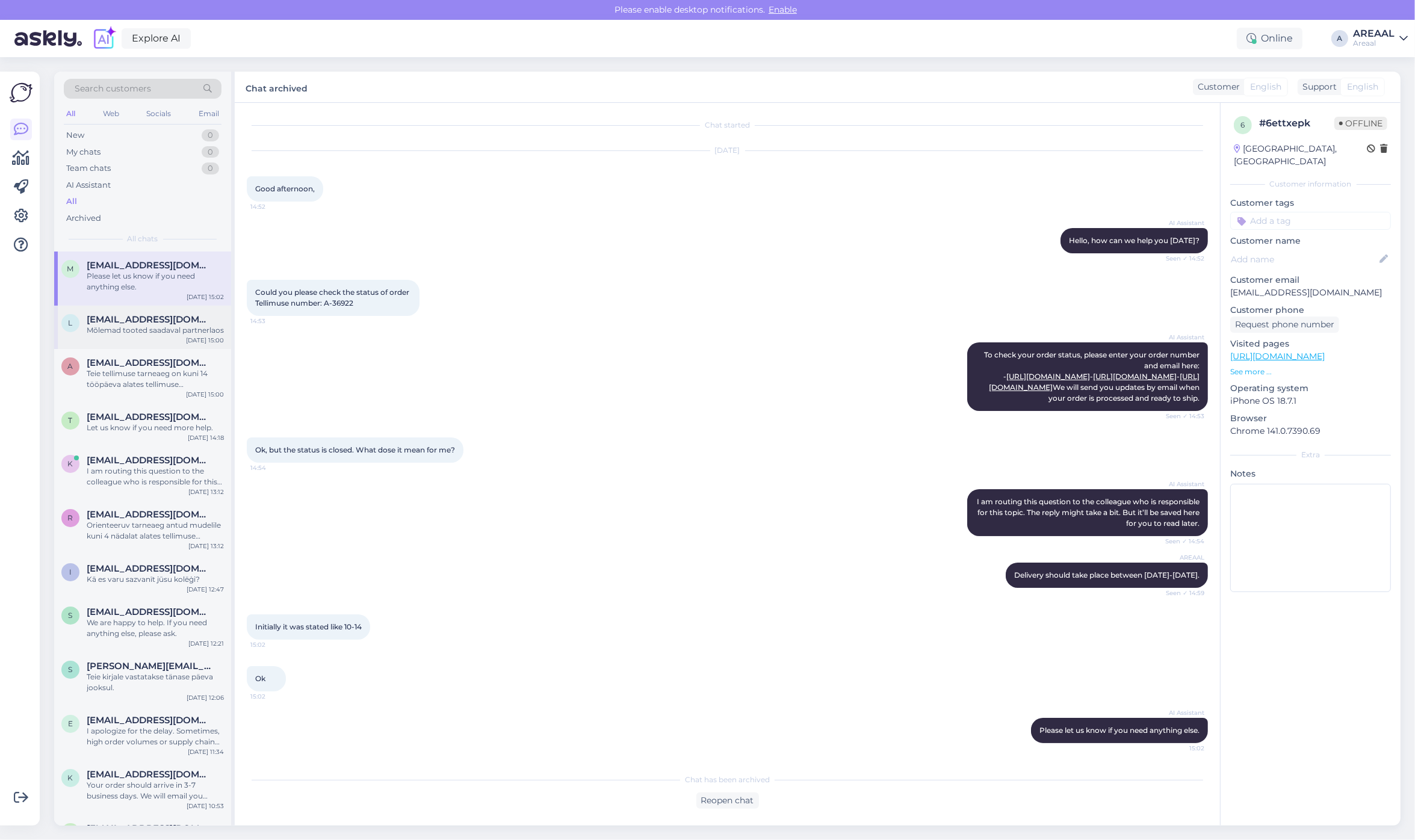
click at [175, 340] on div "l [EMAIL_ADDRESS][DOMAIN_NAME] Mõlemad tooted saadaval partnerlaos [DATE] 15:00" at bounding box center [142, 327] width 177 height 43
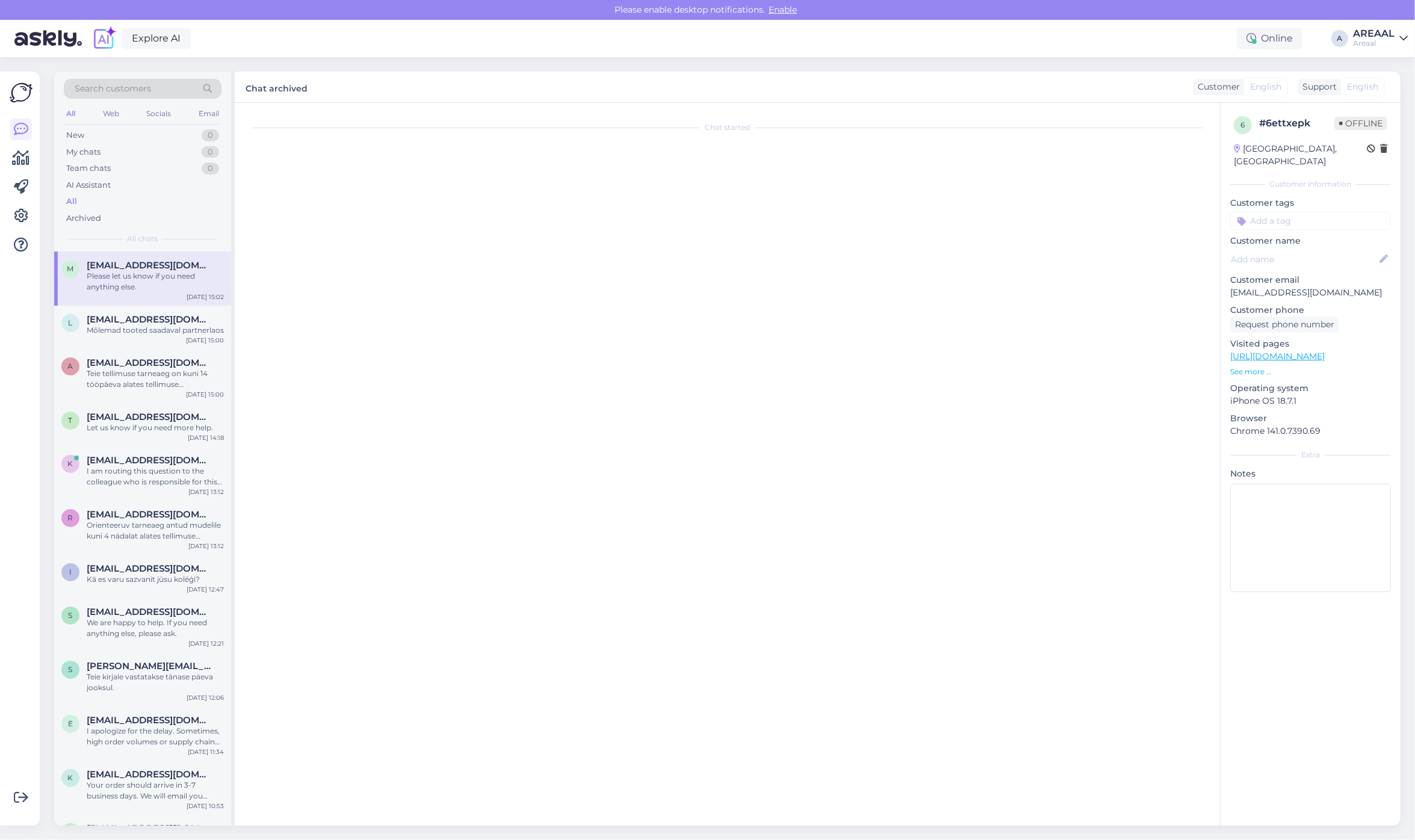
click at [160, 254] on div "m maximus51@bk.ru Please let us know if you need anything else. Oct 14 15:02" at bounding box center [142, 278] width 177 height 54
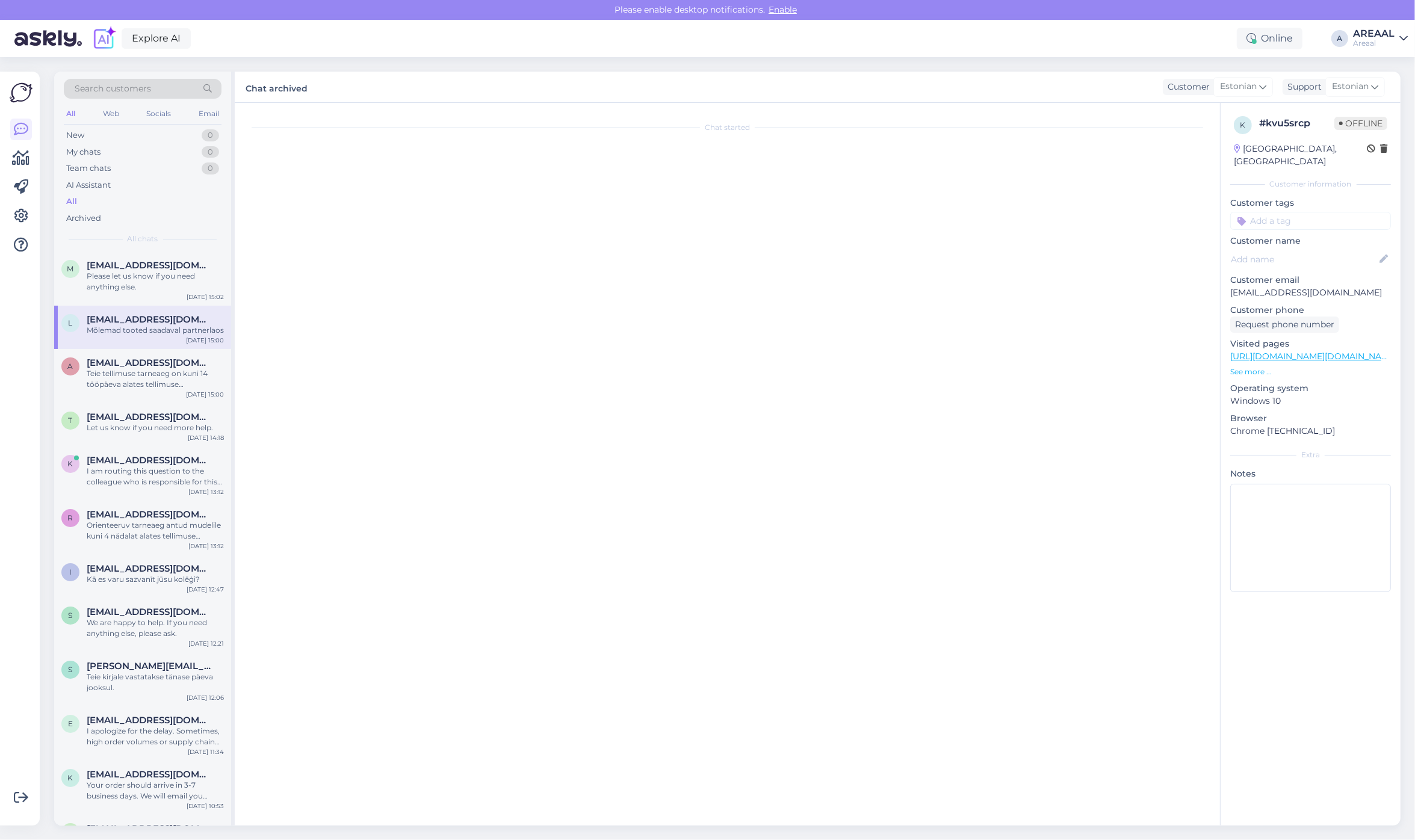
click at [151, 345] on div "l liis.kuslap@gmail.com Mõlemad tooted saadaval partnerlaos Oct 14 15:00" at bounding box center [142, 327] width 177 height 43
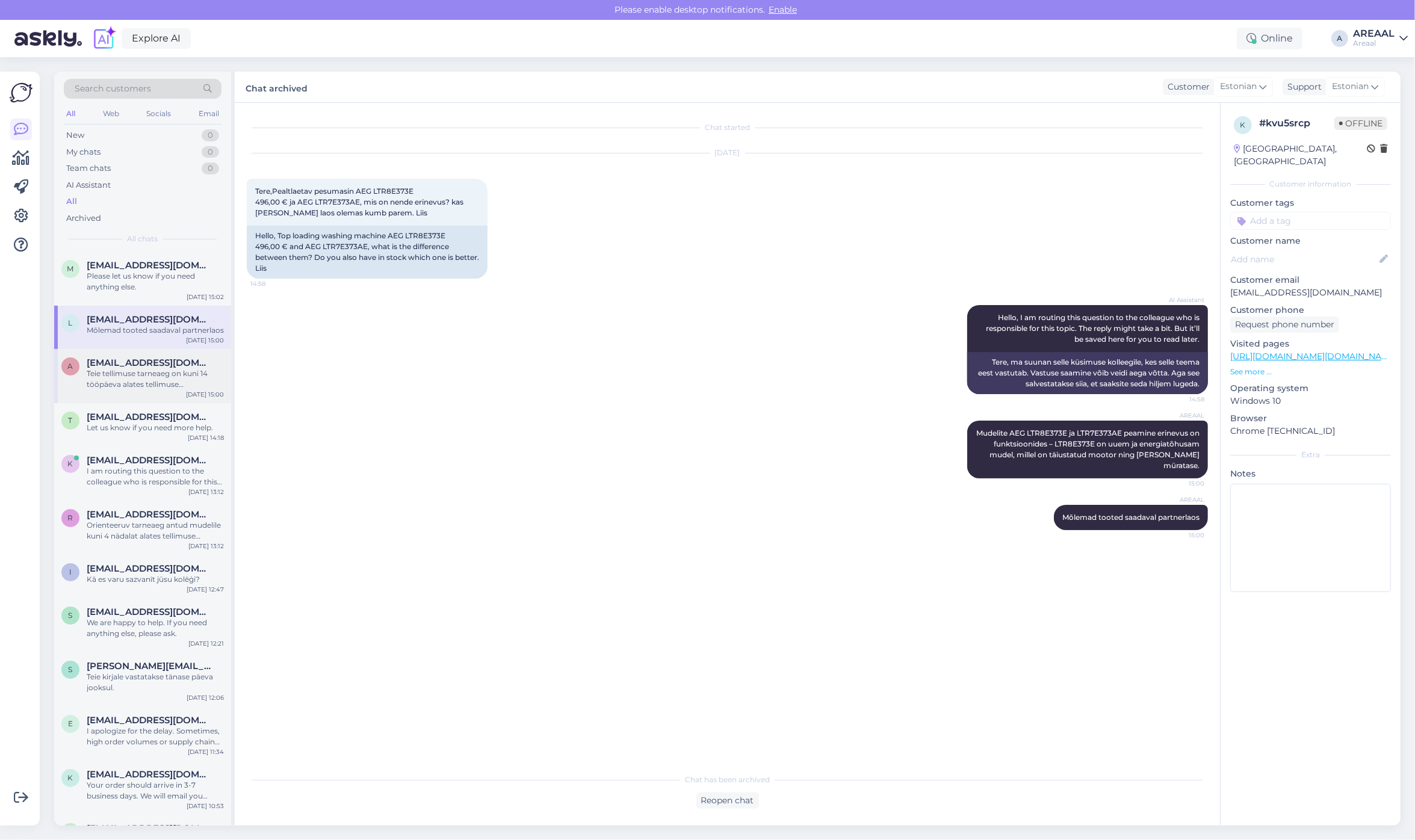
click at [148, 381] on div "Teie tellimuse tarneaeg on kuni 14 tööpäeva alates tellimuse vormistamisest" at bounding box center [155, 379] width 137 height 22
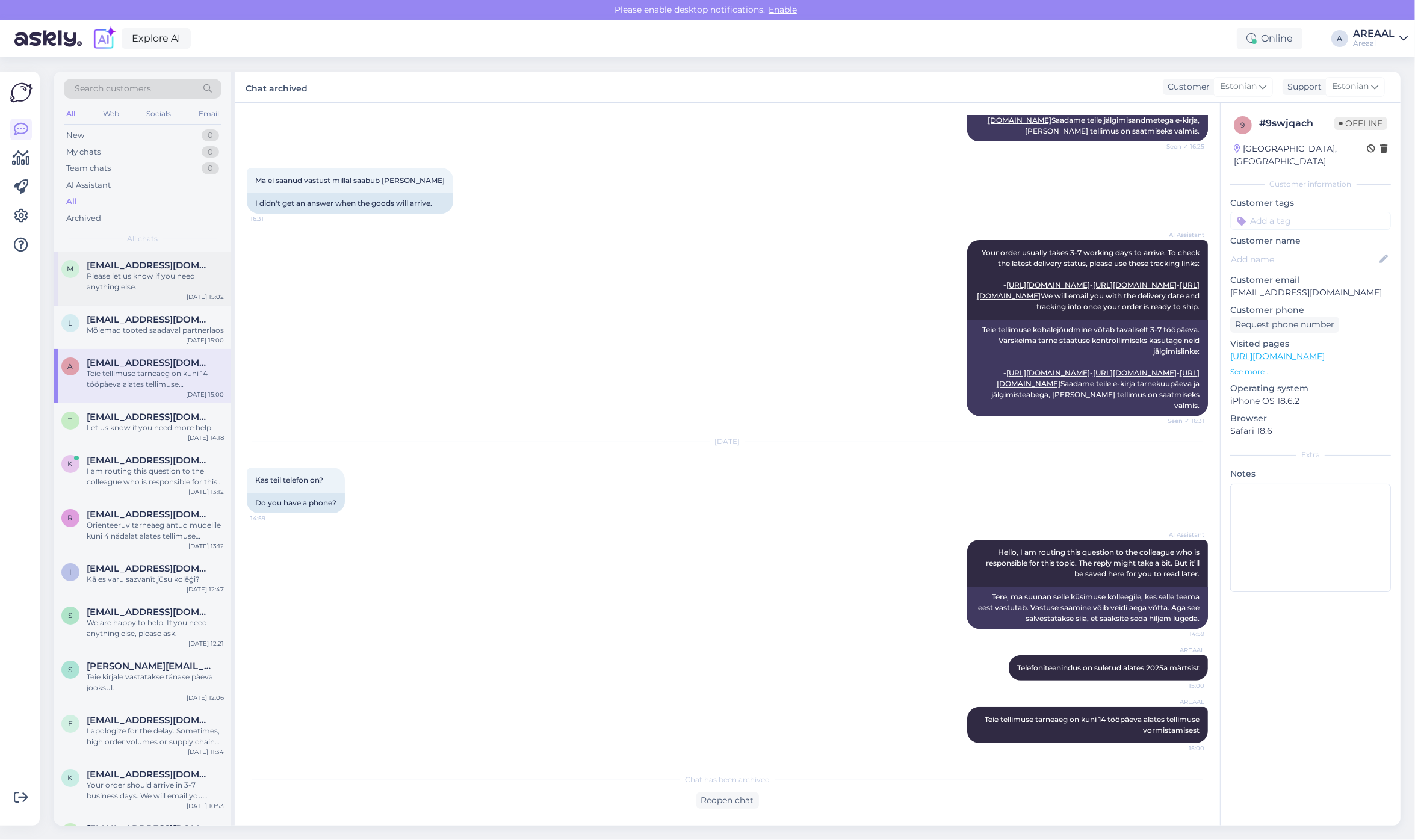
click at [145, 272] on div "Please let us know if you need anything else." at bounding box center [155, 281] width 137 height 22
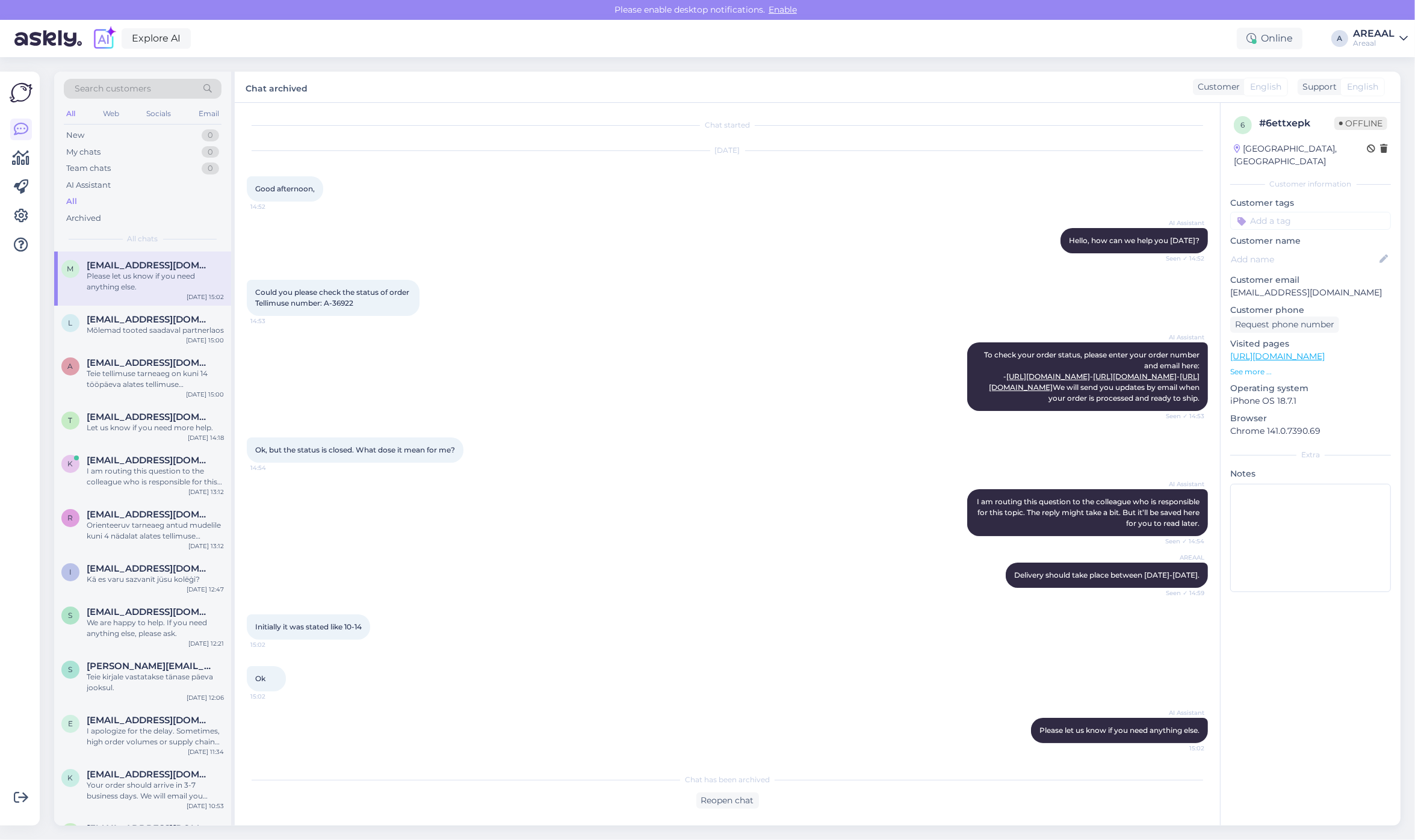
click at [1375, 43] on div "Areaal" at bounding box center [1373, 43] width 41 height 10
click at [1380, 80] on div "Nish Open" at bounding box center [1334, 93] width 148 height 26
click at [1398, 92] on div "Nish Open" at bounding box center [1334, 93] width 148 height 26
click at [1394, 92] on button "Open" at bounding box center [1380, 93] width 33 height 18
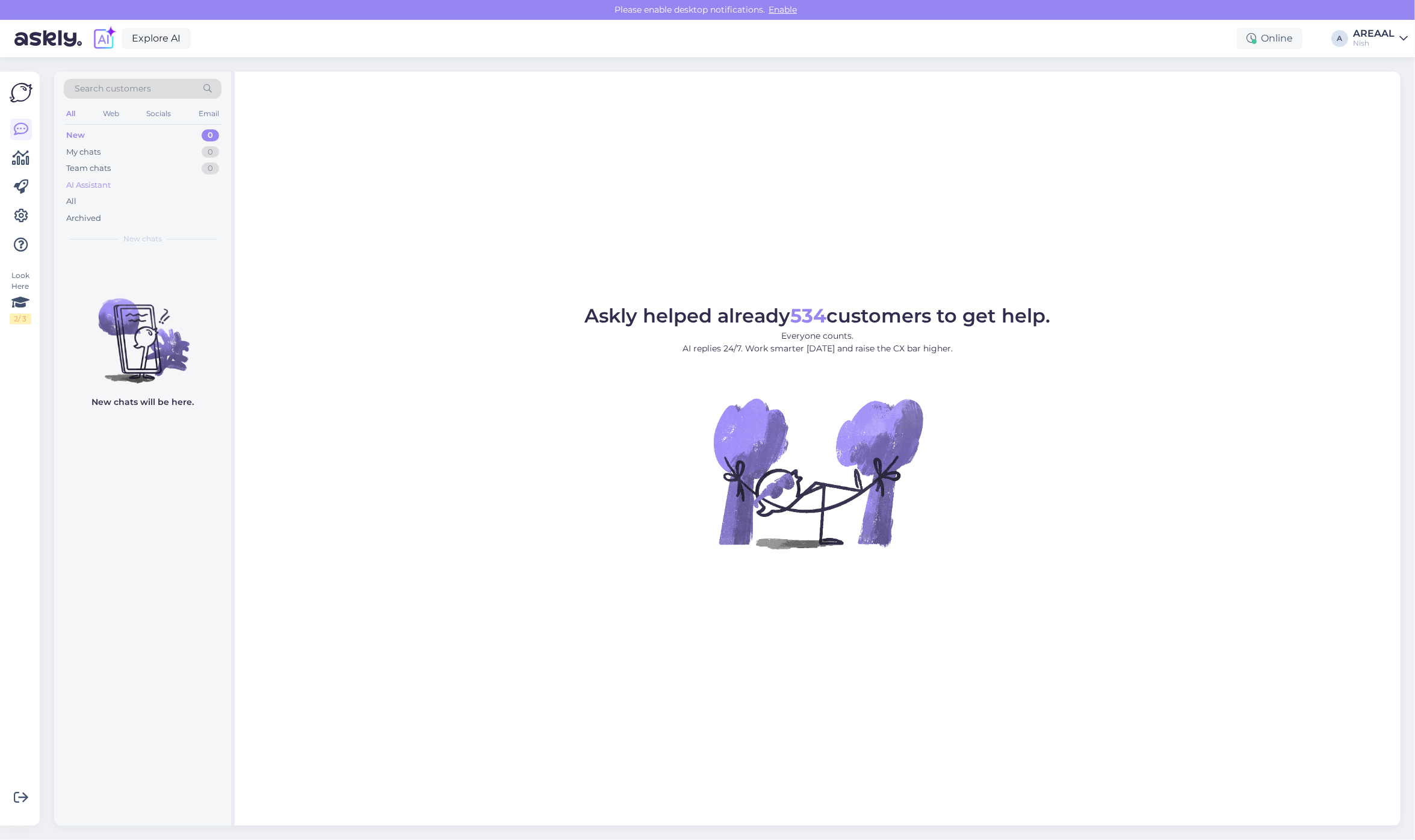
click at [160, 187] on div "AI Assistant" at bounding box center [143, 185] width 158 height 17
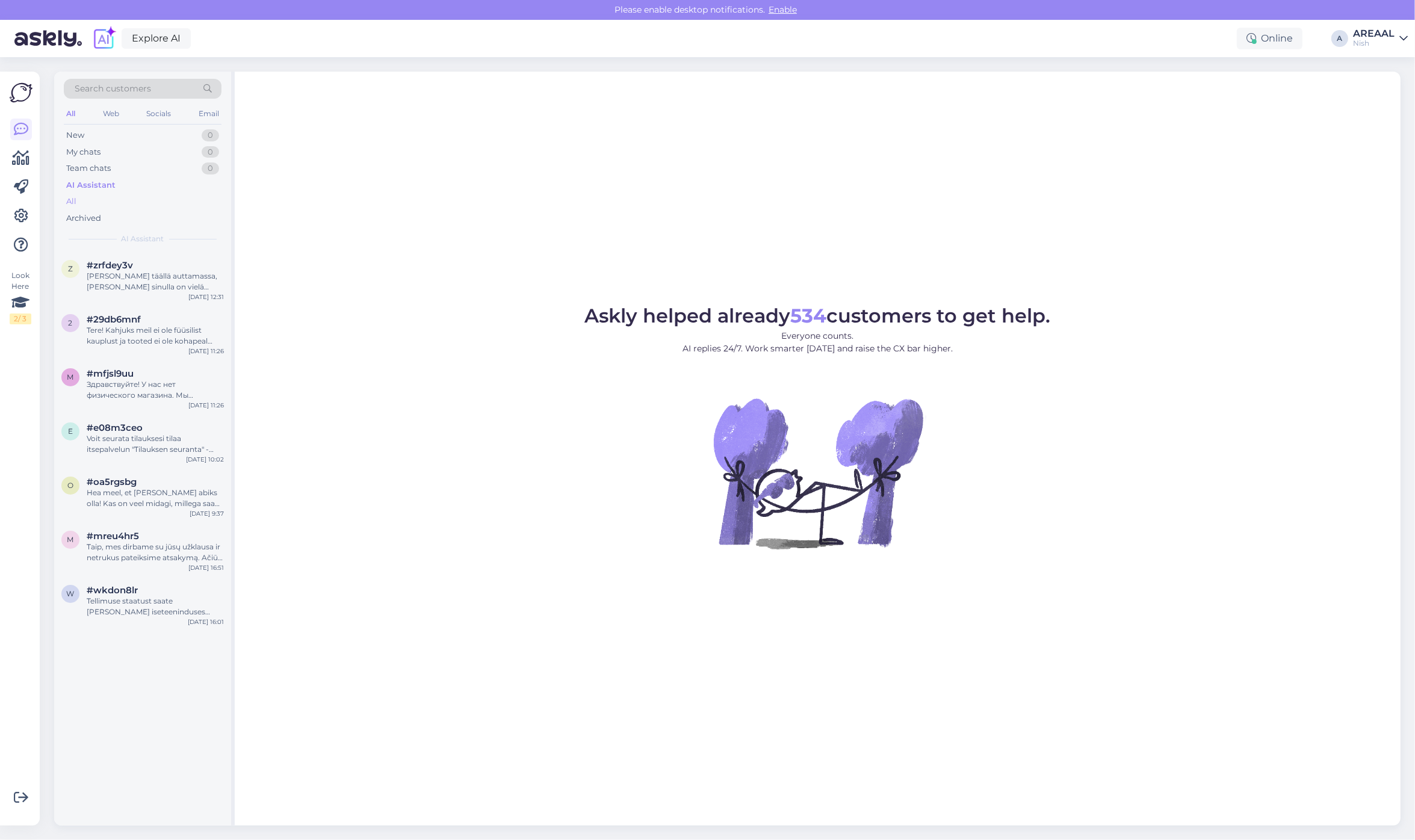
click at [146, 207] on div "All" at bounding box center [143, 202] width 158 height 17
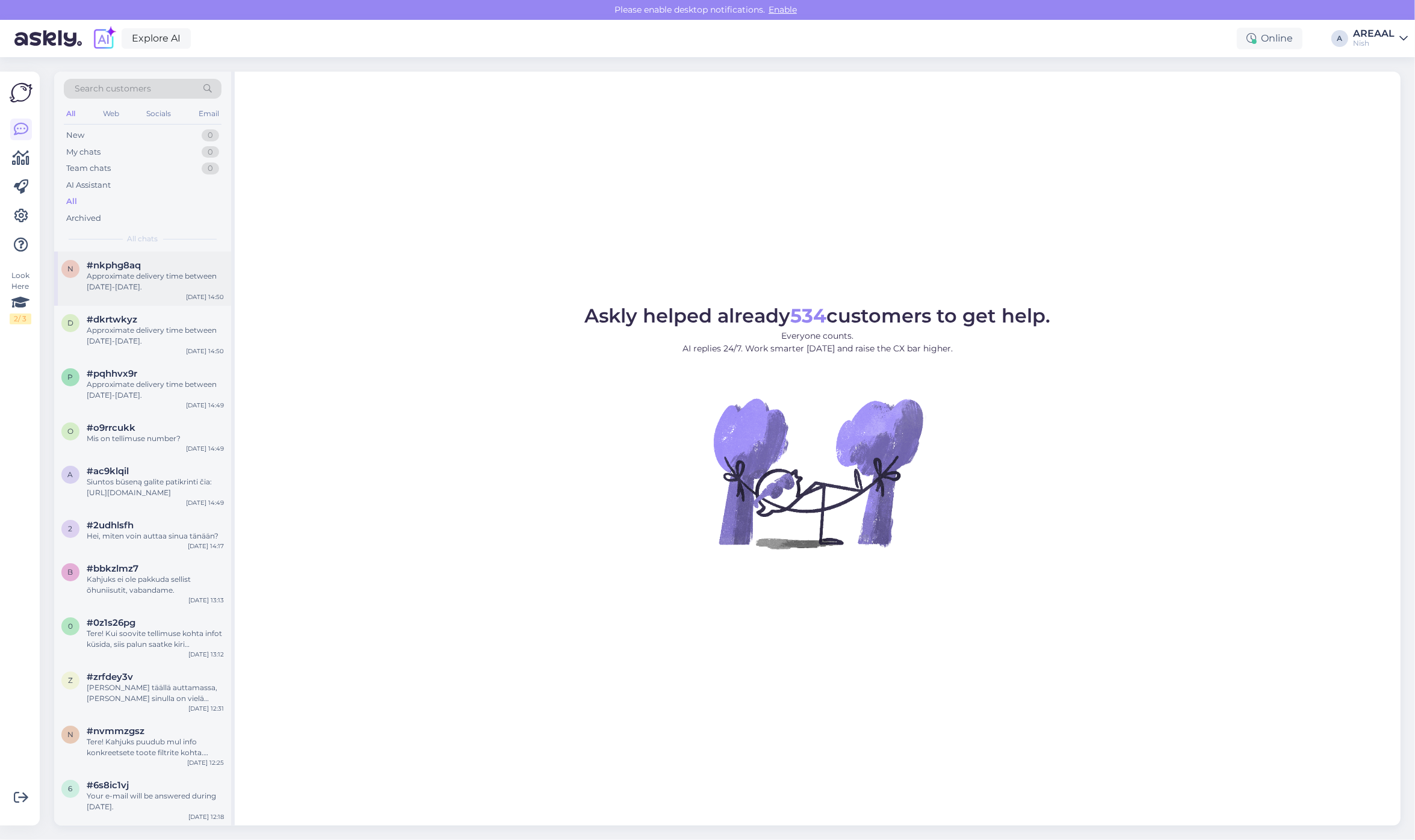
click at [148, 271] on div "Approximate delivery time between 17-21 october." at bounding box center [155, 281] width 137 height 22
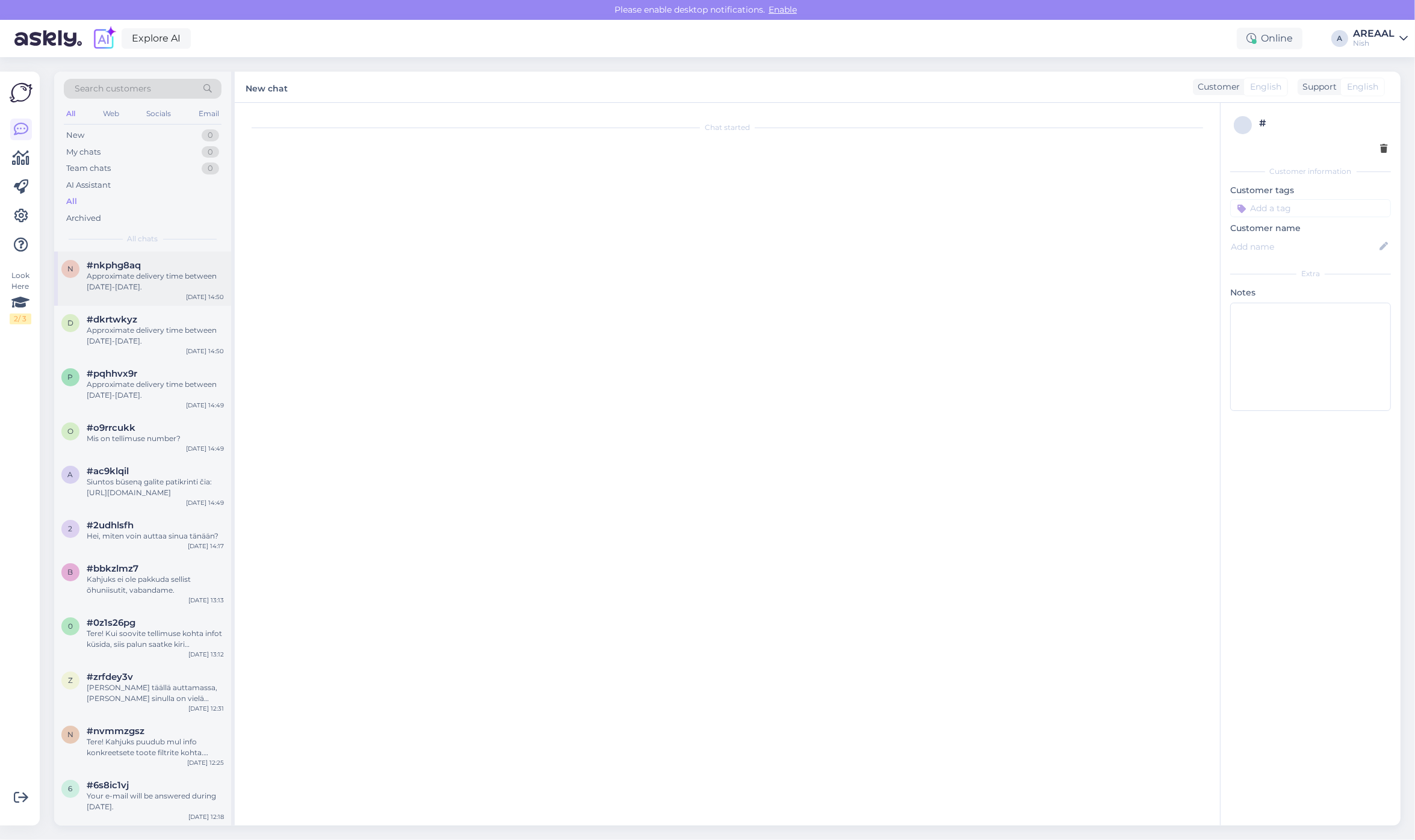
scroll to position [22, 0]
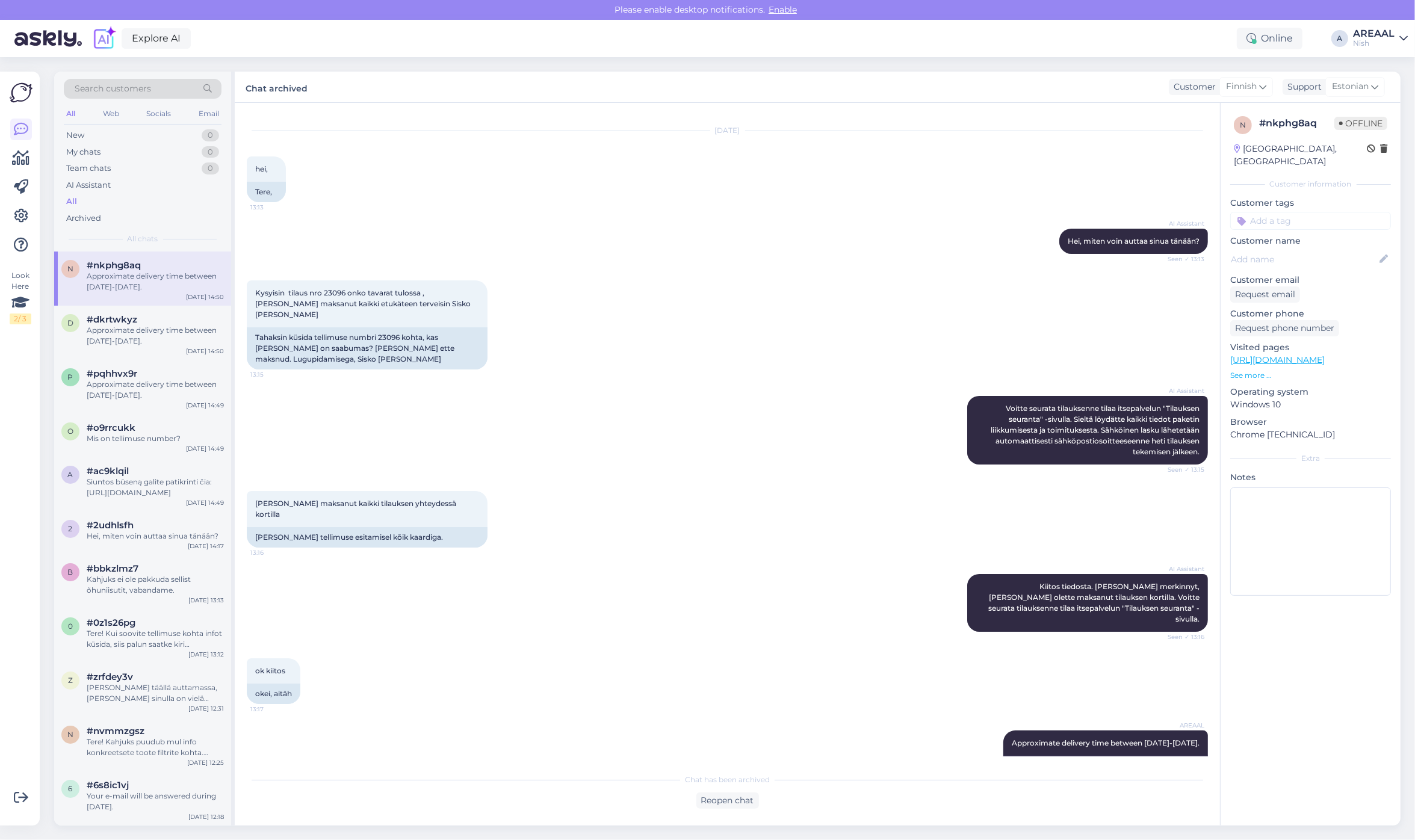
click at [1388, 38] on div "Nish" at bounding box center [1373, 43] width 41 height 10
click at [1392, 68] on button "Open" at bounding box center [1380, 67] width 33 height 18
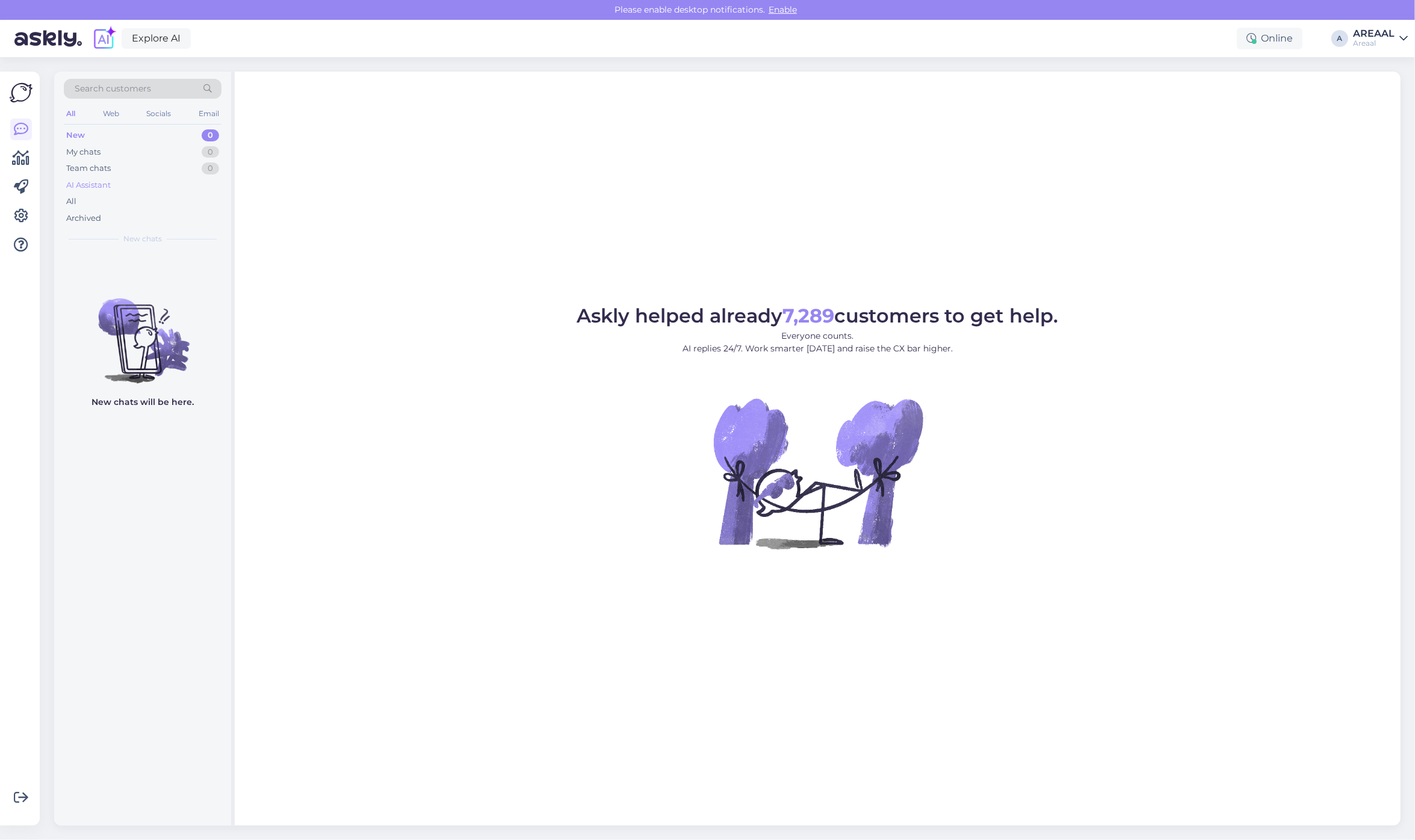
click at [114, 192] on div "AI Assistant" at bounding box center [143, 185] width 158 height 17
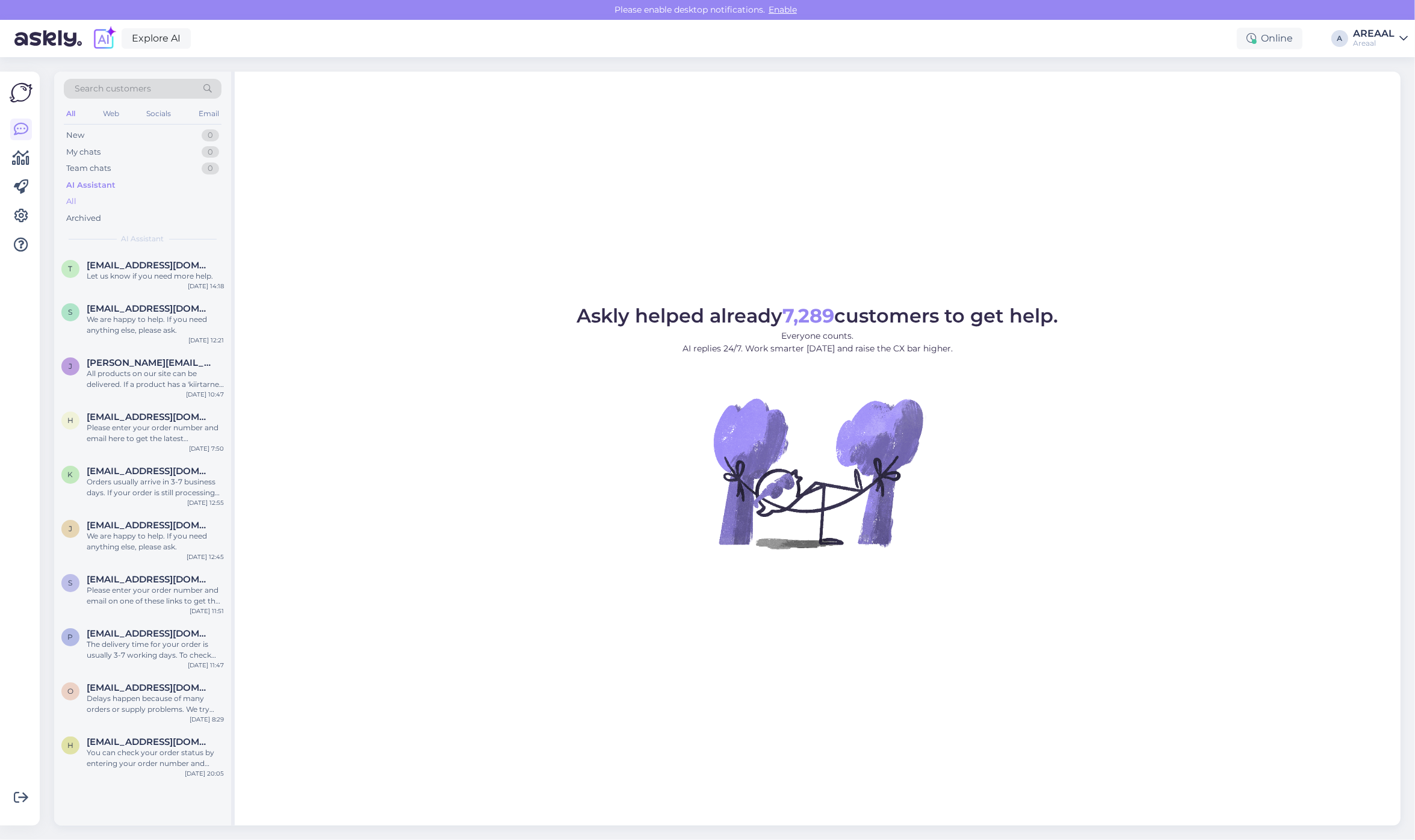
click at [116, 194] on div "All" at bounding box center [143, 202] width 158 height 17
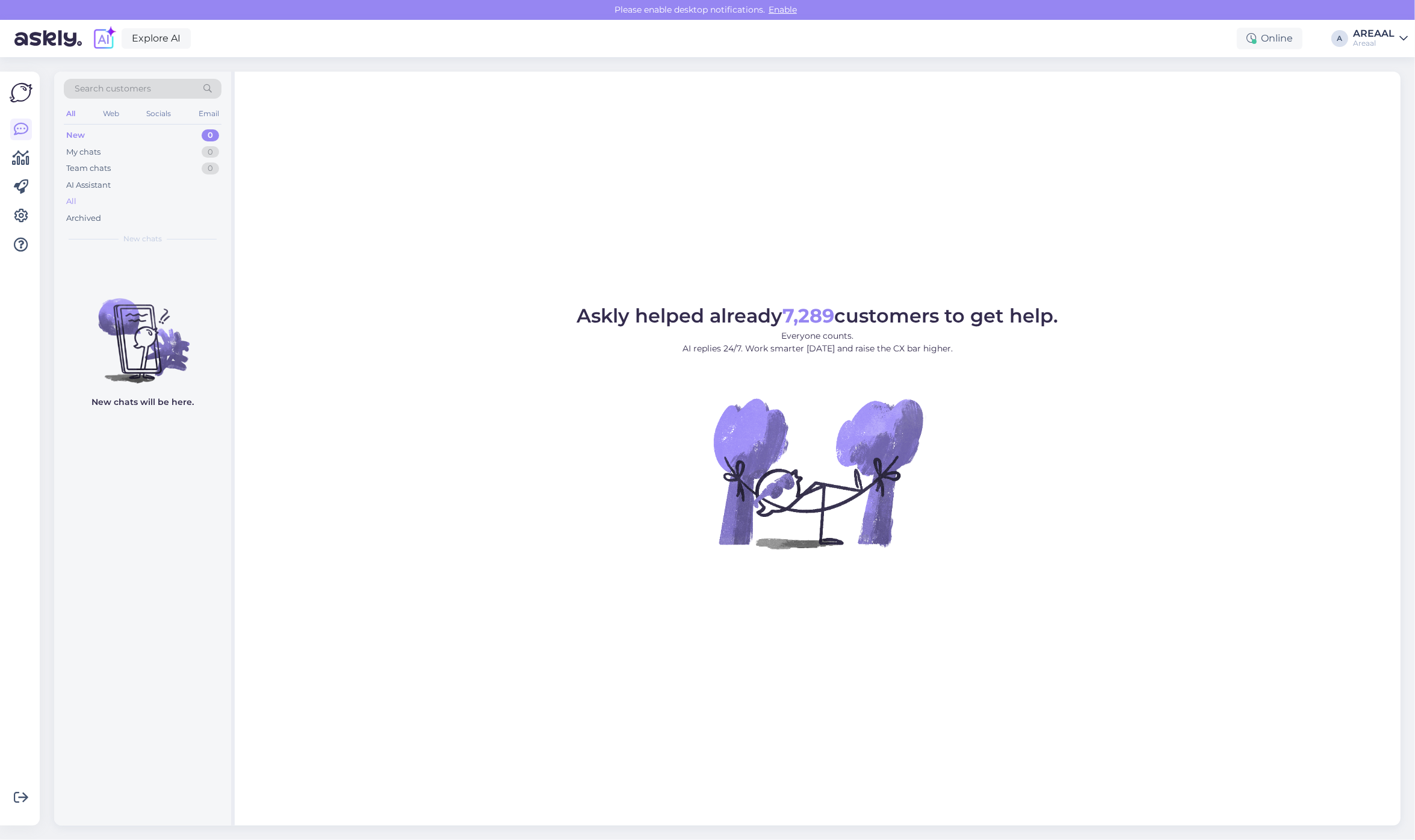
click at [148, 203] on div "All" at bounding box center [143, 202] width 158 height 17
click at [109, 200] on div "All" at bounding box center [143, 202] width 158 height 17
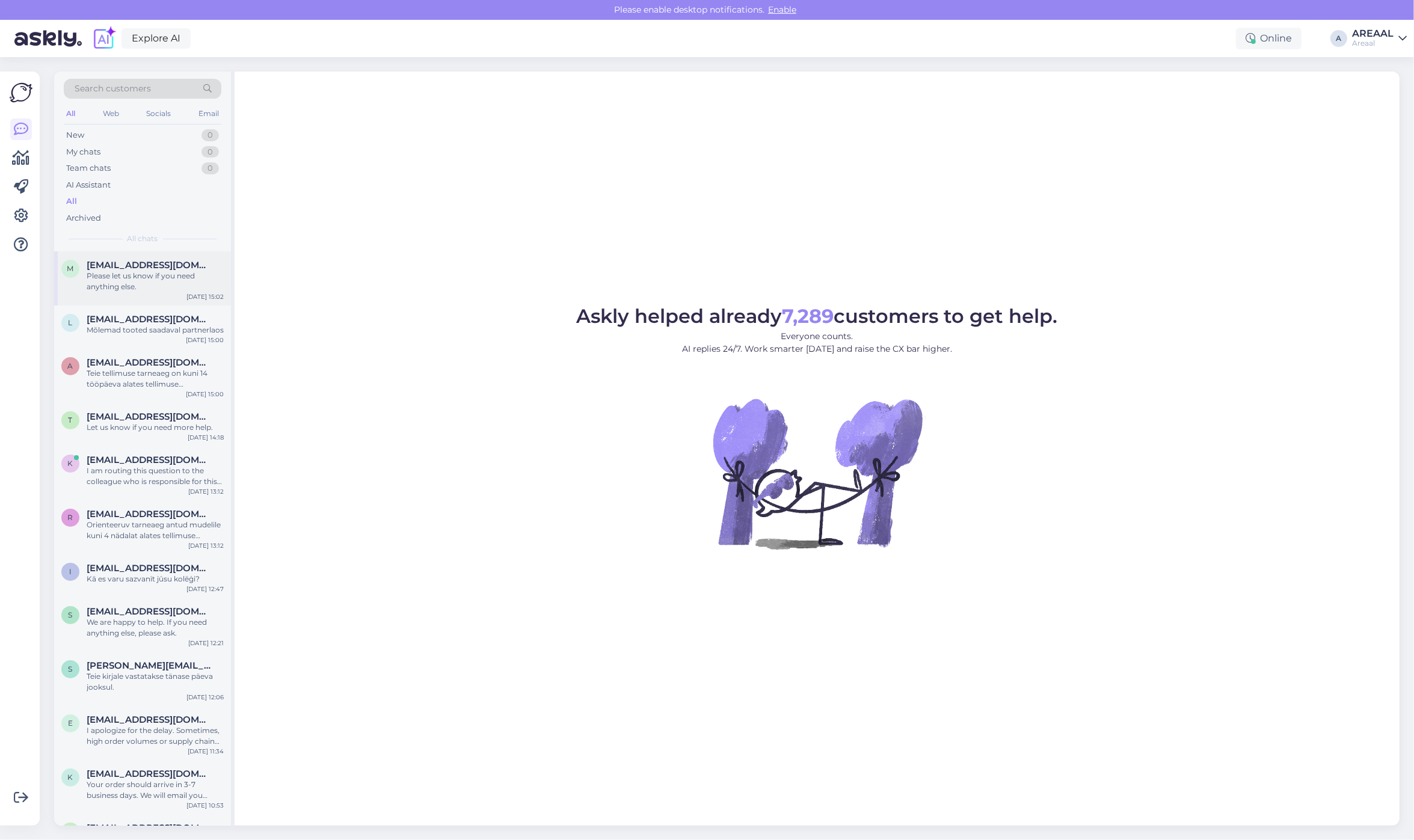
click at [164, 271] on div "Please let us know if you need anything else." at bounding box center [155, 281] width 137 height 22
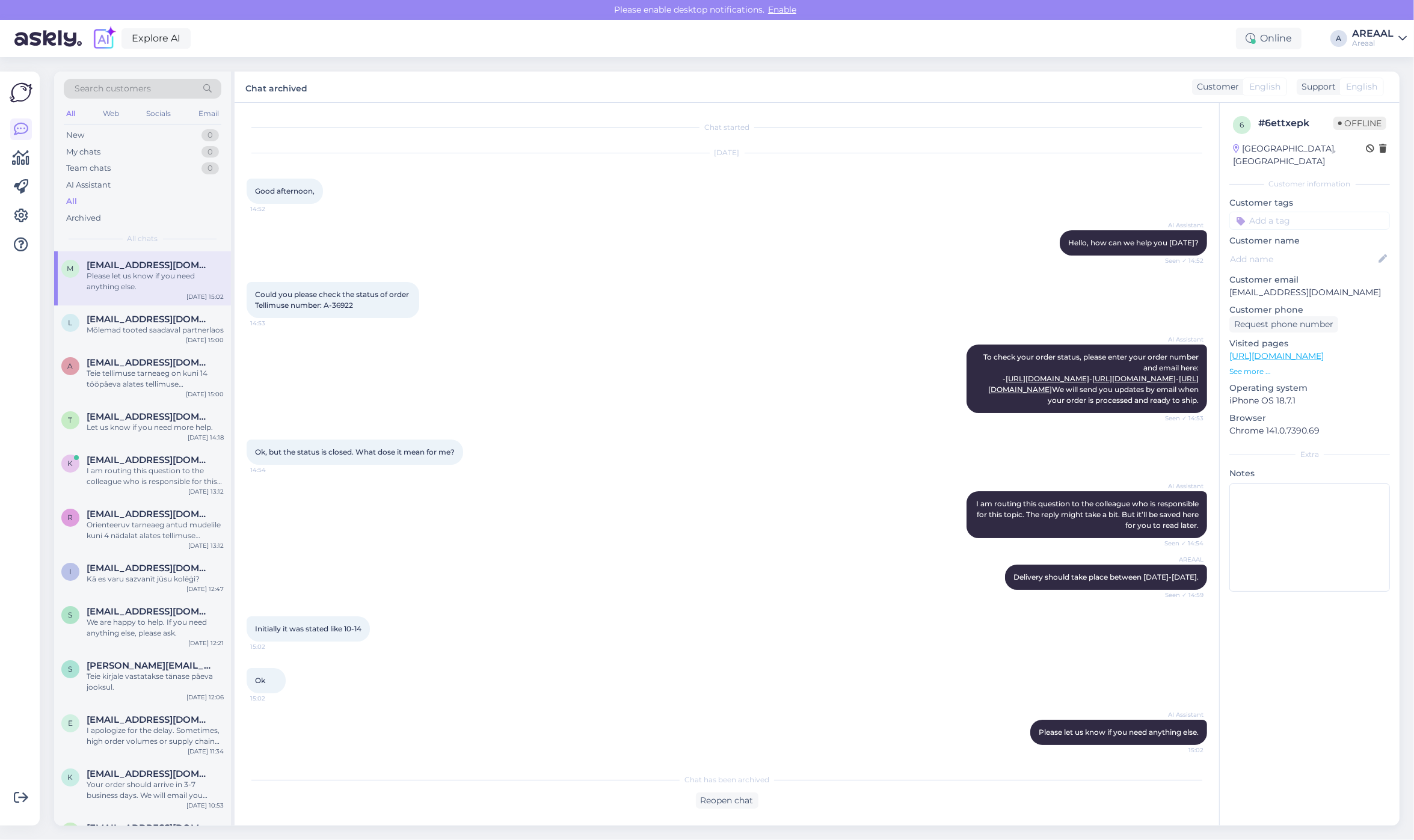
scroll to position [33, 0]
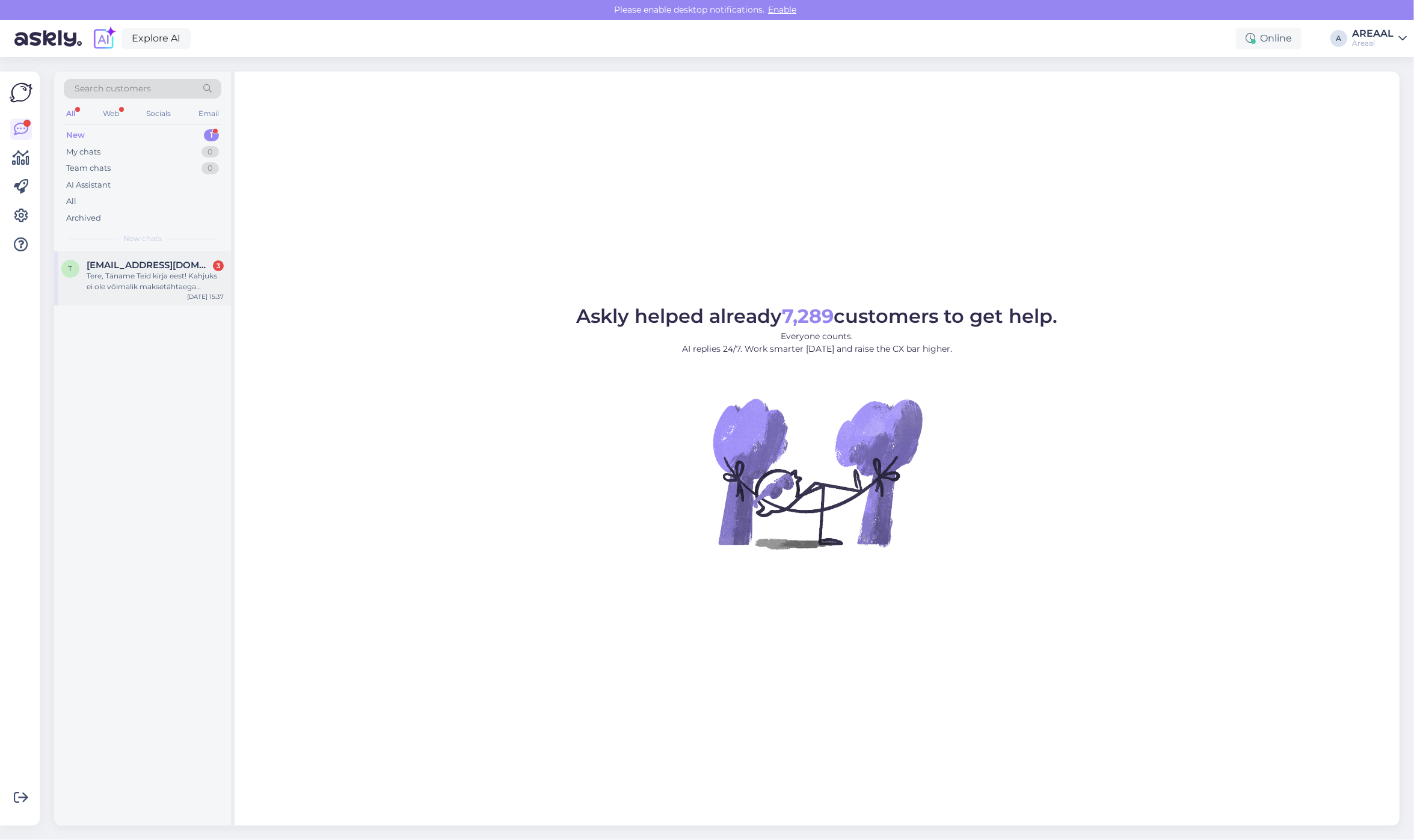
click at [175, 275] on div "Tere, Täname Teid kirja eest! Kahjuks ei ole võimalik maksetähtaega pakkuda, va…" at bounding box center [155, 281] width 137 height 22
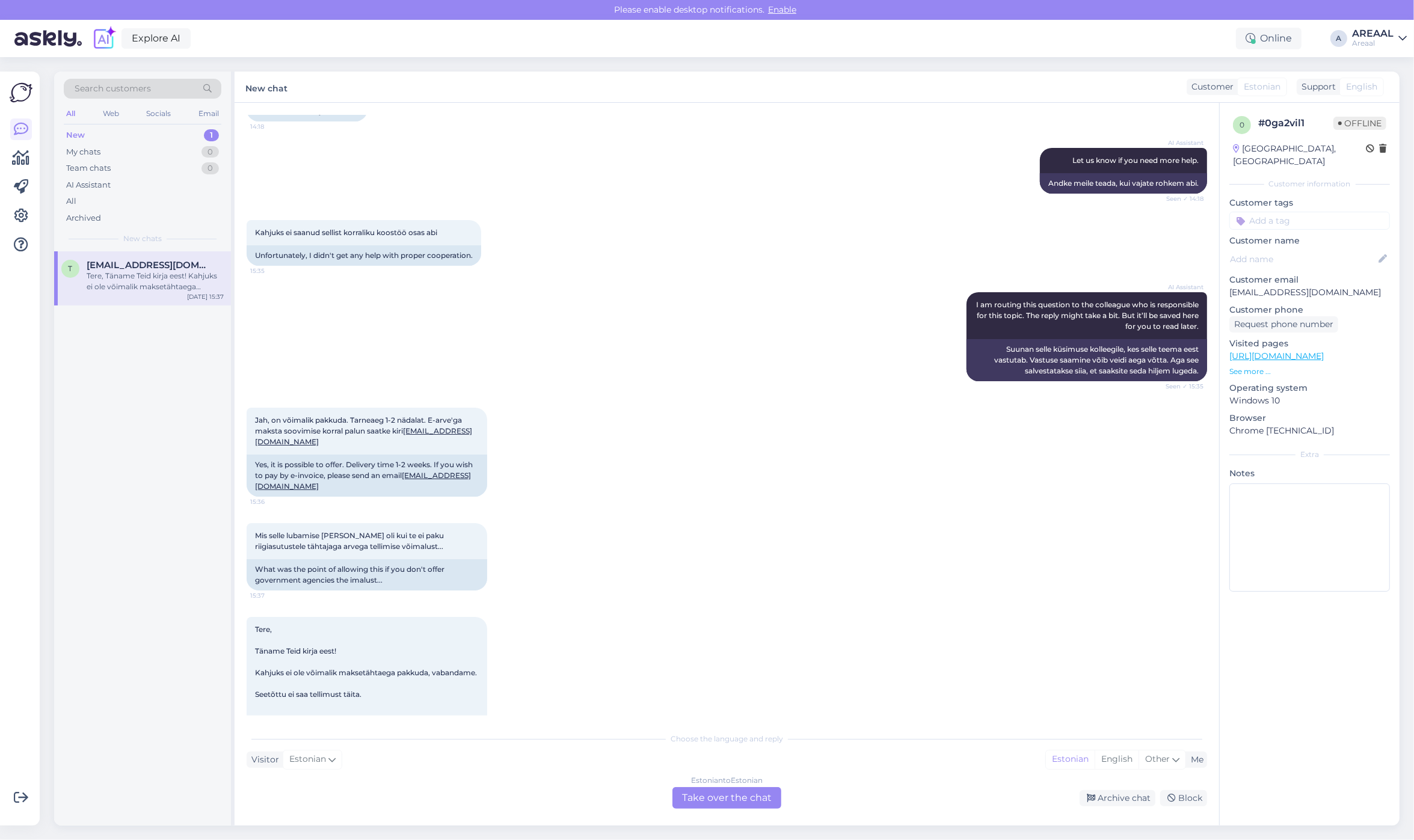
scroll to position [1124, 0]
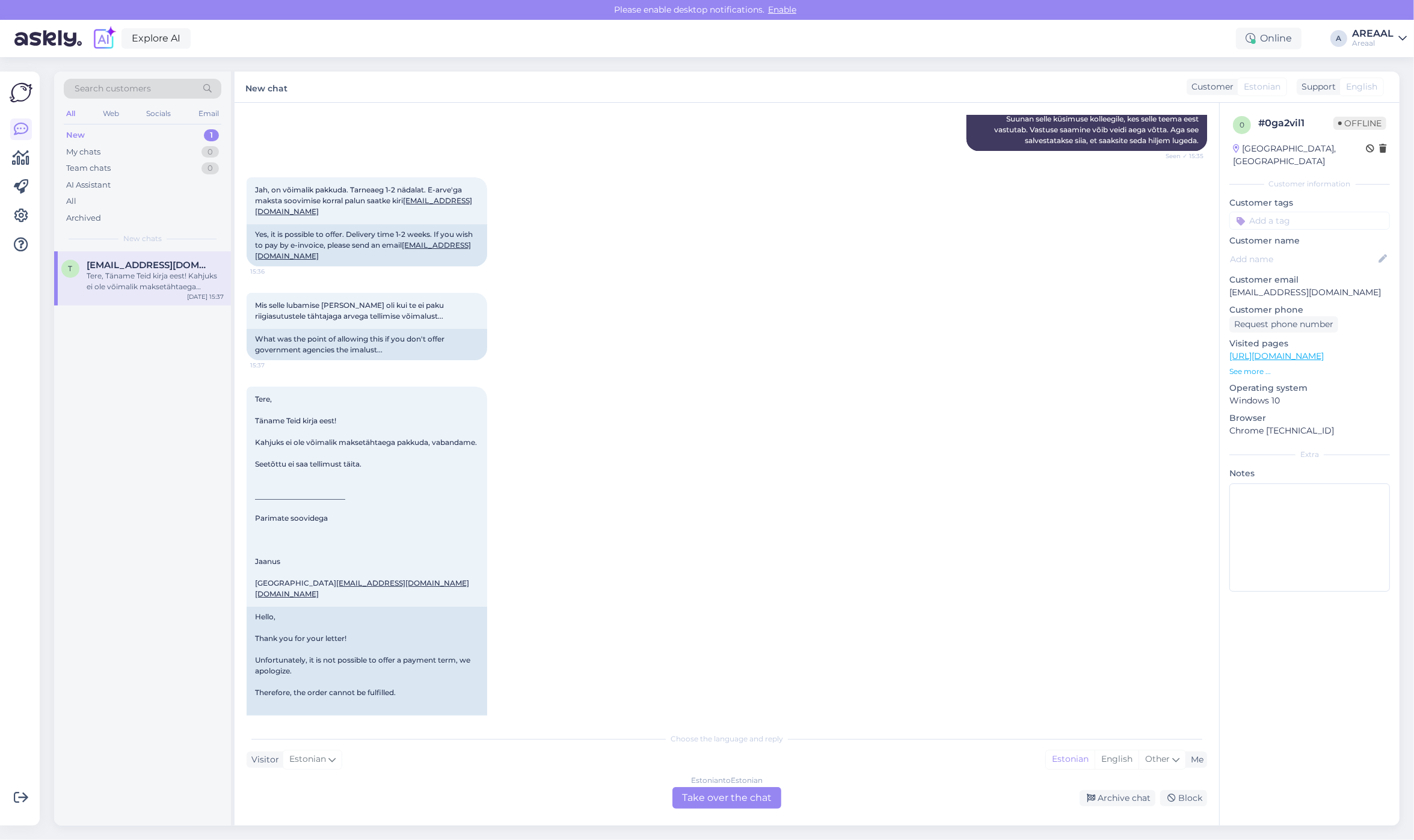
click at [698, 302] on div "Mis selle lubamise [PERSON_NAME] oli kui te ei paku riigiasutustele tähtajaga a…" at bounding box center [727, 326] width 961 height 94
click at [735, 800] on div "Estonian to Estonian Take over the chat" at bounding box center [727, 797] width 109 height 22
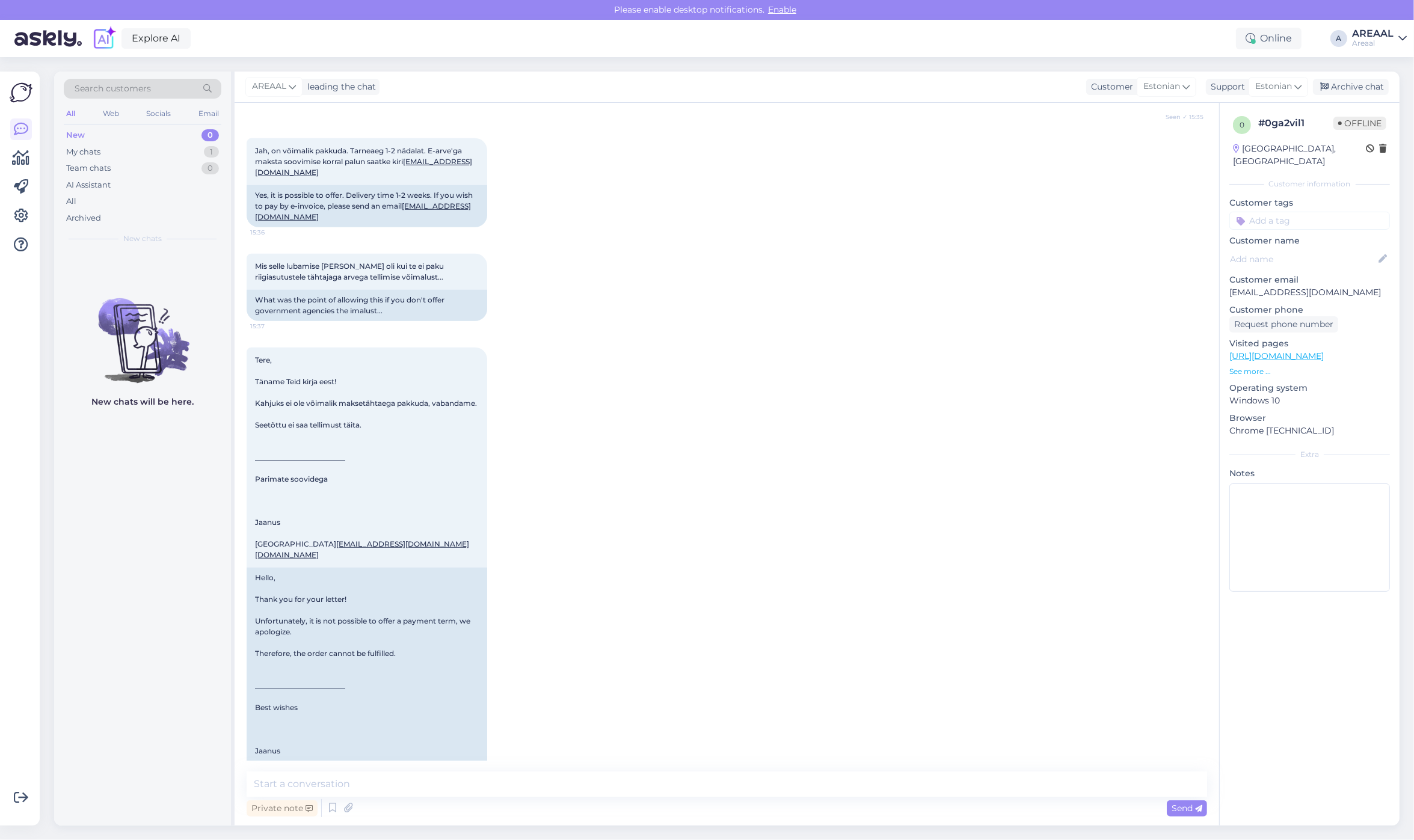
scroll to position [1229, 0]
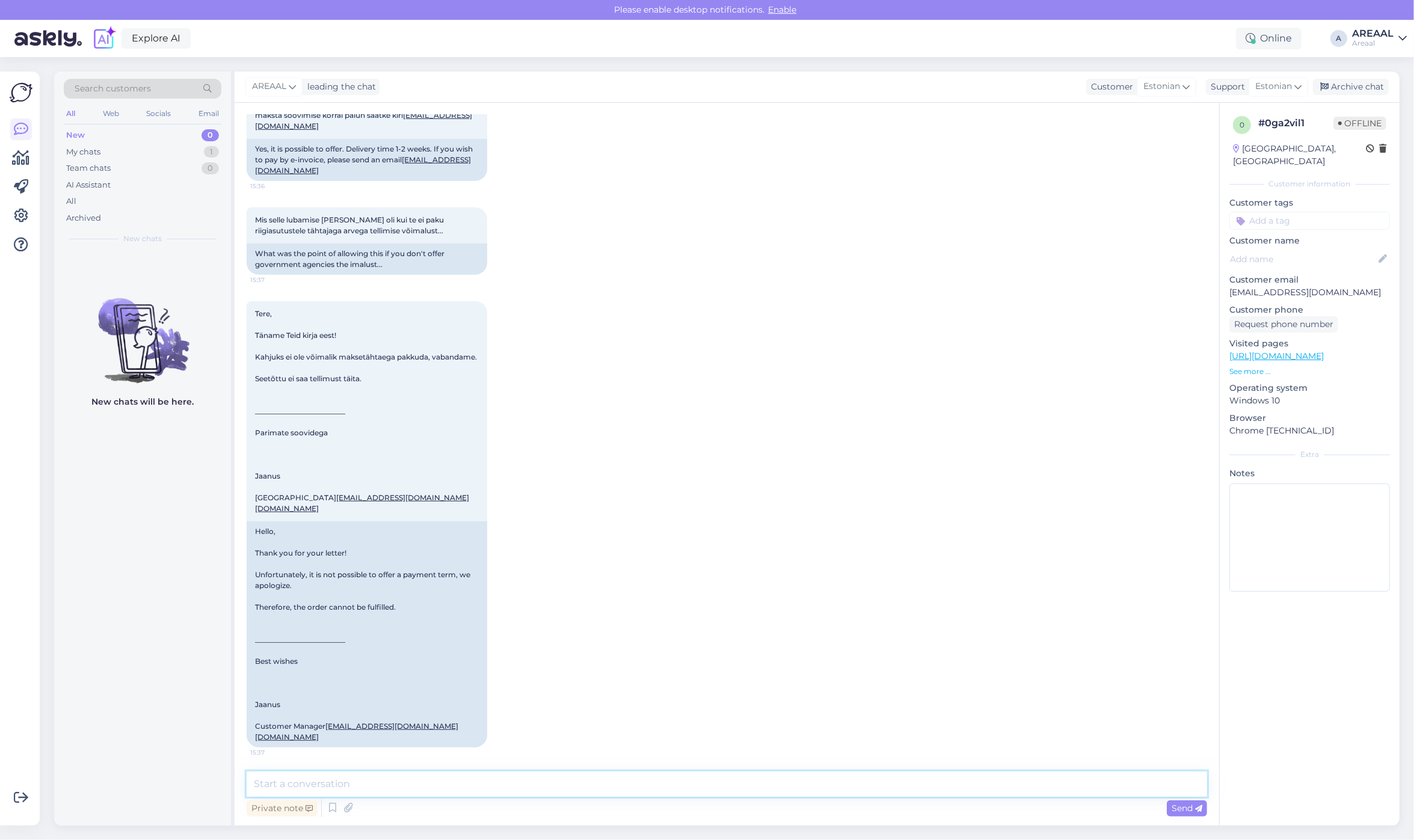
click at [717, 771] on textarea at bounding box center [727, 784] width 961 height 26
click at [735, 791] on textarea at bounding box center [727, 784] width 961 height 26
type textarea "K"
type textarea "Vastuse mõte oli, et e-arvet on võimalik saata"
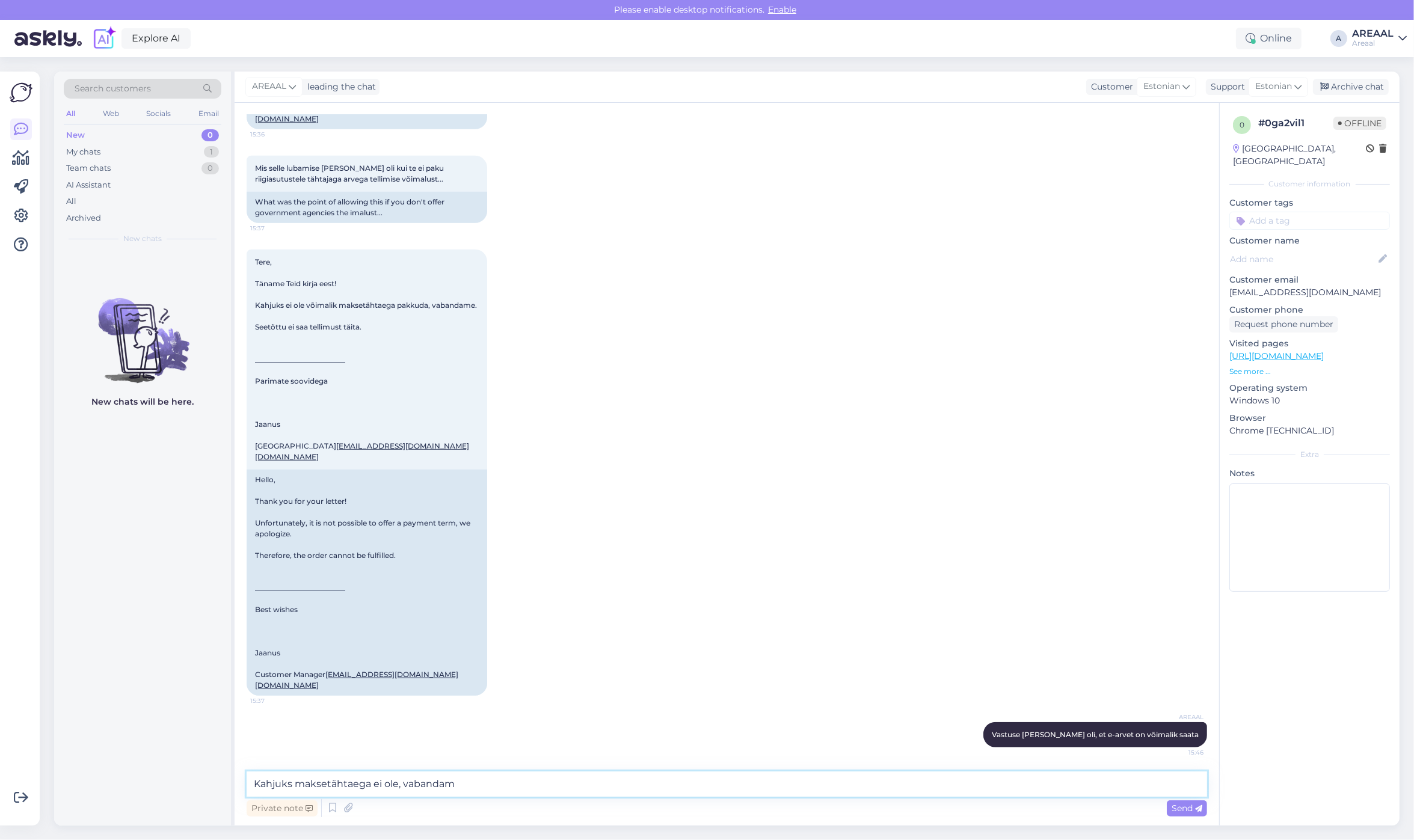
type textarea "Kahjuks maksetähtaega ei ole, vabandame"
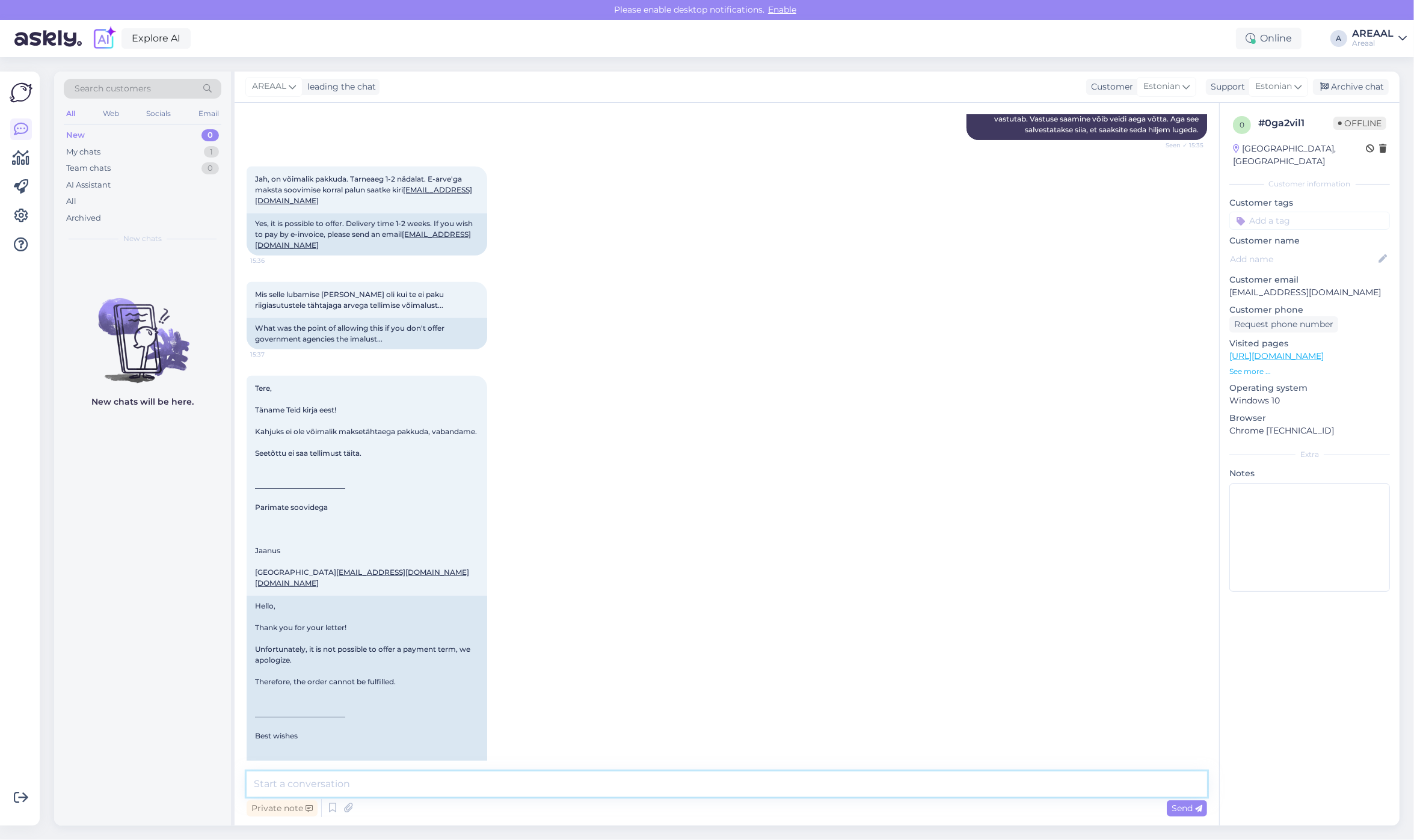
scroll to position [1107, 0]
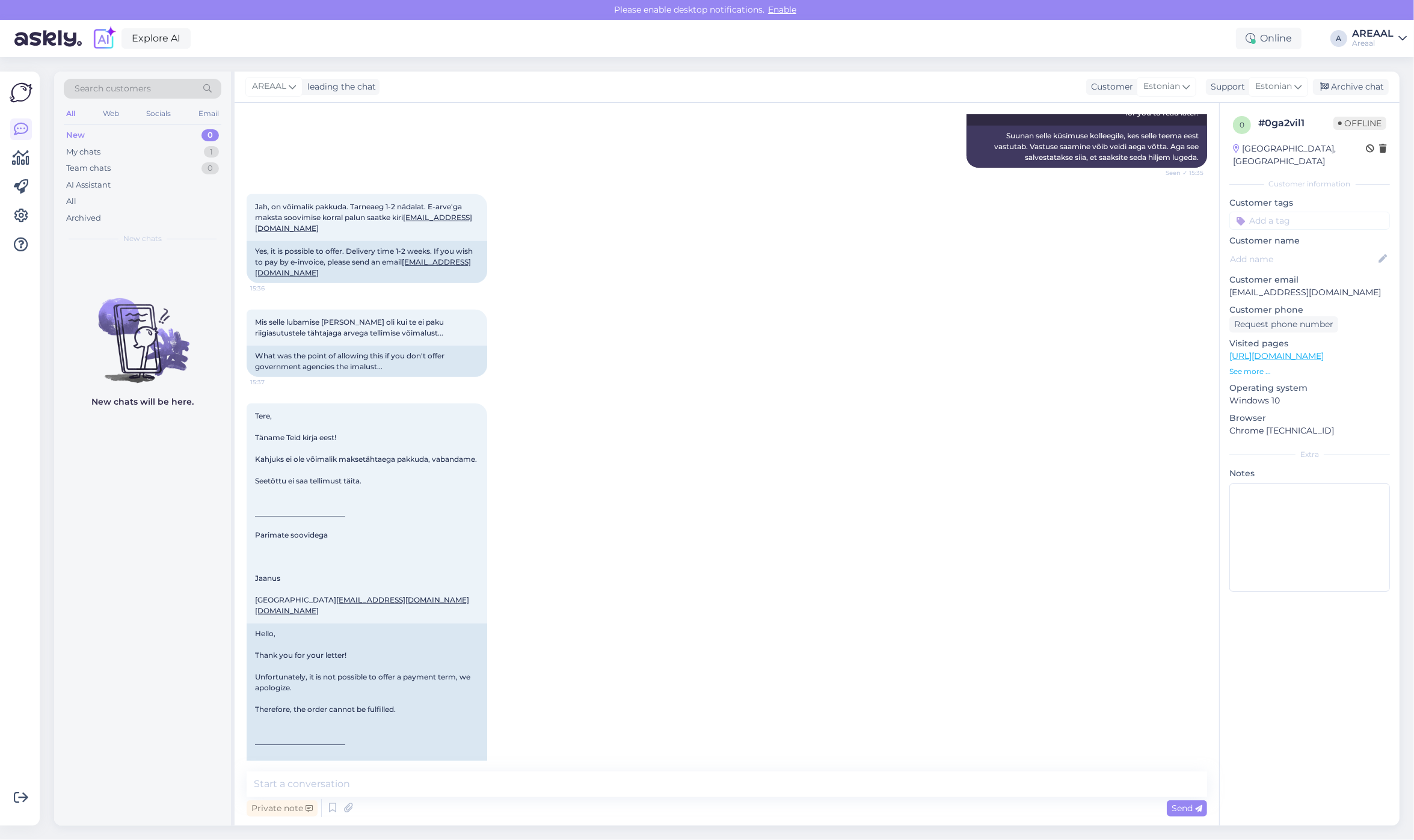
click at [749, 472] on div "Tere, Täname Teid kirja eest! Kahjuks ei ole võimalik maksetähtaega pakkuda, va…" at bounding box center [727, 626] width 961 height 472
click at [683, 328] on div "Mis selle lubamise mõte oli kui te ei paku riigiasutustele tähtajaga arvega tel…" at bounding box center [727, 343] width 961 height 94
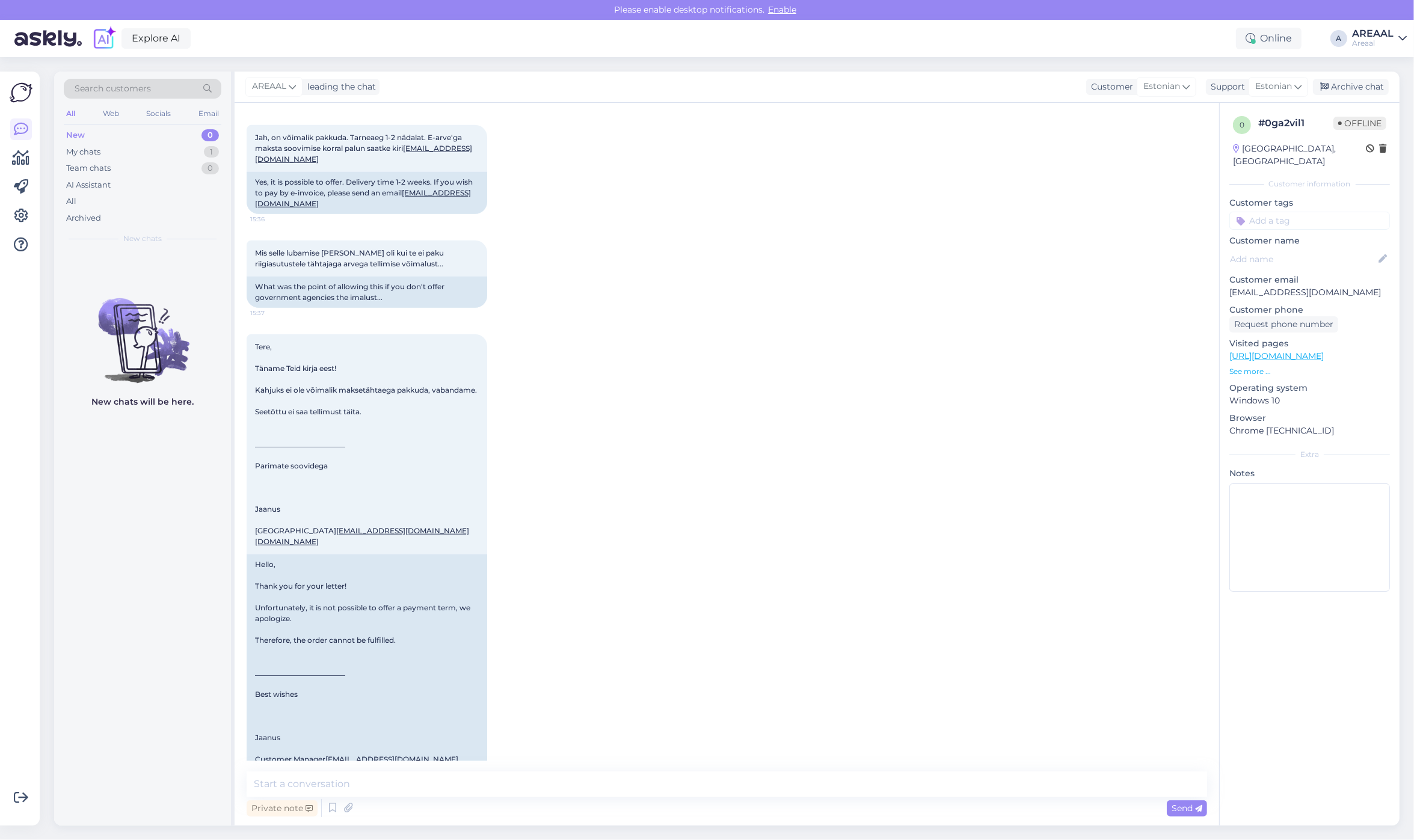
scroll to position [1333, 0]
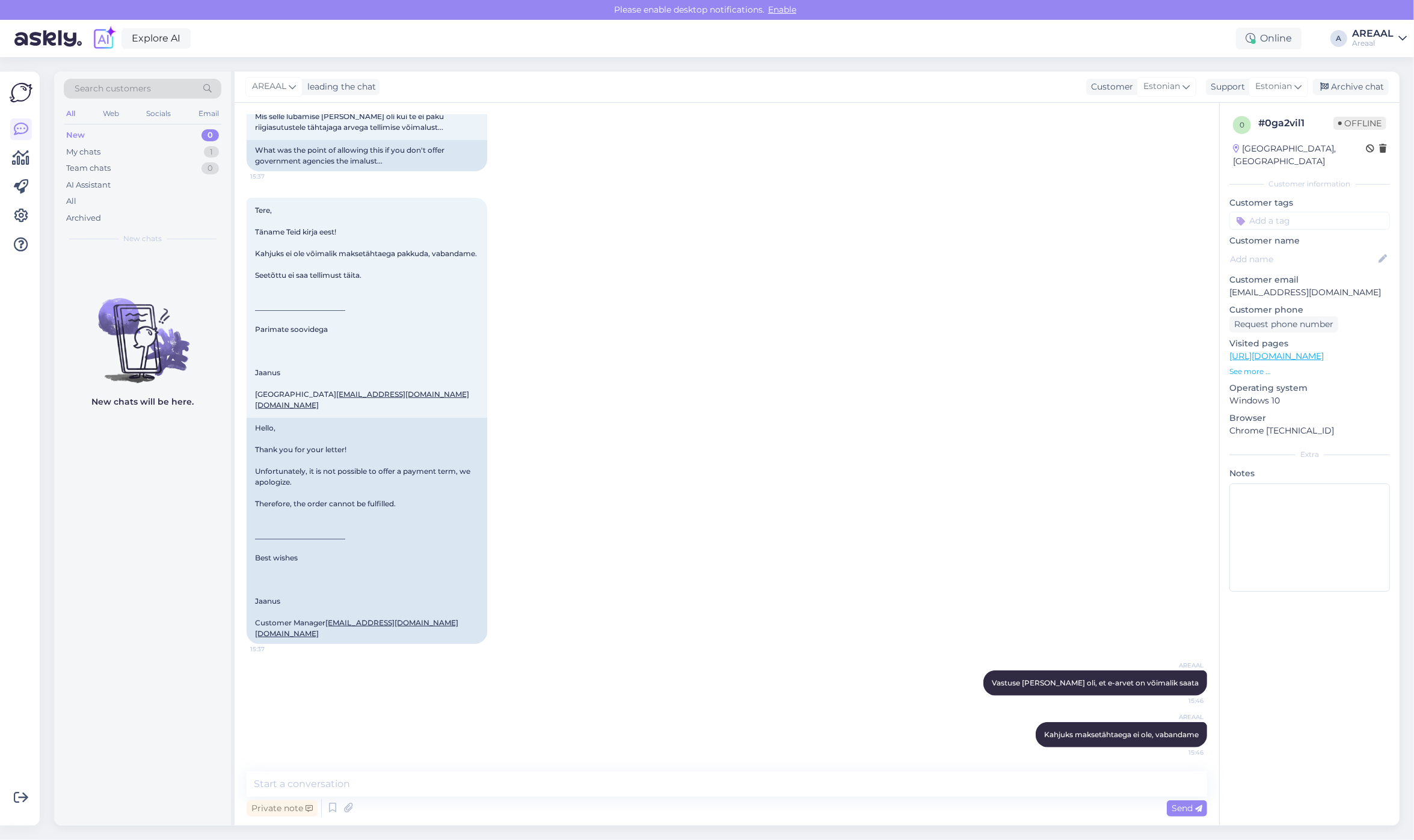
click at [697, 501] on div "Tere, Täname Teid kirja eest! Kahjuks ei ole võimalik maksetähtaega pakkuda, va…" at bounding box center [727, 421] width 961 height 472
click at [1365, 92] on div "Archive chat" at bounding box center [1350, 87] width 76 height 16
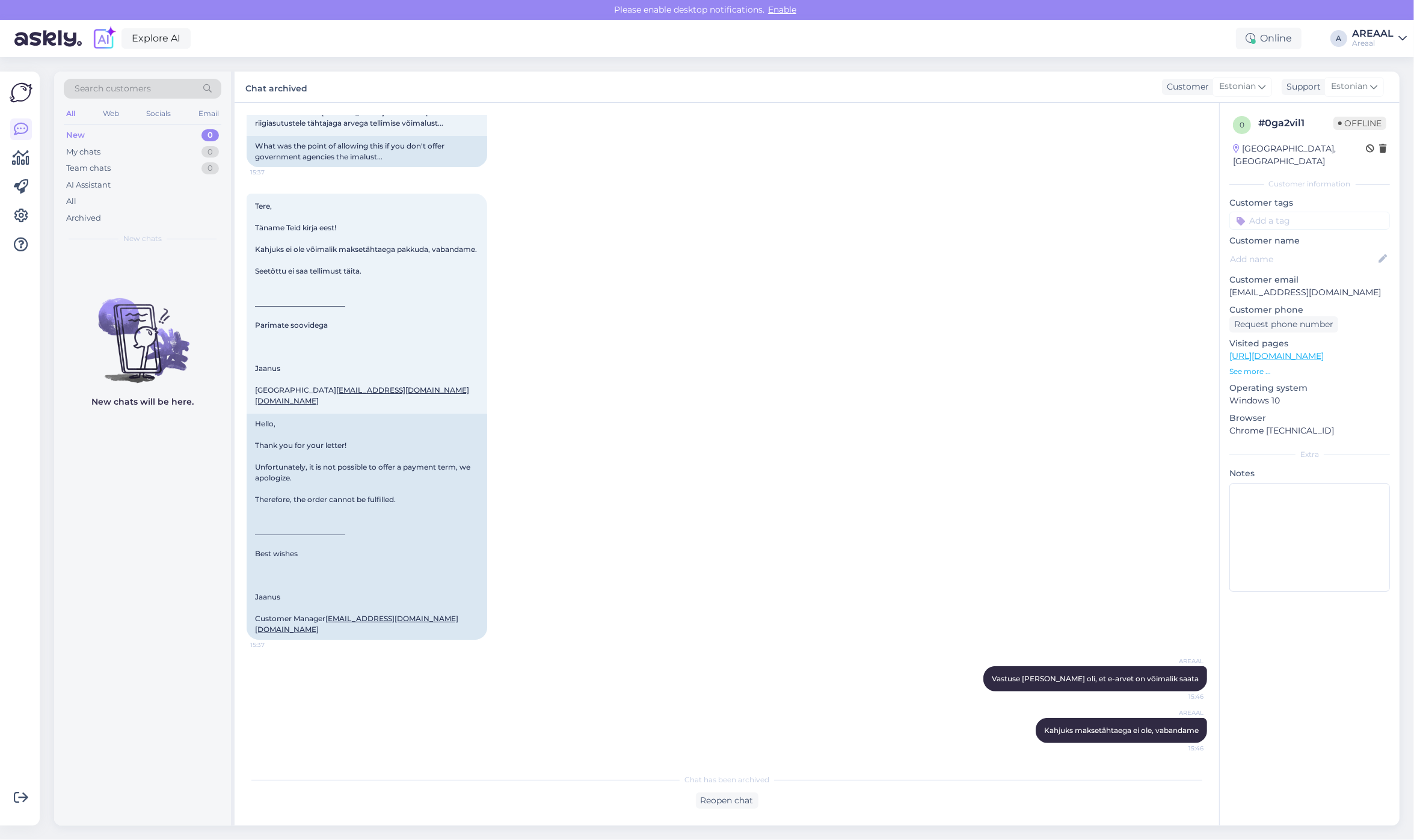
click at [223, 202] on div "Search customers All Web Socials Email New 0 My chats 0 Team chats 0 AI Assista…" at bounding box center [142, 161] width 177 height 179
click at [184, 202] on div "All" at bounding box center [143, 201] width 158 height 17
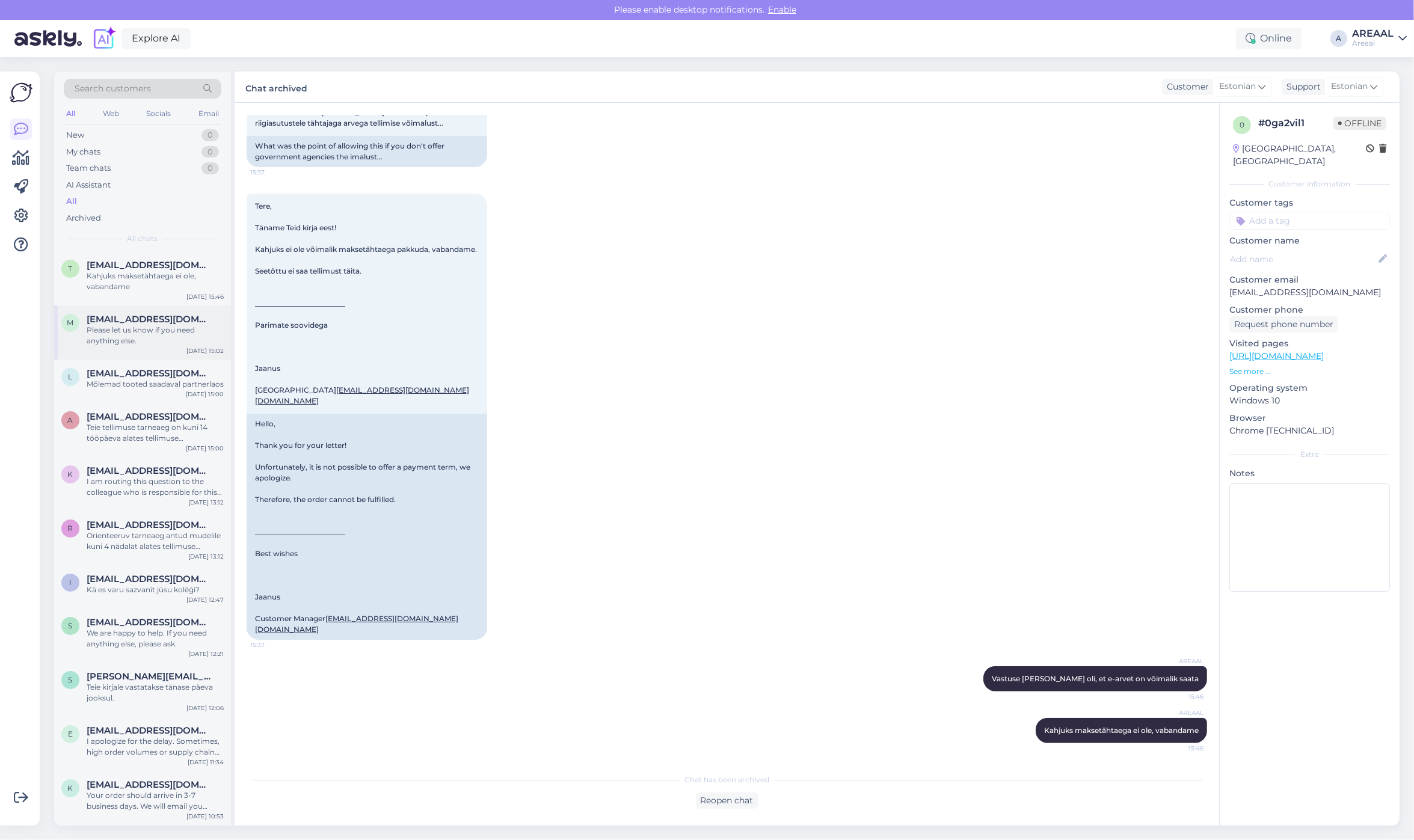
click at [175, 311] on div "m maximus51@bk.ru Please let us know if you need anything else. Oct 14 15:02" at bounding box center [142, 333] width 177 height 54
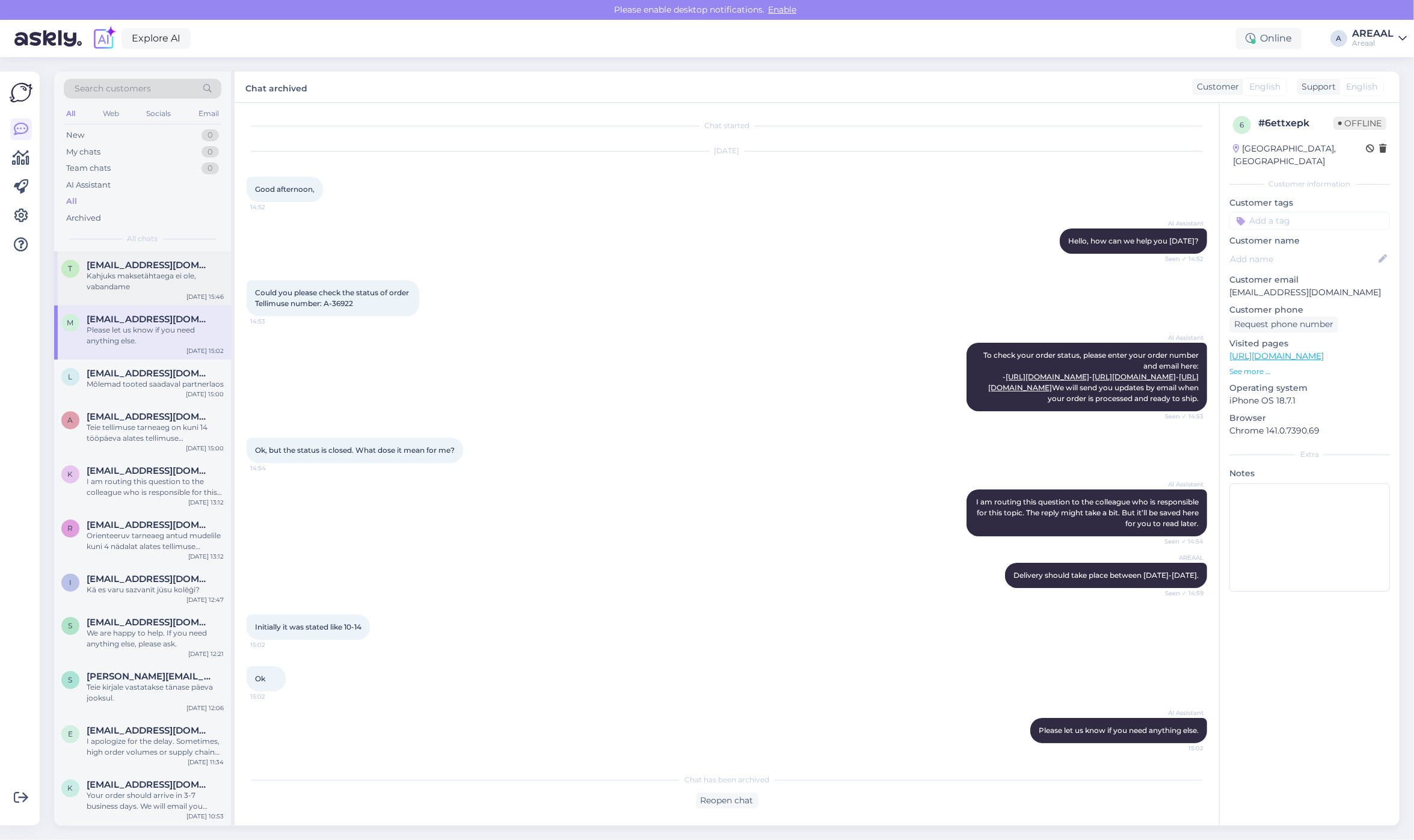
click at [176, 284] on div "Kahjuks maksetähtaega ei ole, vabandame" at bounding box center [155, 281] width 137 height 22
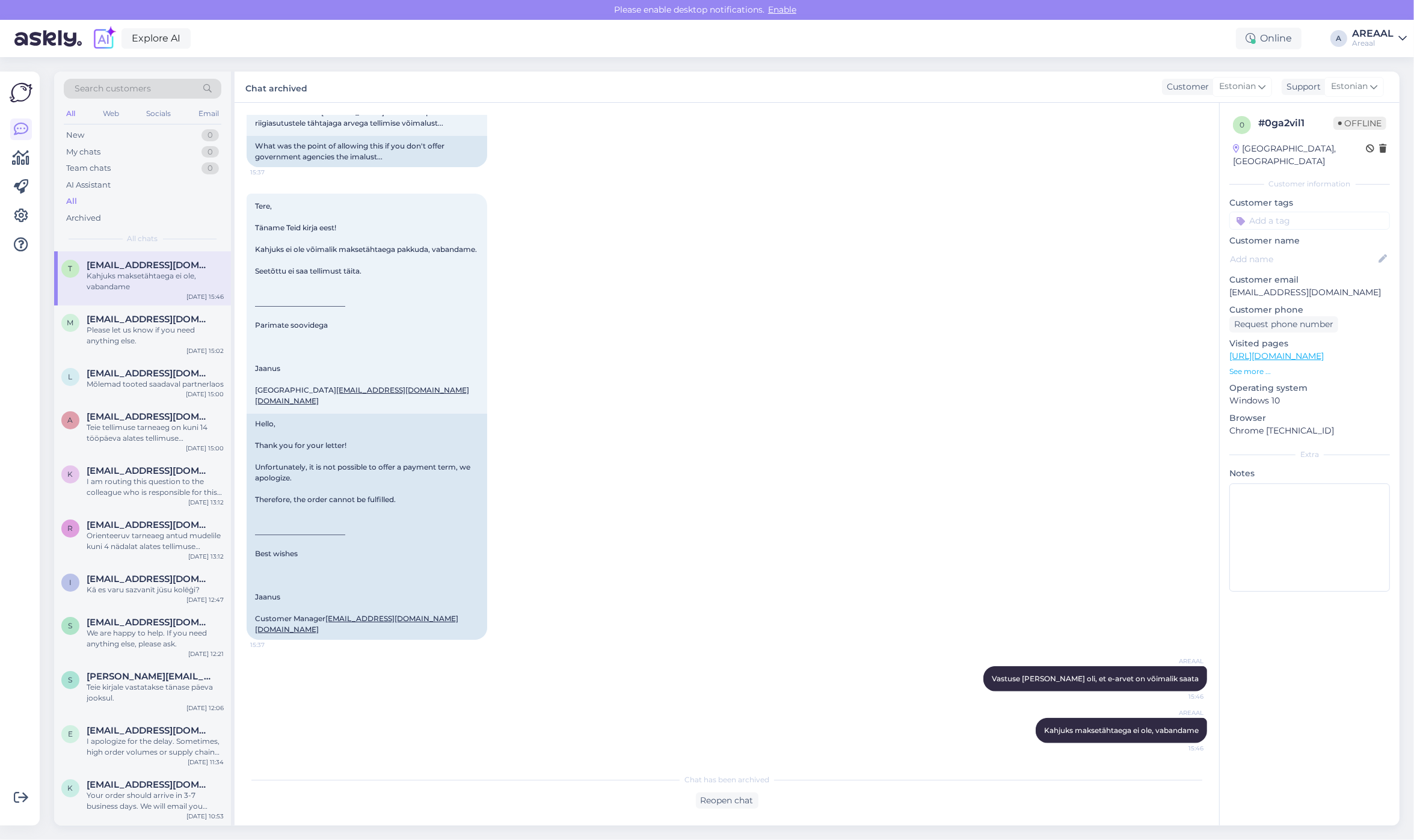
click at [1383, 30] on div "AREAAL" at bounding box center [1372, 34] width 41 height 10
click at [1380, 106] on div "VR24 Open" at bounding box center [1333, 118] width 148 height 26
click at [1381, 92] on button "Open" at bounding box center [1379, 93] width 33 height 18
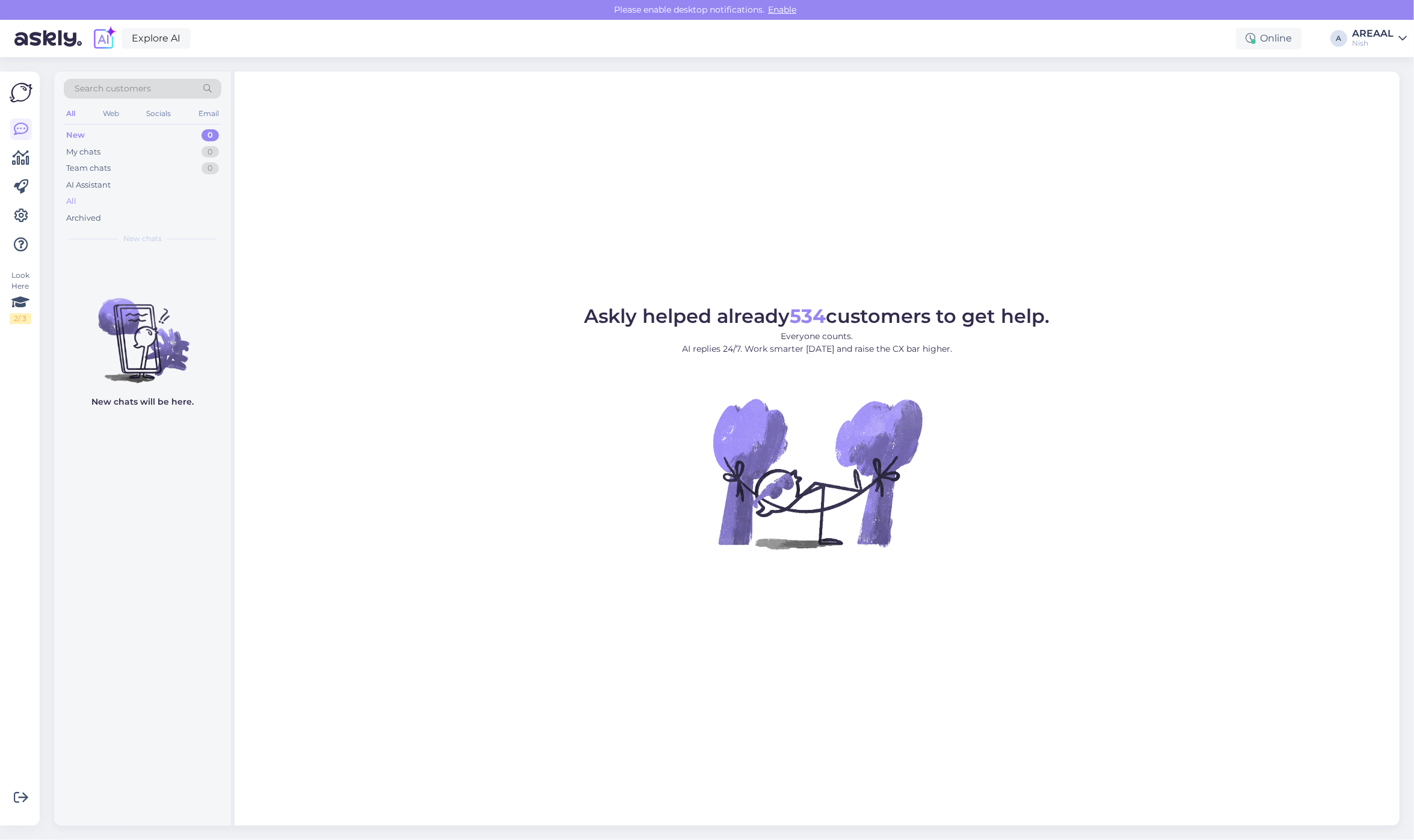
click at [131, 203] on div "All" at bounding box center [143, 201] width 158 height 17
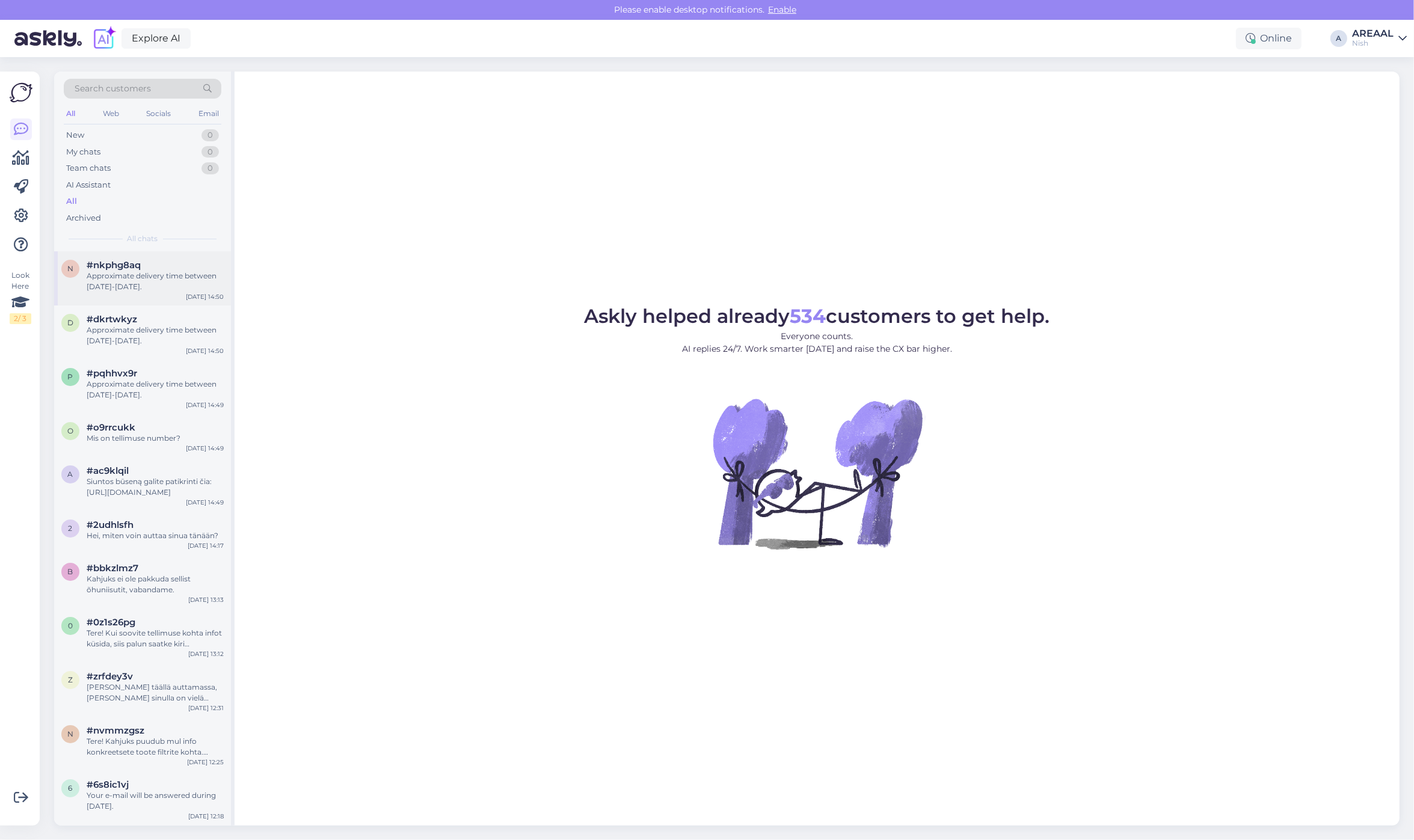
click at [143, 287] on div "Approximate delivery time between 17-21 october." at bounding box center [155, 281] width 137 height 22
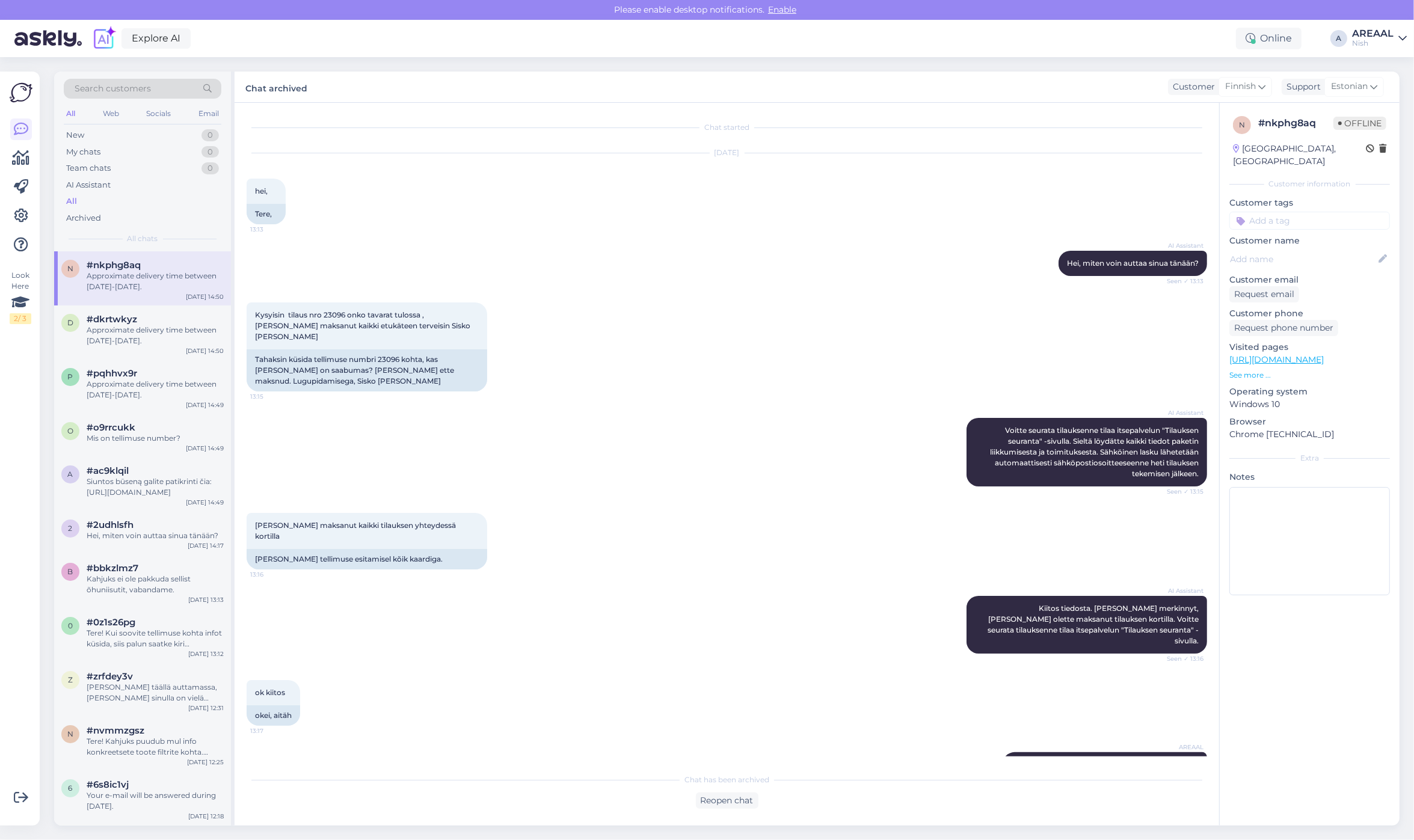
scroll to position [22, 0]
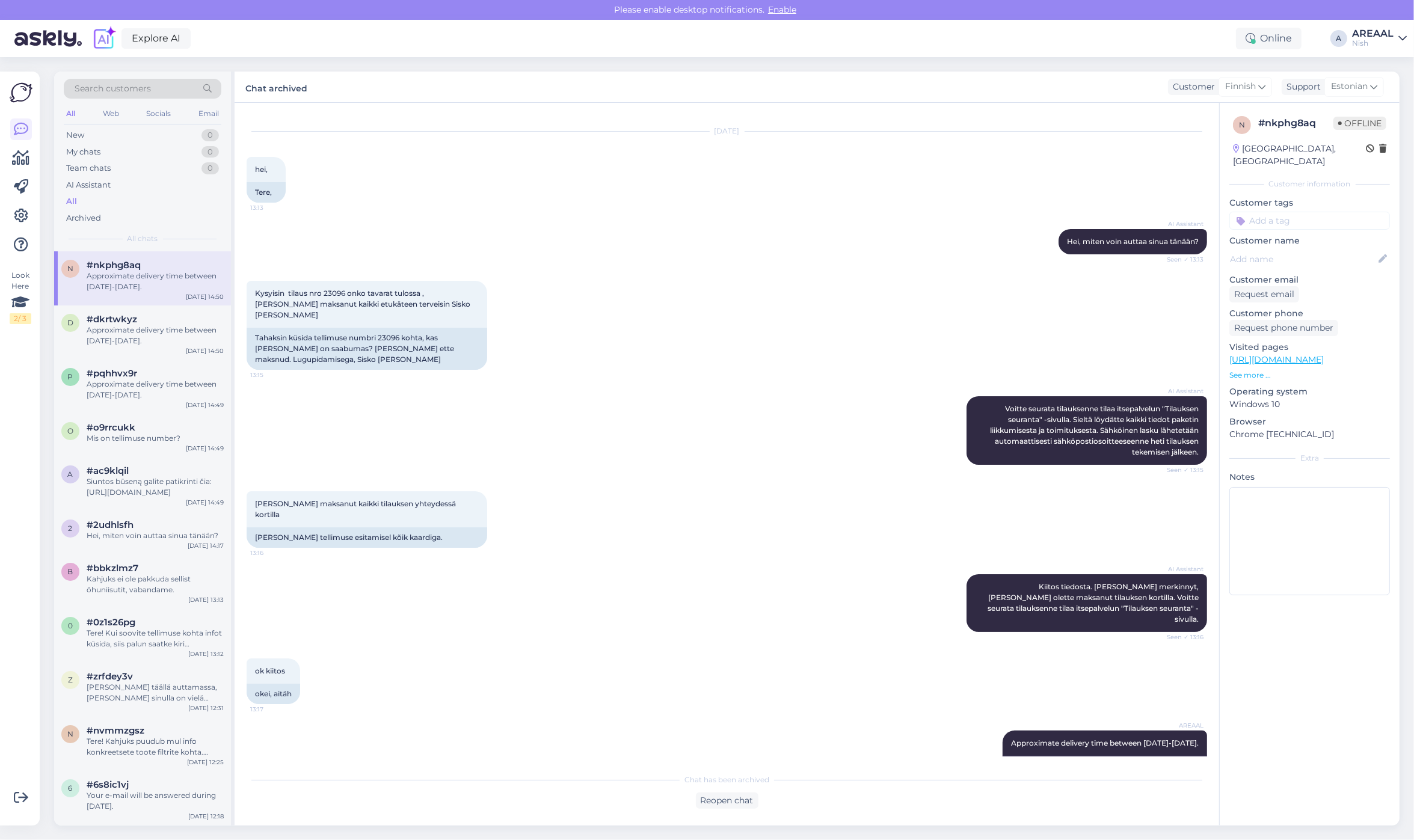
click at [164, 206] on div "All" at bounding box center [143, 201] width 158 height 17
click at [1367, 36] on div "AREAAL" at bounding box center [1372, 34] width 41 height 10
click at [1371, 77] on div "Areaal Open" at bounding box center [1333, 67] width 148 height 26
click at [1368, 59] on button "Open" at bounding box center [1379, 67] width 33 height 18
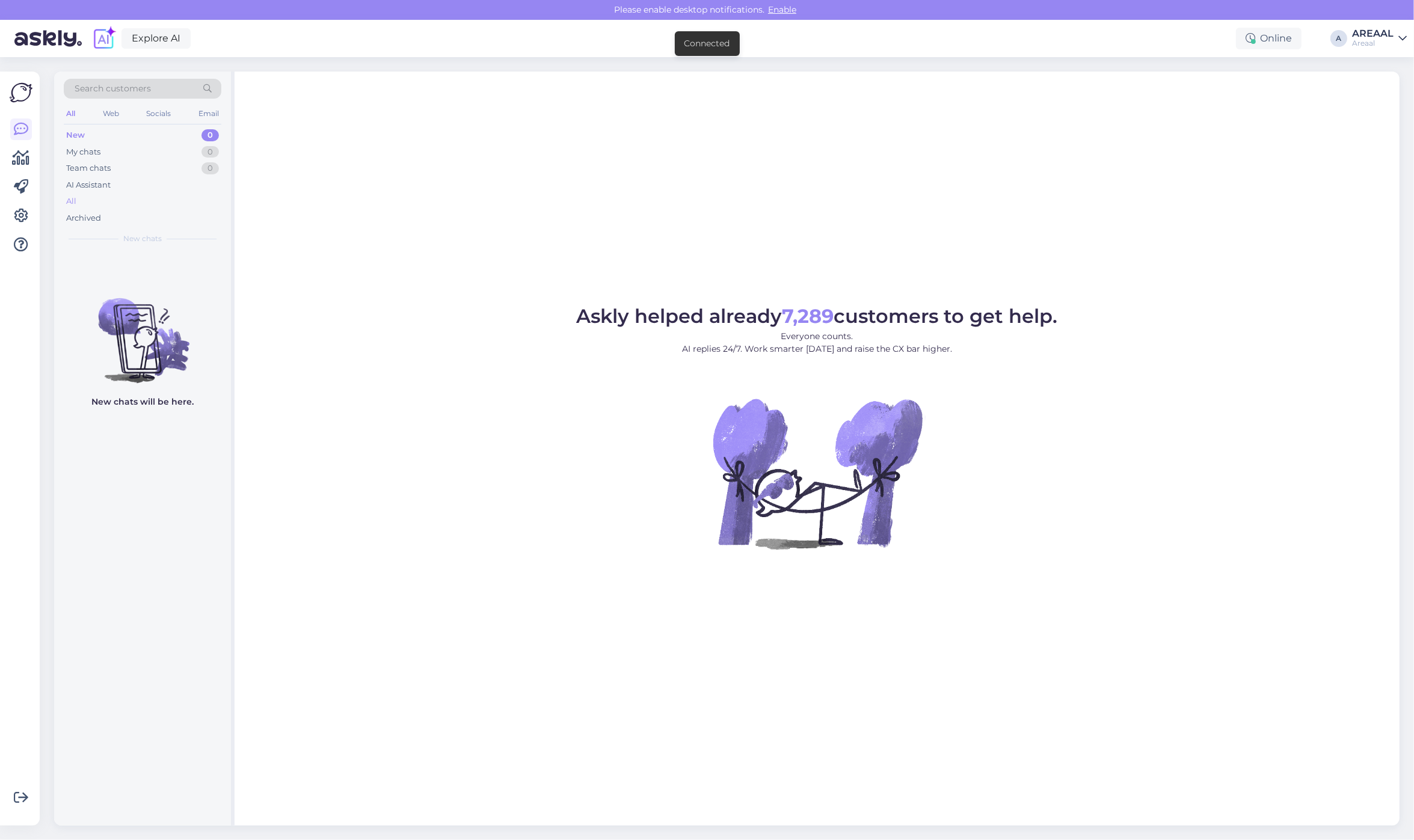
click at [109, 194] on div "All" at bounding box center [143, 201] width 158 height 17
click at [140, 197] on div "All" at bounding box center [143, 201] width 158 height 17
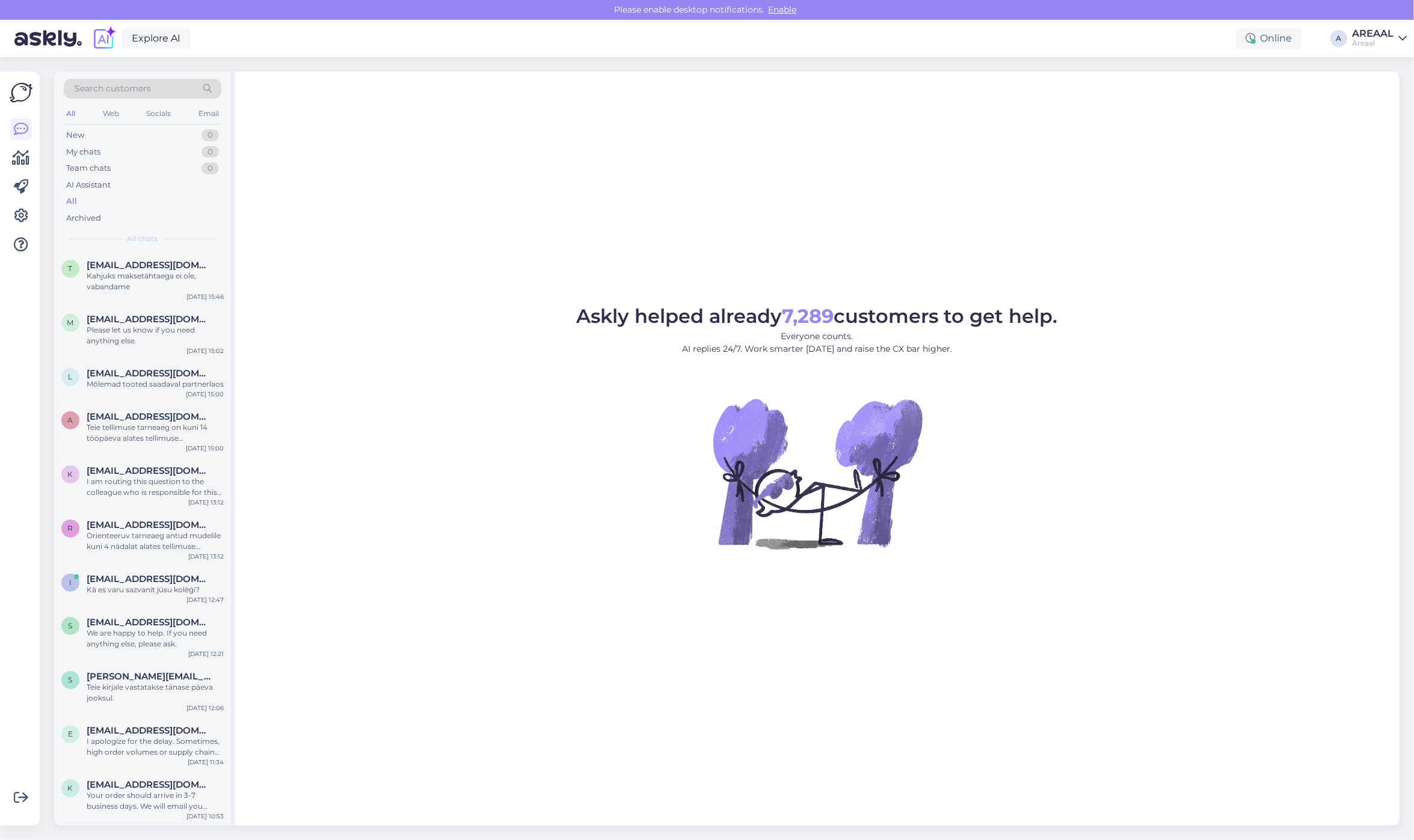
click at [1381, 34] on div "AREAAL" at bounding box center [1372, 34] width 41 height 10
click at [1382, 84] on button "Open" at bounding box center [1379, 93] width 33 height 18
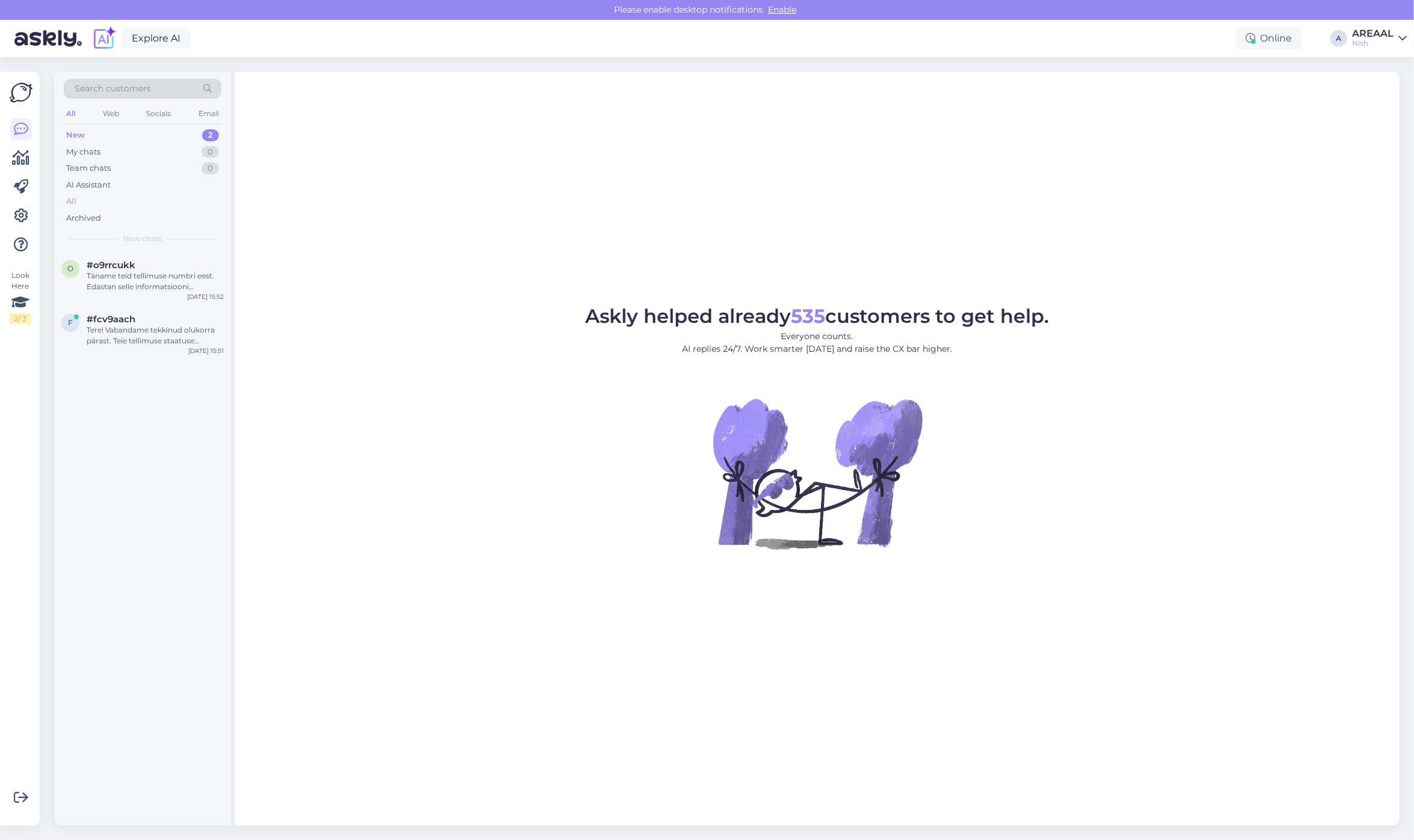
click at [112, 194] on div "All" at bounding box center [143, 201] width 158 height 17
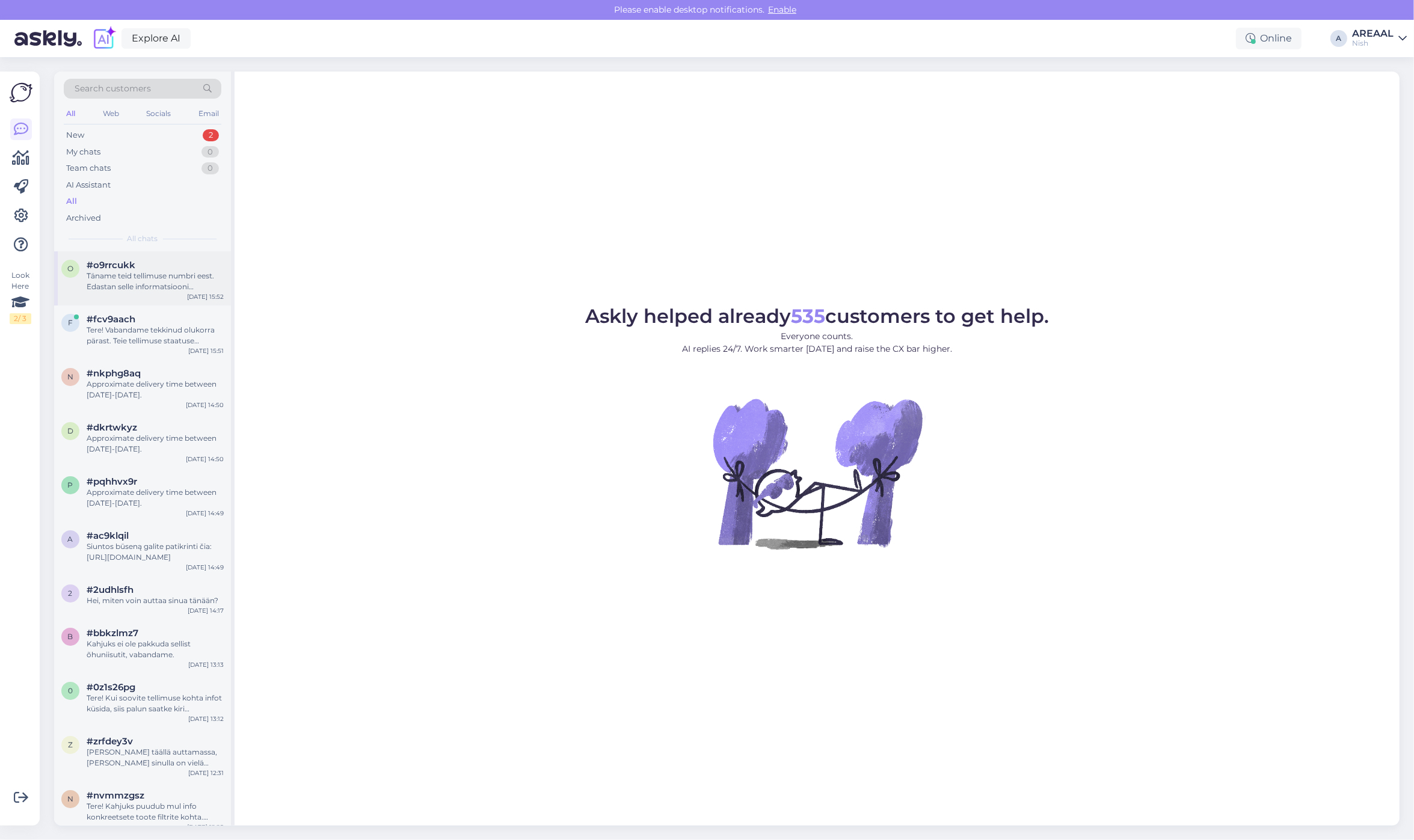
drag, startPoint x: 124, startPoint y: 250, endPoint x: 133, endPoint y: 277, distance: 28.5
click at [133, 275] on div "Täname teid tellimuse numbri eest. Edastan selle informatsiooni kolleegile, kes…" at bounding box center [155, 281] width 137 height 22
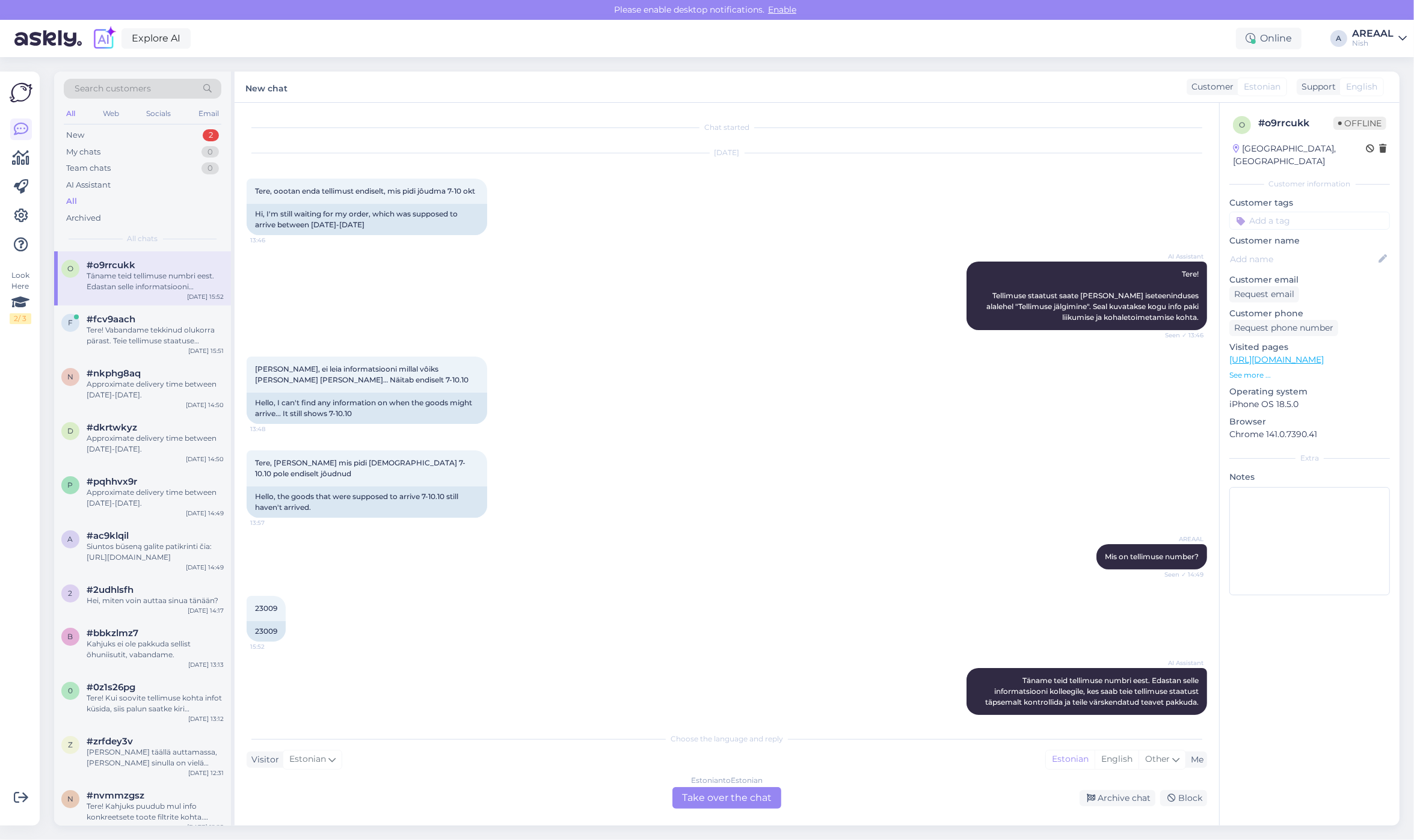
scroll to position [12, 0]
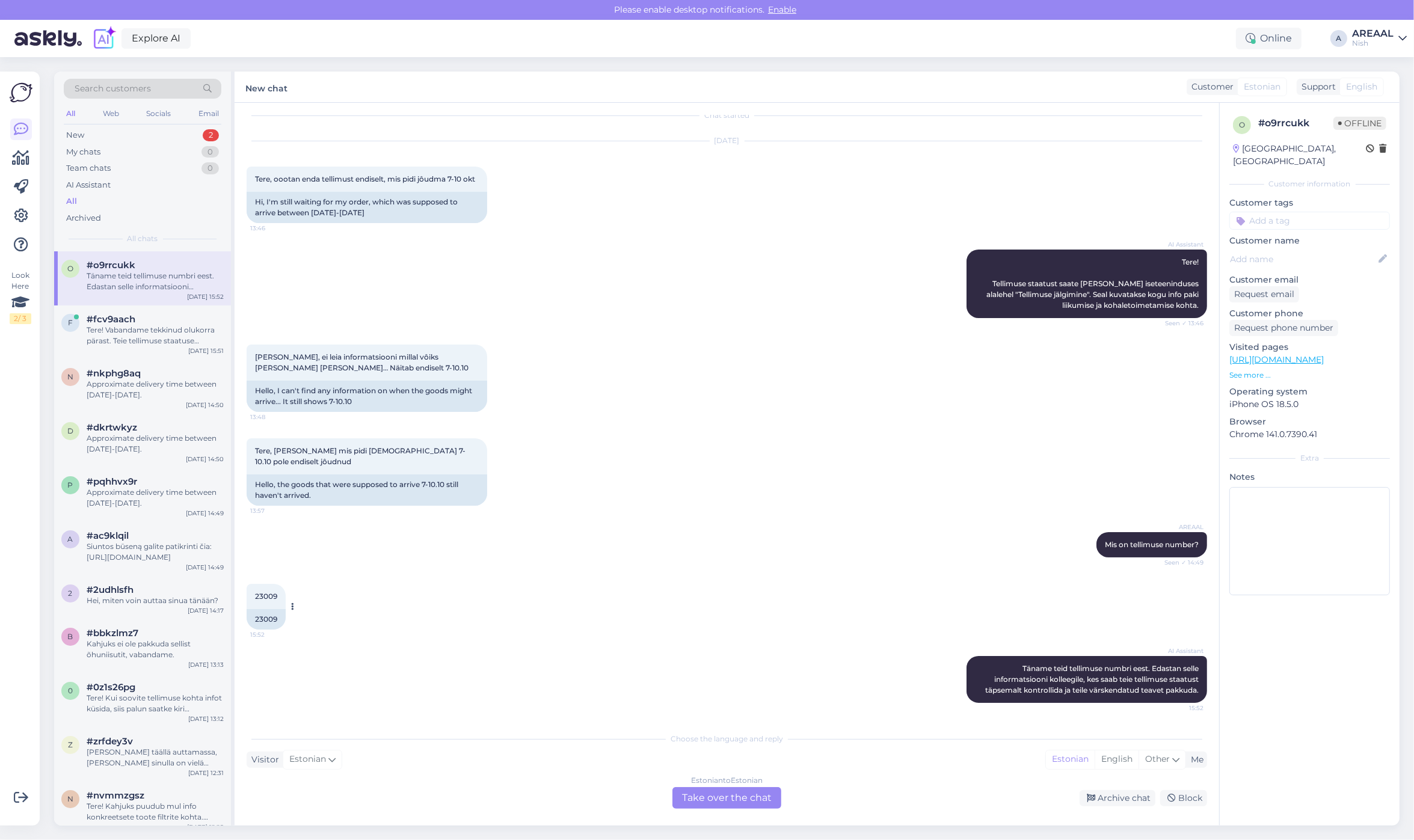
click at [270, 612] on div "23009" at bounding box center [266, 619] width 39 height 21
copy div "23009"
click at [143, 338] on div "Tere! Vabandame tekkinud olukorra pärast. Teie tellimuse staatuse täpsemaks uur…" at bounding box center [155, 336] width 137 height 22
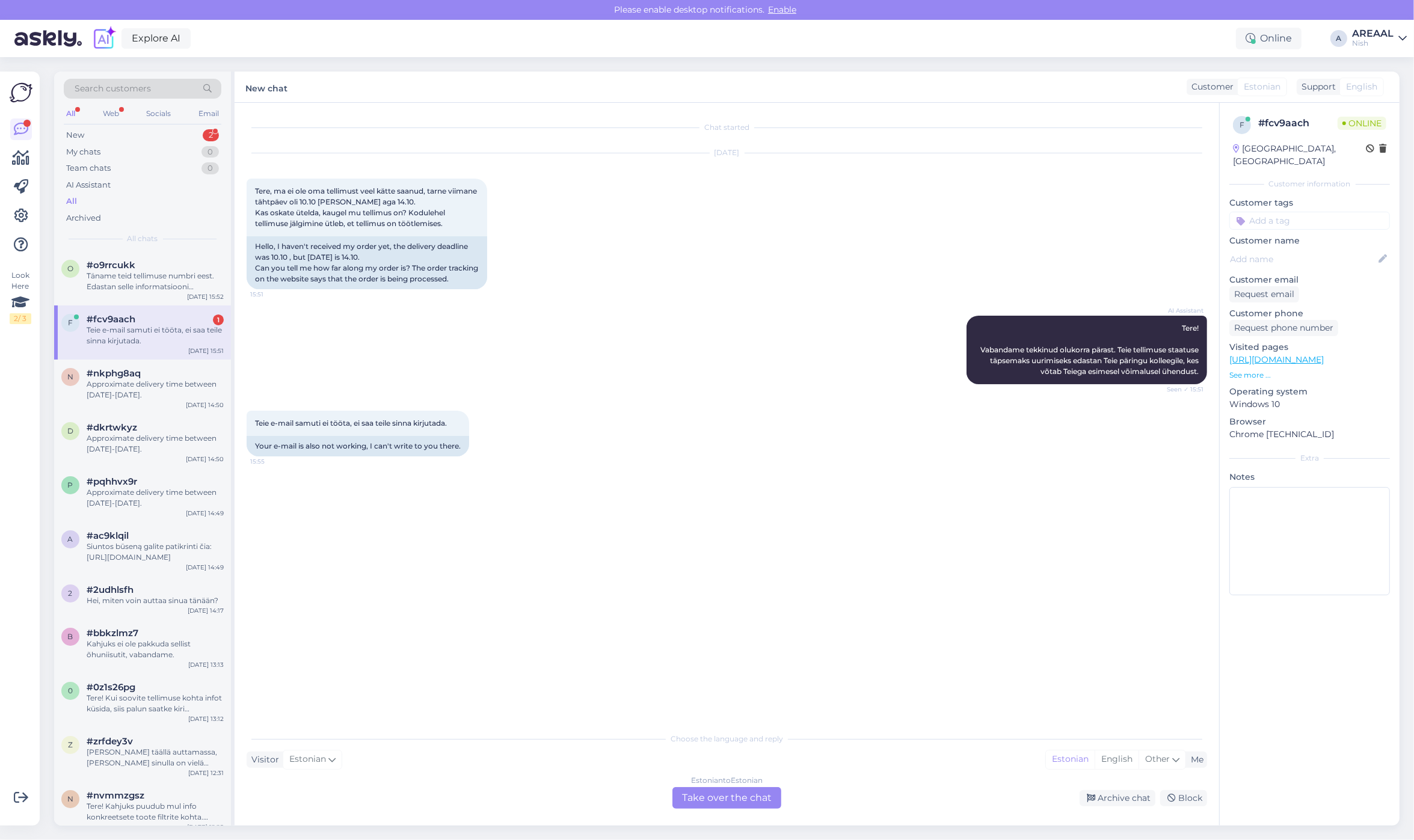
click at [726, 809] on div "Estonian to Estonian Take over the chat" at bounding box center [727, 797] width 109 height 22
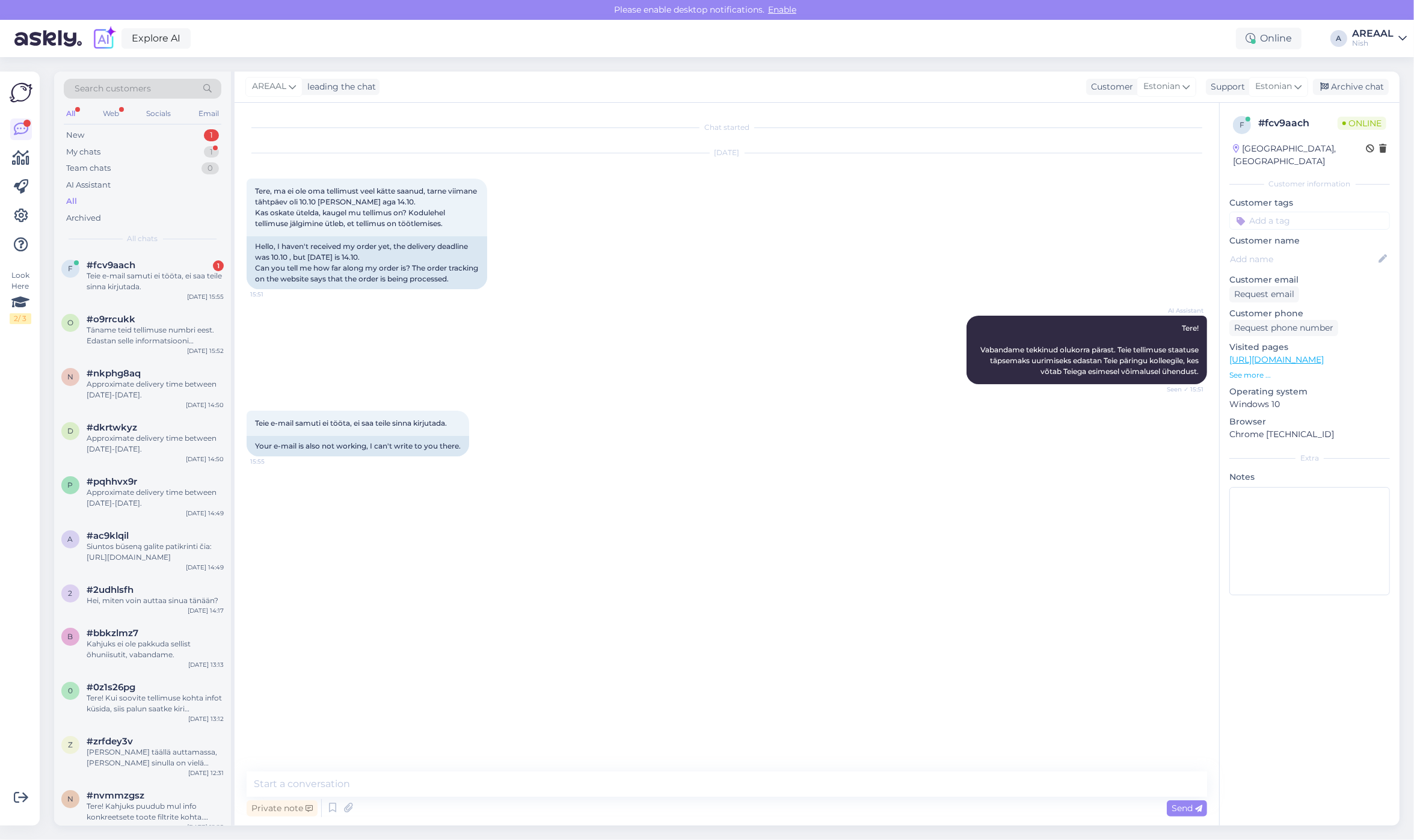
click at [719, 795] on textarea at bounding box center [727, 784] width 961 height 26
type textarea "Meie e-mail on info@ohuniisutid.ee ja viimane kiri tuli sisse 15:54"
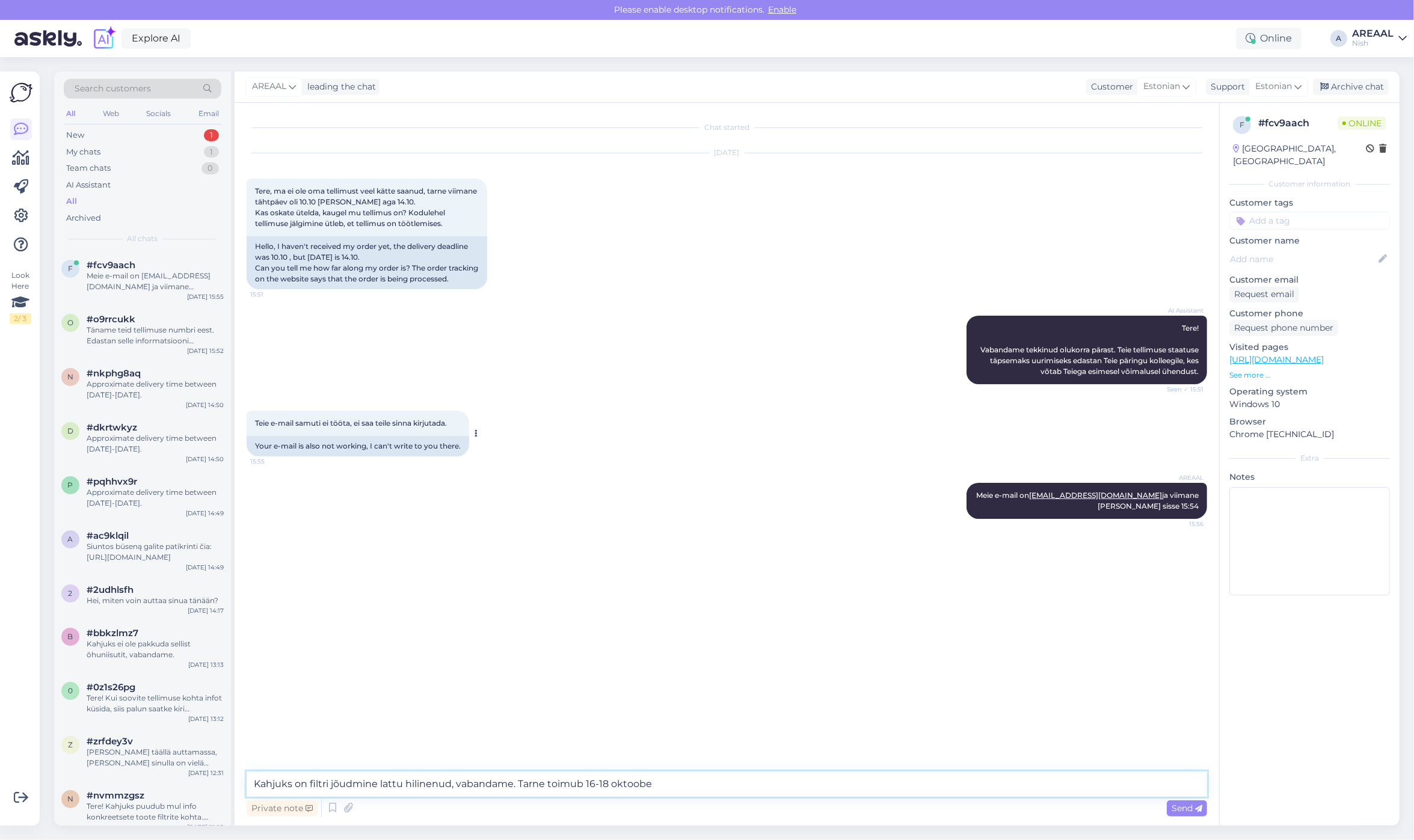
type textarea "Kahjuks on filtri jõudmine lattu hilinenud, vabandame. Tarne toimub 16-18 oktoo…"
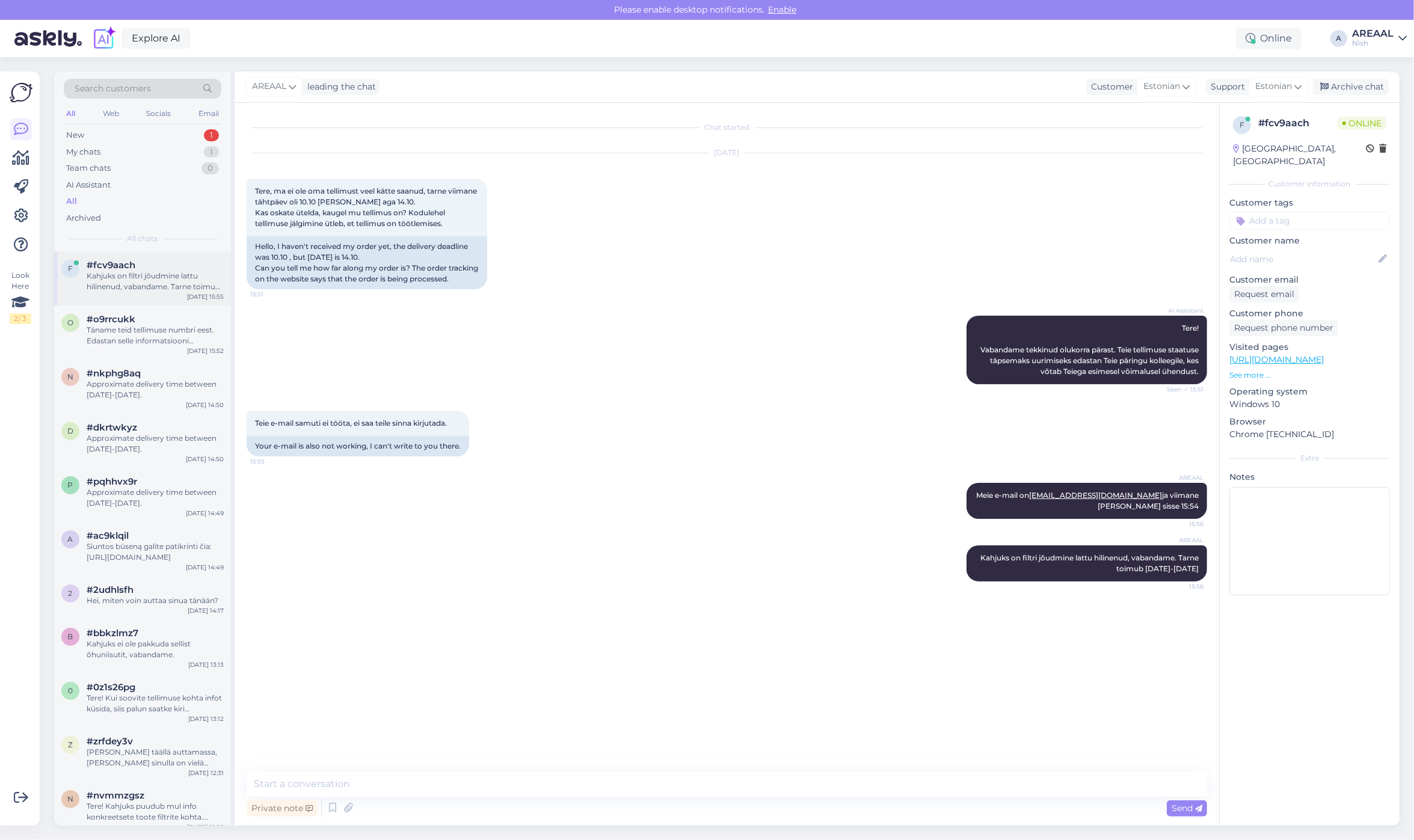
click at [140, 294] on div "f #fcv9aach Kahjuks on filtri jõudmine lattu hilinenud, vabandame. Tarne toimub…" at bounding box center [142, 278] width 177 height 54
click at [140, 306] on div "o #o9rrcukk Täname teid tellimuse numbri eest. Edastan selle informatsiooni kol…" at bounding box center [142, 333] width 177 height 54
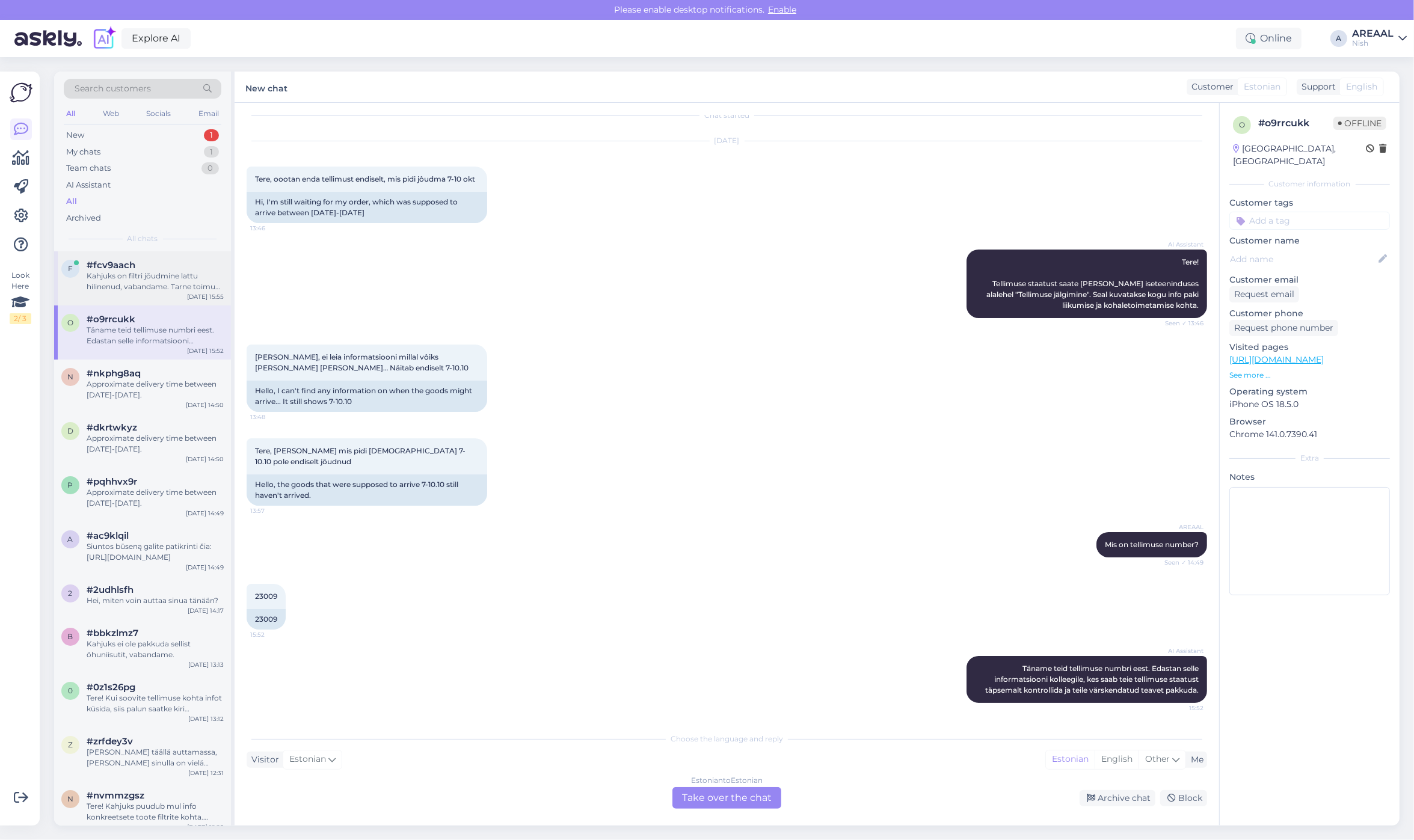
click at [144, 275] on div "Kahjuks on filtri jõudmine lattu hilinenud, vabandame. Tarne toimub 16-18 oktoo…" at bounding box center [155, 281] width 137 height 22
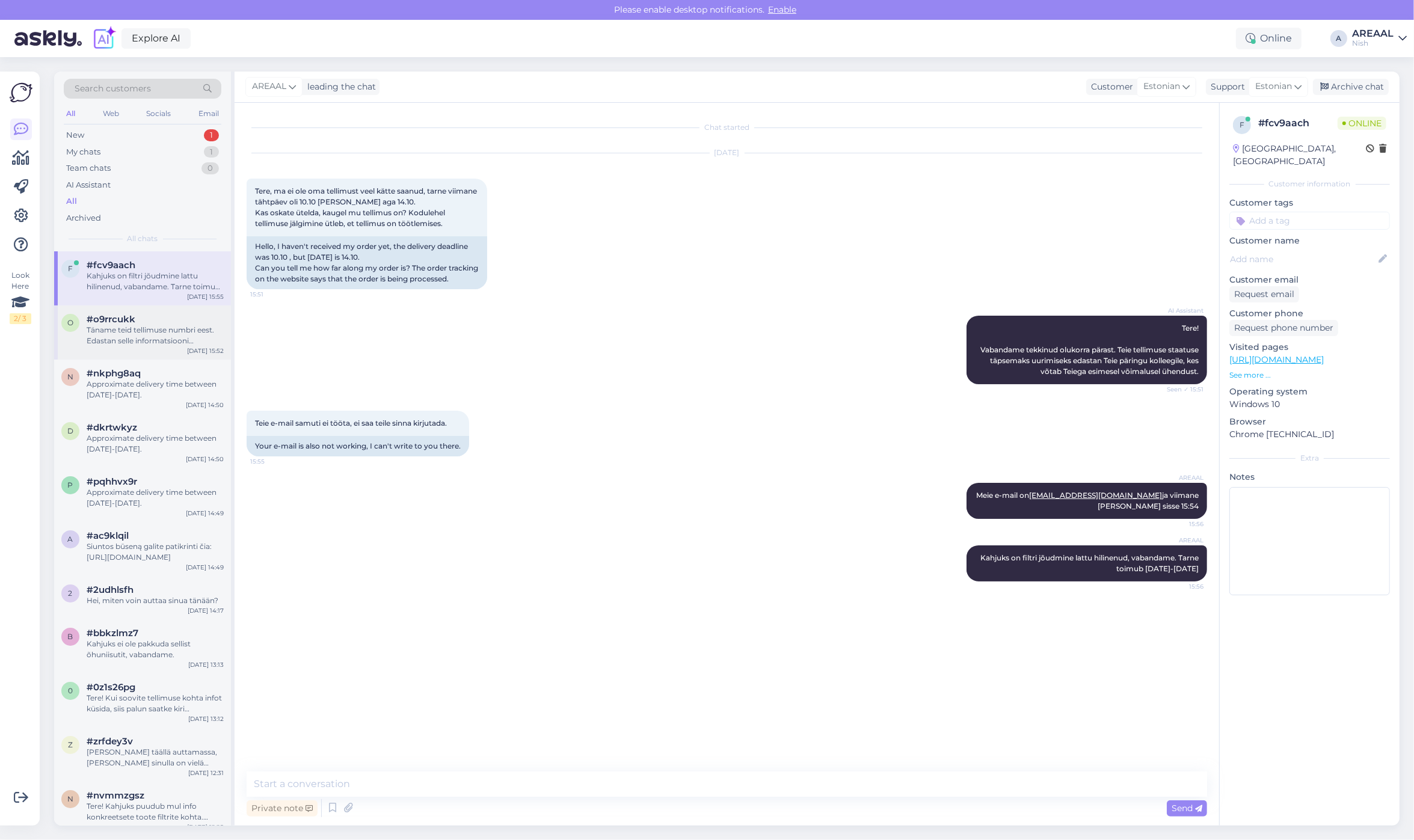
click at [128, 325] on div "Täname teid tellimuse numbri eest. Edastan selle informatsiooni kolleegile, kes…" at bounding box center [155, 336] width 137 height 22
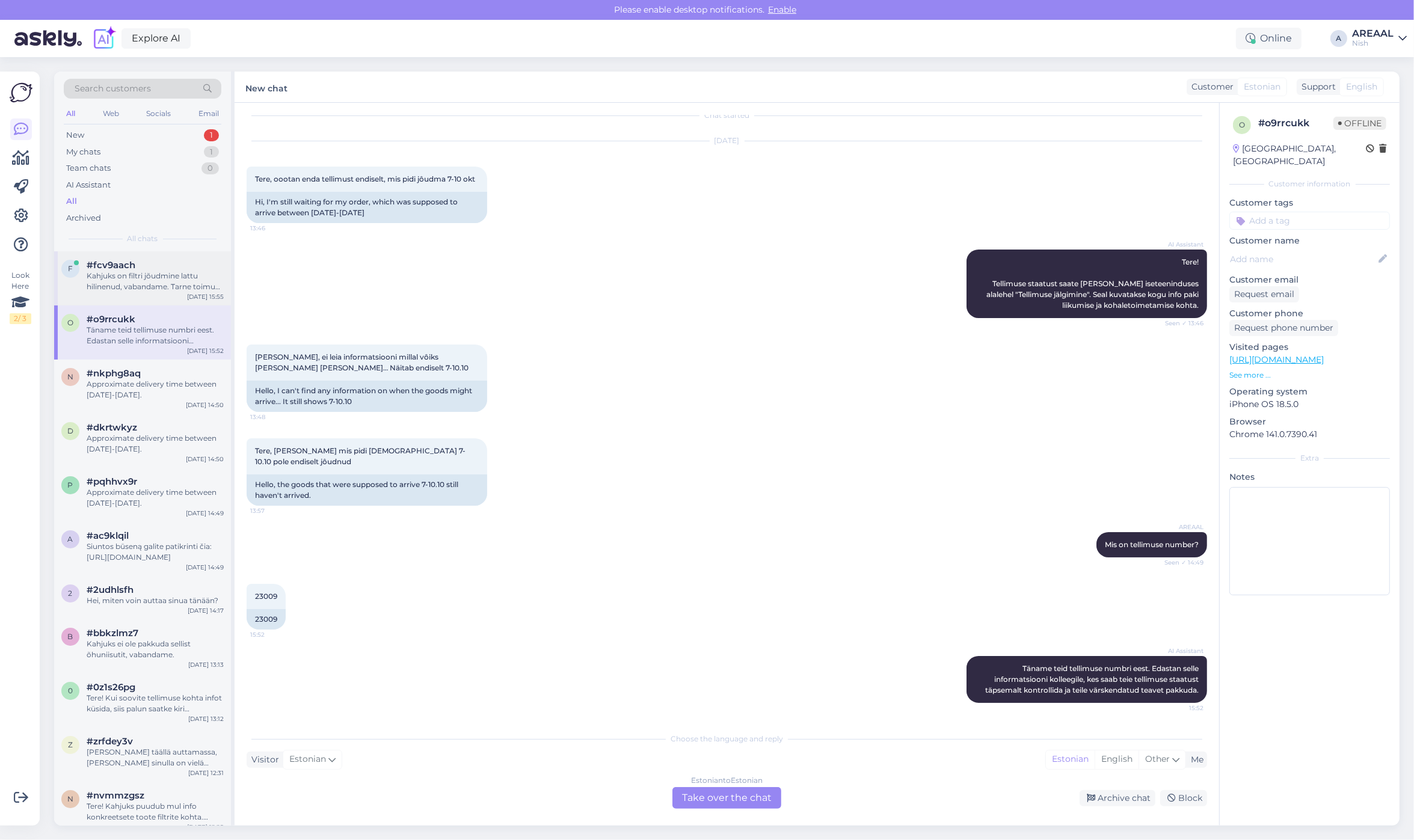
click at [130, 284] on div "Kahjuks on filtri jõudmine lattu hilinenud, vabandame. Tarne toimub 16-18 oktoo…" at bounding box center [155, 281] width 137 height 22
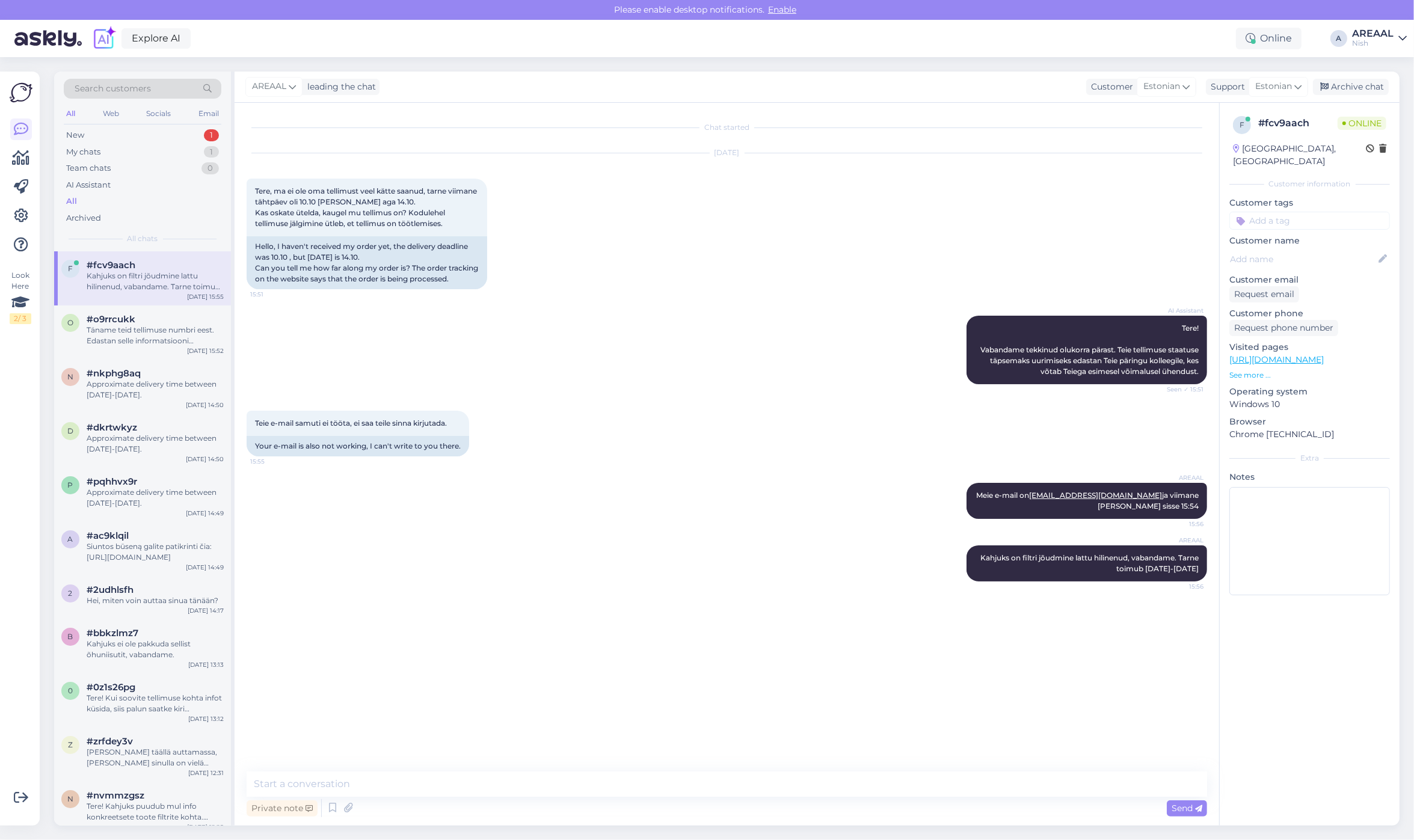
scroll to position [0, 0]
click at [1084, 581] on div "AREAAL Kahjuks on filtri jõudmine lattu hilinenud, vabandame. Tarne toimub 16-1…" at bounding box center [1086, 563] width 241 height 36
copy div "Kahjuks on filtri jõudmine lattu hilinenud, vabandame. Tarne toimub 16-18 oktoo…"
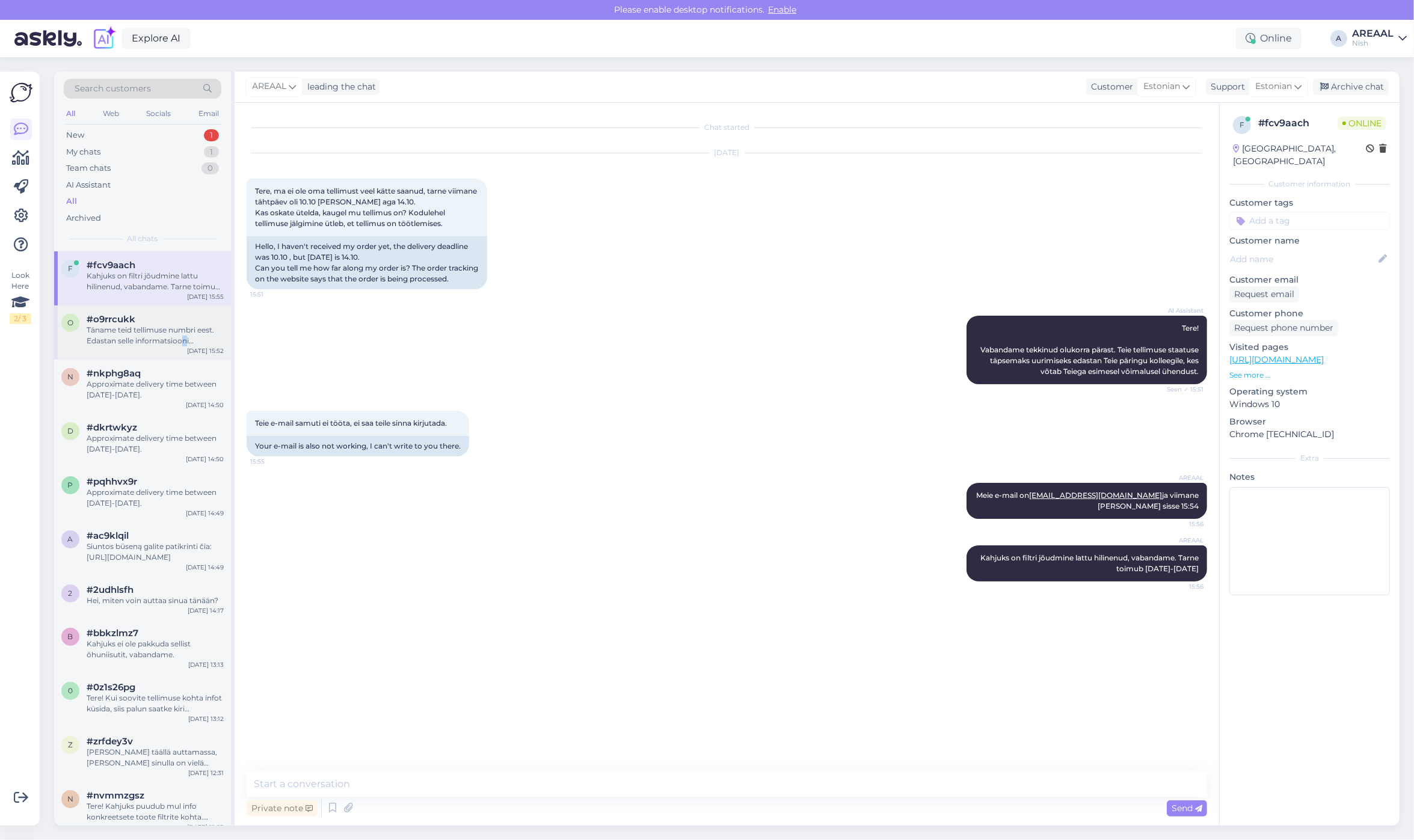
click at [184, 337] on div "Täname teid tellimuse numbri eest. Edastan selle informatsiooni kolleegile, kes…" at bounding box center [155, 336] width 137 height 22
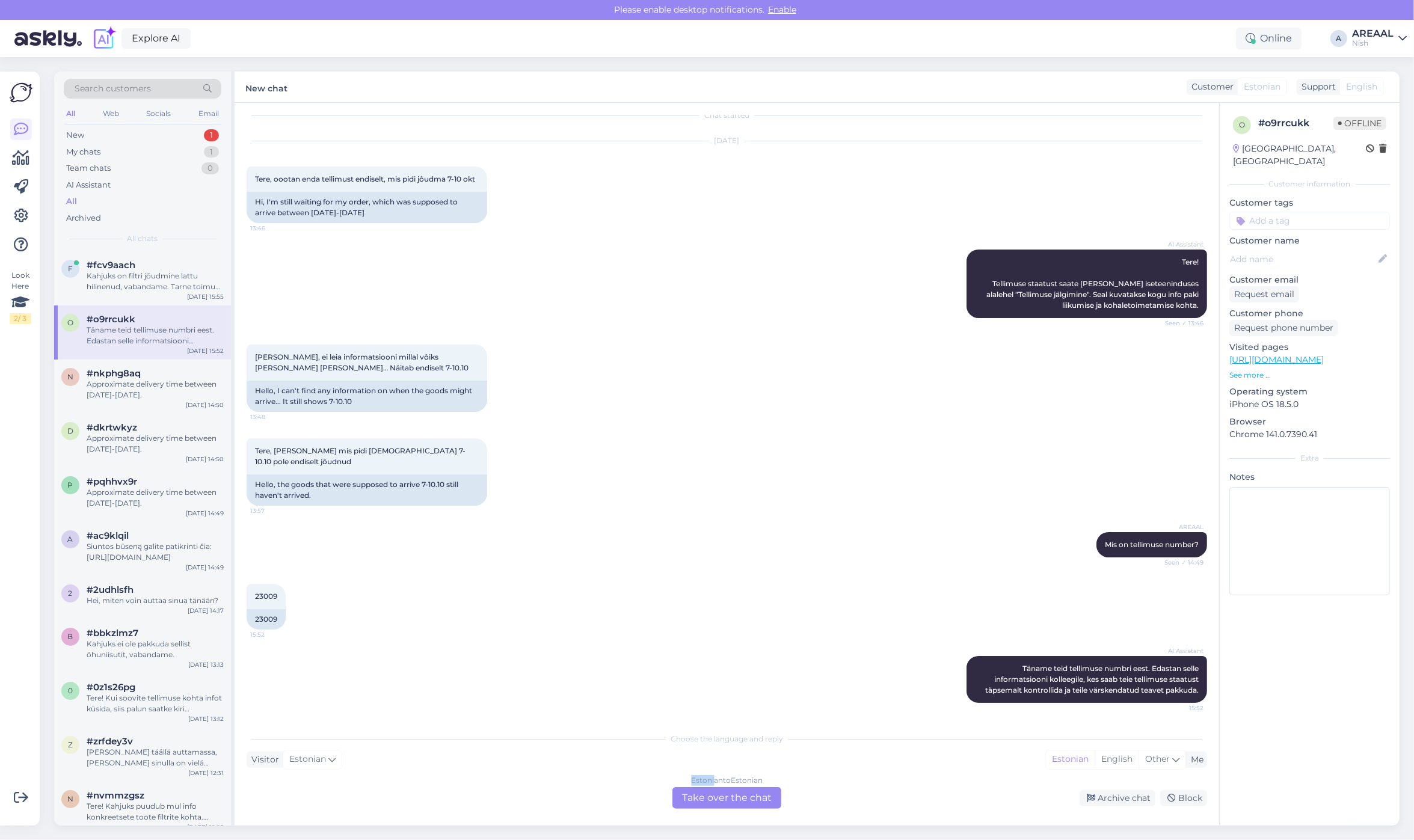
click at [713, 777] on div "Choose the language and reply Visitor Estonian Me Estonian English Other Estoni…" at bounding box center [727, 768] width 961 height 82
click at [729, 812] on div "Chat started Oct 14 2025 Tere, oootan enda tellimust endiselt, mis pidi jôudma …" at bounding box center [727, 464] width 985 height 723
click at [719, 797] on div "Estonian to Estonian Take over the chat" at bounding box center [727, 797] width 109 height 22
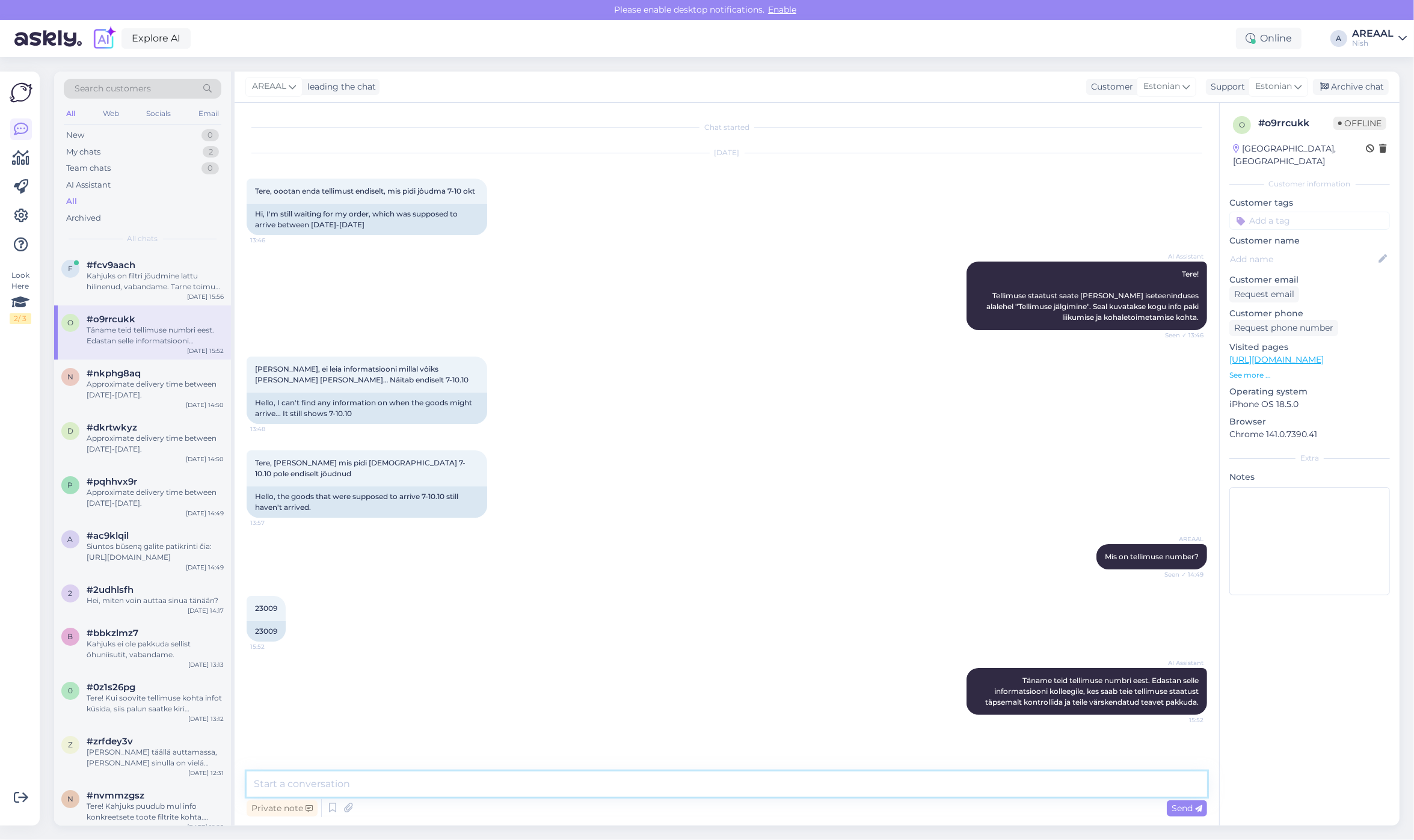
click at [716, 786] on textarea at bounding box center [727, 784] width 961 height 26
paste textarea "Kahjuks on filtri jõudmine lattu hilinenud, vabandame. Tarne toimub 16-18 oktoo…"
type textarea "Kahjuks on filtri jõudmine lattu hilinenud, vabandame. Tarne toimub 16-18 oktoo…"
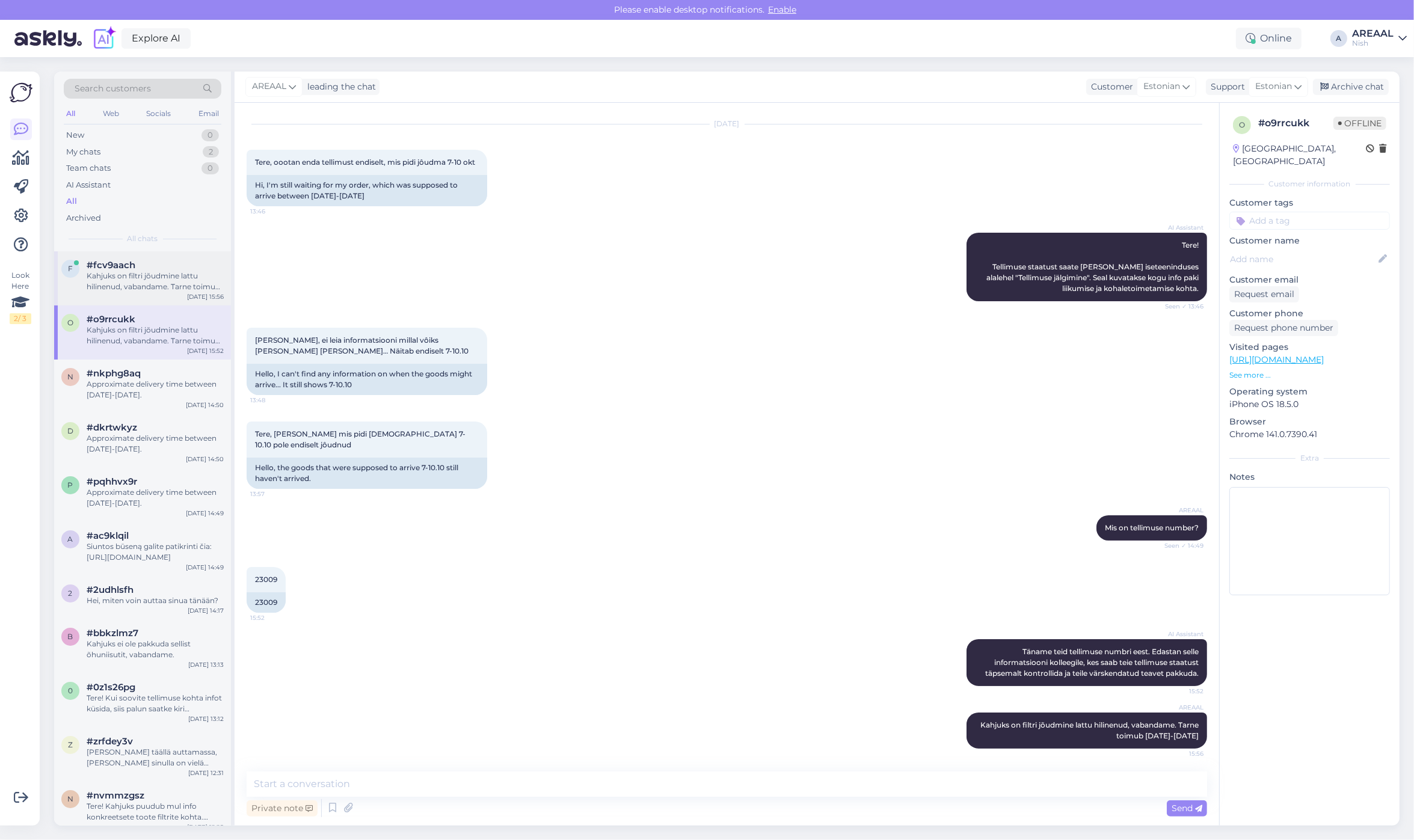
click at [103, 284] on div "Kahjuks on filtri jõudmine lattu hilinenud, vabandame. Tarne toimub 16-18 oktoo…" at bounding box center [155, 281] width 137 height 22
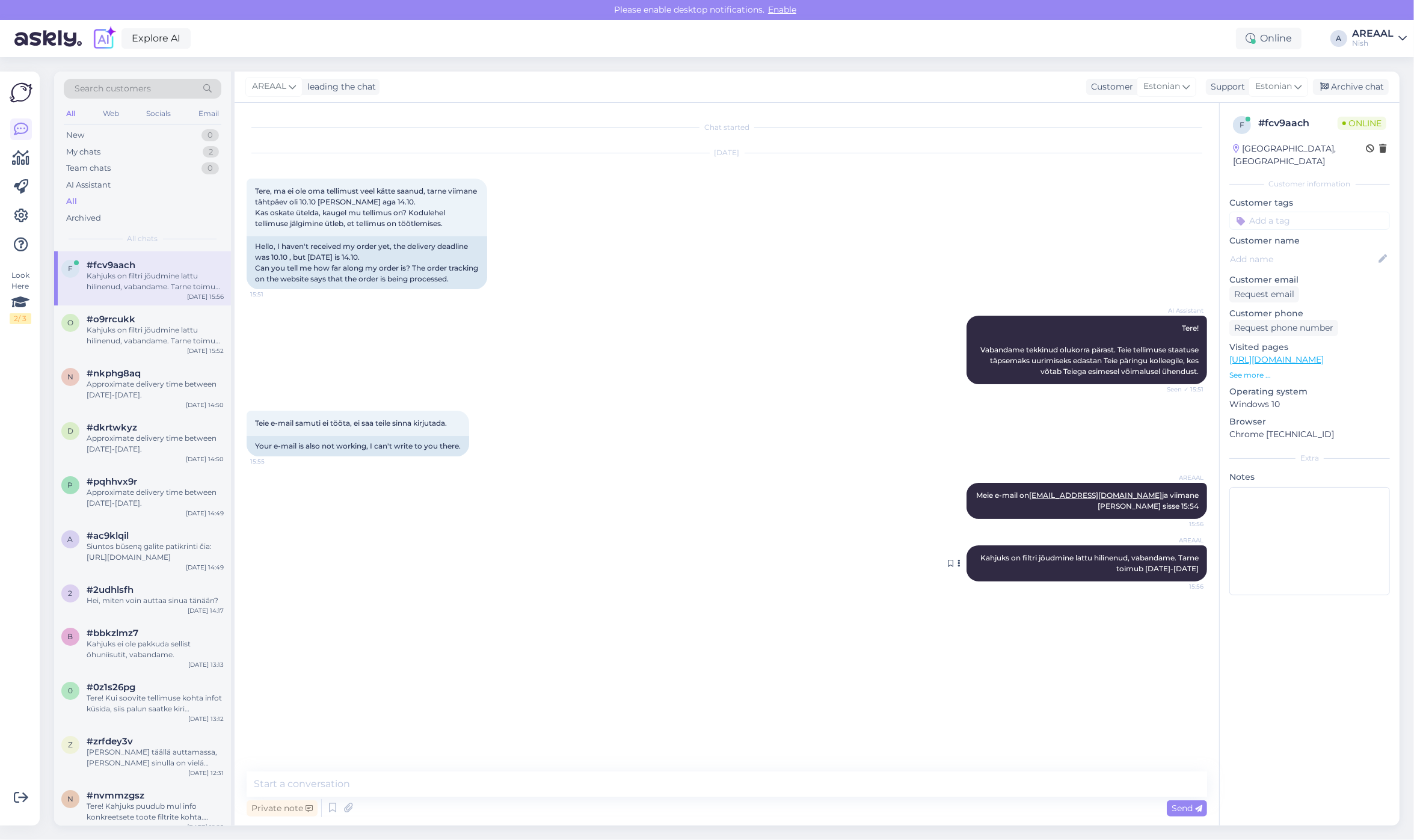
click at [958, 567] on icon at bounding box center [959, 563] width 3 height 7
click at [897, 491] on div "AREAAL Meie e-mail on info@ohuniisutid.ee ja viimane kiri tuli sisse 15:54 15:56" at bounding box center [727, 501] width 961 height 62
click at [458, 529] on div "AREAAL Meie e-mail on info@ohuniisutid.ee ja viimane kiri tuli sisse 15:54 15:56" at bounding box center [727, 501] width 961 height 62
click at [548, 574] on div "AREAAL Kahjuks on filtri jõudmine lattu hilinenud, vabandame. Tarne toimub 16-1…" at bounding box center [727, 563] width 961 height 62
click at [175, 321] on div "#o9rrcukk" at bounding box center [155, 319] width 137 height 11
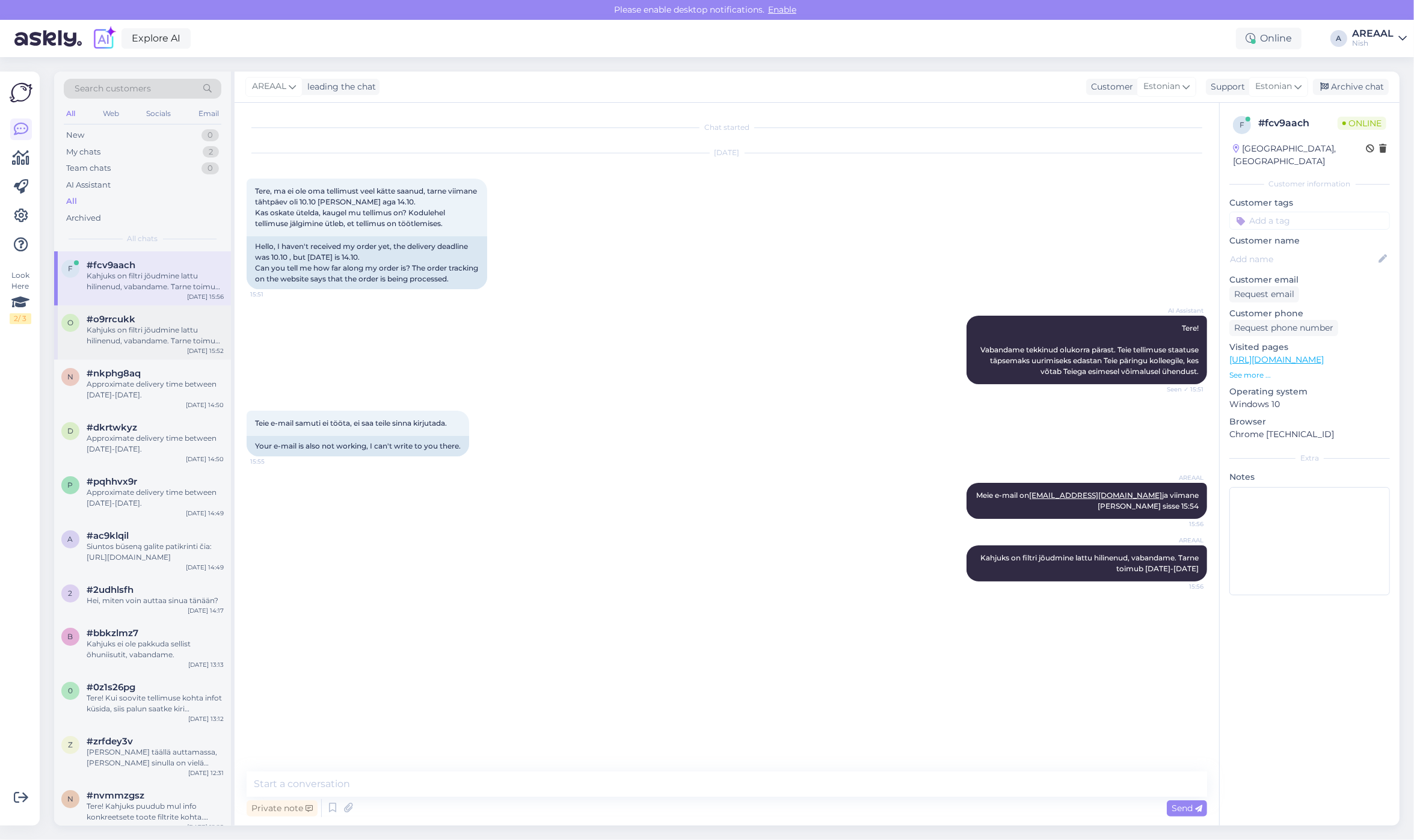
scroll to position [29, 0]
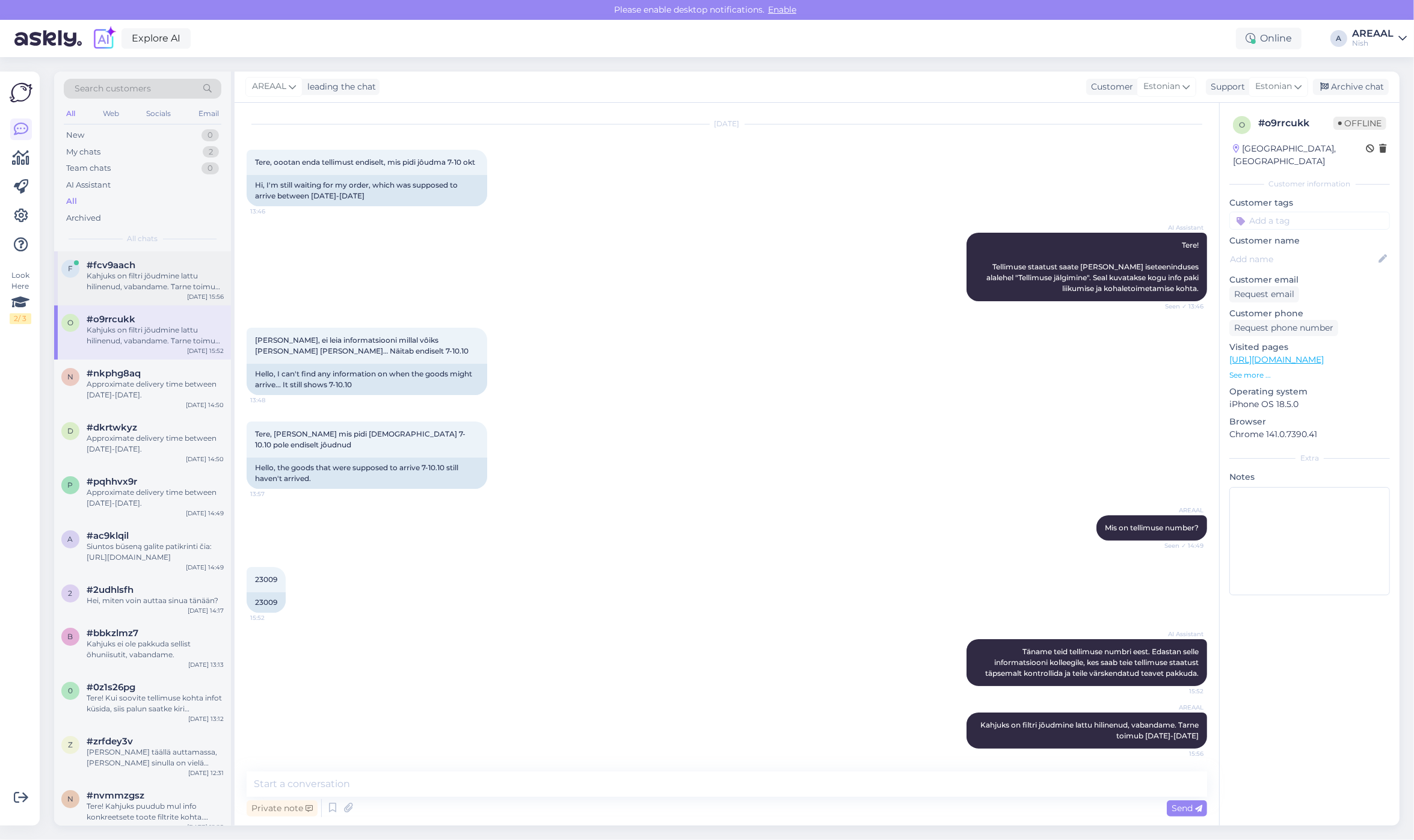
click at [157, 272] on div "Kahjuks on filtri jõudmine lattu hilinenud, vabandame. Tarne toimub 16-18 oktoo…" at bounding box center [155, 281] width 137 height 22
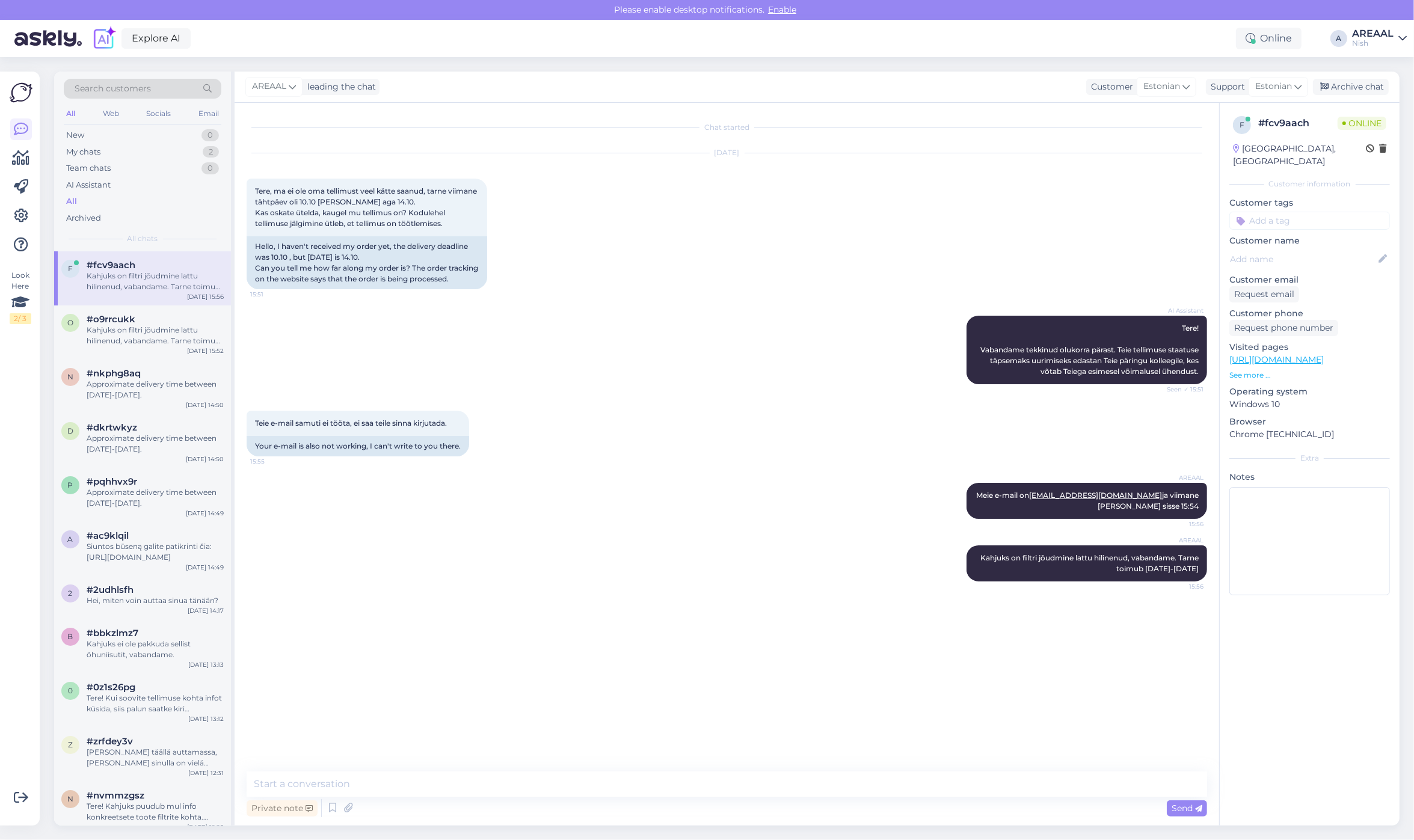
scroll to position [0, 0]
click at [1369, 91] on div "Archive chat" at bounding box center [1350, 87] width 76 height 16
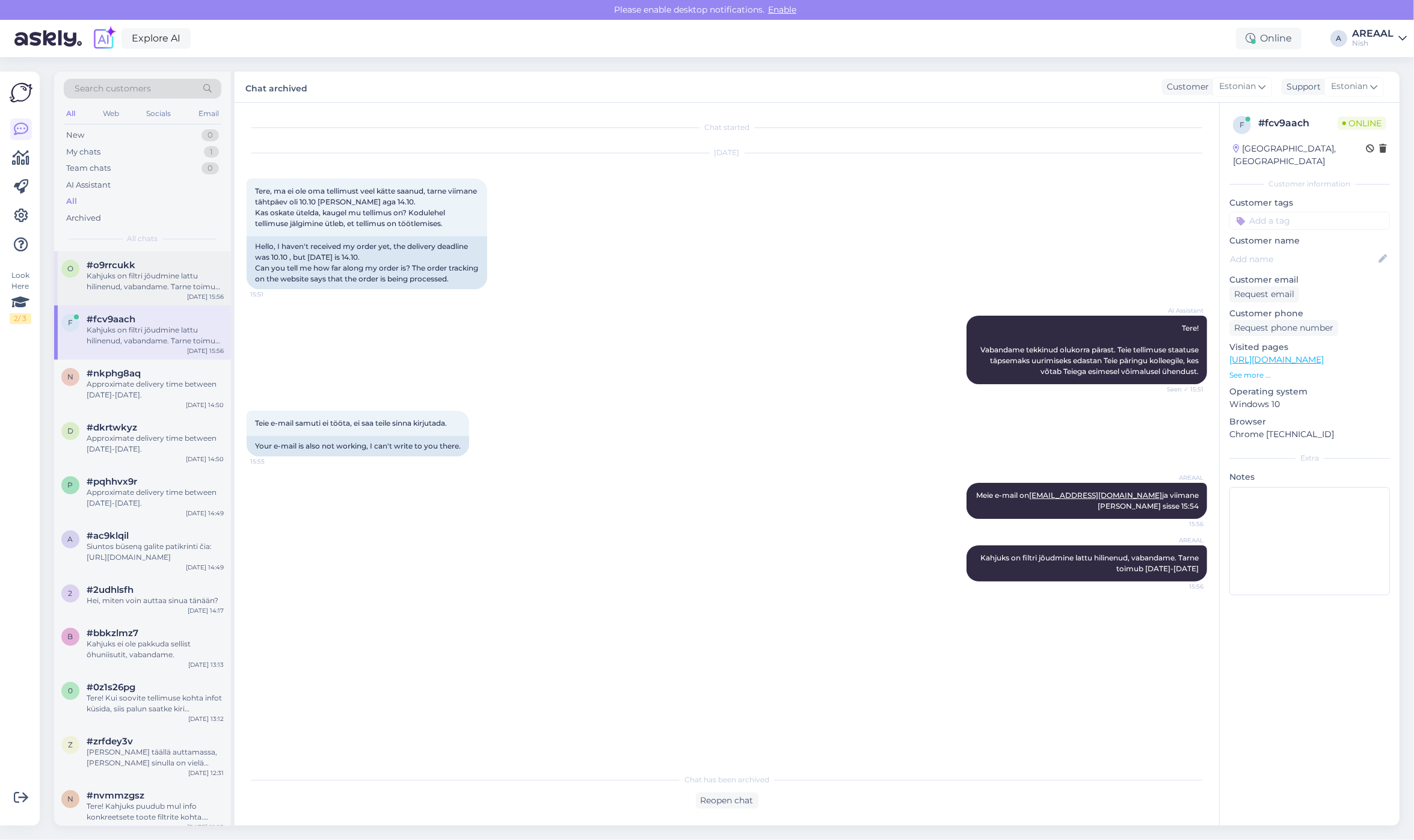
click at [165, 269] on div "#o9rrcukk" at bounding box center [155, 265] width 137 height 11
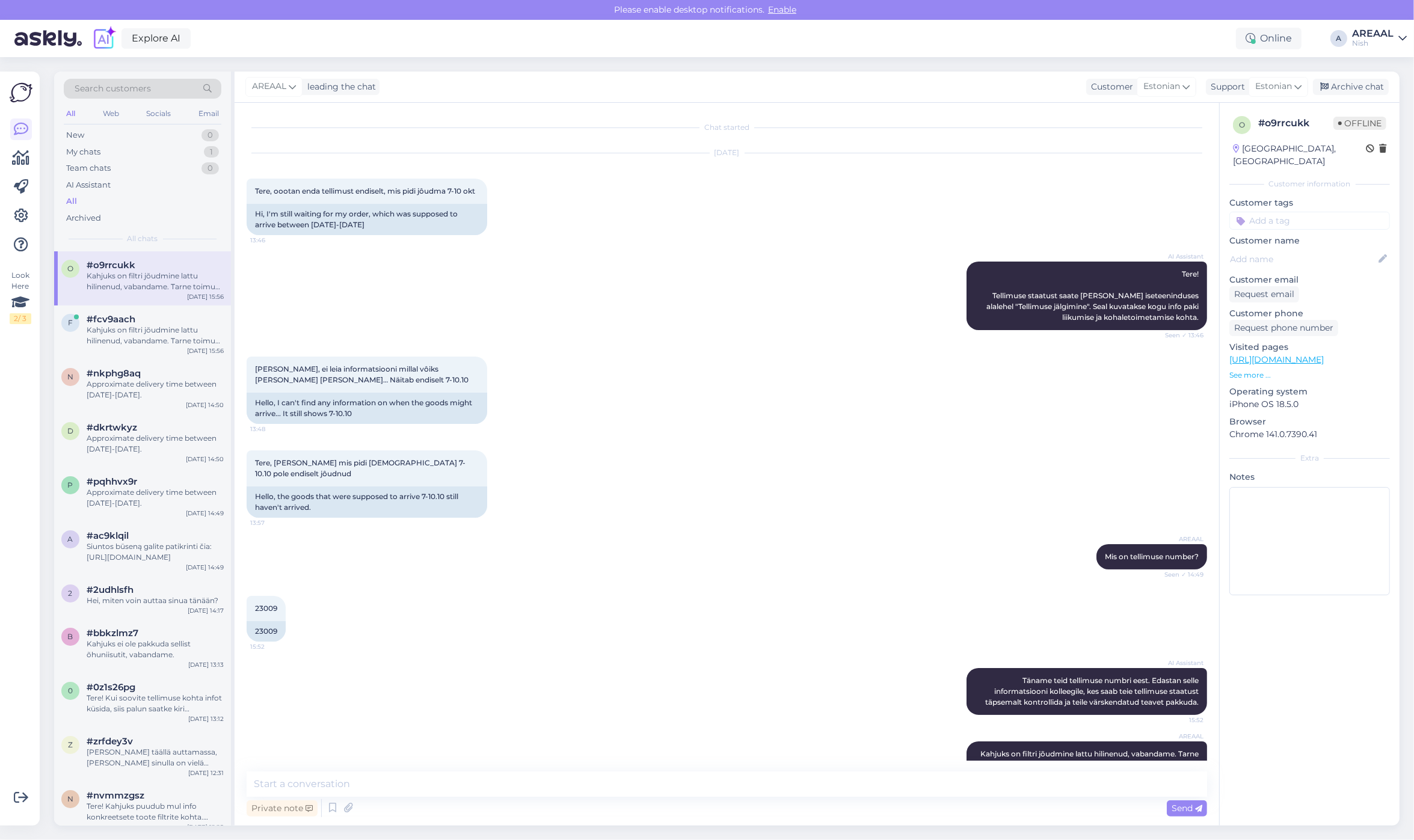
scroll to position [29, 0]
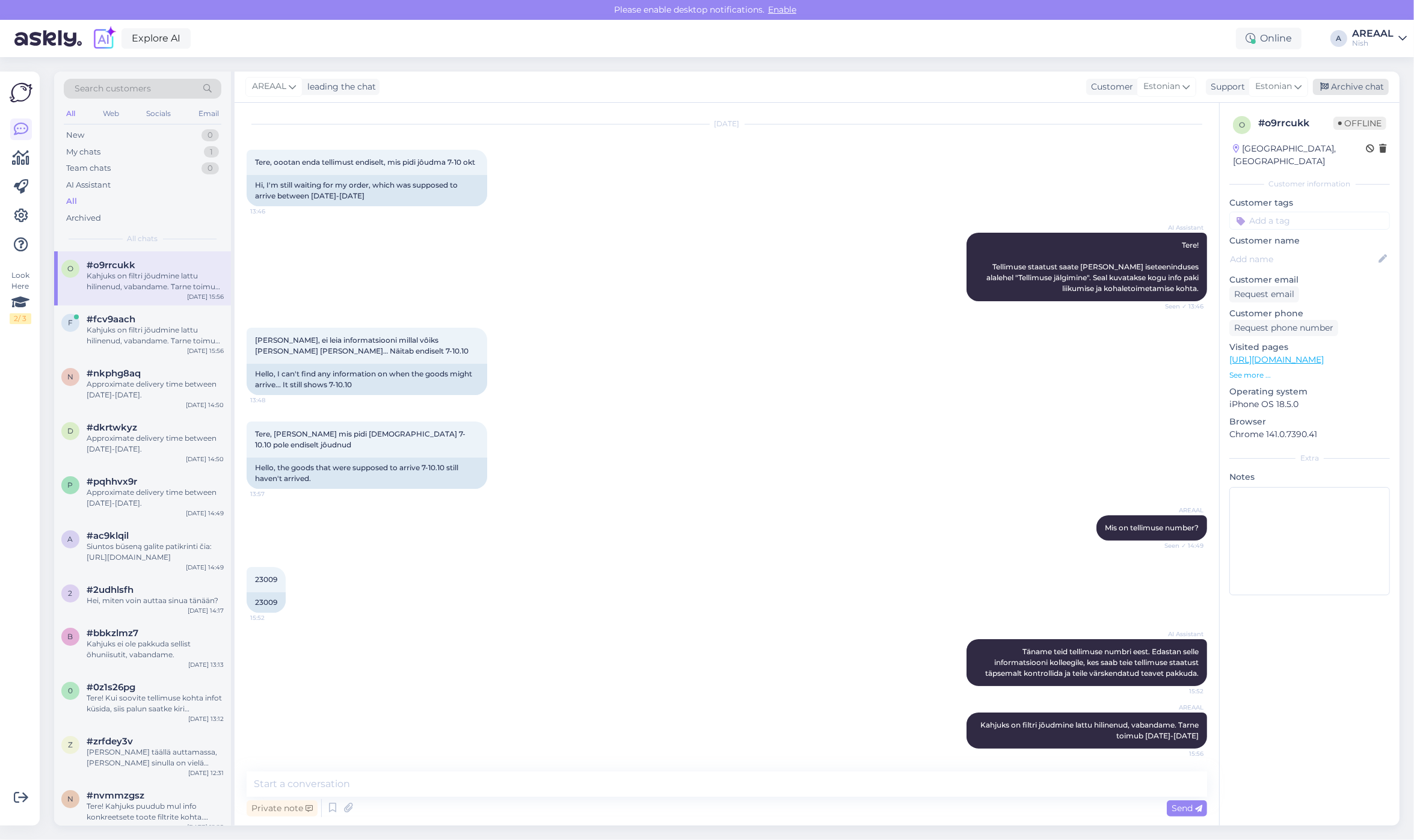
click at [1372, 89] on div "Archive chat" at bounding box center [1350, 87] width 76 height 16
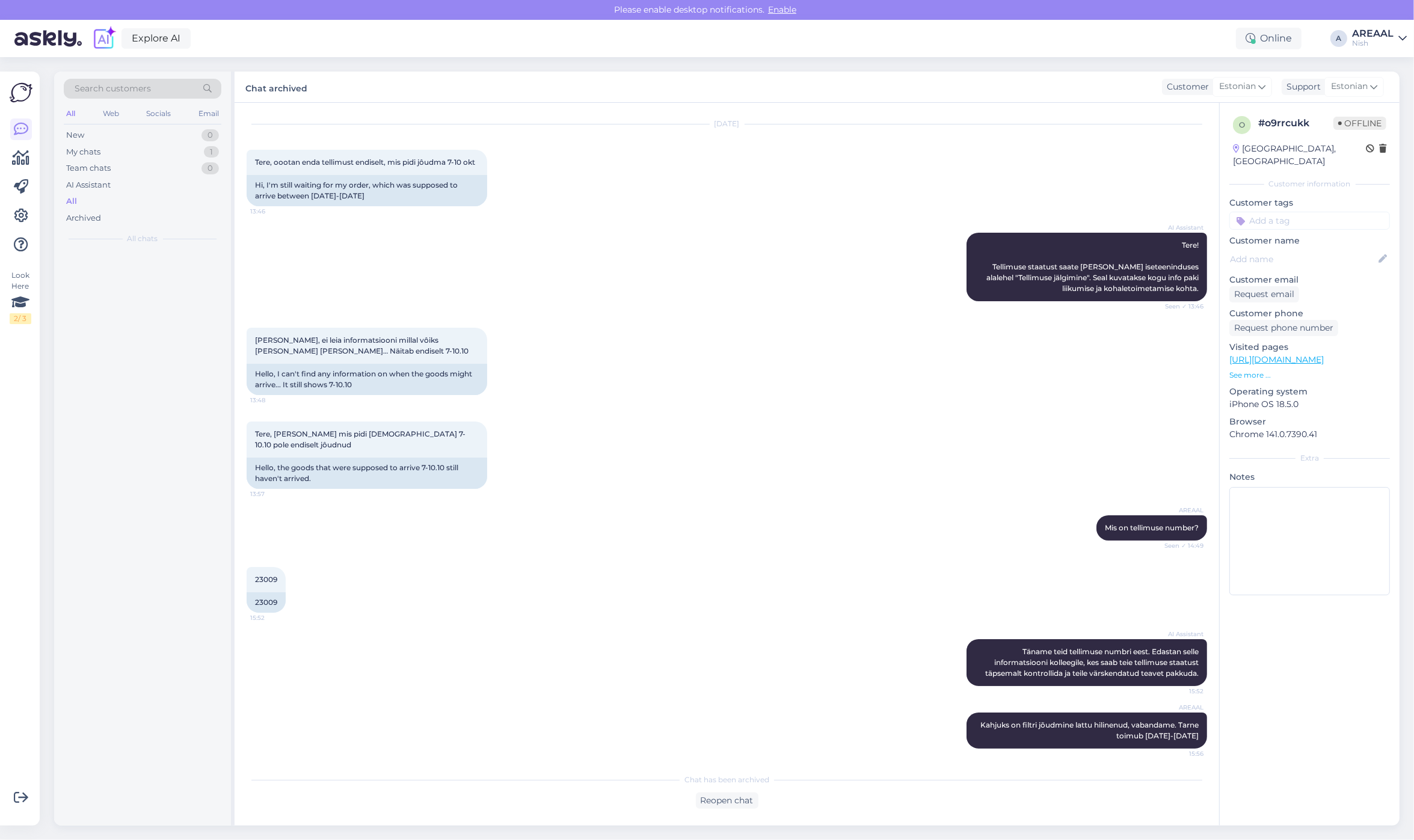
click at [1380, 43] on div "Nish" at bounding box center [1372, 43] width 41 height 10
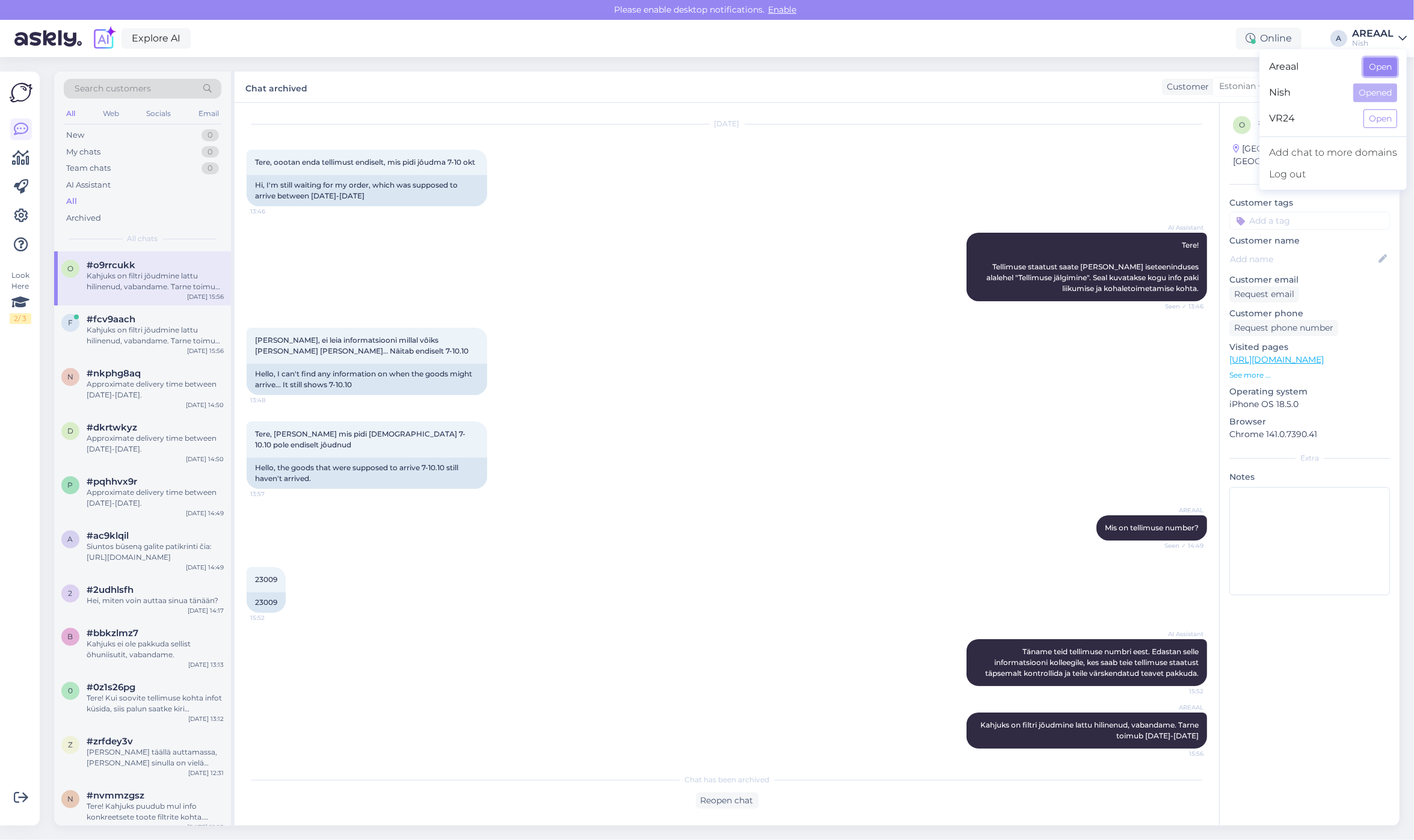
click at [1378, 68] on button "Open" at bounding box center [1379, 67] width 33 height 18
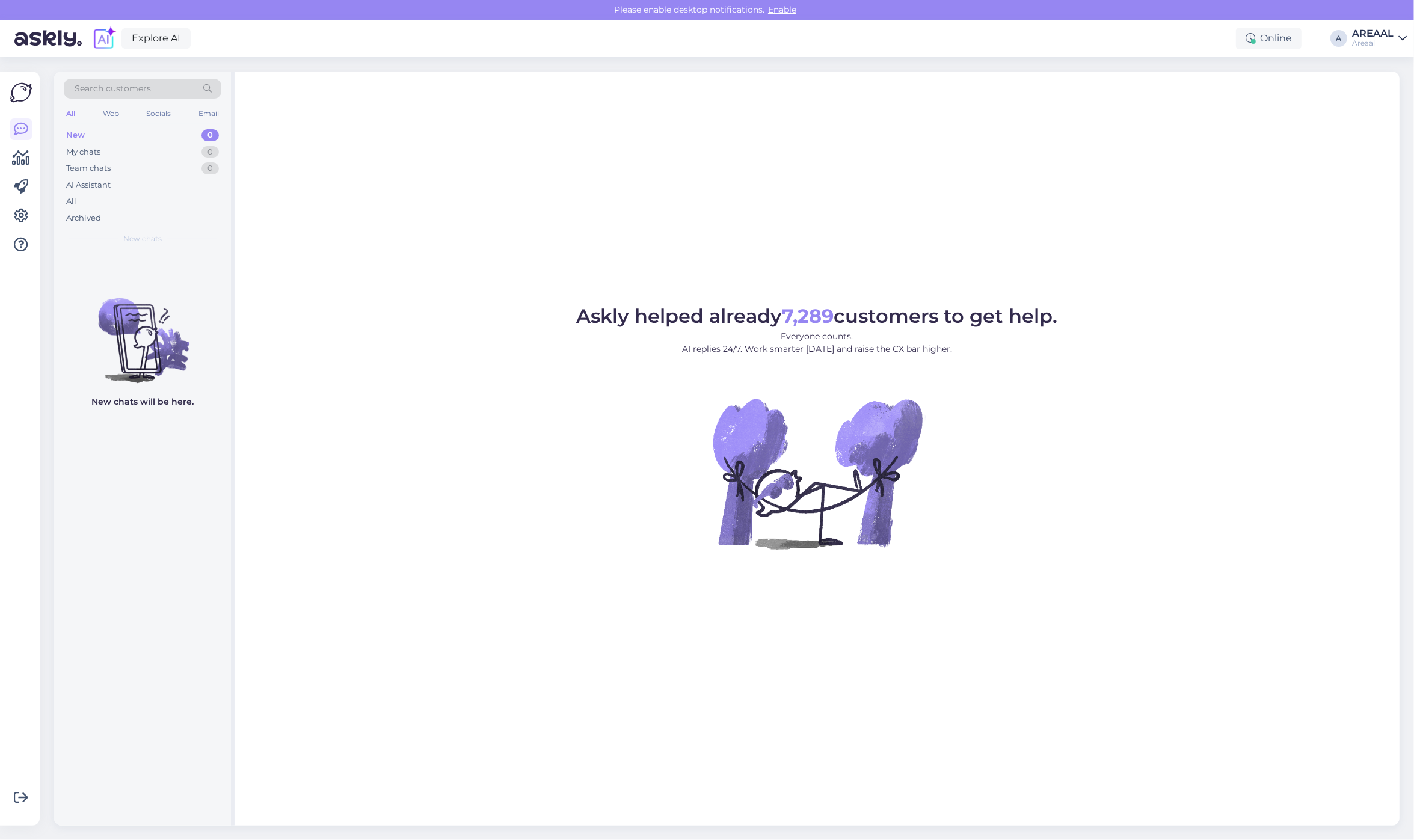
click at [148, 377] on img at bounding box center [142, 331] width 177 height 109
click at [137, 193] on div "All" at bounding box center [143, 201] width 158 height 17
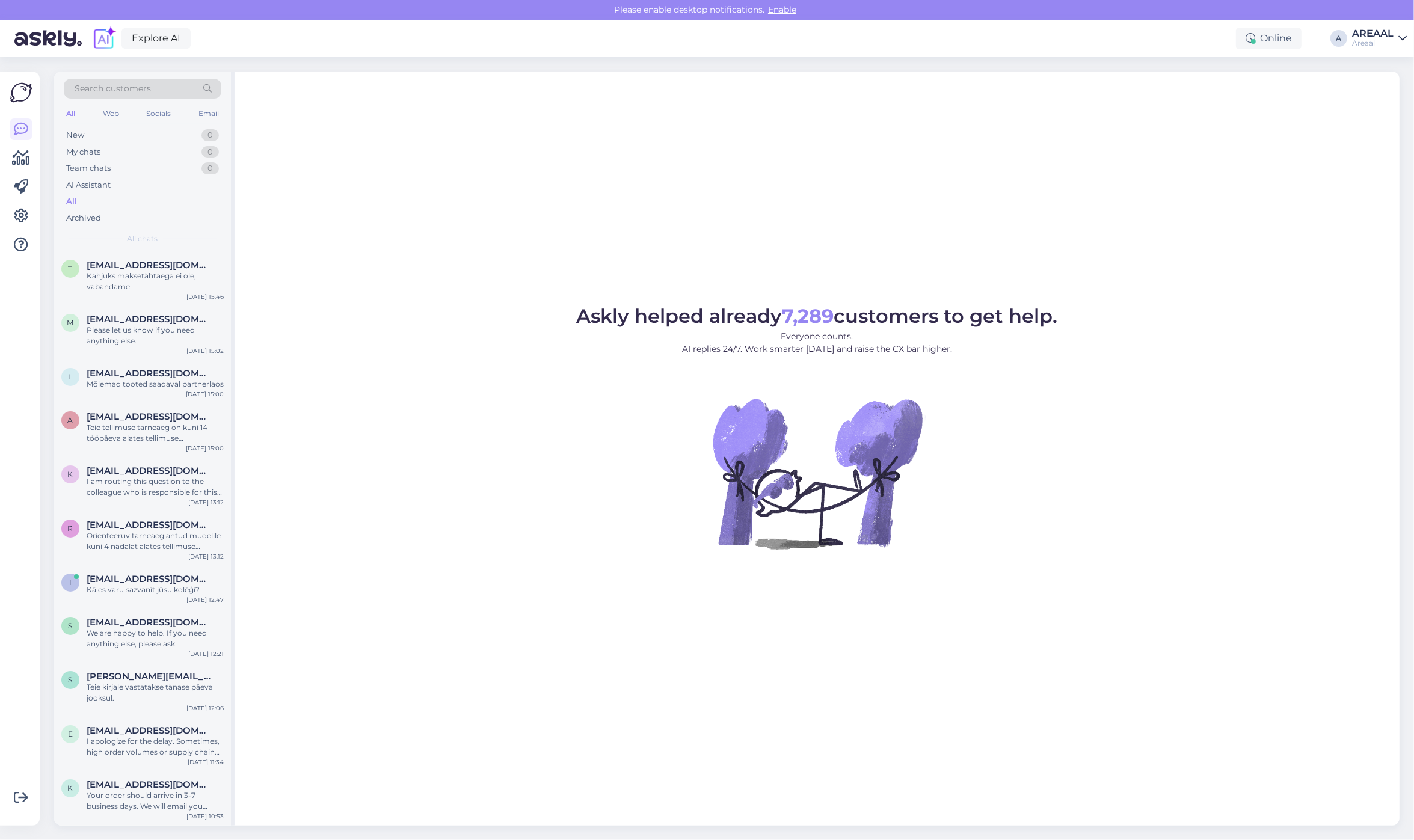
click at [372, 374] on figure "Askly helped already 7,289 customers to get help. Everyone counts. AI replies 2…" at bounding box center [817, 443] width 1143 height 275
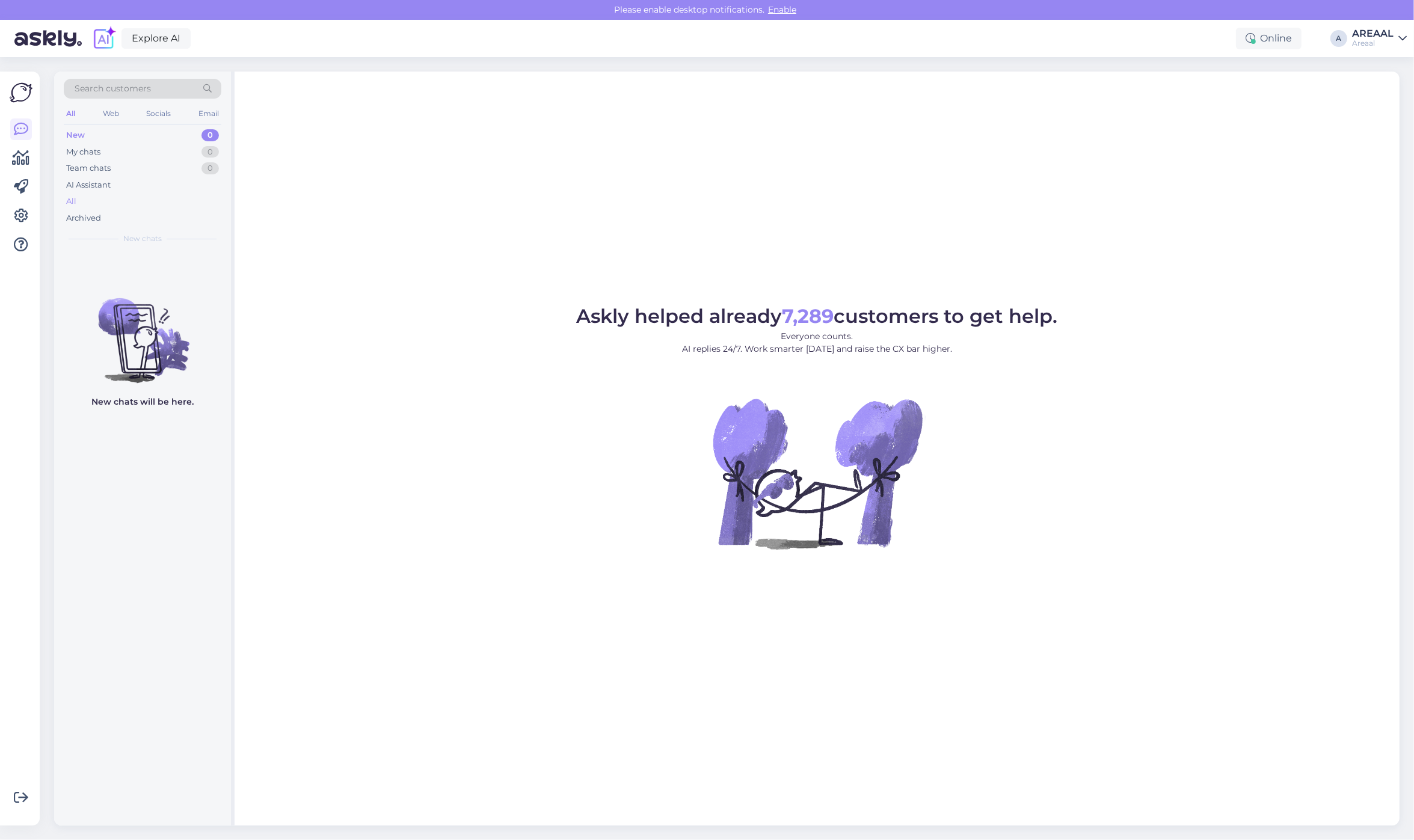
click at [132, 205] on div "All" at bounding box center [143, 201] width 158 height 17
drag, startPoint x: 125, startPoint y: 199, endPoint x: 116, endPoint y: 208, distance: 12.7
click at [121, 204] on div "All" at bounding box center [143, 201] width 158 height 17
drag, startPoint x: 0, startPoint y: 0, endPoint x: 1390, endPoint y: 28, distance: 1390.3
click at [1390, 29] on div "AREAAL" at bounding box center [1372, 34] width 41 height 10
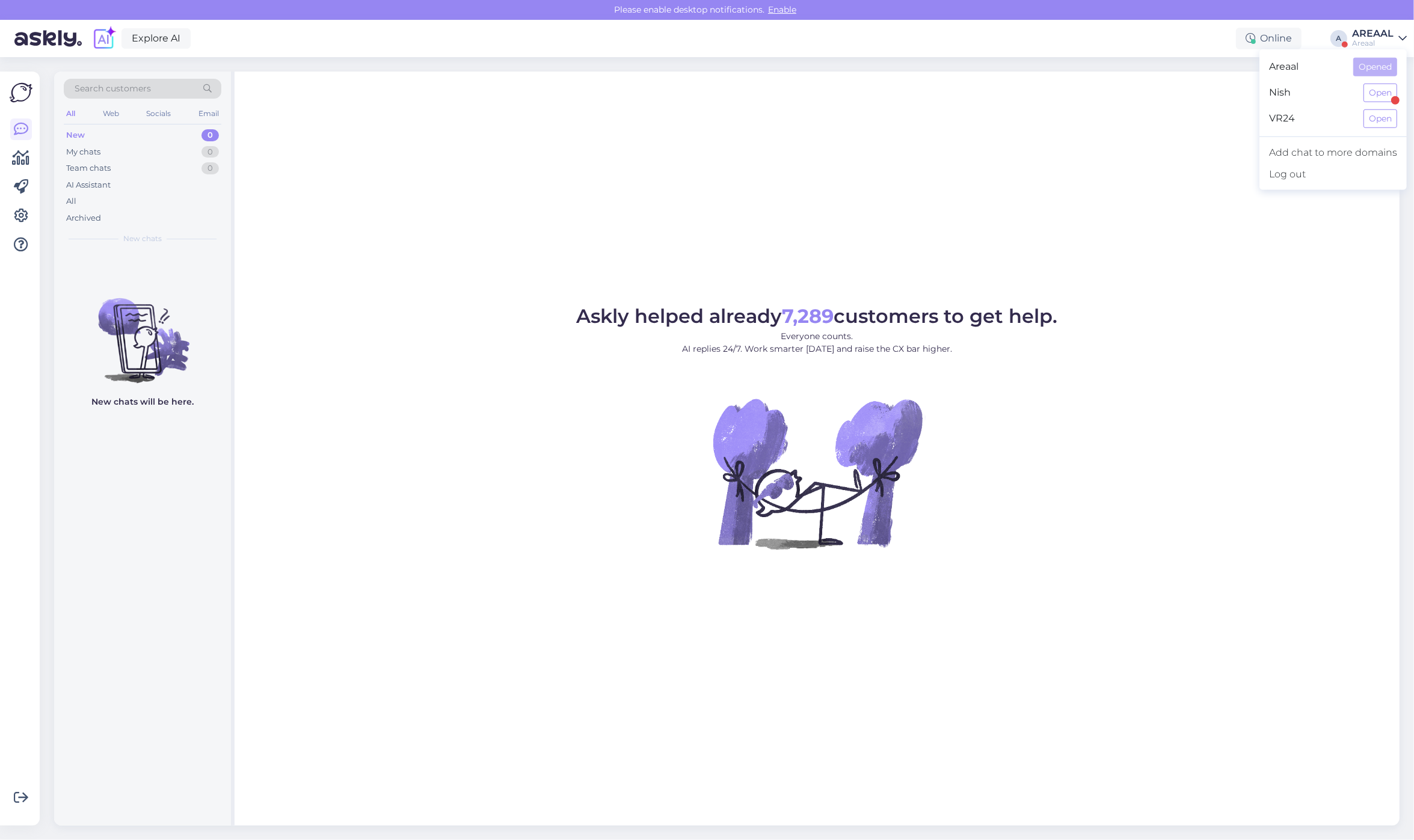
click at [1369, 109] on div "VR24 Open" at bounding box center [1333, 118] width 148 height 26
click at [1378, 89] on button "Open" at bounding box center [1379, 93] width 33 height 18
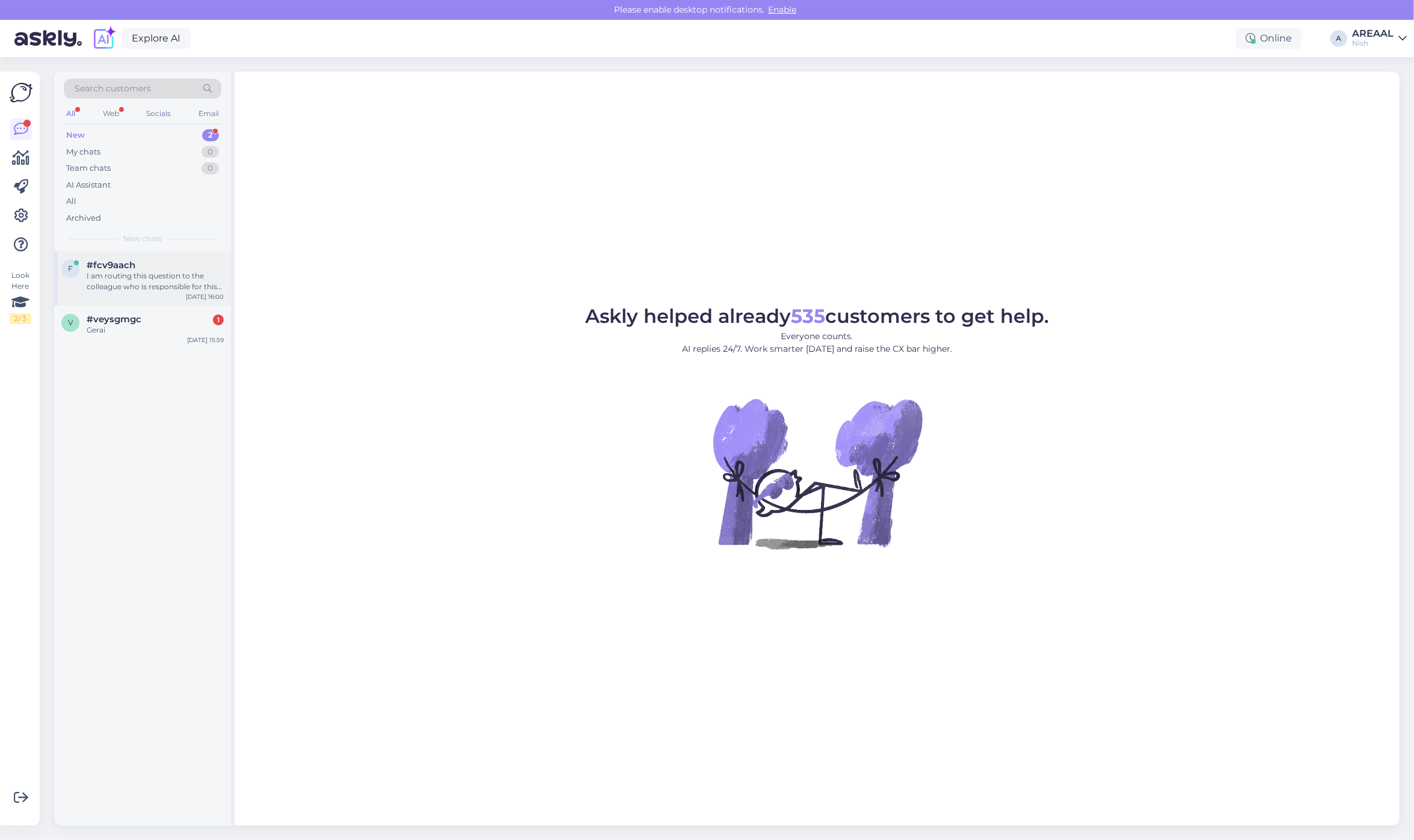
click at [182, 277] on div "I am routing this question to the colleague who is responsible for this topic. …" at bounding box center [155, 281] width 137 height 22
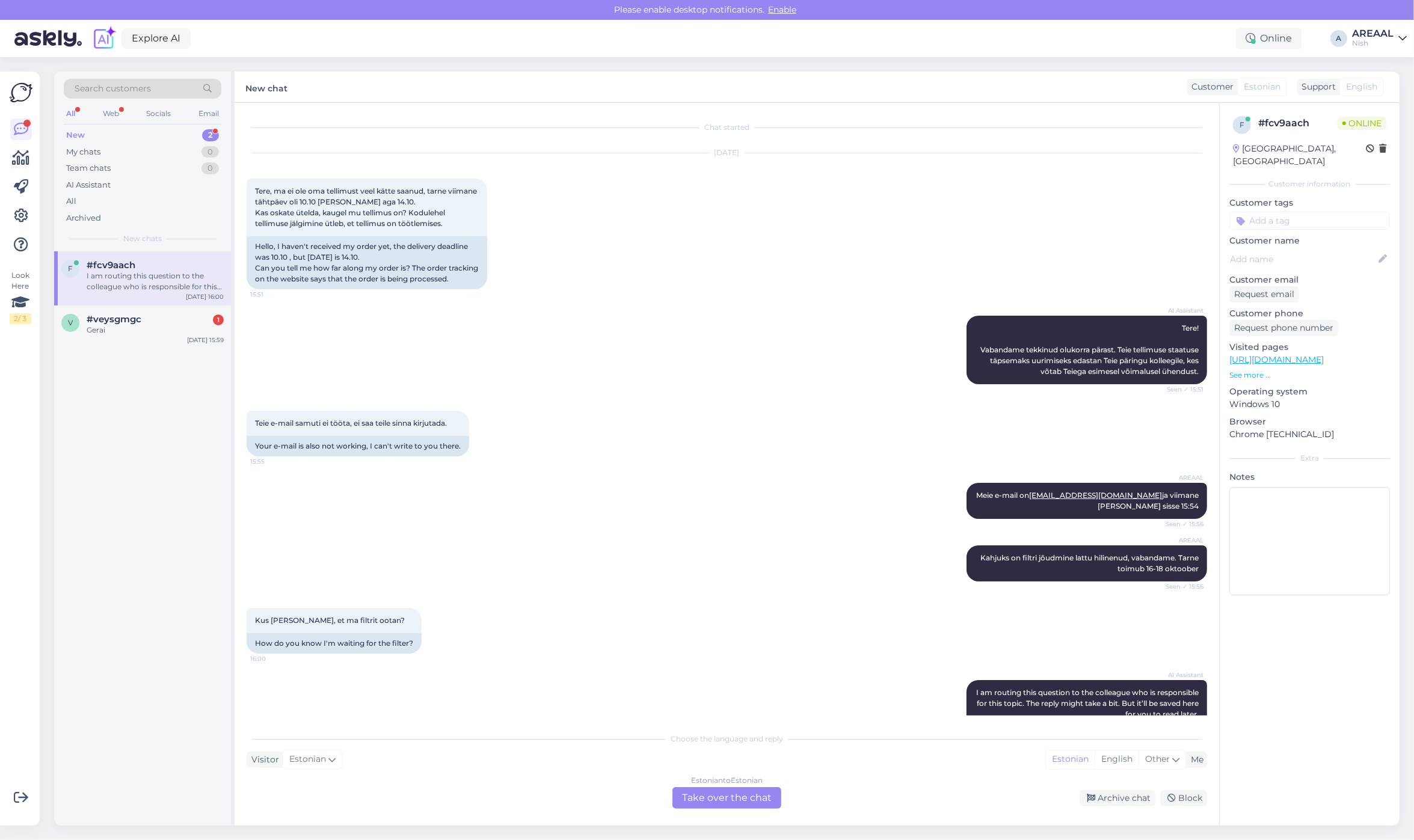
scroll to position [77, 0]
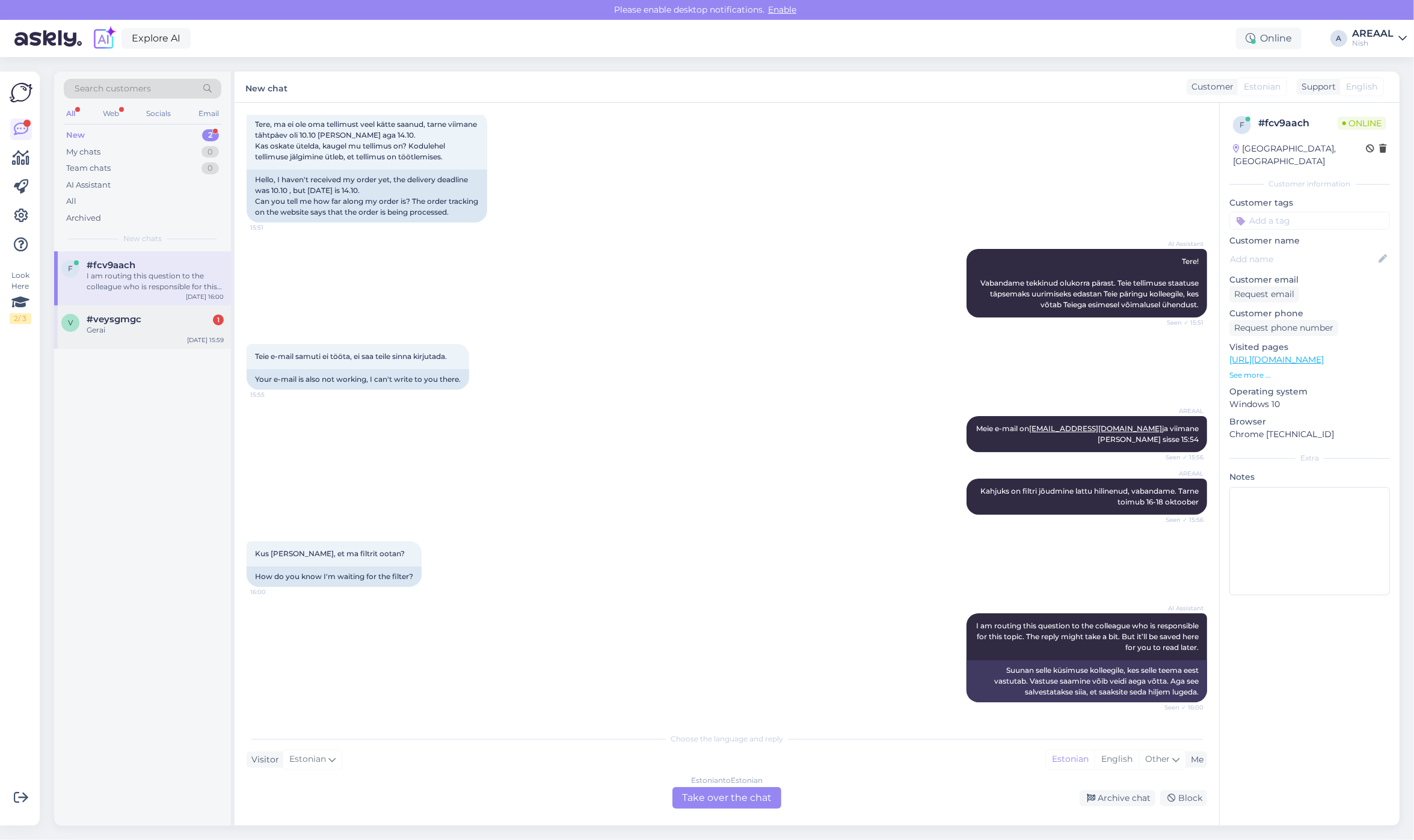
click at [123, 331] on div "Gerai" at bounding box center [155, 330] width 137 height 11
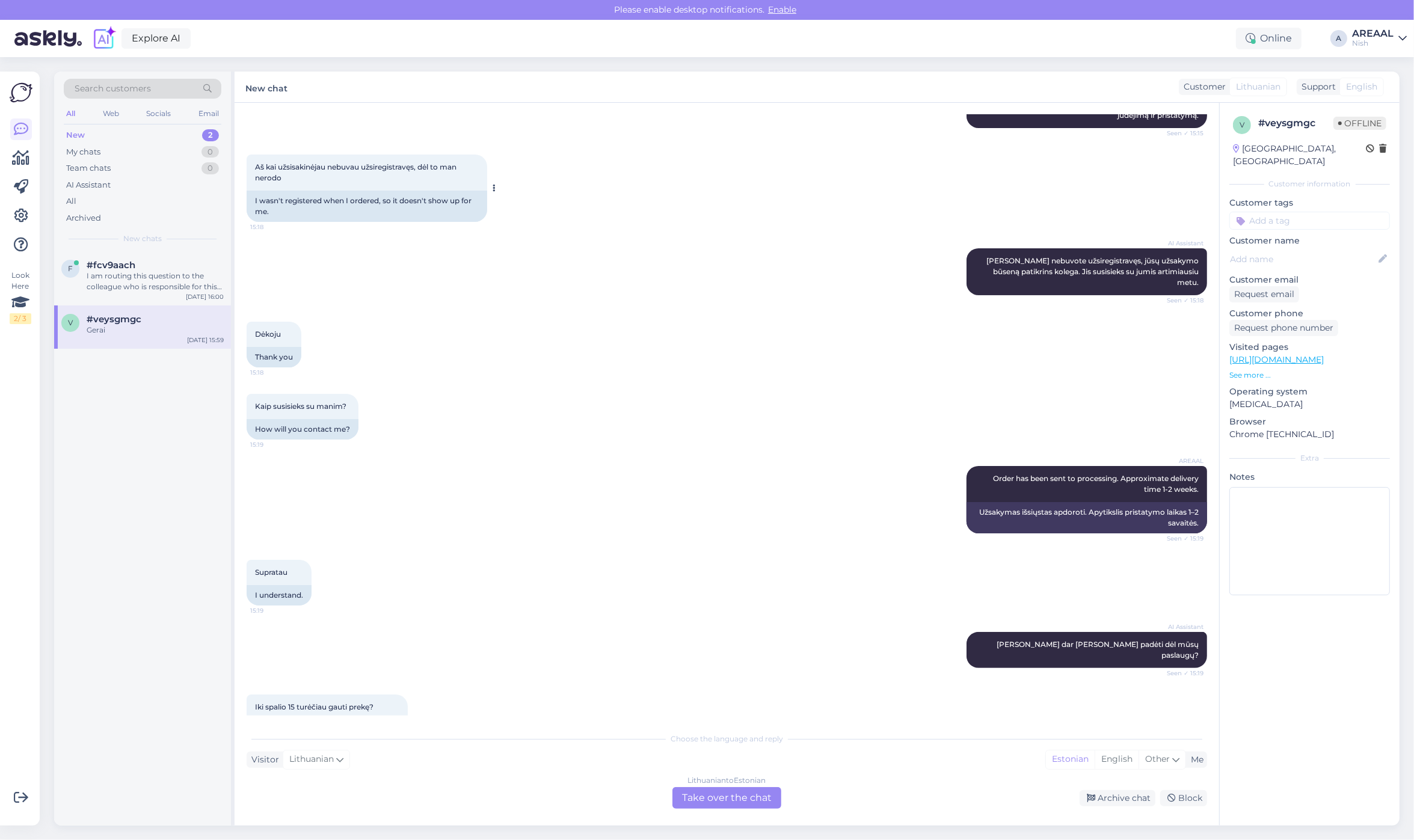
scroll to position [0, 0]
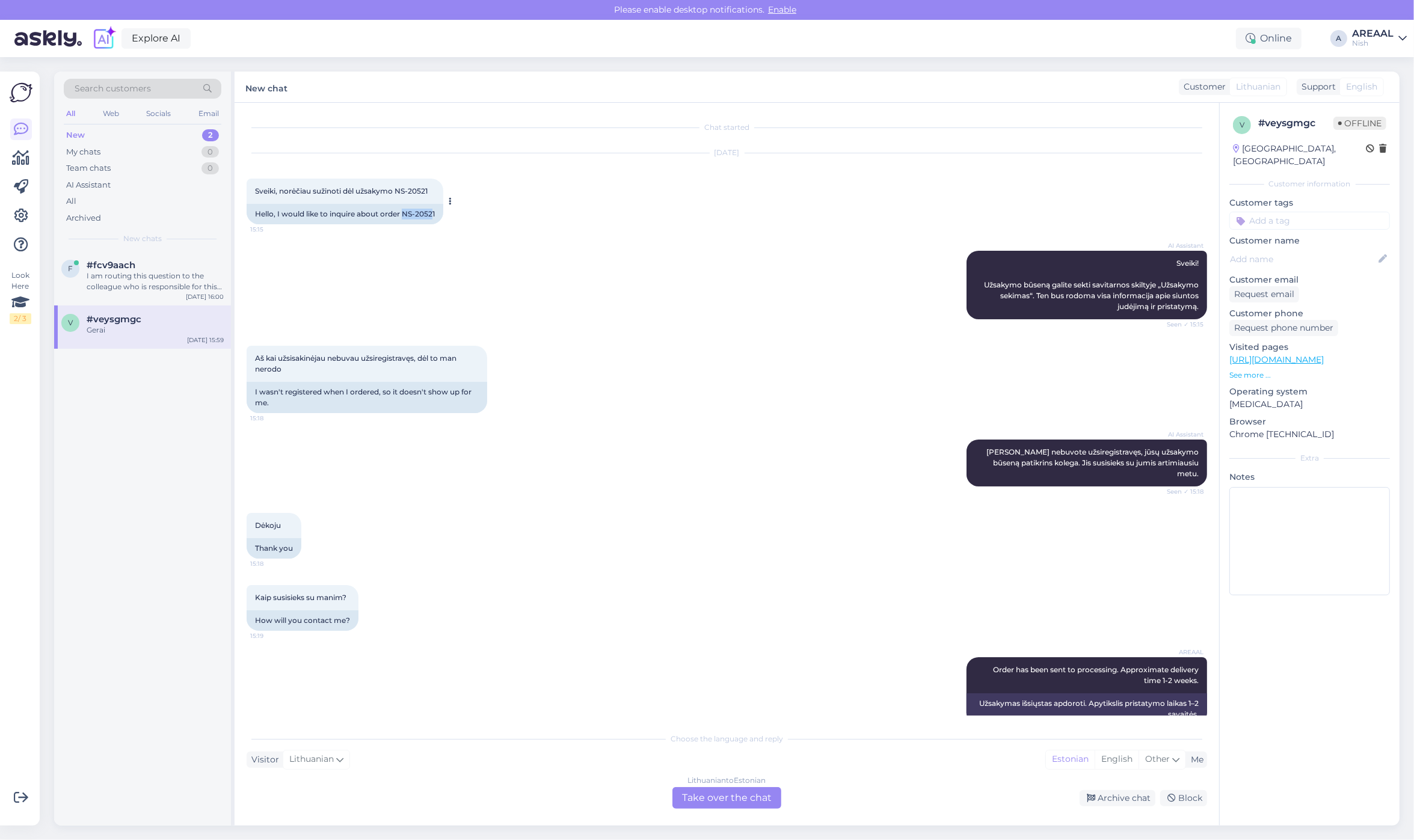
drag, startPoint x: 433, startPoint y: 217, endPoint x: 404, endPoint y: 214, distance: 29.2
click at [404, 214] on div "Hello, I would like to inquire about order NS-20521" at bounding box center [345, 214] width 197 height 21
copy div "NS-2052"
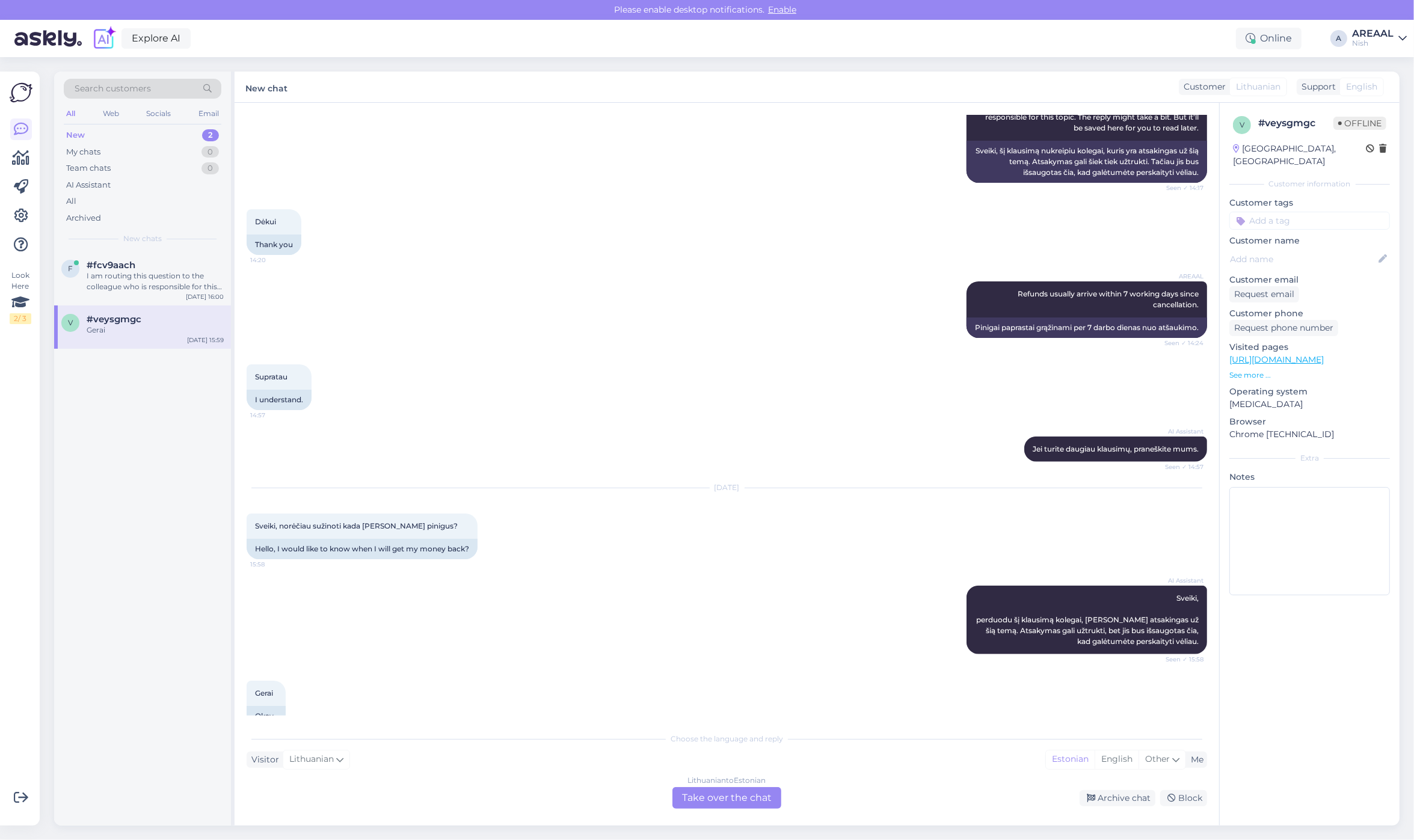
click at [716, 800] on div "Lithuanian to Estonian Take over the chat" at bounding box center [727, 797] width 109 height 22
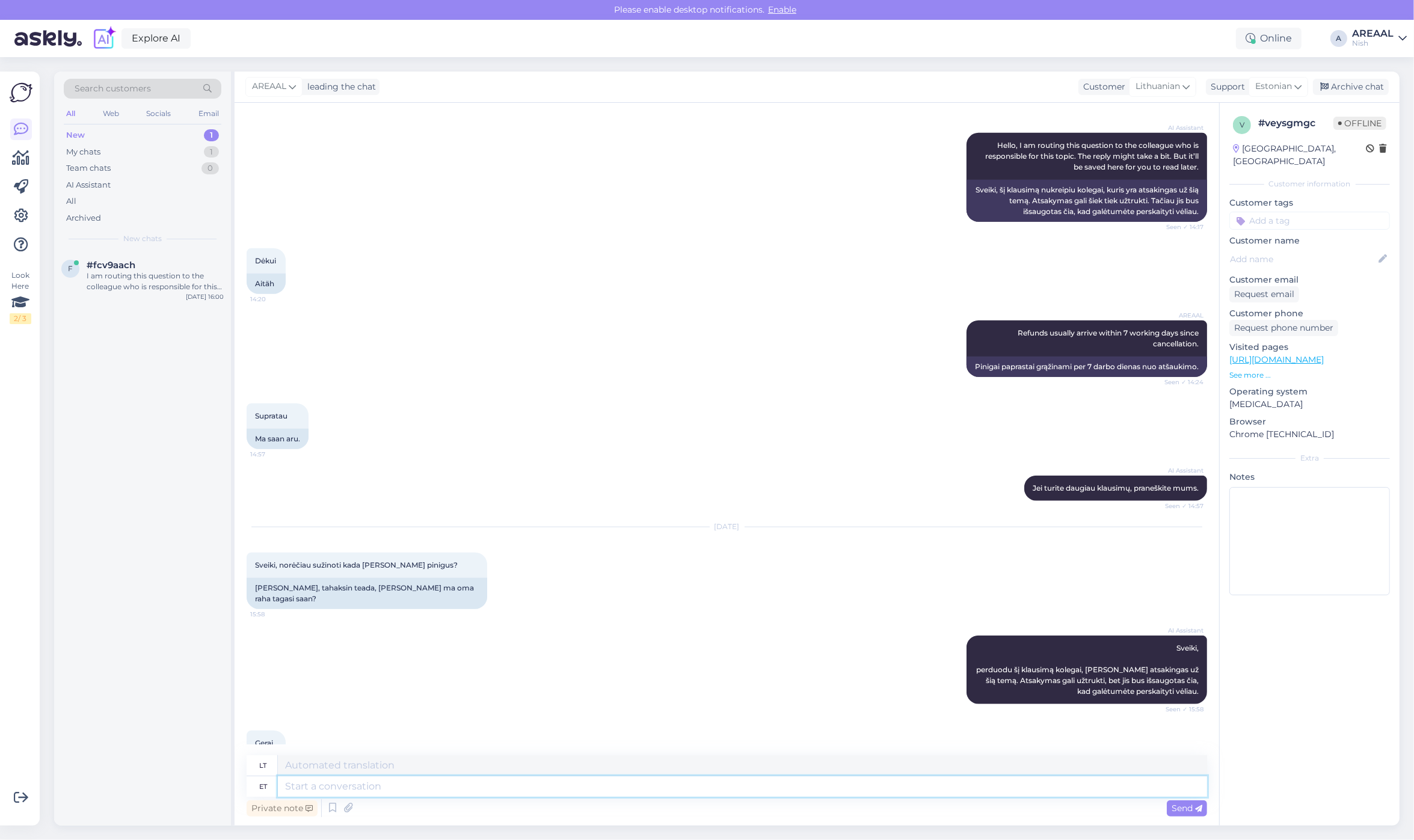
click at [707, 780] on textarea at bounding box center [743, 786] width 929 height 21
type textarea "Refunds a"
type textarea "Grąžinimai"
type textarea "Refunds arrive wit"
type textarea "Grąžinamosios išmokos atkeliauja"
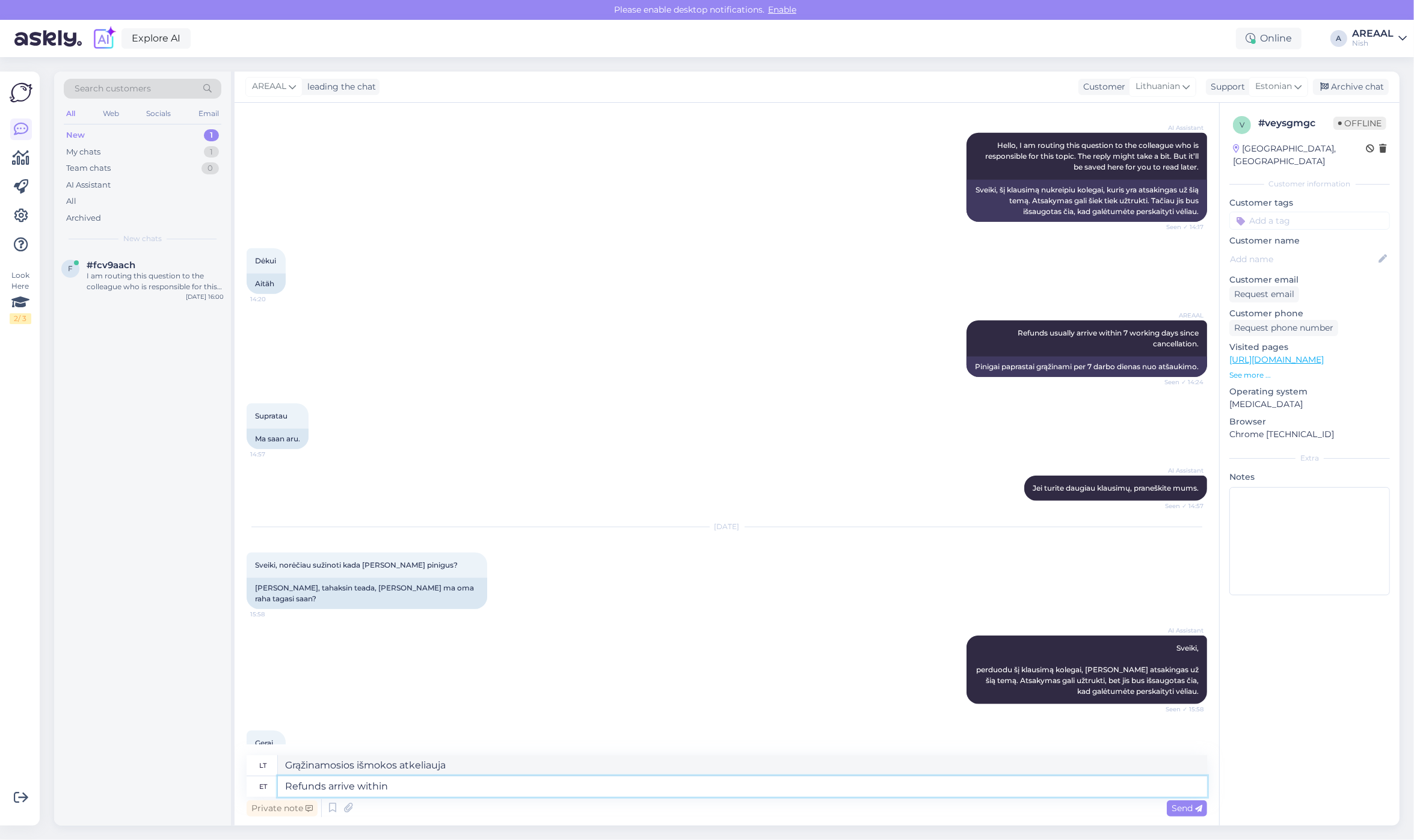
type textarea "Refunds arrive within"
type textarea "Grąžinamosios išmokos atkeliauja per"
type textarea "Refunds arrive within 1-10 wor"
type textarea "Grąžinimai atkeliauja per 1–10"
type textarea "Refunds arrive within 1-10 working eays."
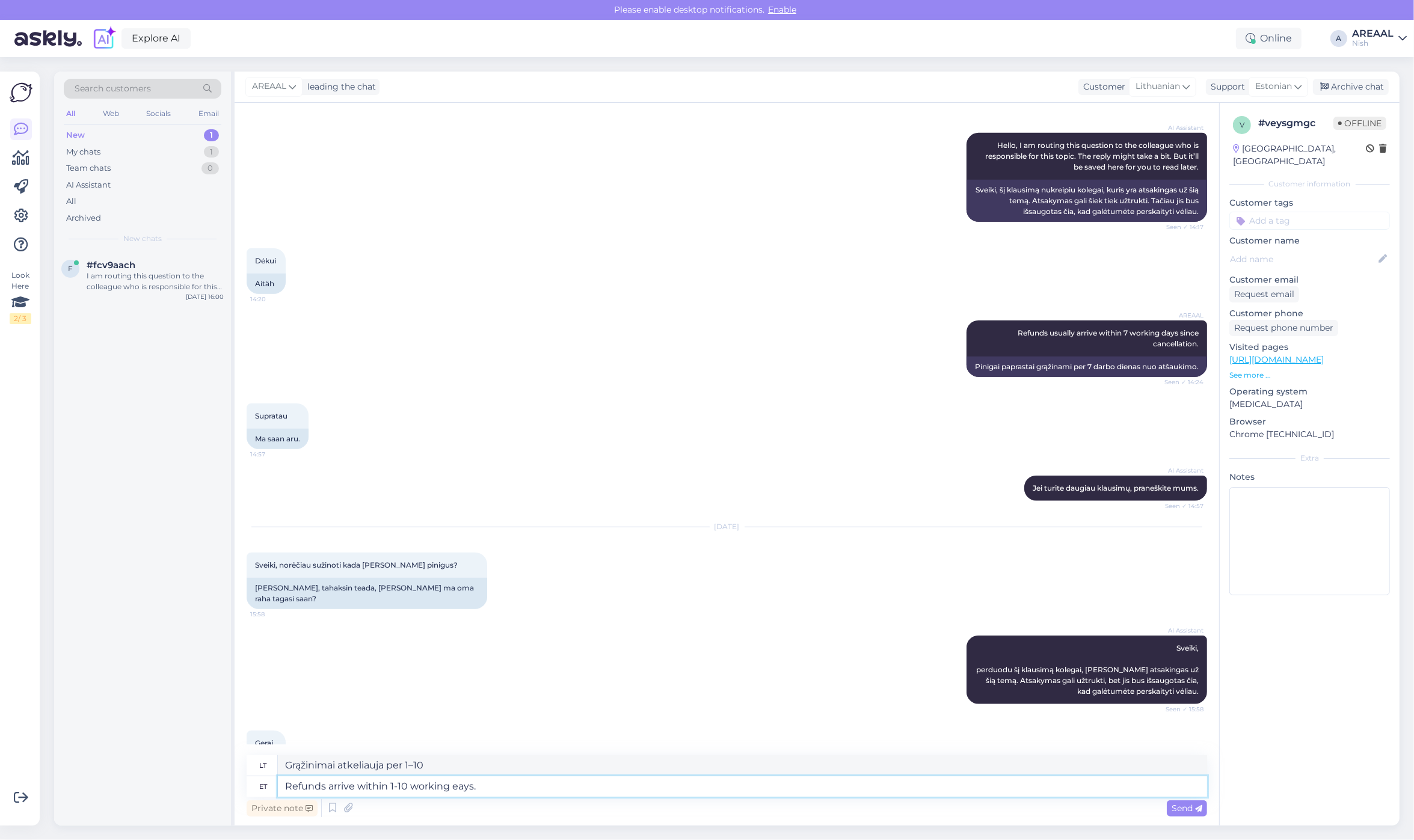
type textarea "Grąžinamos lėšos pristatomos per 1–10 darbo dienų"
type textarea "Refunds arrive within 1-10 working days since a"
type textarea "Grąžinamosios išmokos gaunamos per 1–10 darbo dienų nuo"
type textarea "Refunds arrive within 1-10 working days since ancellation."
type textarea "Pinigai grąžinami per 1–10 darbo dienų nuo atšaukimo."
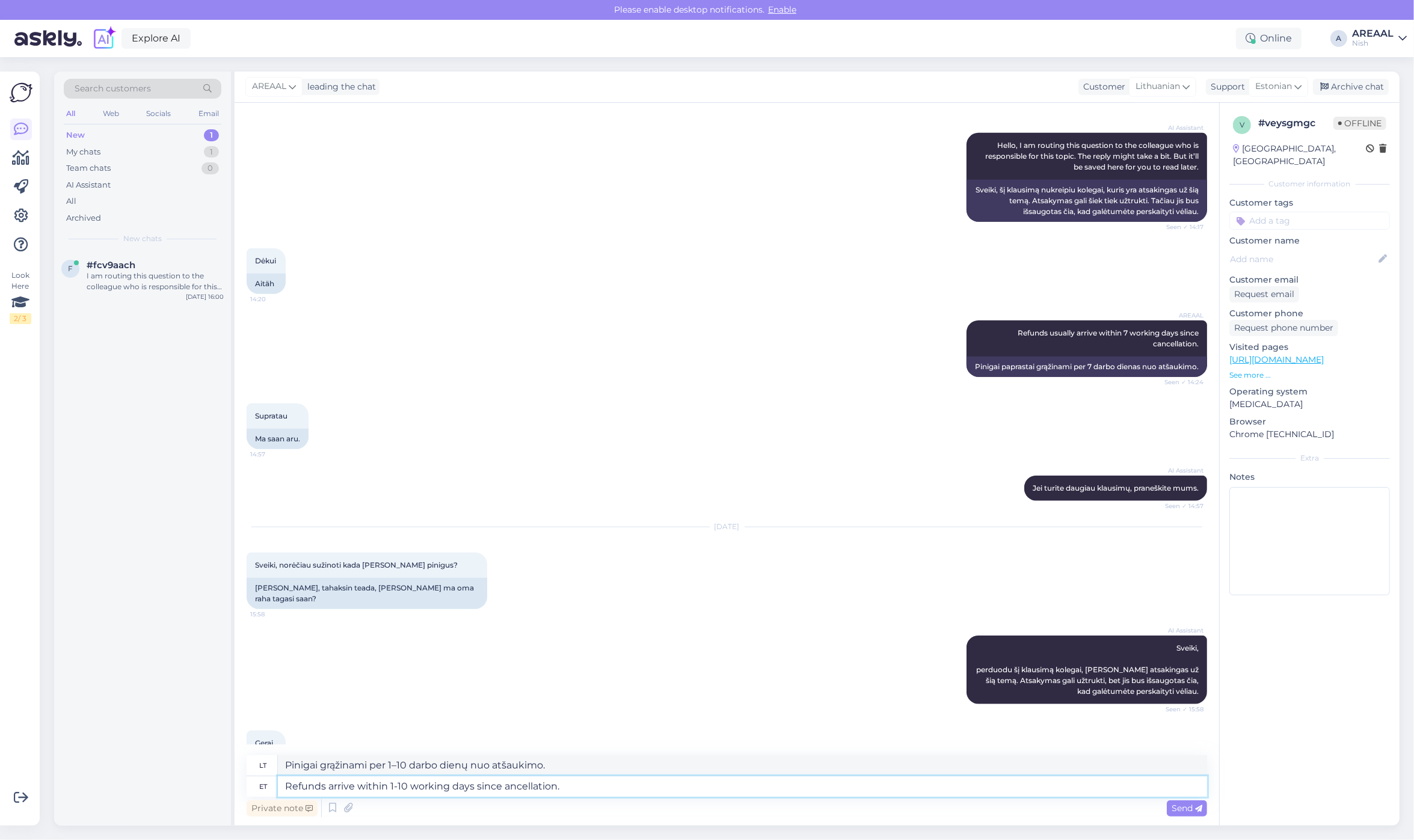
click at [503, 780] on textarea "Refunds arrive within 1-10 working days since ancellation." at bounding box center [743, 786] width 929 height 21
drag, startPoint x: 410, startPoint y: 788, endPoint x: 392, endPoint y: 791, distance: 18.2
click at [392, 791] on textarea "Refunds arrive within 1-10 working days since cancellation." at bounding box center [743, 786] width 929 height 21
type textarea "Refunds arrive within 1-7 working days since cancellation."
type textarea "Grąžinimas atliekamas per 1–7 darbo dienas nuo atšaukimo."
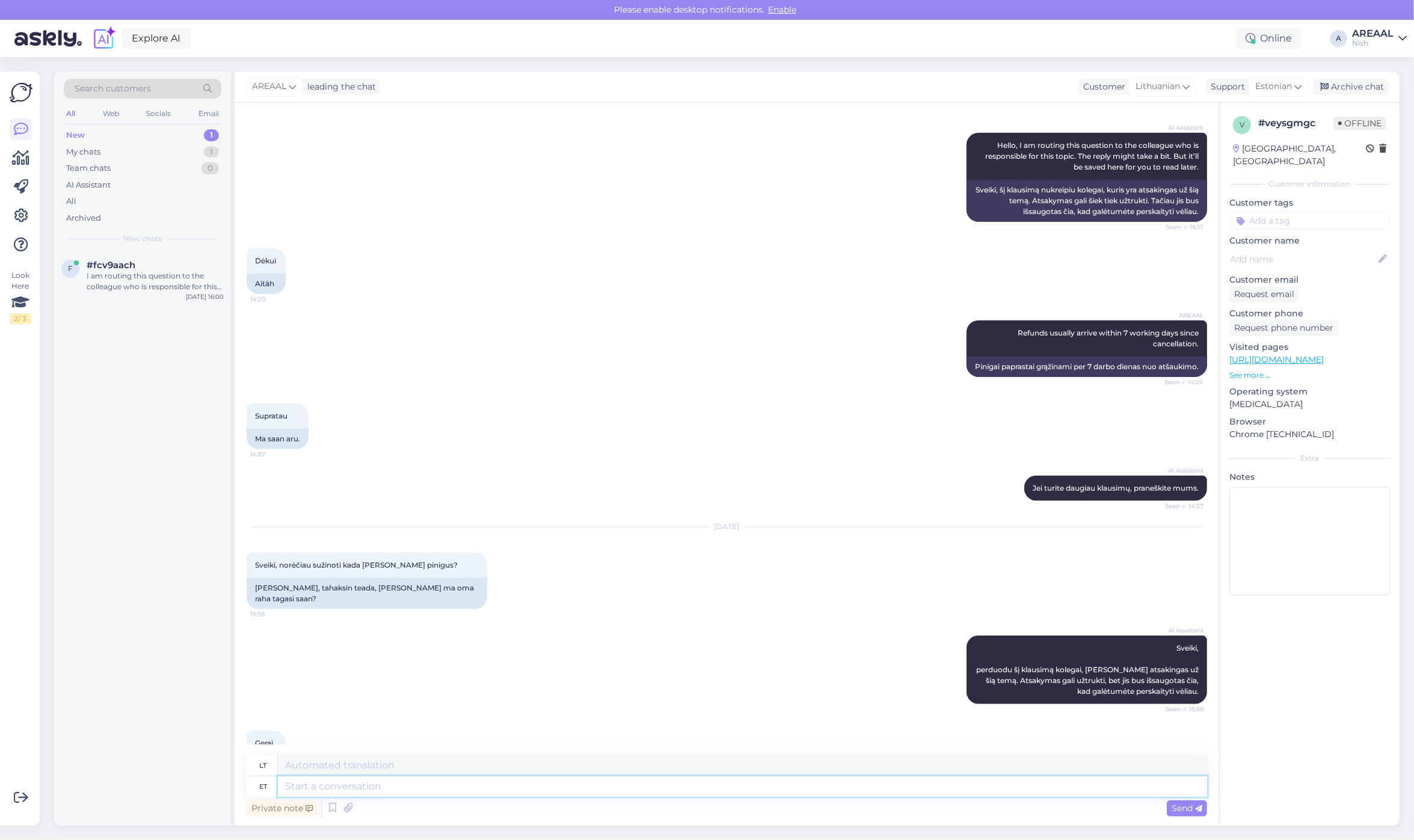
scroll to position [1347, 0]
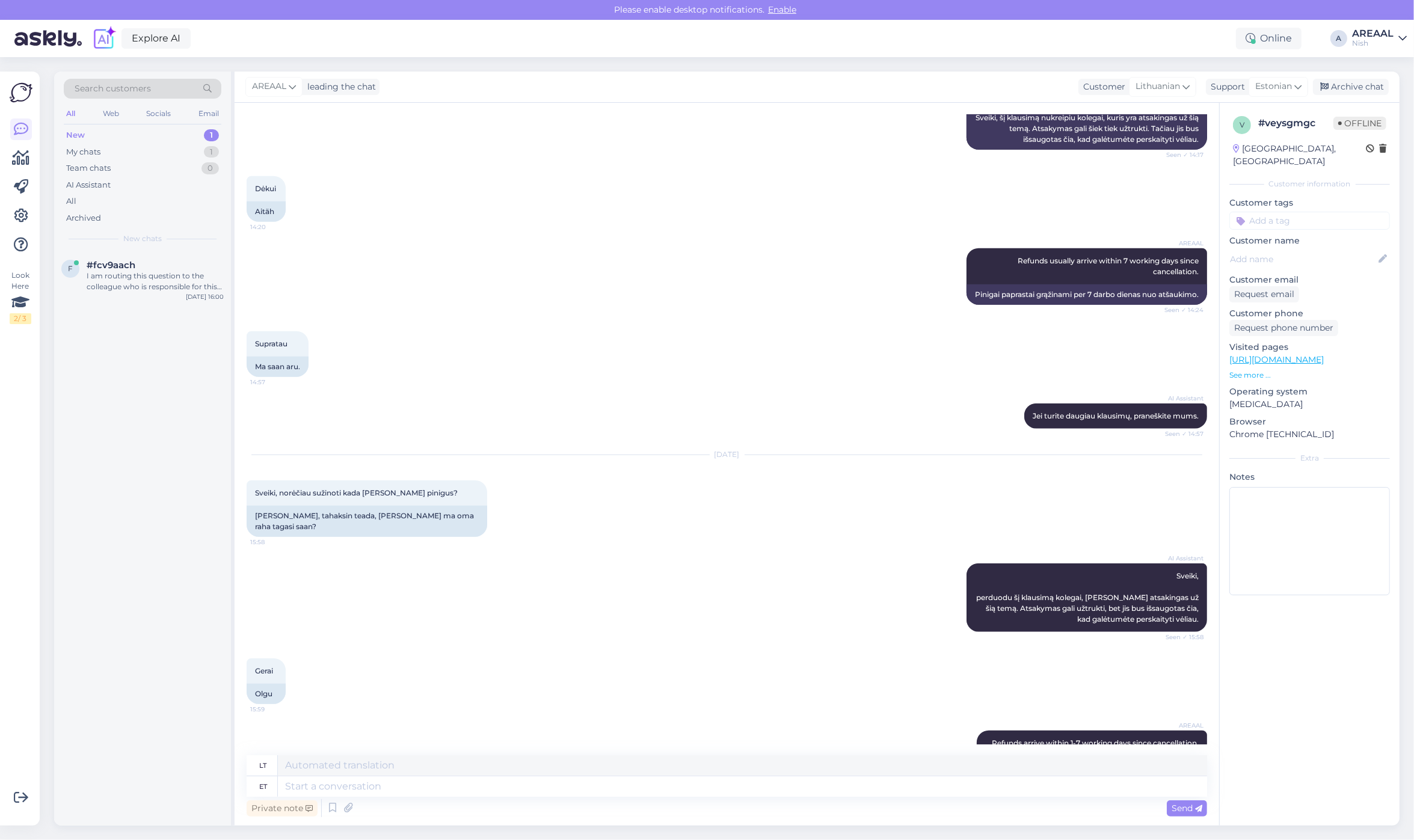
click at [780, 235] on div "AREAAL Refunds usually arrive within 7 working days since cancellation. Seen ✓ …" at bounding box center [727, 276] width 961 height 83
